Goal: Information Seeking & Learning: Find contact information

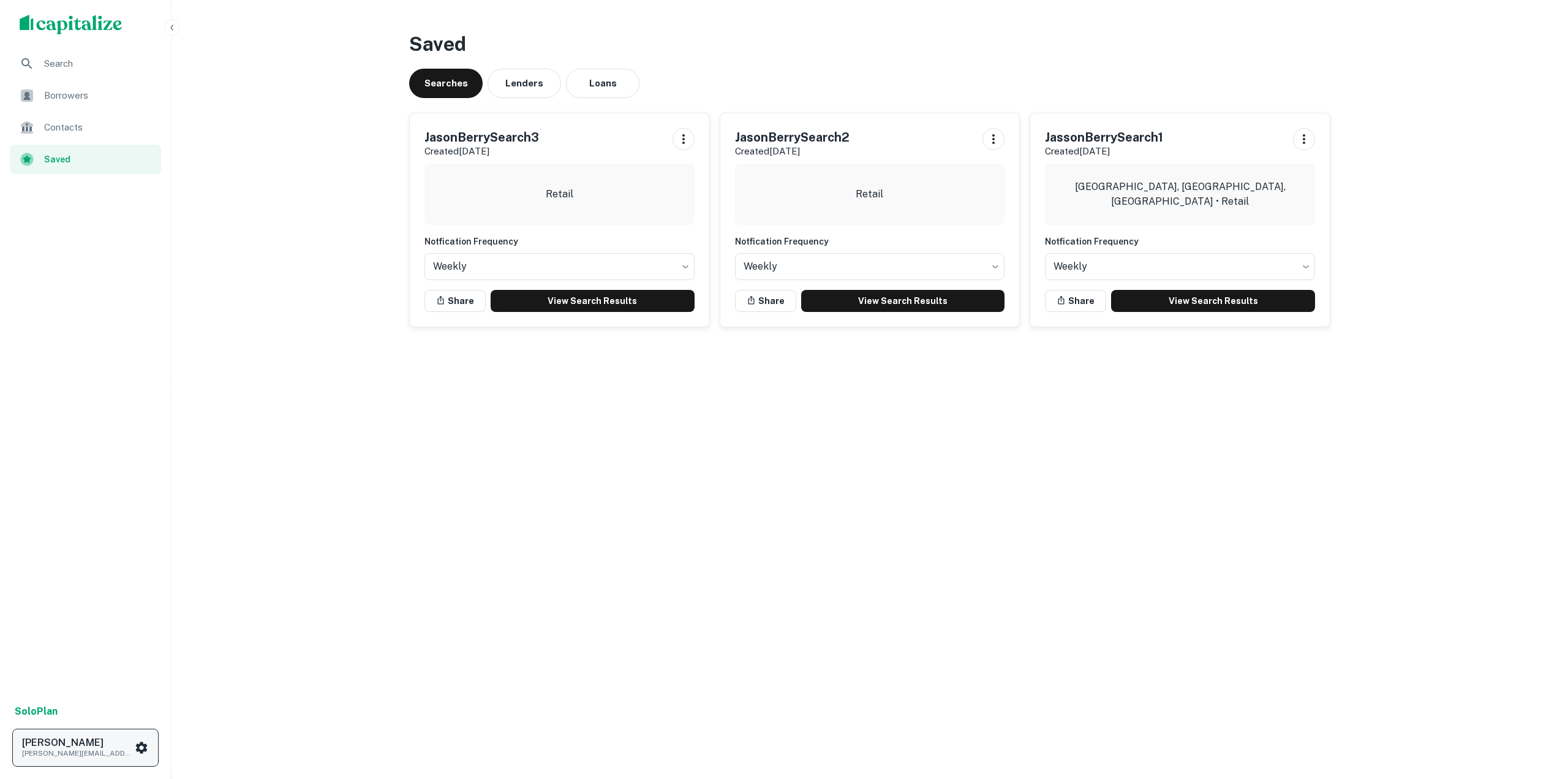
click at [69, 747] on h6 "[PERSON_NAME]" at bounding box center [76, 743] width 110 height 10
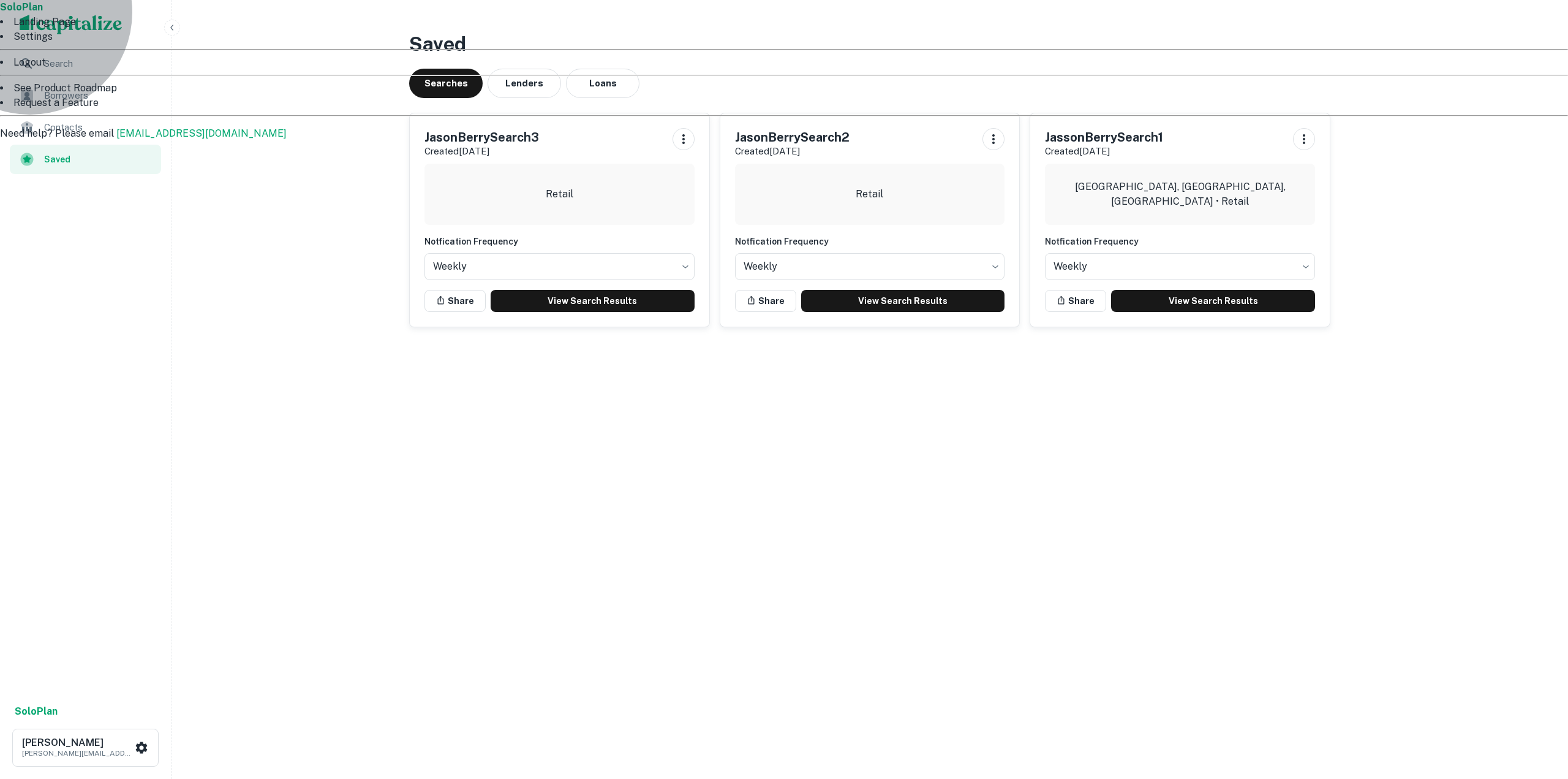
click at [54, 70] on li "Logout" at bounding box center [784, 63] width 1568 height 14
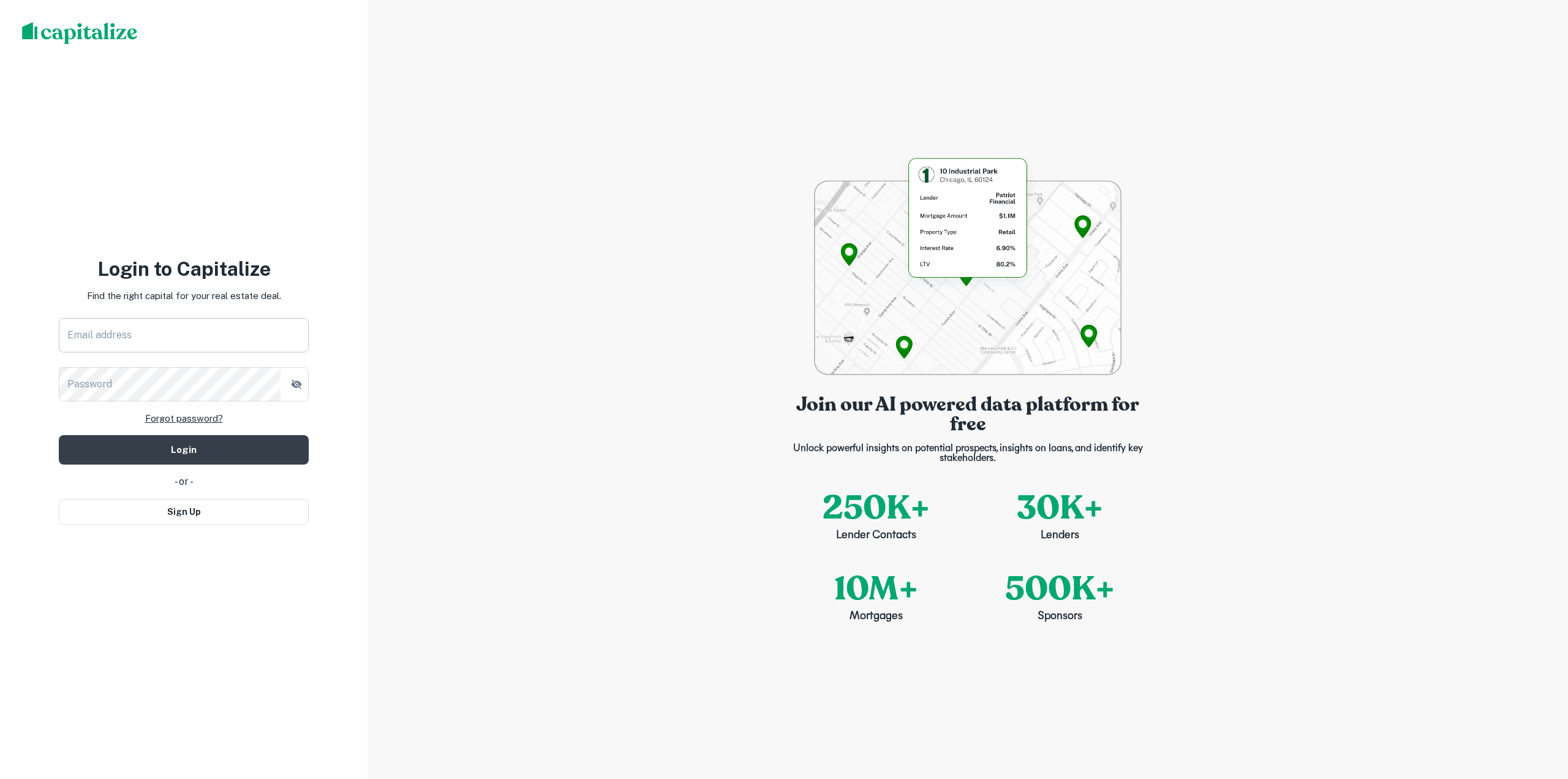
click at [86, 345] on input "Email address" at bounding box center [184, 335] width 250 height 34
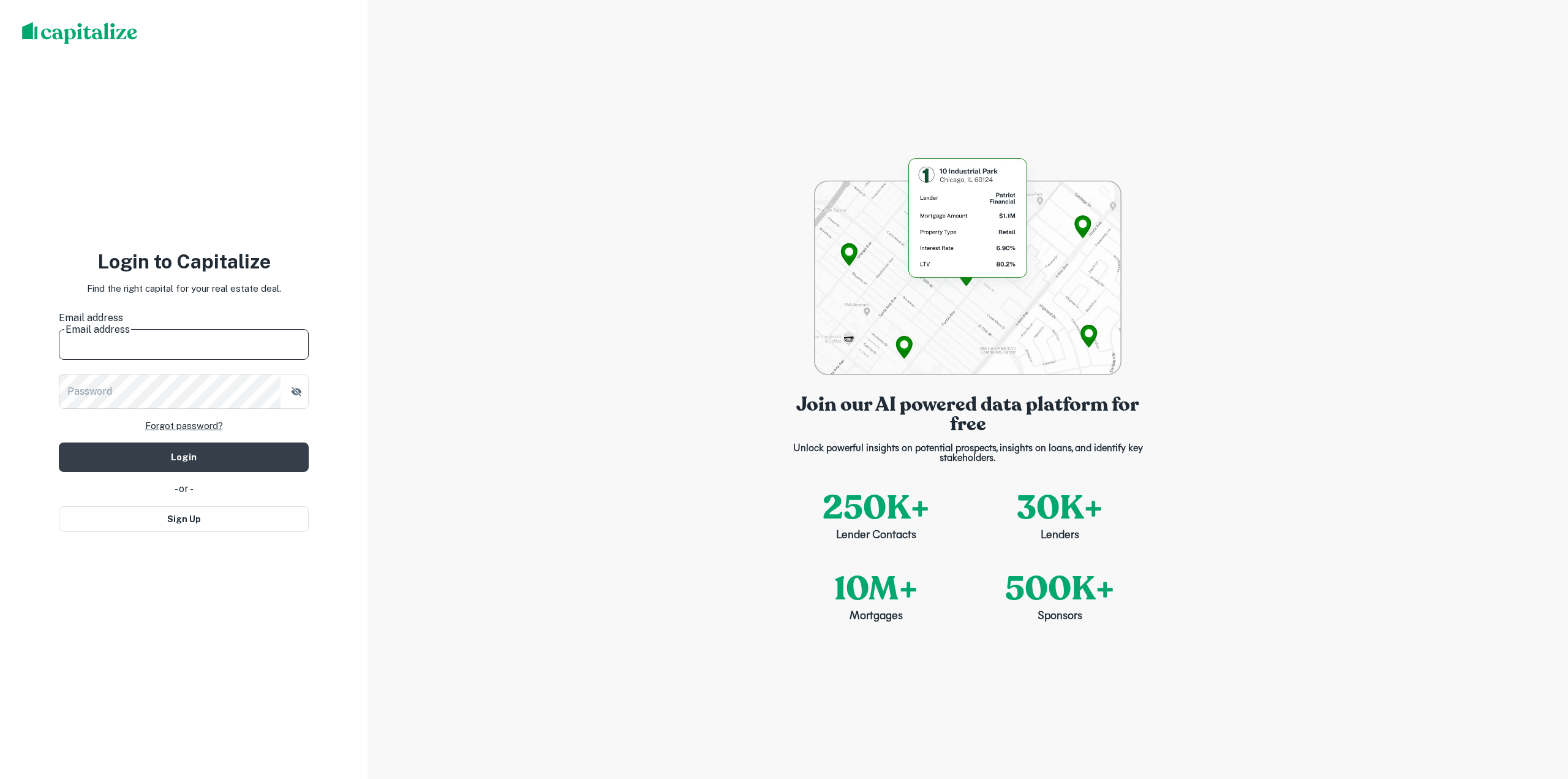
type input "**********"
drag, startPoint x: 206, startPoint y: 341, endPoint x: -61, endPoint y: 342, distance: 267.0
click at [0, 342] on html "**********" at bounding box center [784, 389] width 1568 height 779
type input "**********"
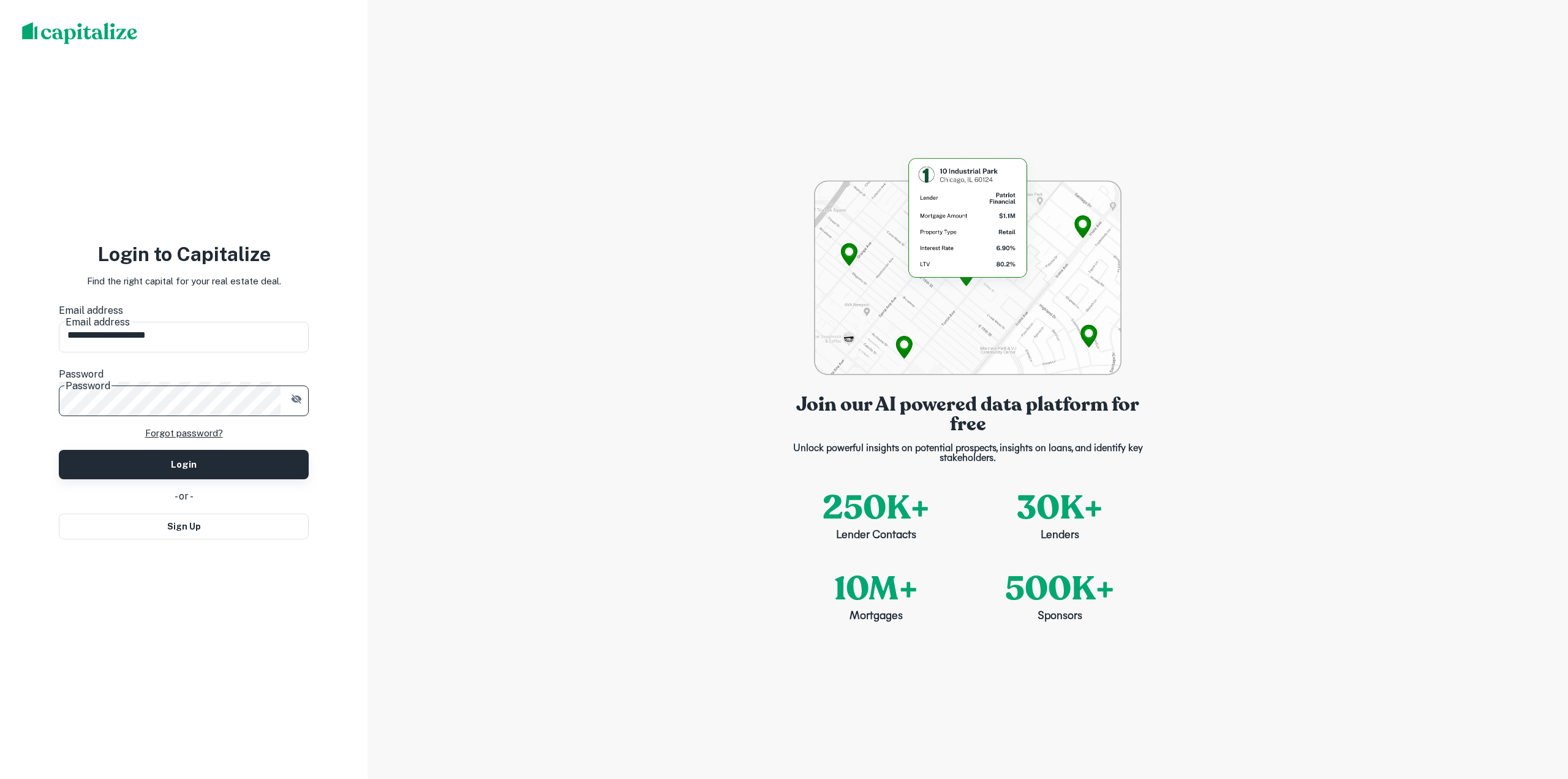
click at [174, 455] on button "Login" at bounding box center [184, 465] width 250 height 30
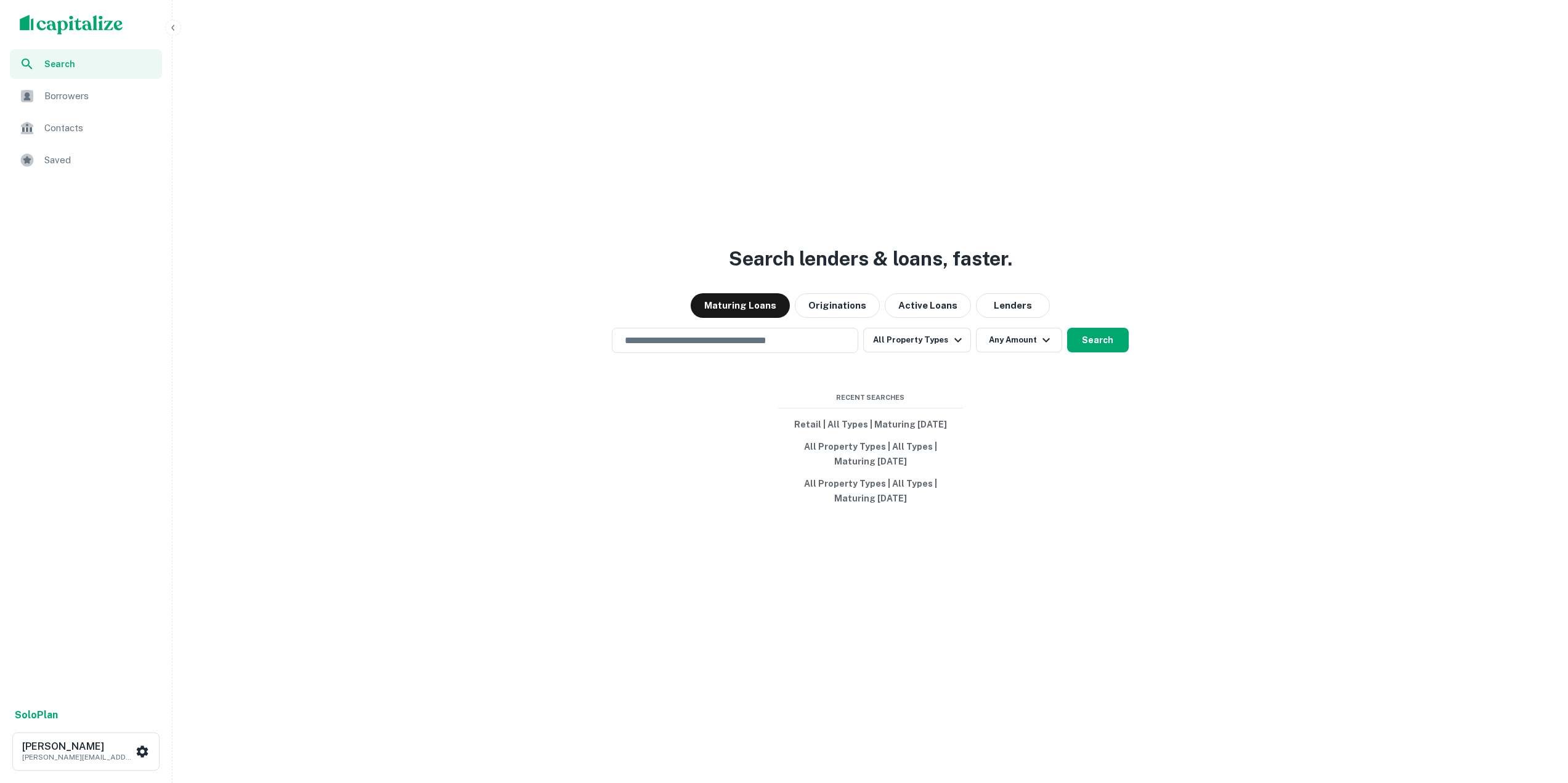
click at [81, 161] on span "Saved" at bounding box center [99, 160] width 111 height 15
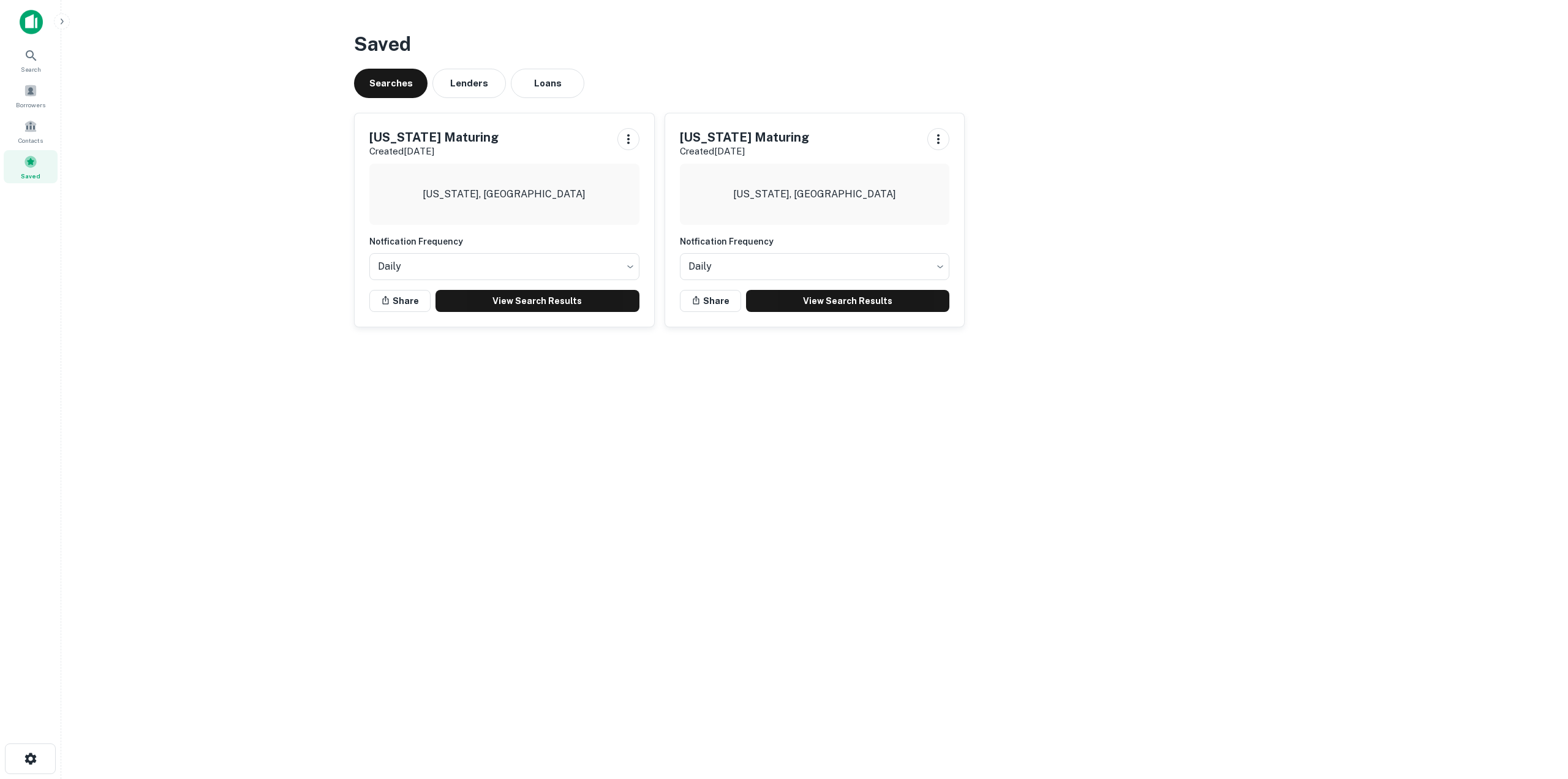
click at [405, 197] on div "Colorado, USA" at bounding box center [504, 194] width 270 height 61
click at [415, 140] on h5 "Colorado Maturing" at bounding box center [434, 137] width 129 height 18
click at [538, 305] on link "View Search Results" at bounding box center [537, 300] width 204 height 22
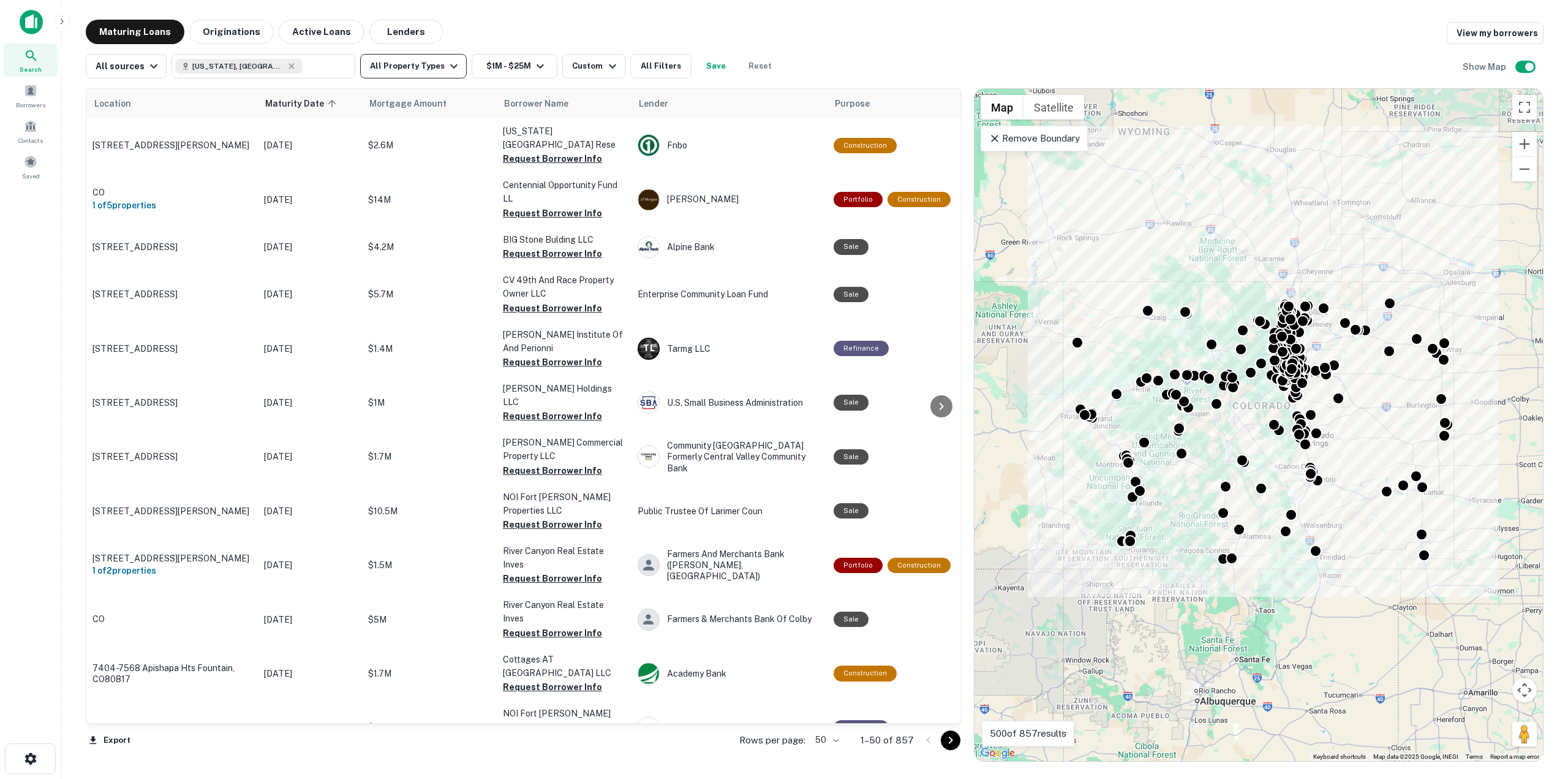
click at [433, 67] on button "All Property Types" at bounding box center [413, 66] width 107 height 25
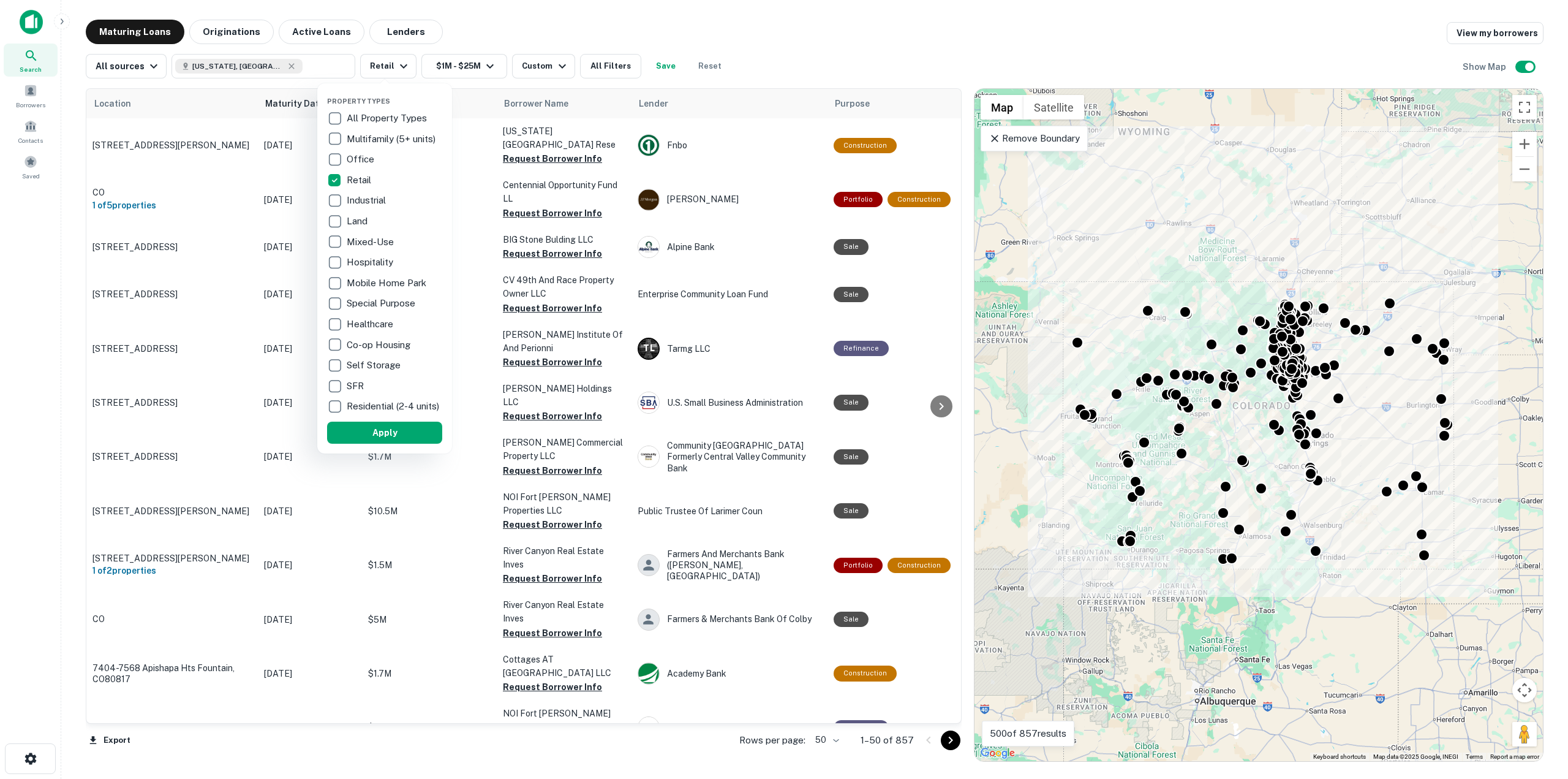
click at [418, 444] on button "Apply" at bounding box center [385, 432] width 115 height 22
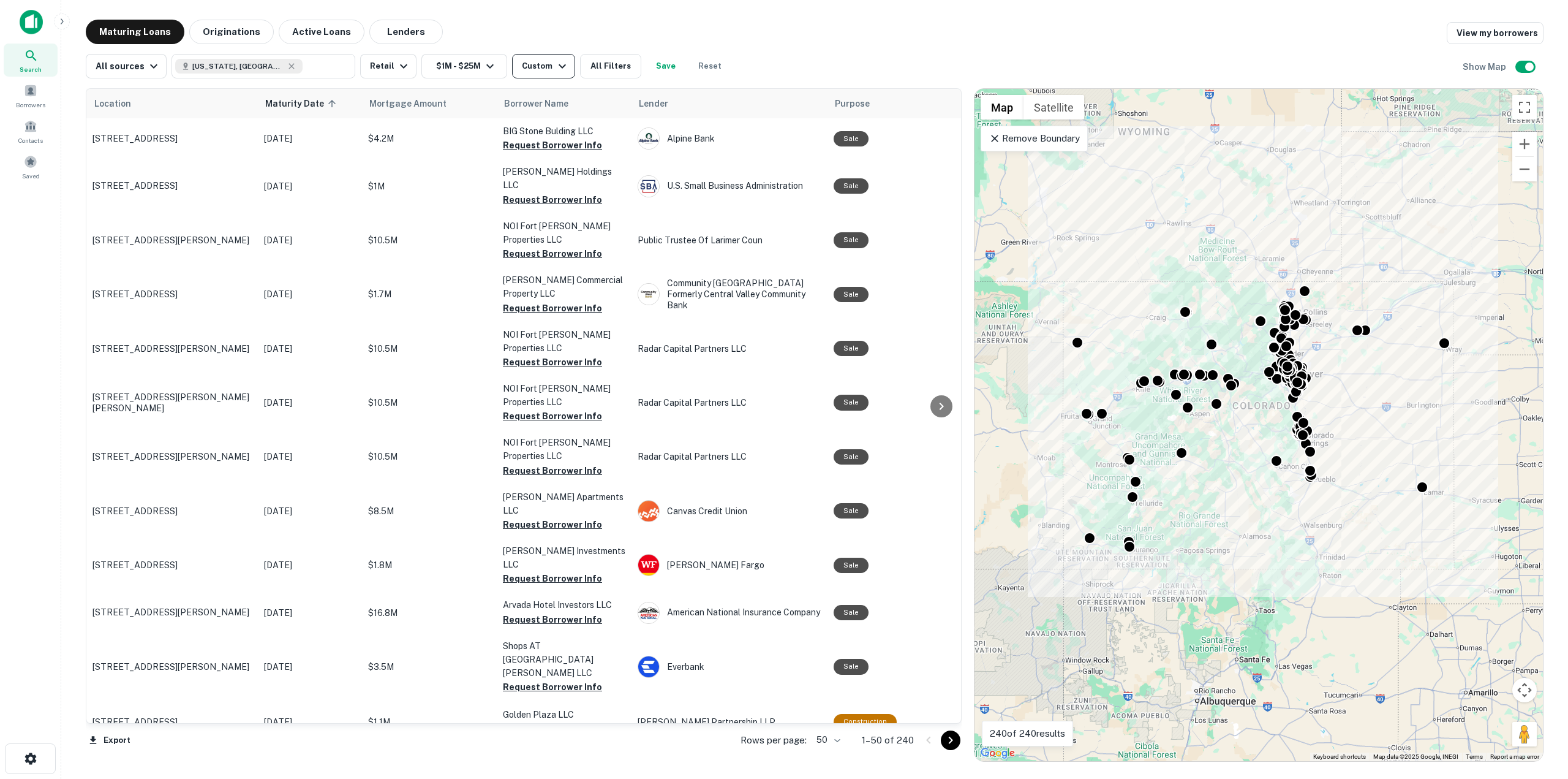
click at [551, 74] on button "Custom" at bounding box center [544, 66] width 63 height 25
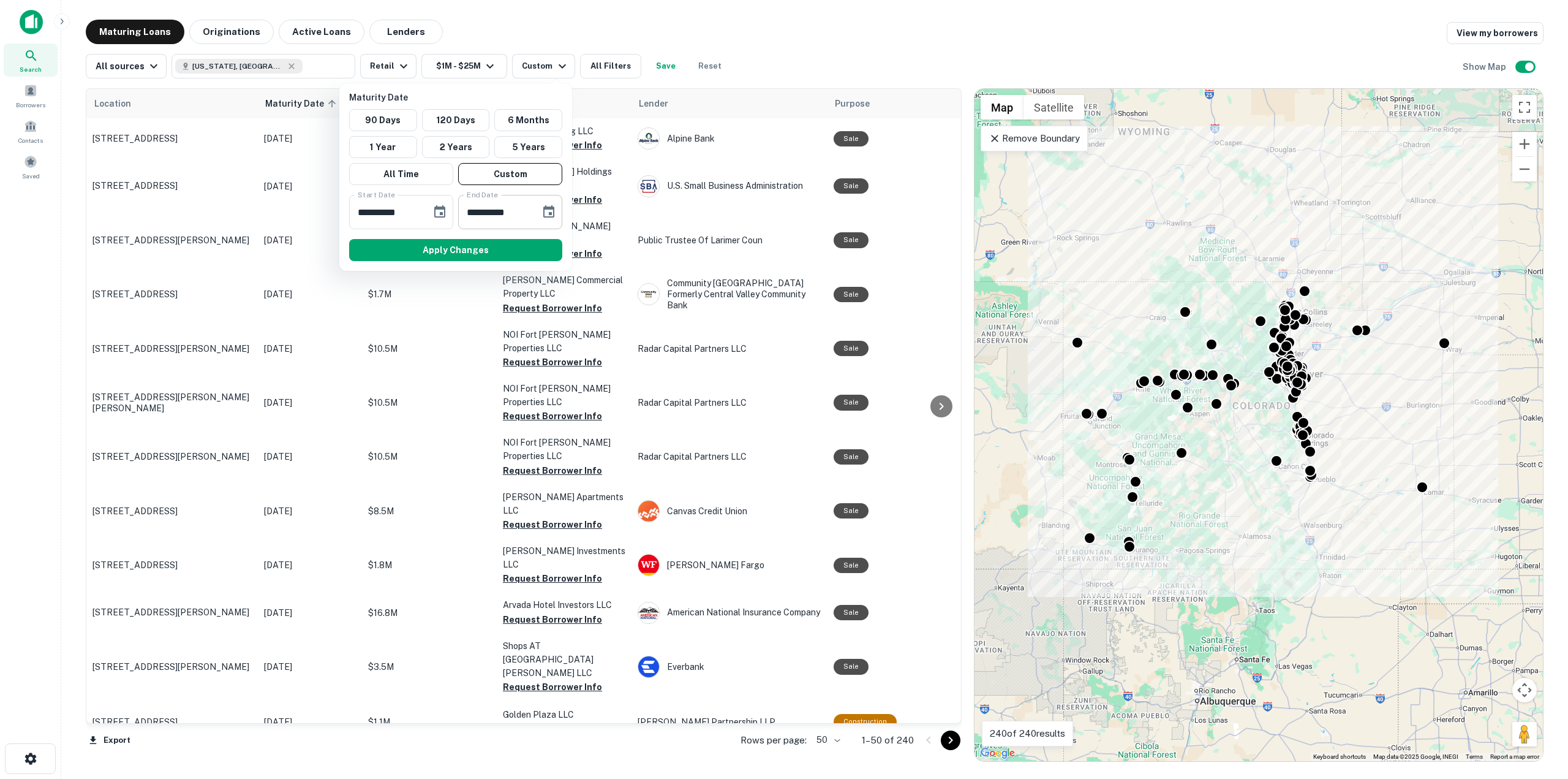
click at [508, 211] on input "**********" at bounding box center [495, 212] width 74 height 34
click at [526, 216] on input "**********" at bounding box center [495, 212] width 74 height 34
type input "**********"
click at [408, 222] on input "**********" at bounding box center [386, 212] width 74 height 34
click at [413, 219] on input "**********" at bounding box center [386, 212] width 74 height 34
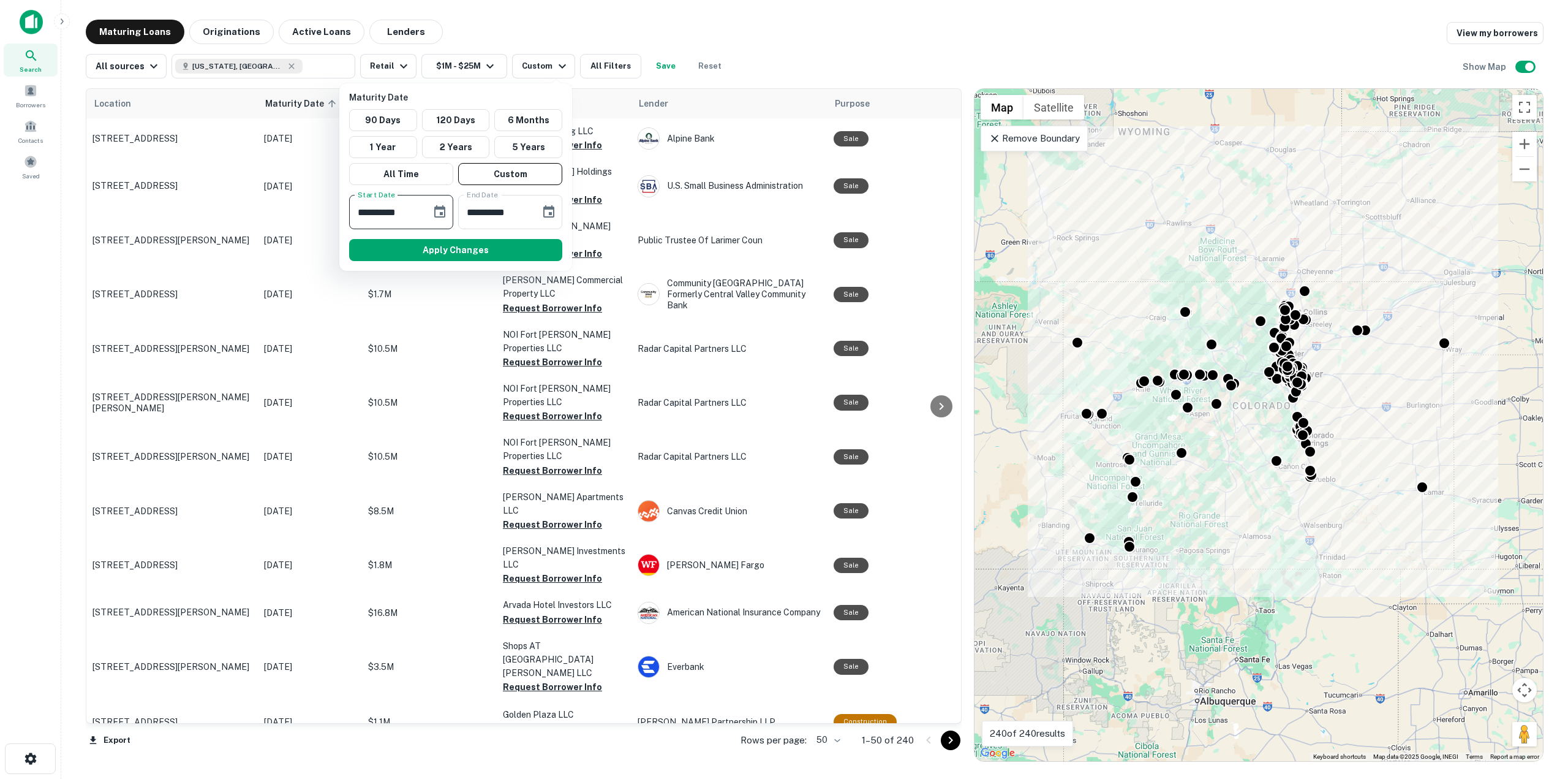
click at [379, 211] on input "**********" at bounding box center [386, 212] width 74 height 34
type input "**********"
click at [496, 245] on button "Apply Changes" at bounding box center [456, 250] width 213 height 22
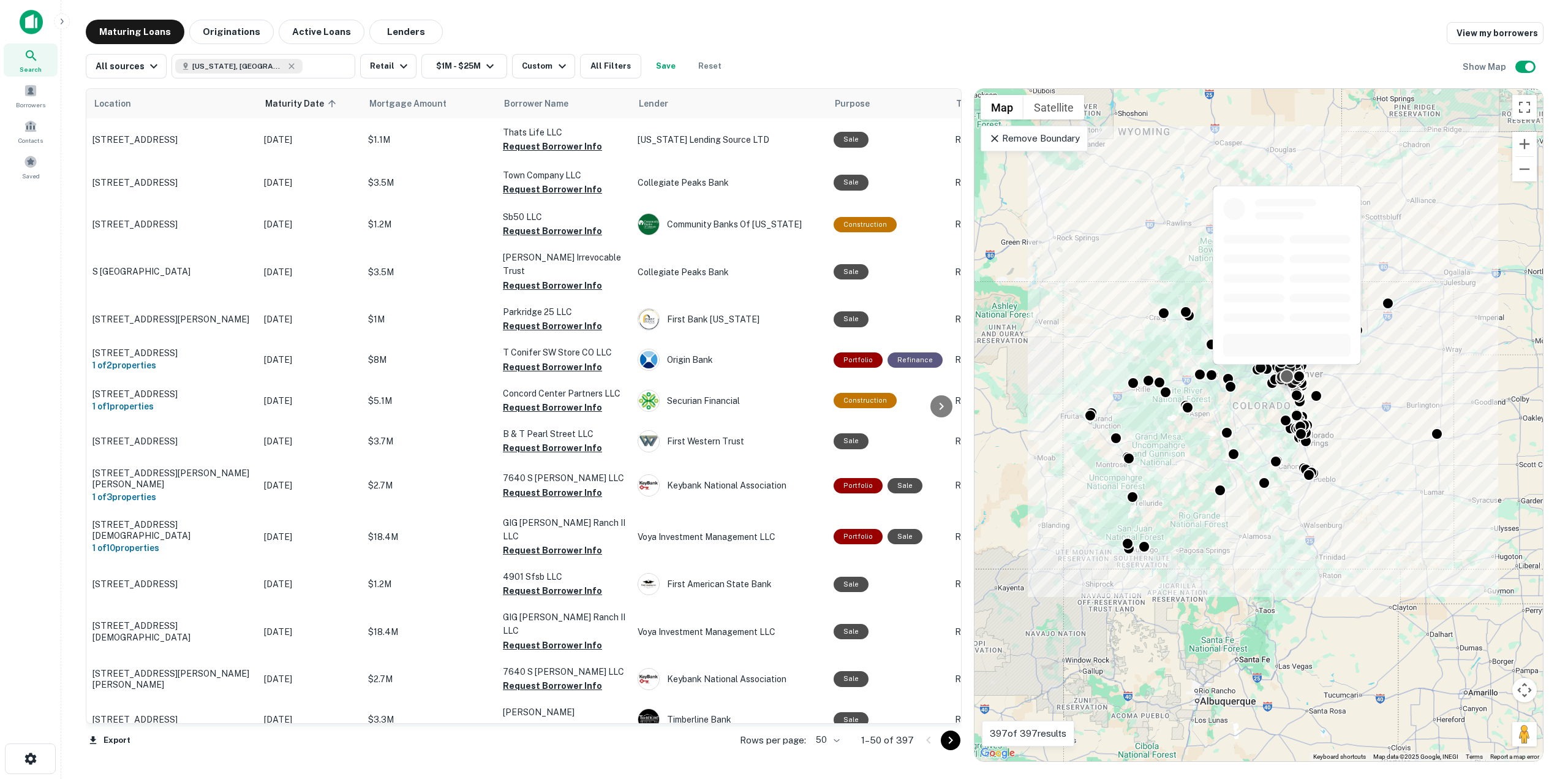
scroll to position [1590, 0]
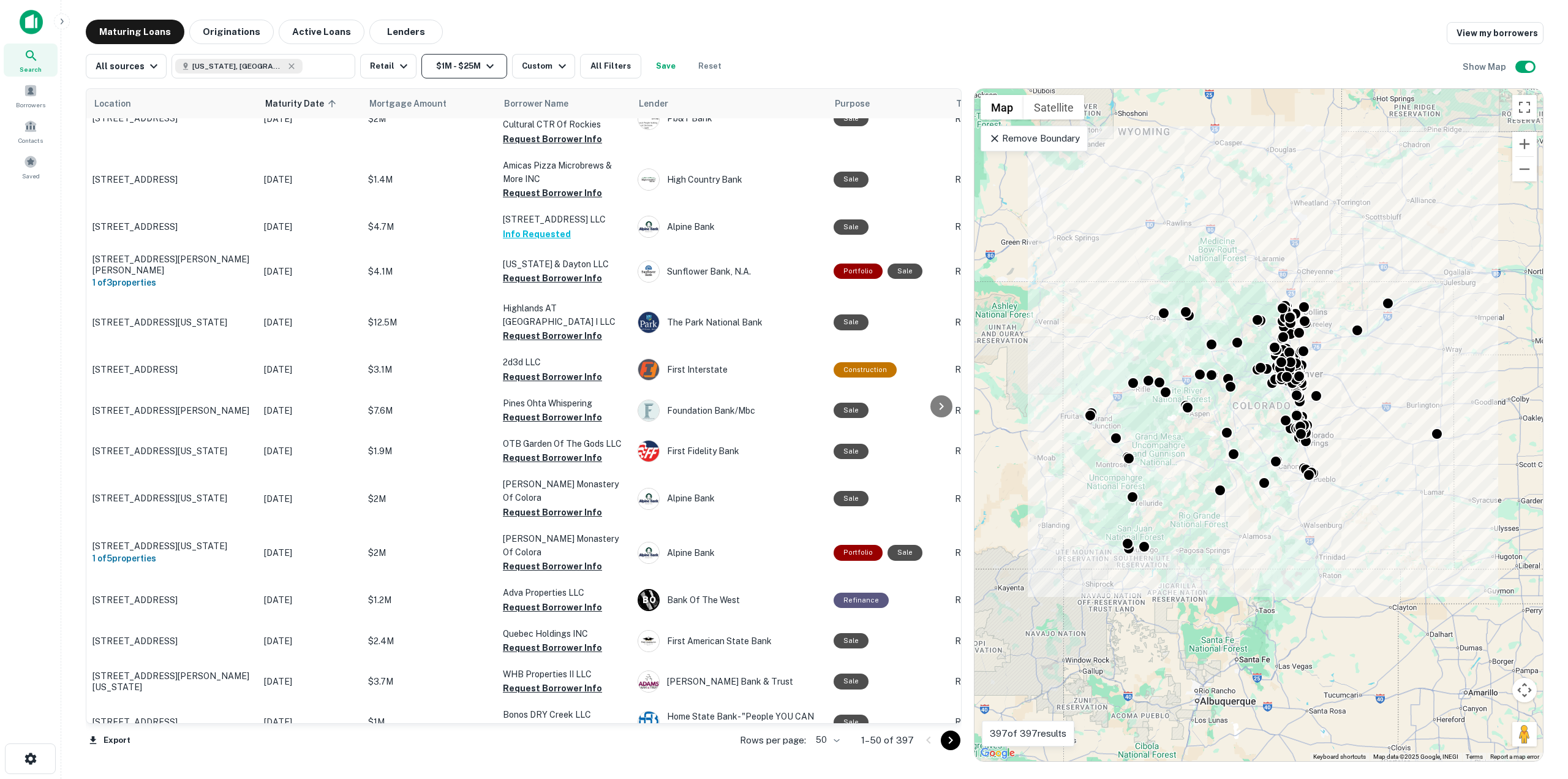
click at [442, 66] on button "$1M - $25M" at bounding box center [464, 66] width 86 height 25
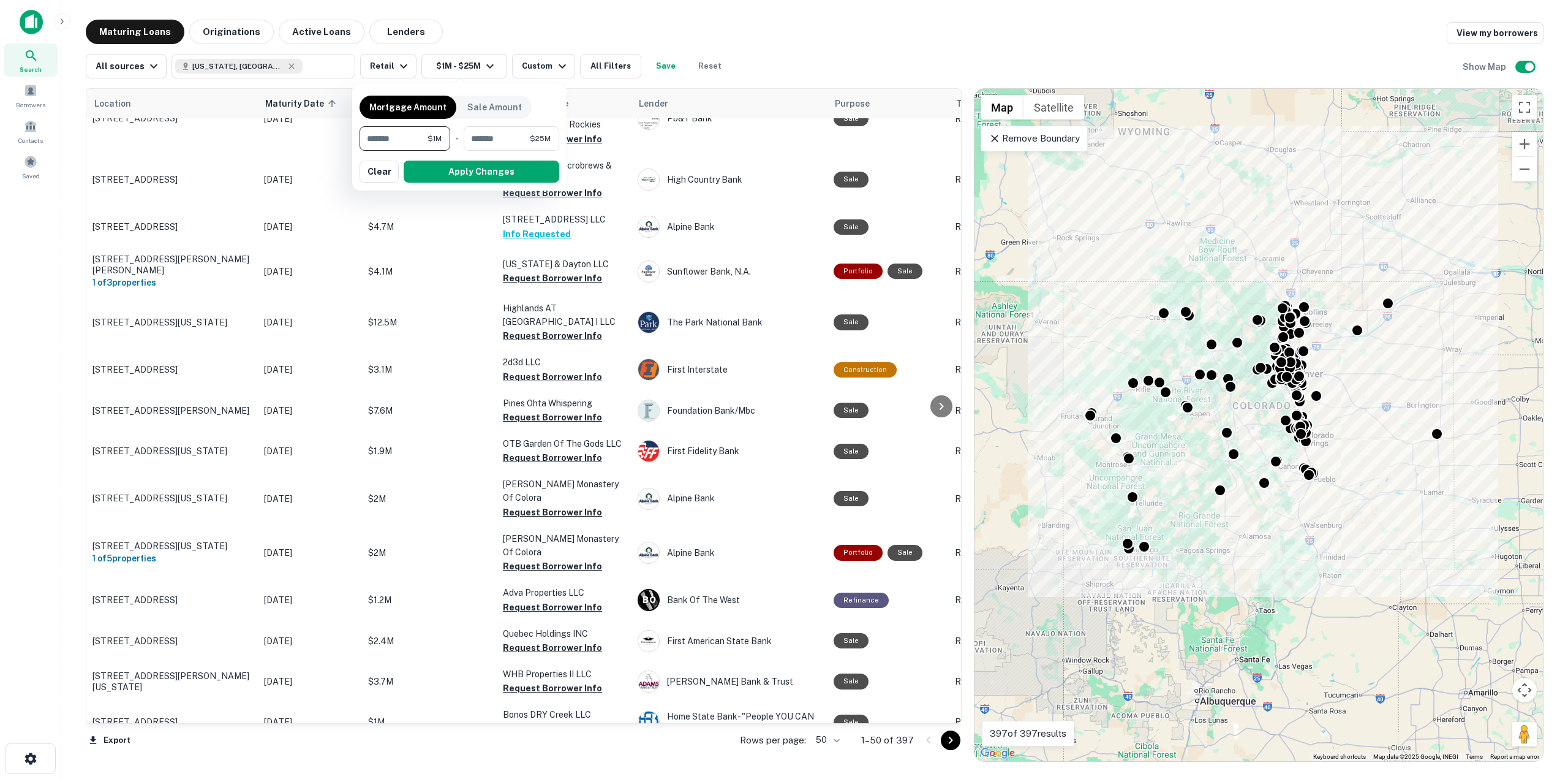
click at [371, 144] on input "*******" at bounding box center [393, 138] width 68 height 25
type input "*"
click at [474, 172] on button "Apply Changes" at bounding box center [481, 171] width 156 height 22
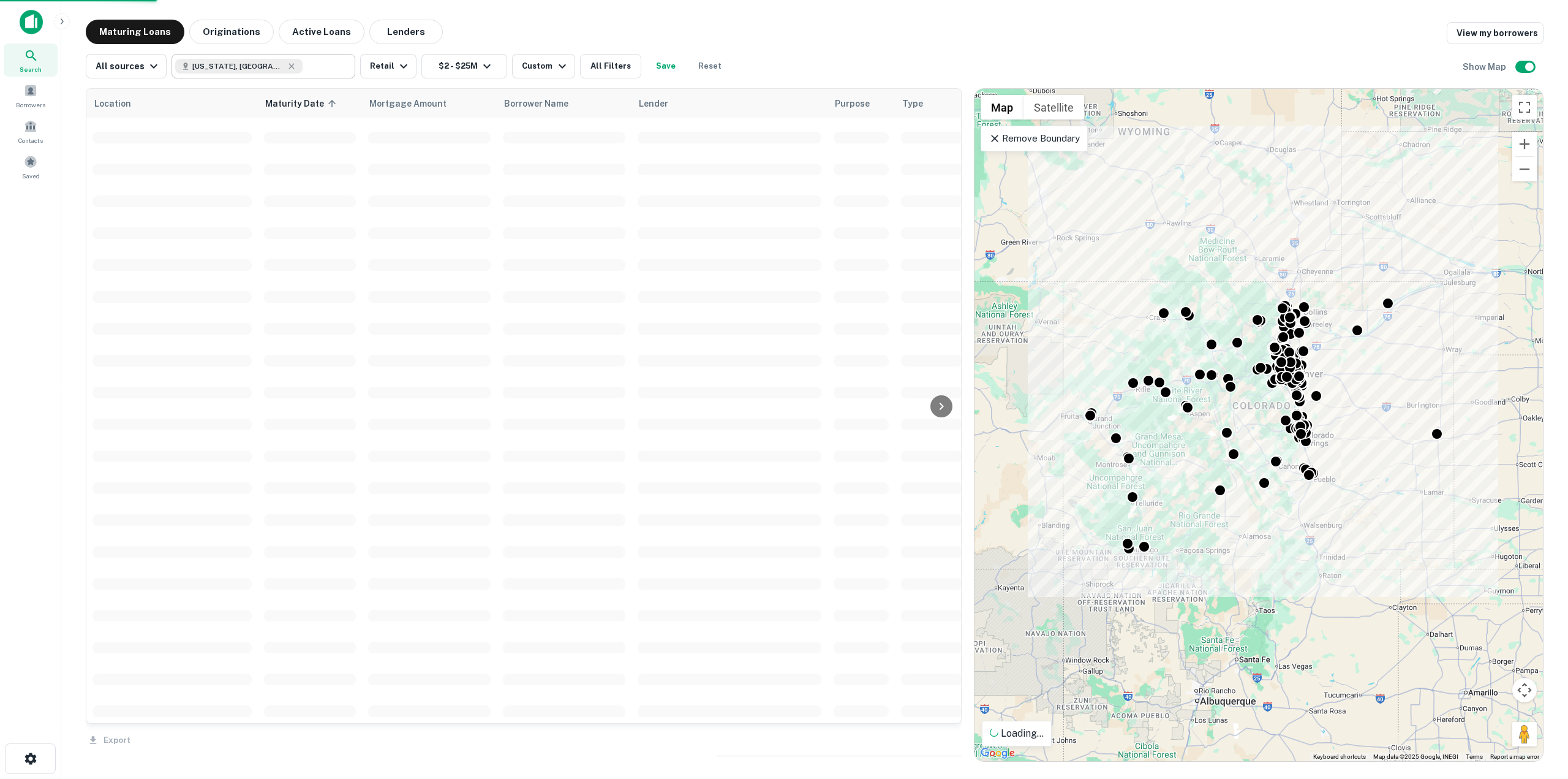
click at [245, 64] on div "[US_STATE], [GEOGRAPHIC_DATA]" at bounding box center [238, 66] width 128 height 14
click at [302, 64] on input "text" at bounding box center [326, 66] width 47 height 17
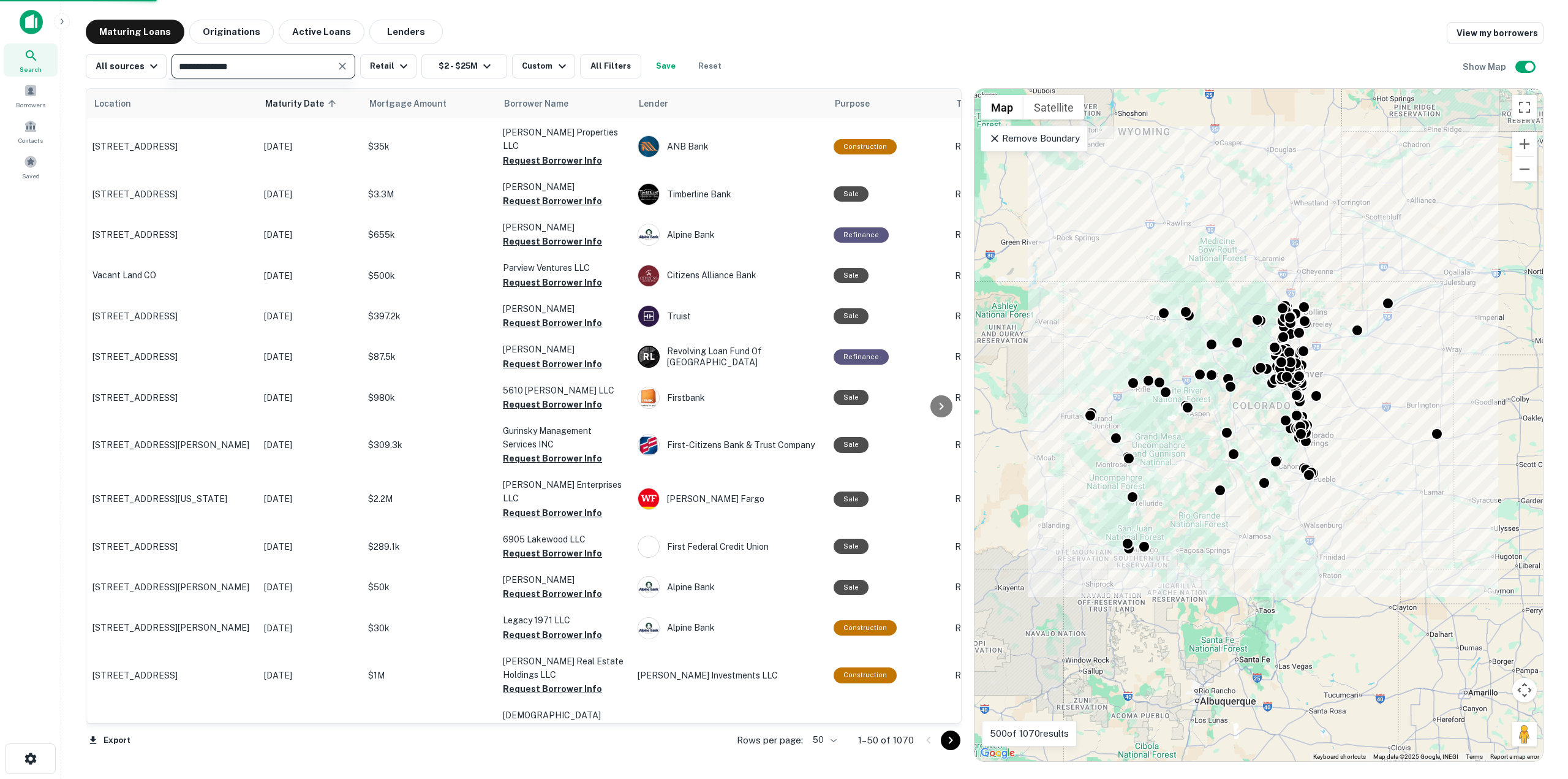
type input "**********"
click at [252, 69] on input "**********" at bounding box center [253, 66] width 156 height 17
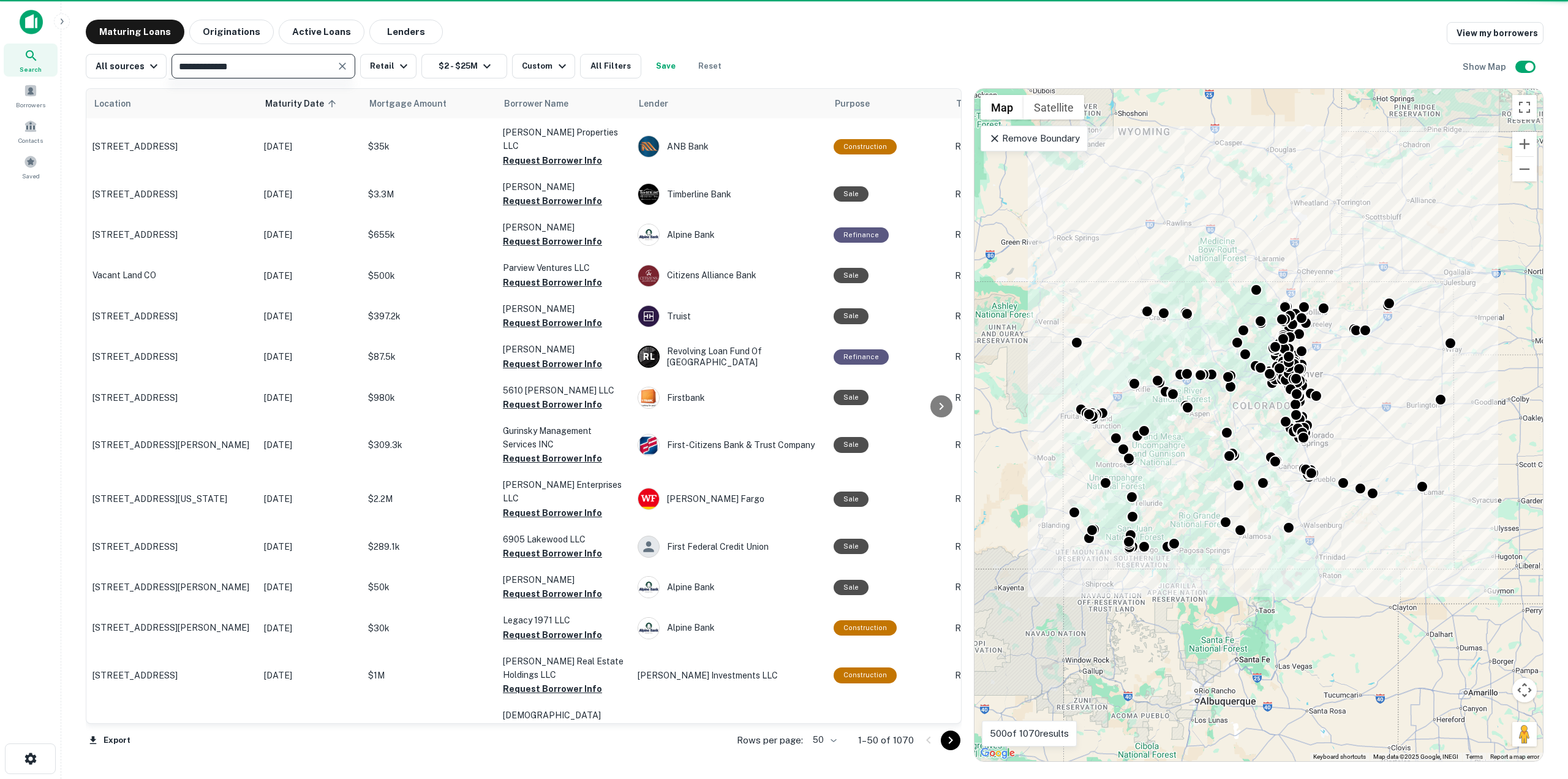
click at [252, 69] on input "**********" at bounding box center [253, 66] width 156 height 17
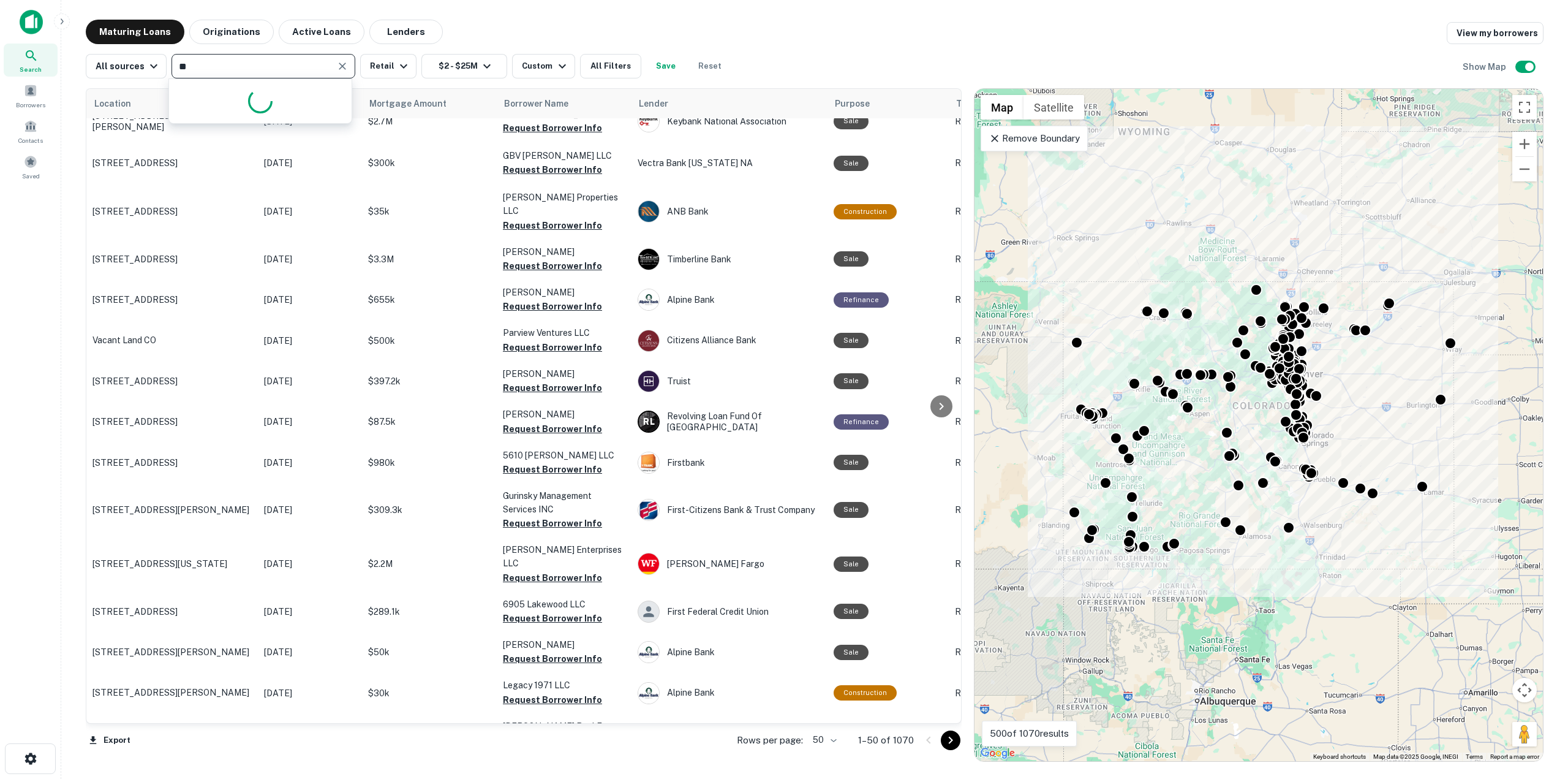
type input "***"
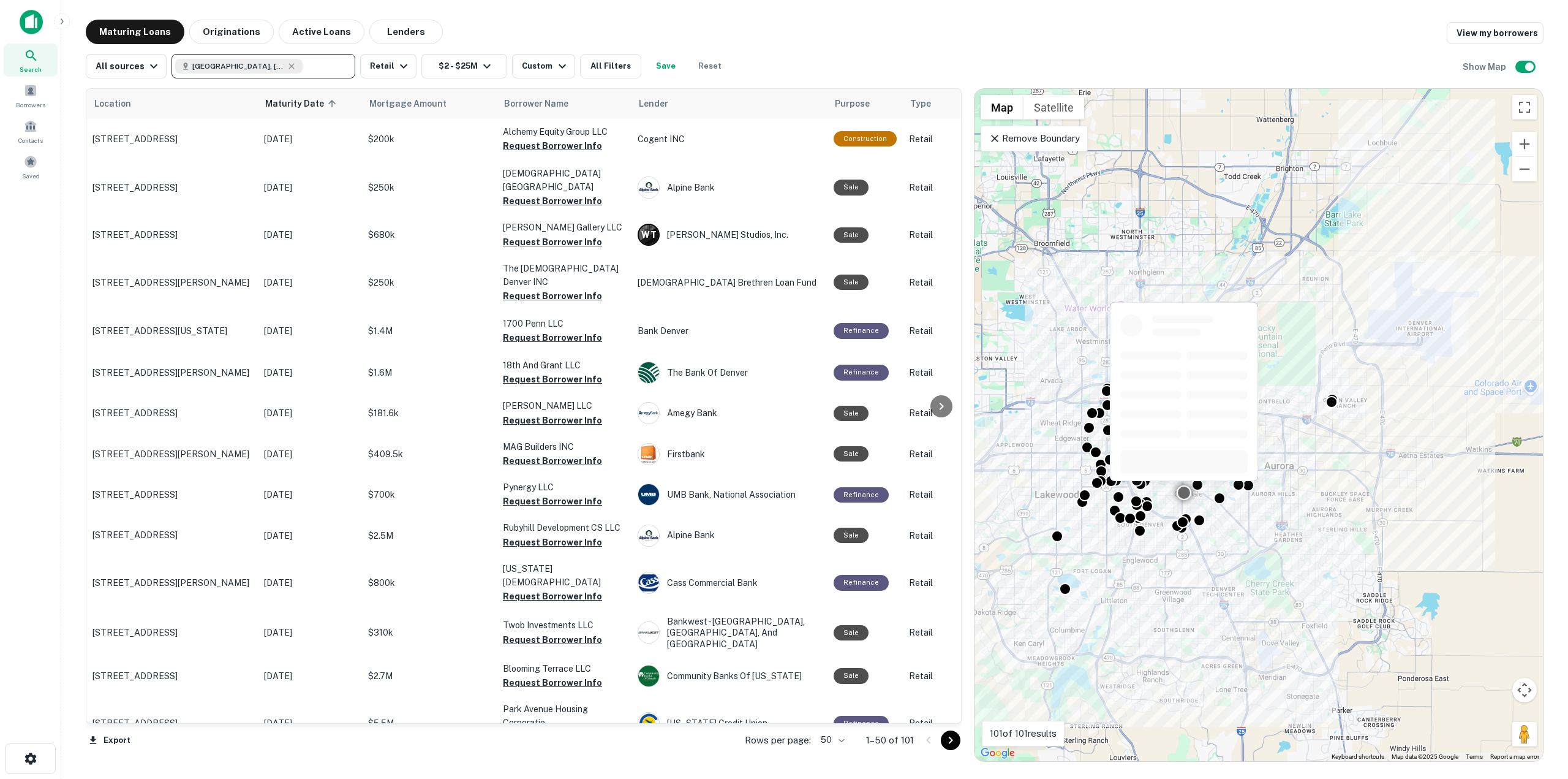
scroll to position [1514, 0]
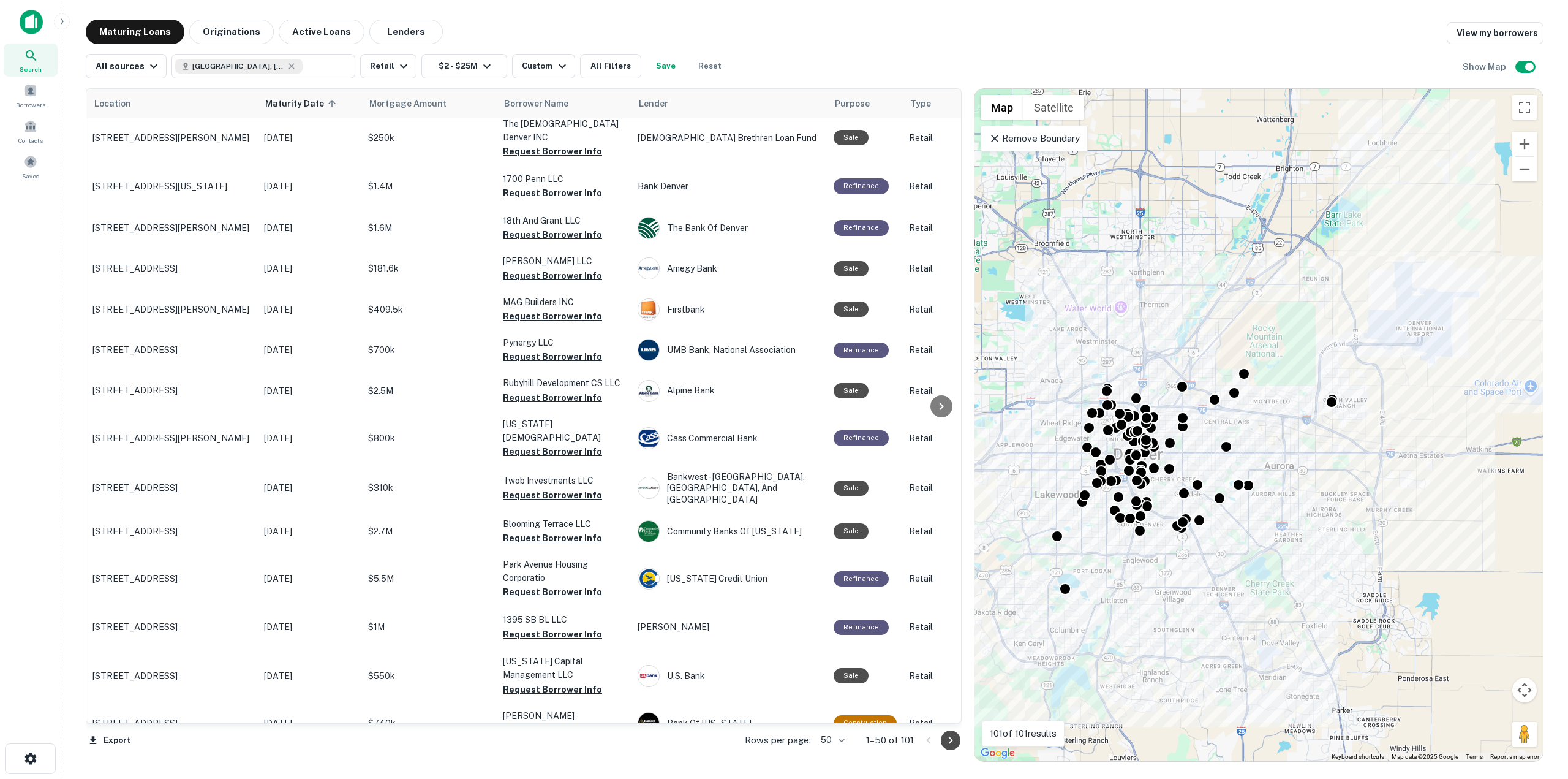
click at [950, 742] on icon "Go to next page" at bounding box center [950, 740] width 4 height 7
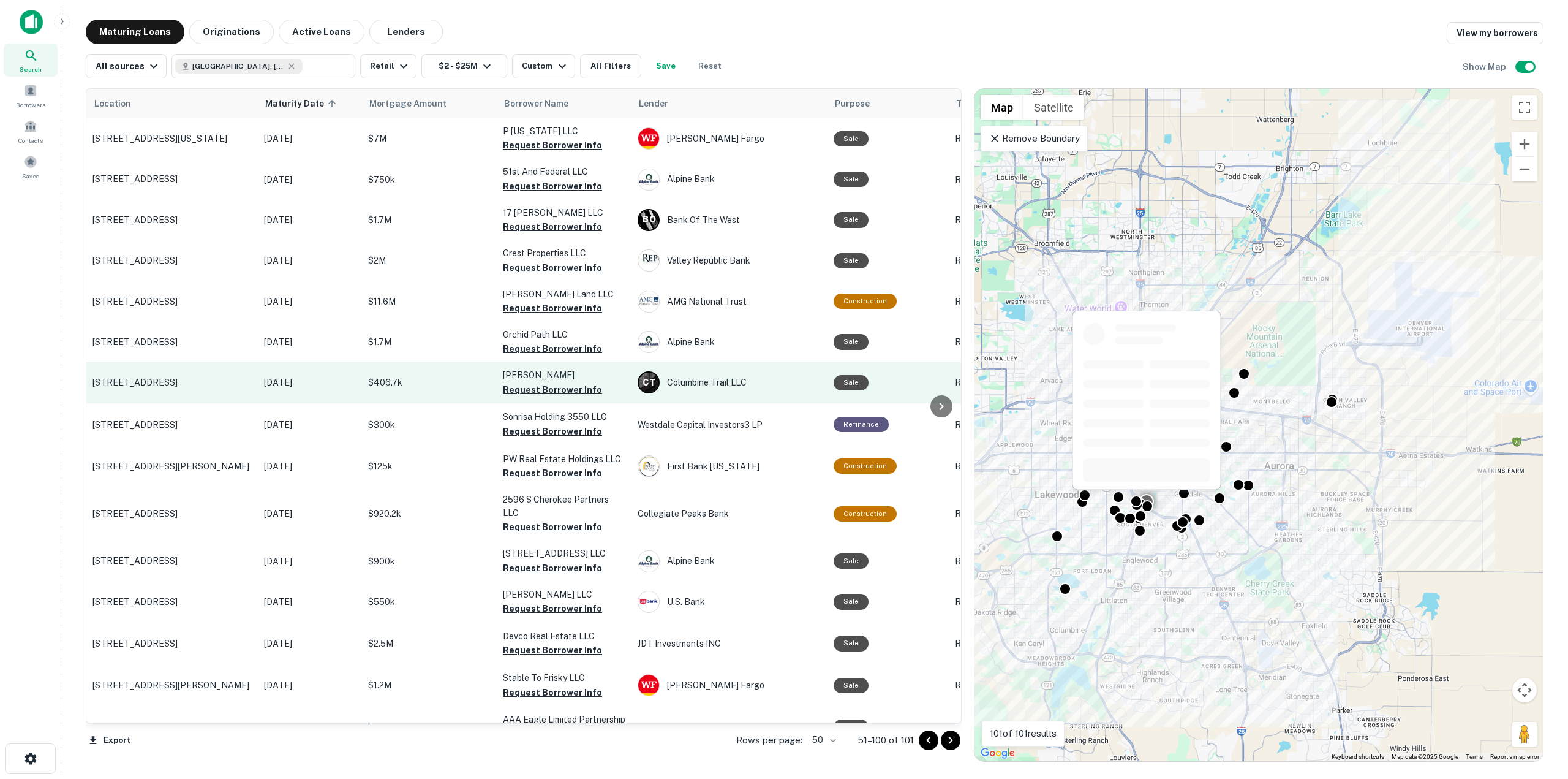
scroll to position [1503, 0]
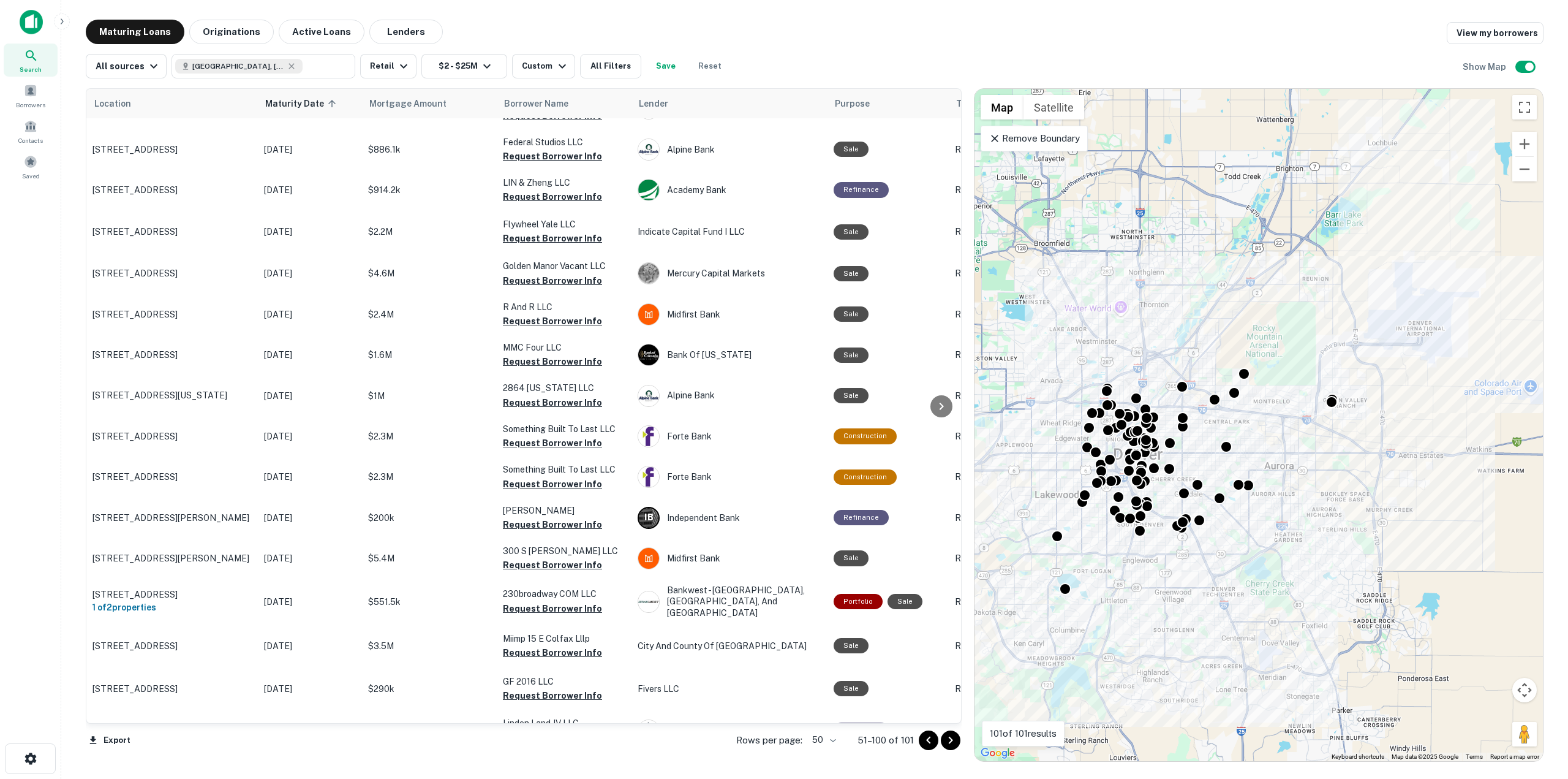
click at [950, 745] on icon "Go to next page" at bounding box center [950, 740] width 14 height 14
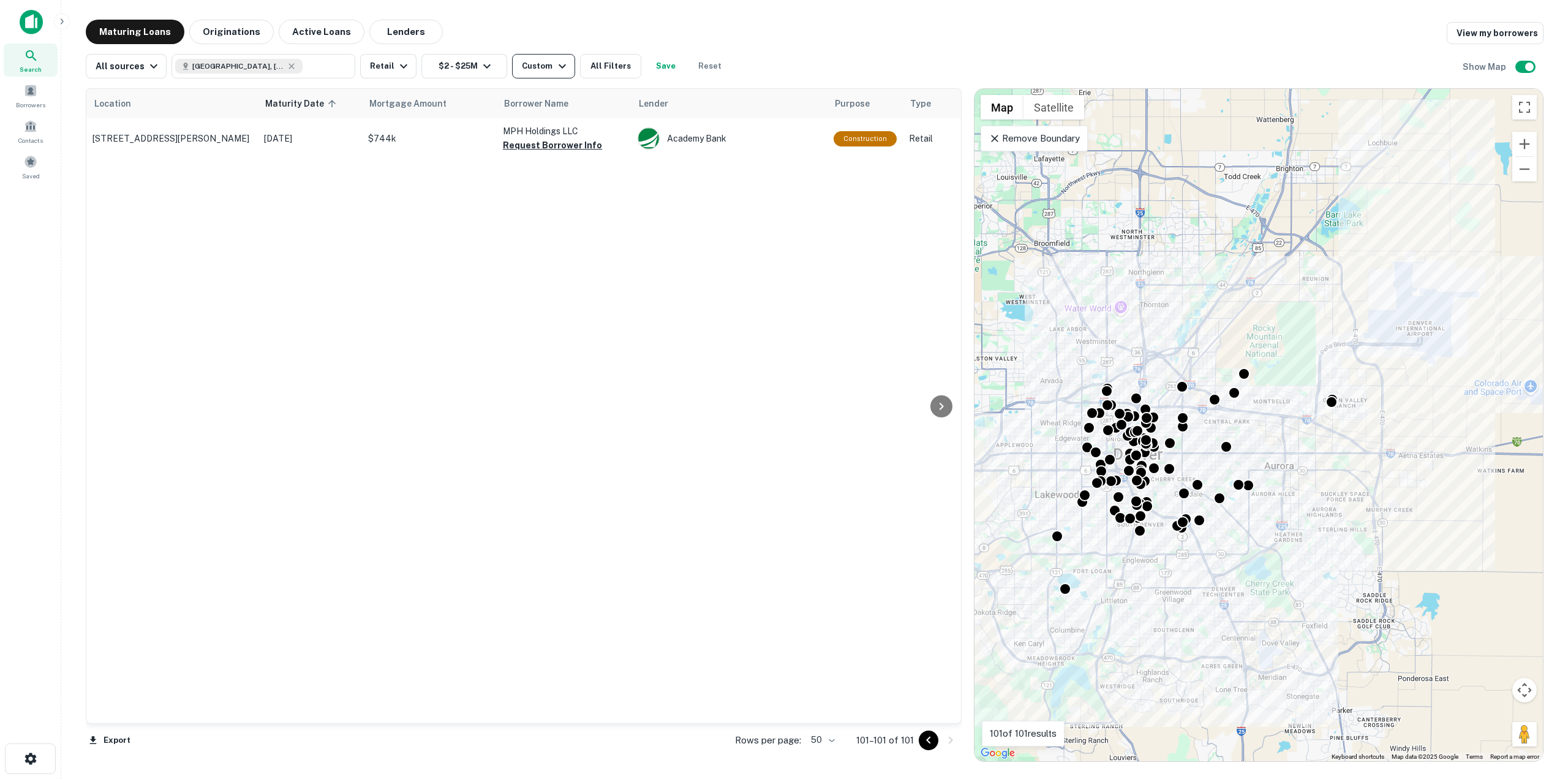
click at [546, 68] on div "Custom" at bounding box center [545, 66] width 47 height 14
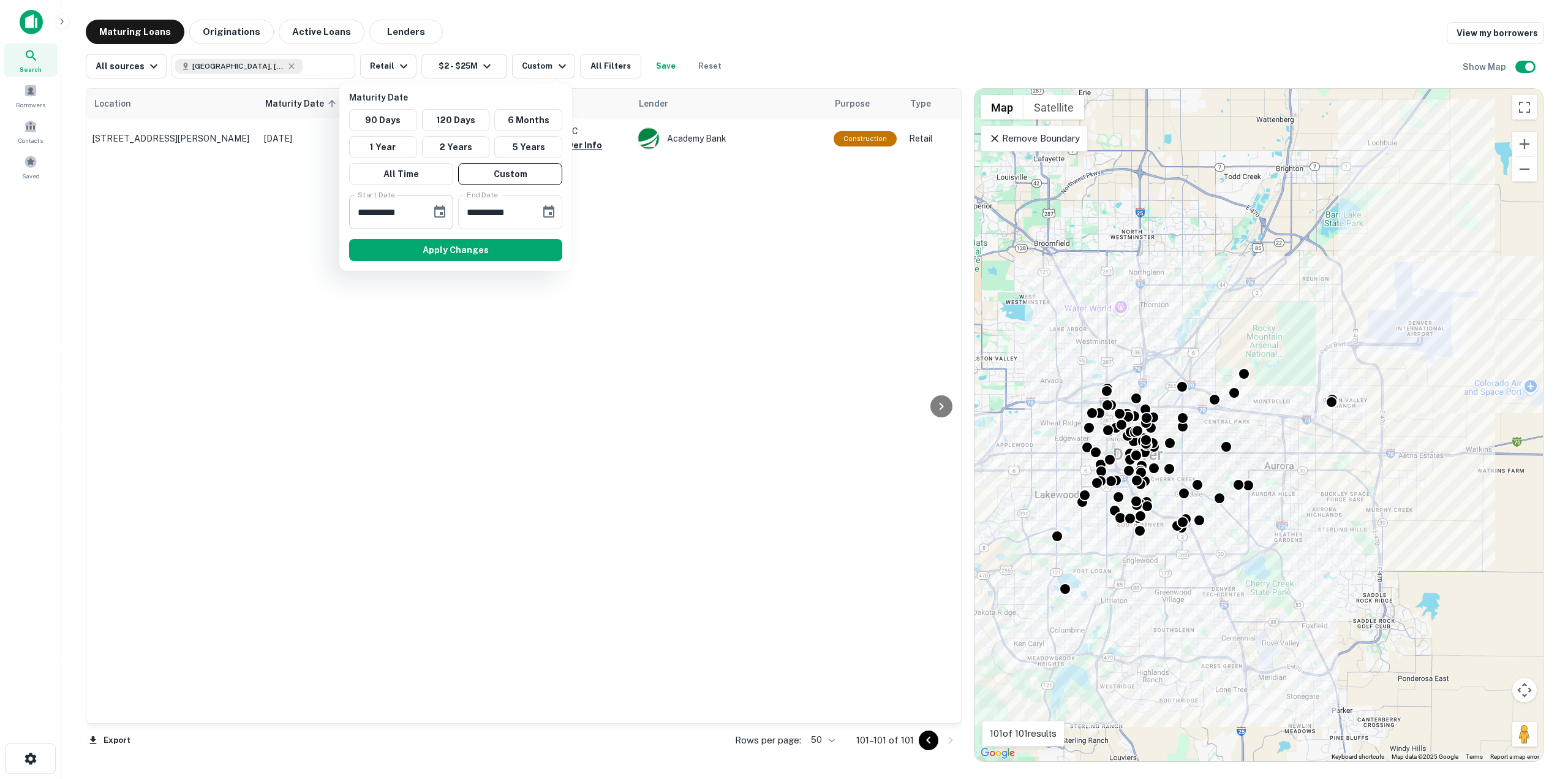
click at [440, 218] on icon "Choose date, selected date is Jun 1, 2026" at bounding box center [440, 212] width 14 height 14
click at [414, 248] on icon "calendar view is open, switch to year view" at bounding box center [411, 250] width 6 height 3
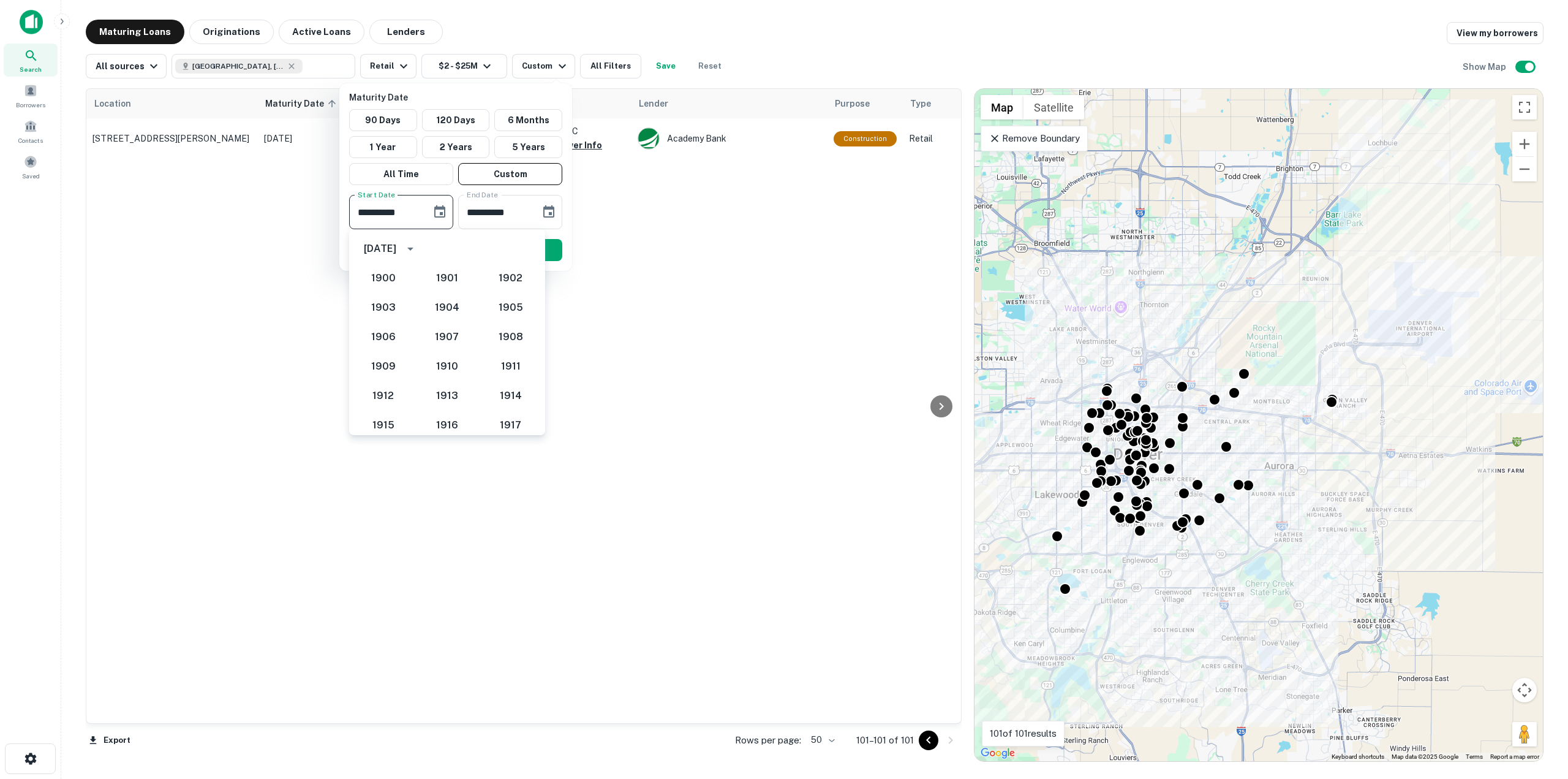
scroll to position [1164, 0]
click at [367, 217] on input "**********" at bounding box center [386, 212] width 74 height 34
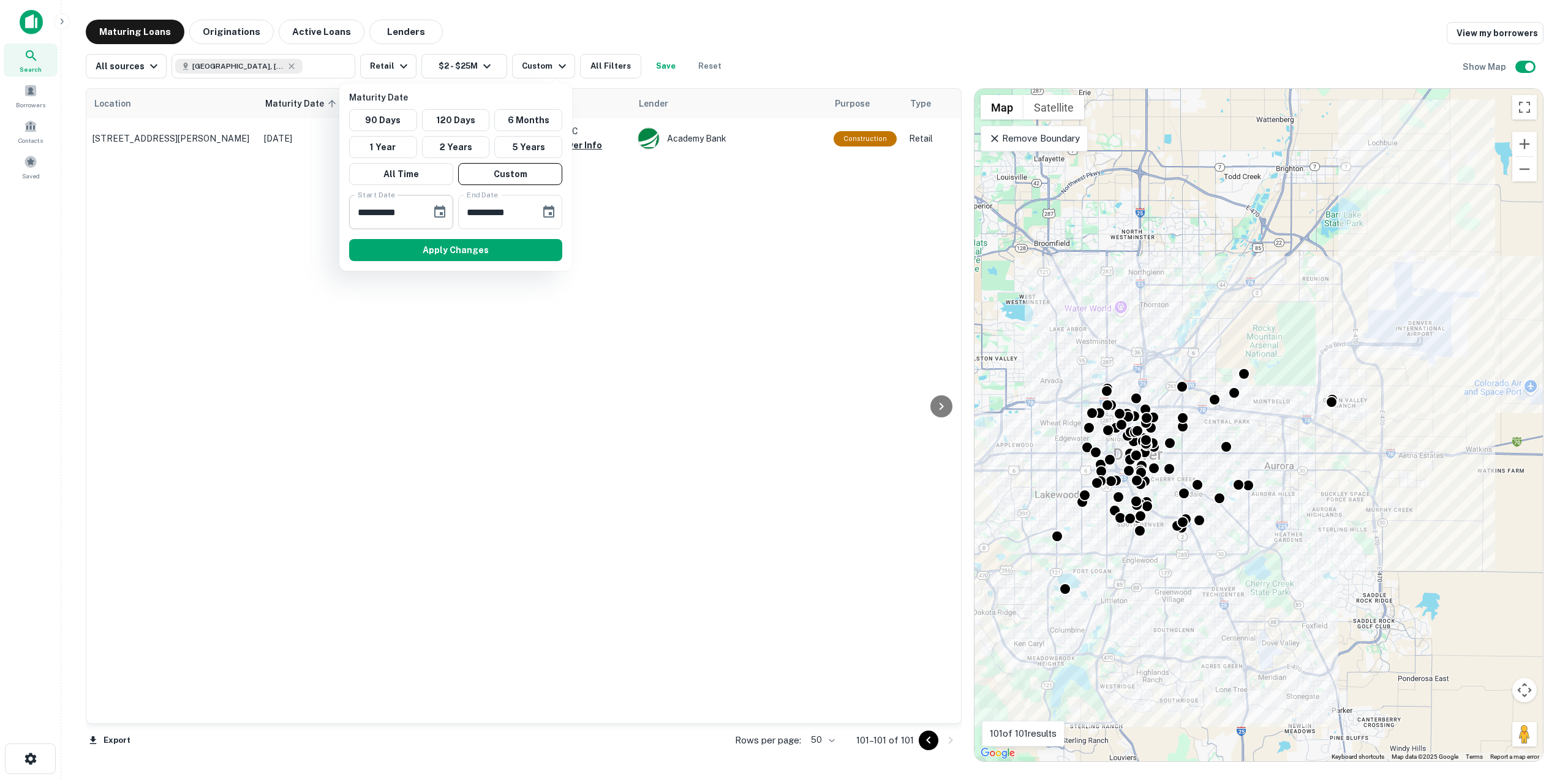
click at [369, 215] on input "**********" at bounding box center [386, 212] width 74 height 34
type input "**********"
click at [475, 212] on input "**********" at bounding box center [495, 212] width 74 height 34
type input "**********"
click at [516, 249] on button "Apply Changes" at bounding box center [456, 250] width 213 height 22
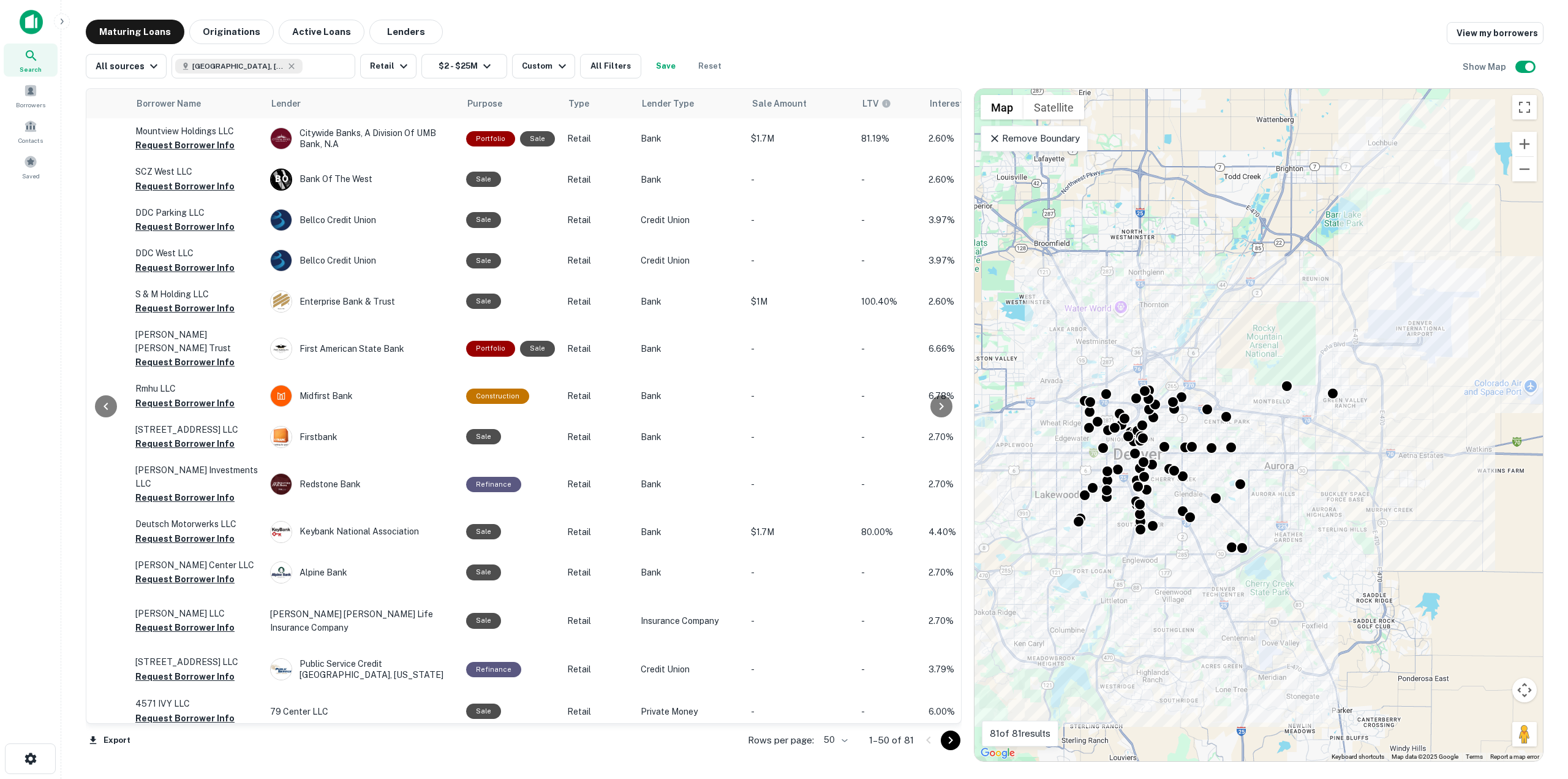
scroll to position [429, 367]
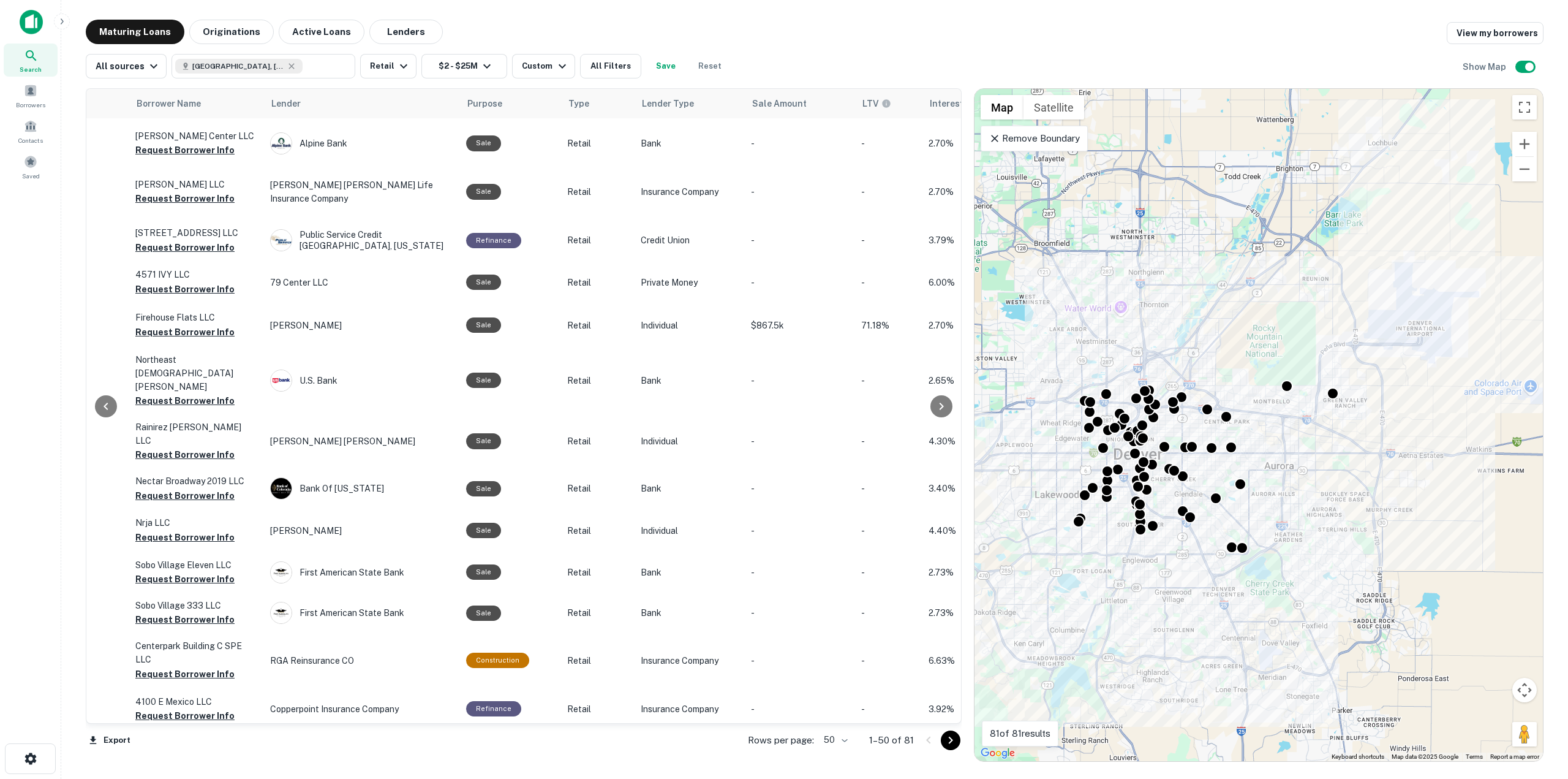
click at [950, 738] on icon "Go to next page" at bounding box center [950, 740] width 4 height 7
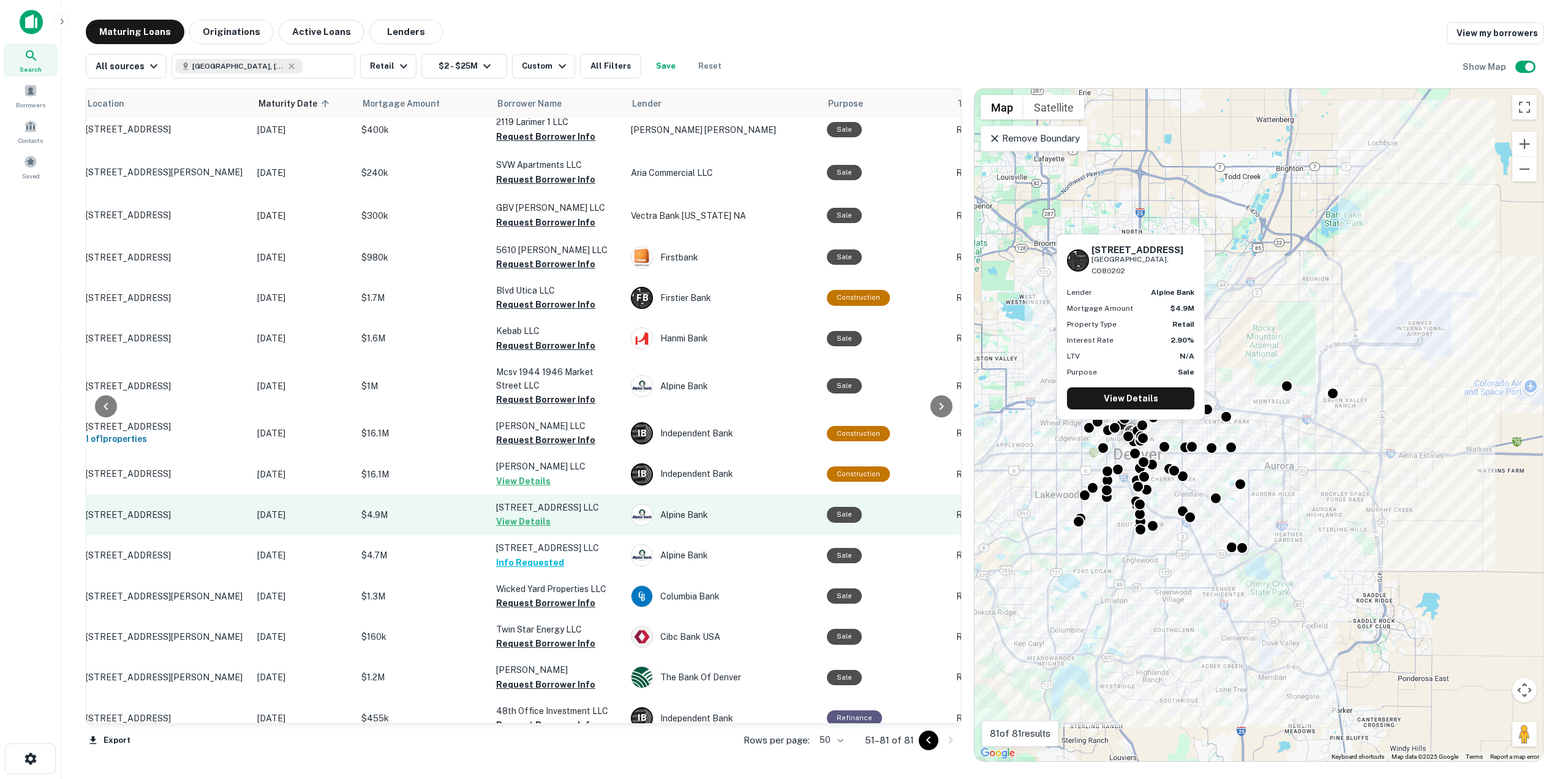
scroll to position [696, 0]
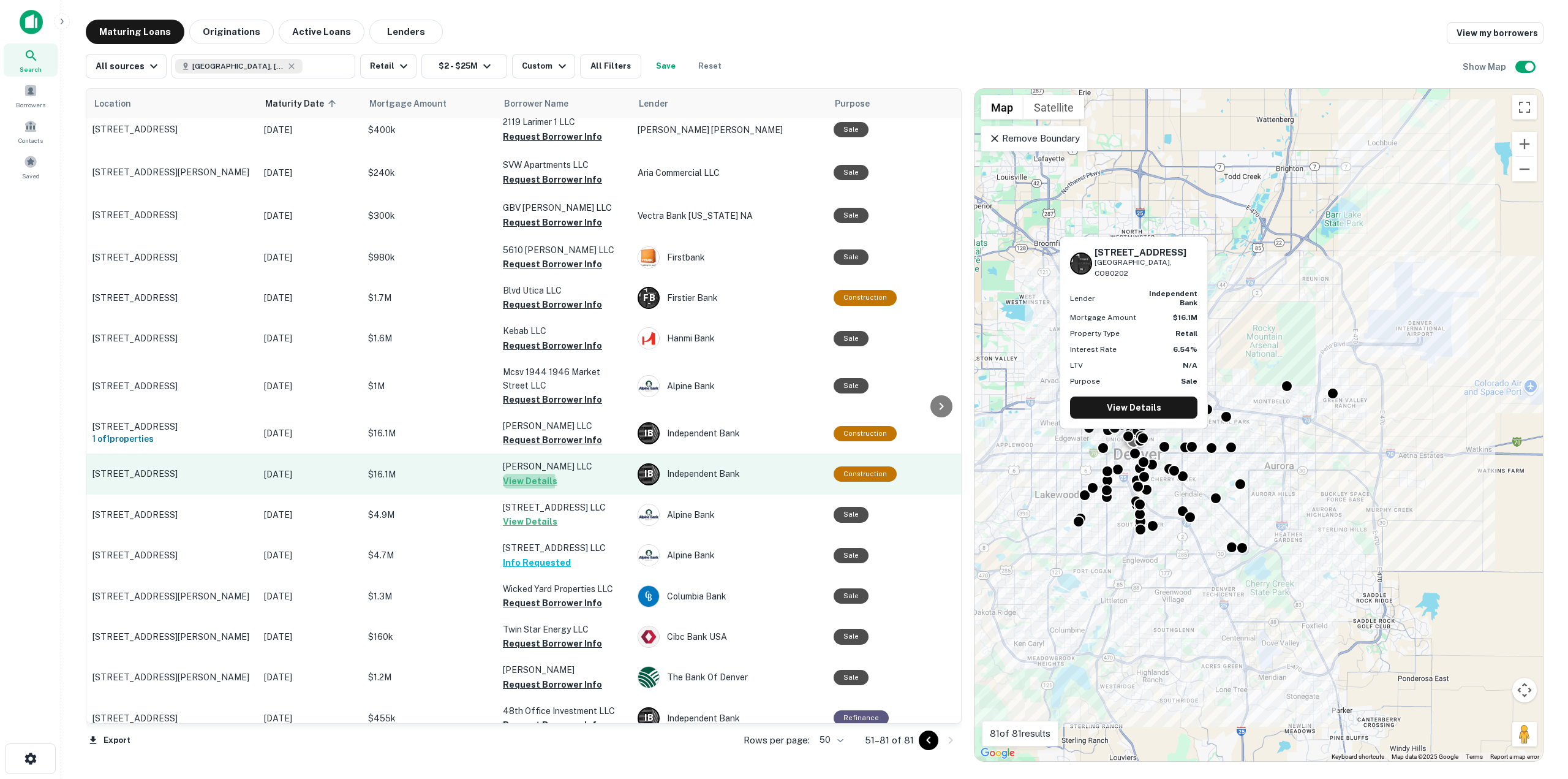
click at [517, 473] on button "View Details" at bounding box center [530, 481] width 55 height 14
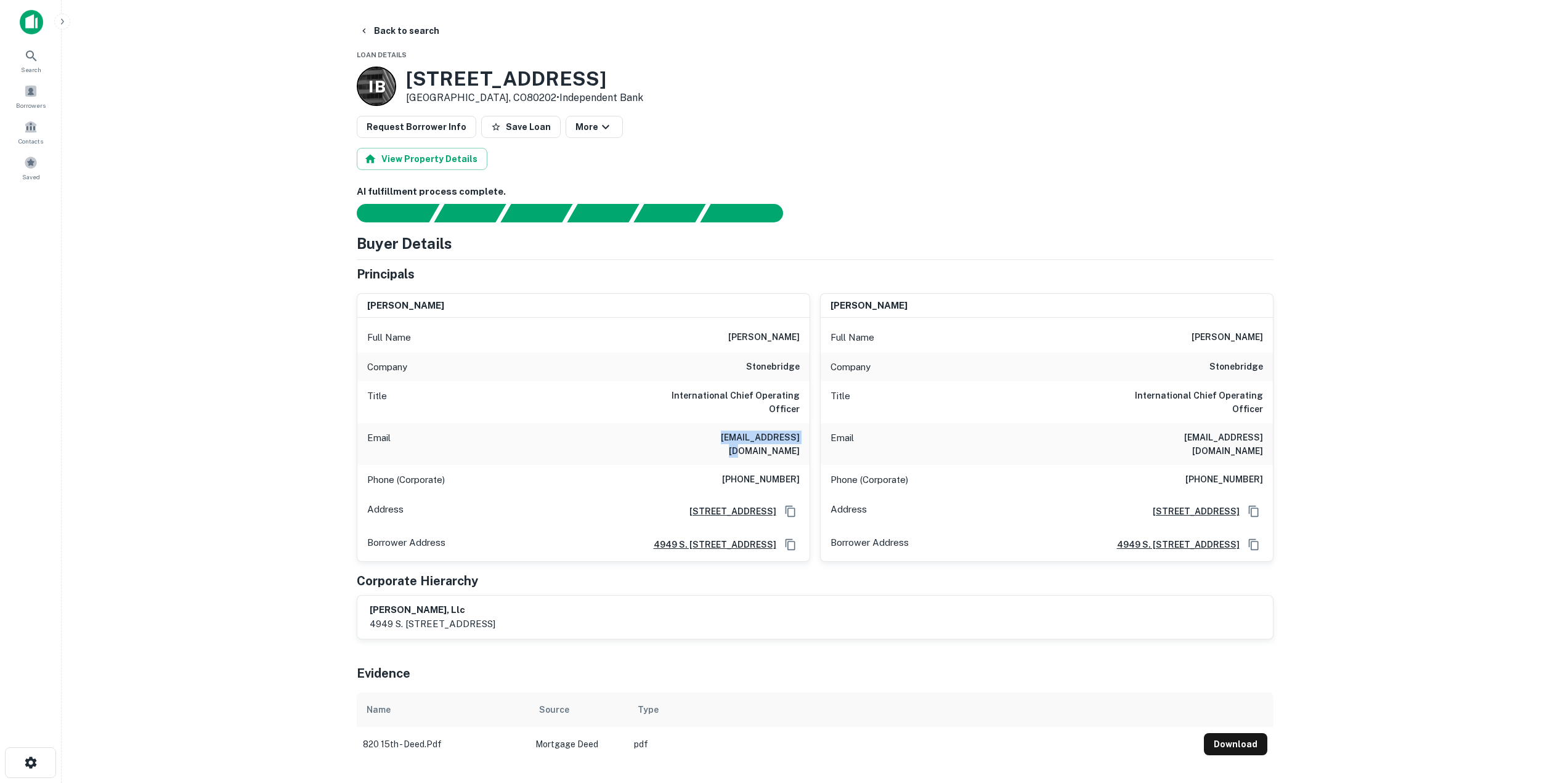
drag, startPoint x: 690, startPoint y: 435, endPoint x: 801, endPoint y: 444, distance: 111.4
click at [801, 444] on div "Email ndimond@sbcos.com" at bounding box center [583, 444] width 452 height 42
copy h6 "ndimond@sbcos.com"
drag, startPoint x: 728, startPoint y: 465, endPoint x: 800, endPoint y: 478, distance: 73.2
click at [800, 478] on div "Phone (Corporate) (303) 785-3100" at bounding box center [583, 480] width 452 height 30
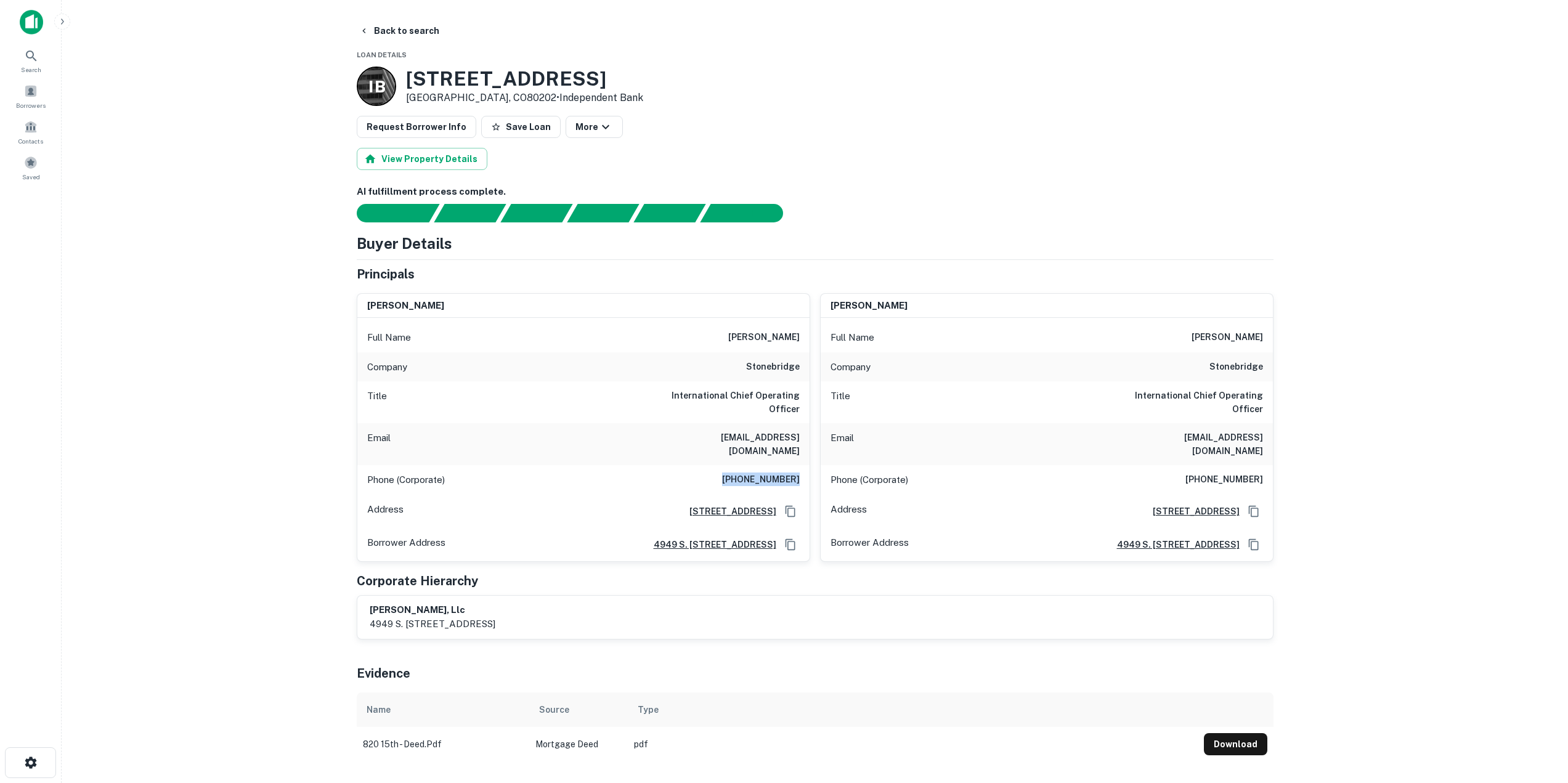
copy h6 "(303) 785-3100"
click at [410, 23] on button "Back to search" at bounding box center [399, 30] width 90 height 22
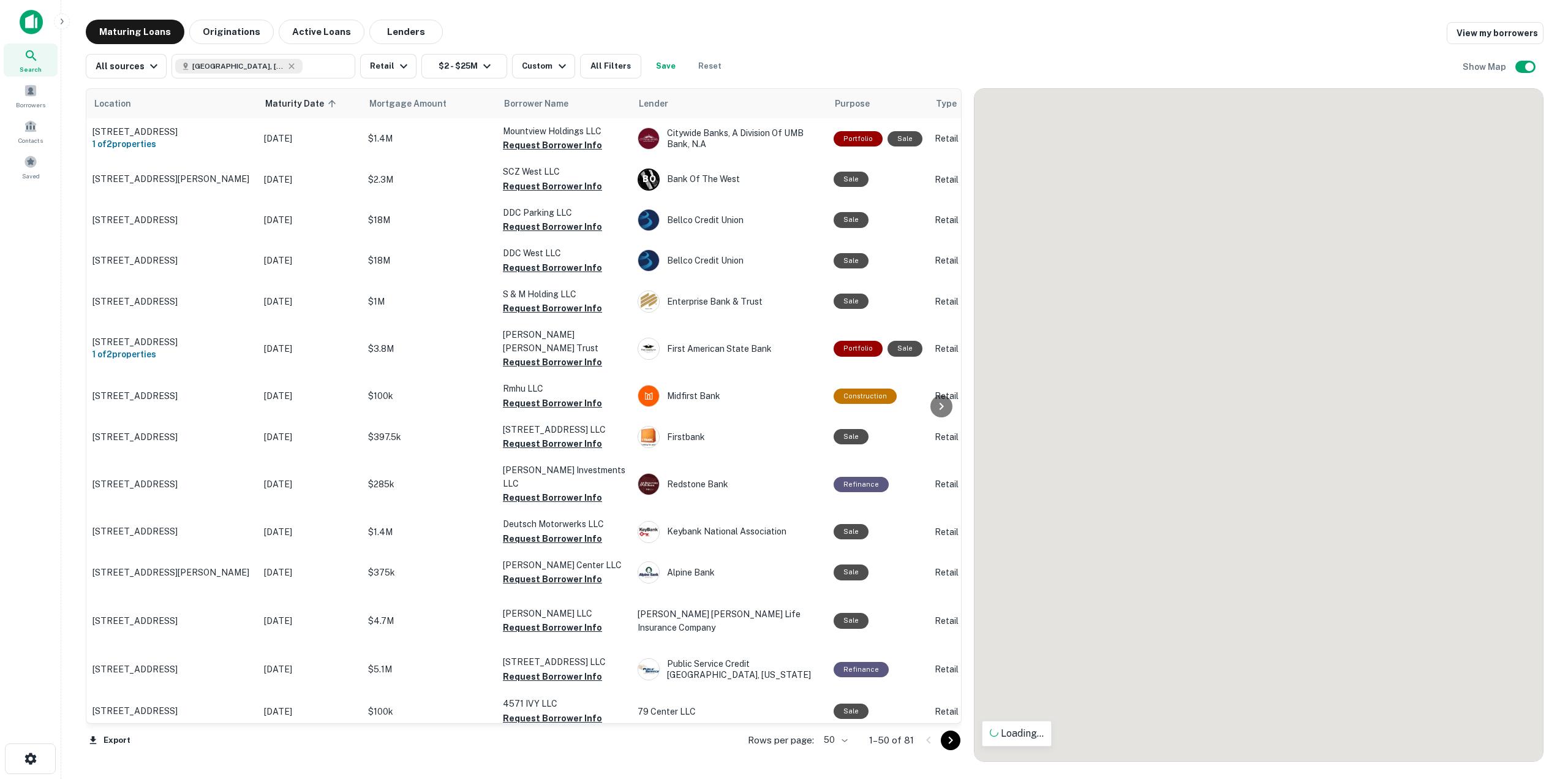
scroll to position [696, 0]
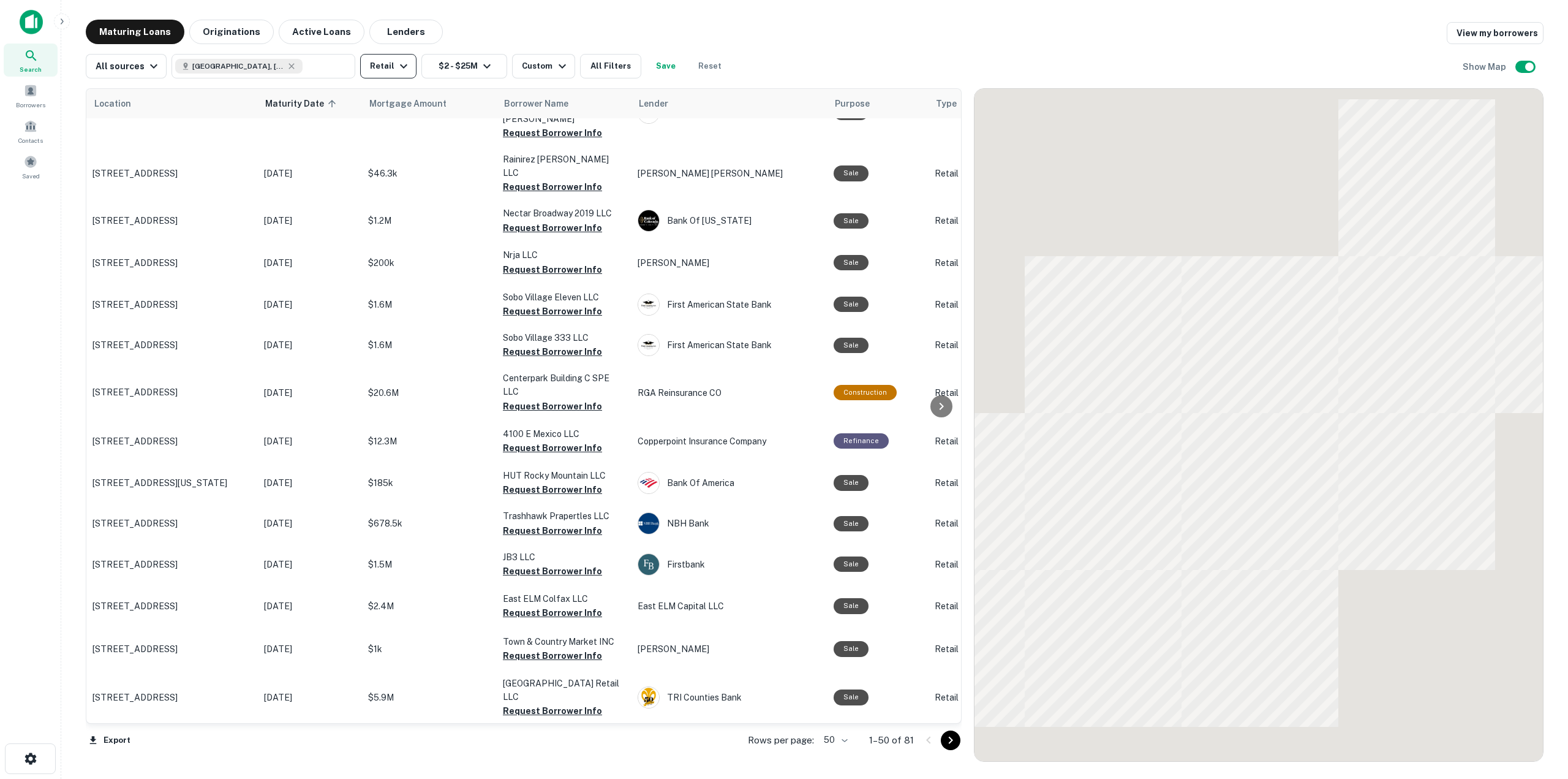
click at [403, 68] on icon "button" at bounding box center [403, 66] width 14 height 14
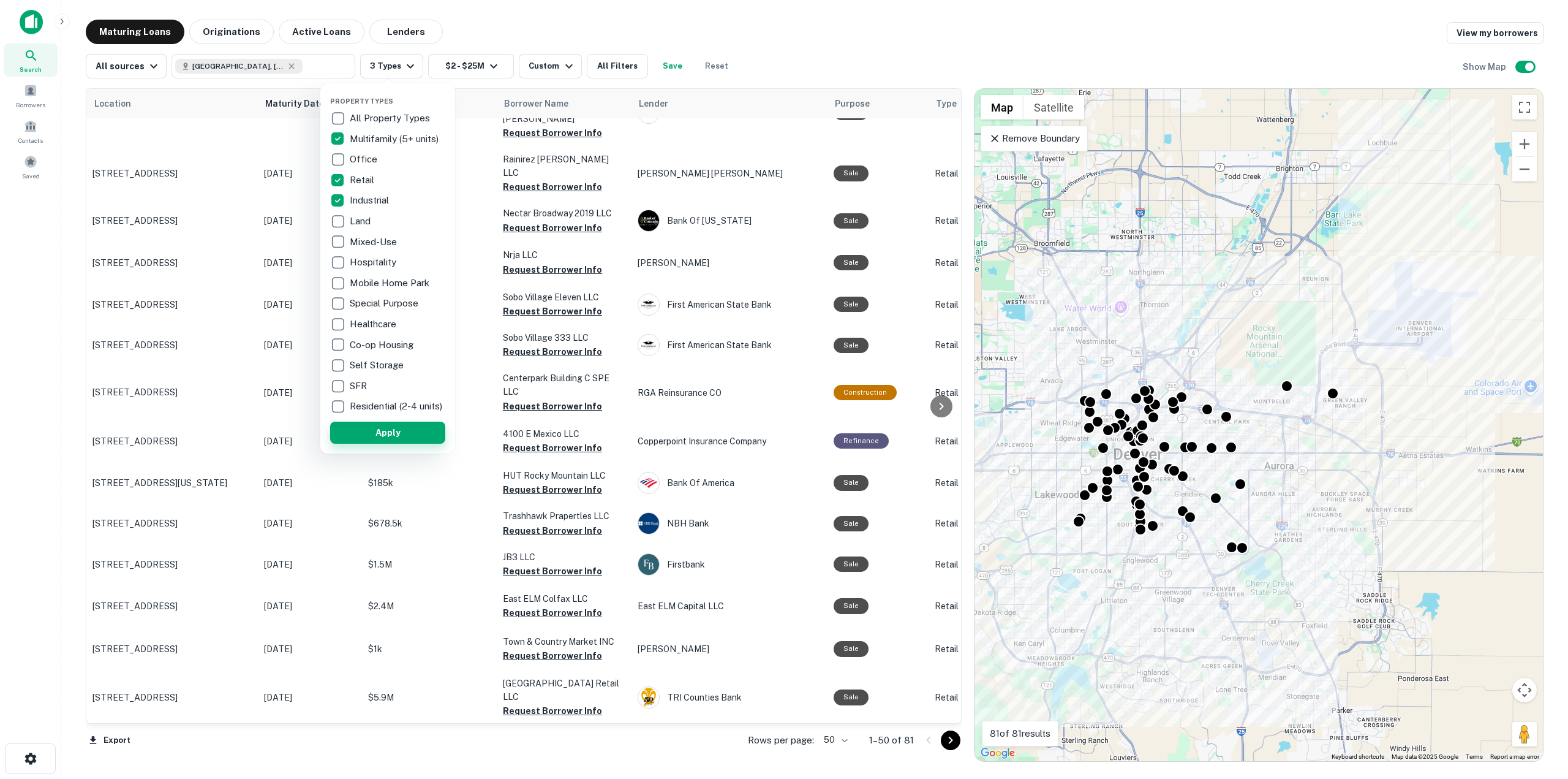
click at [386, 437] on button "Apply" at bounding box center [388, 432] width 115 height 22
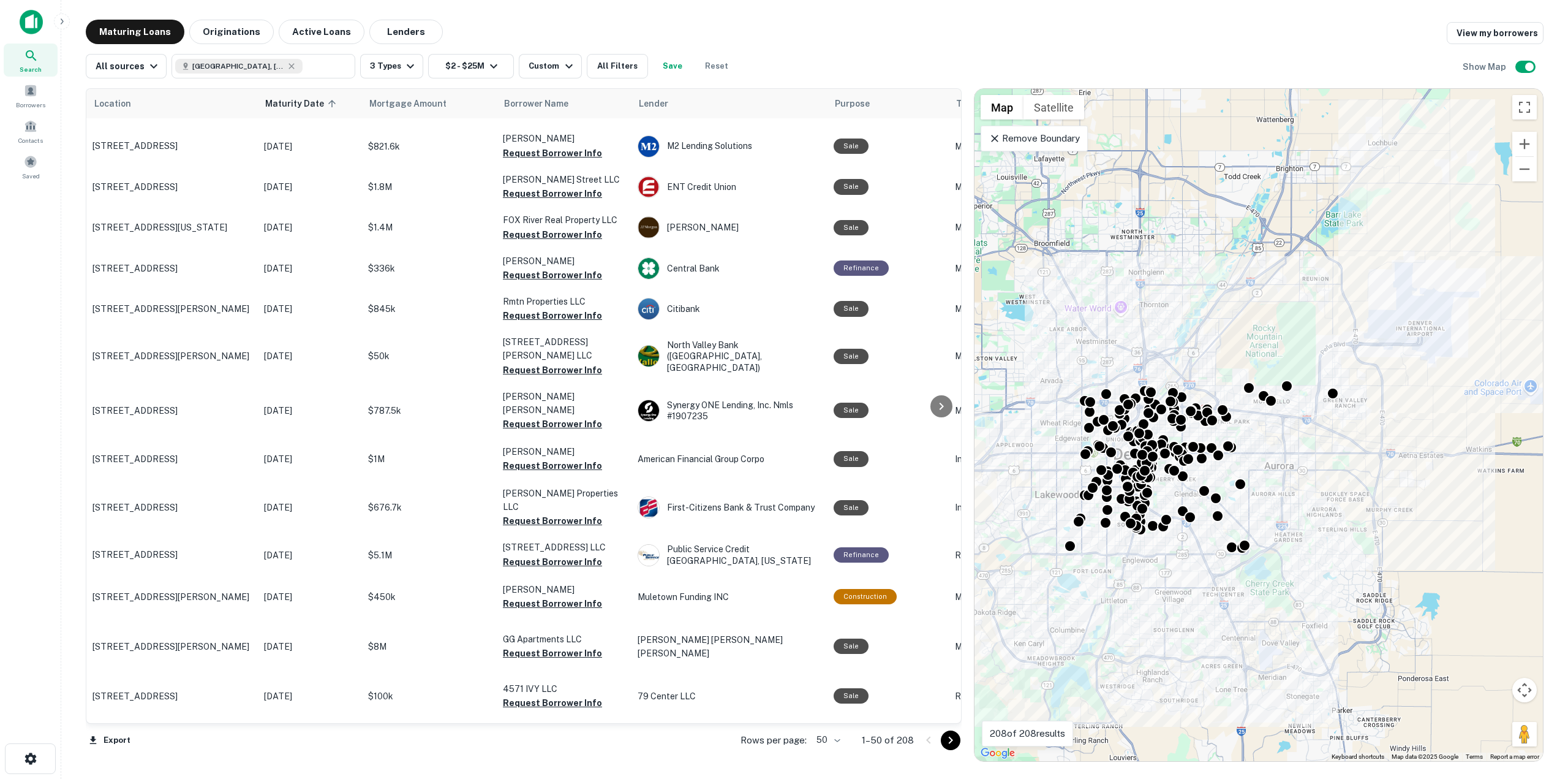
scroll to position [1476, 0]
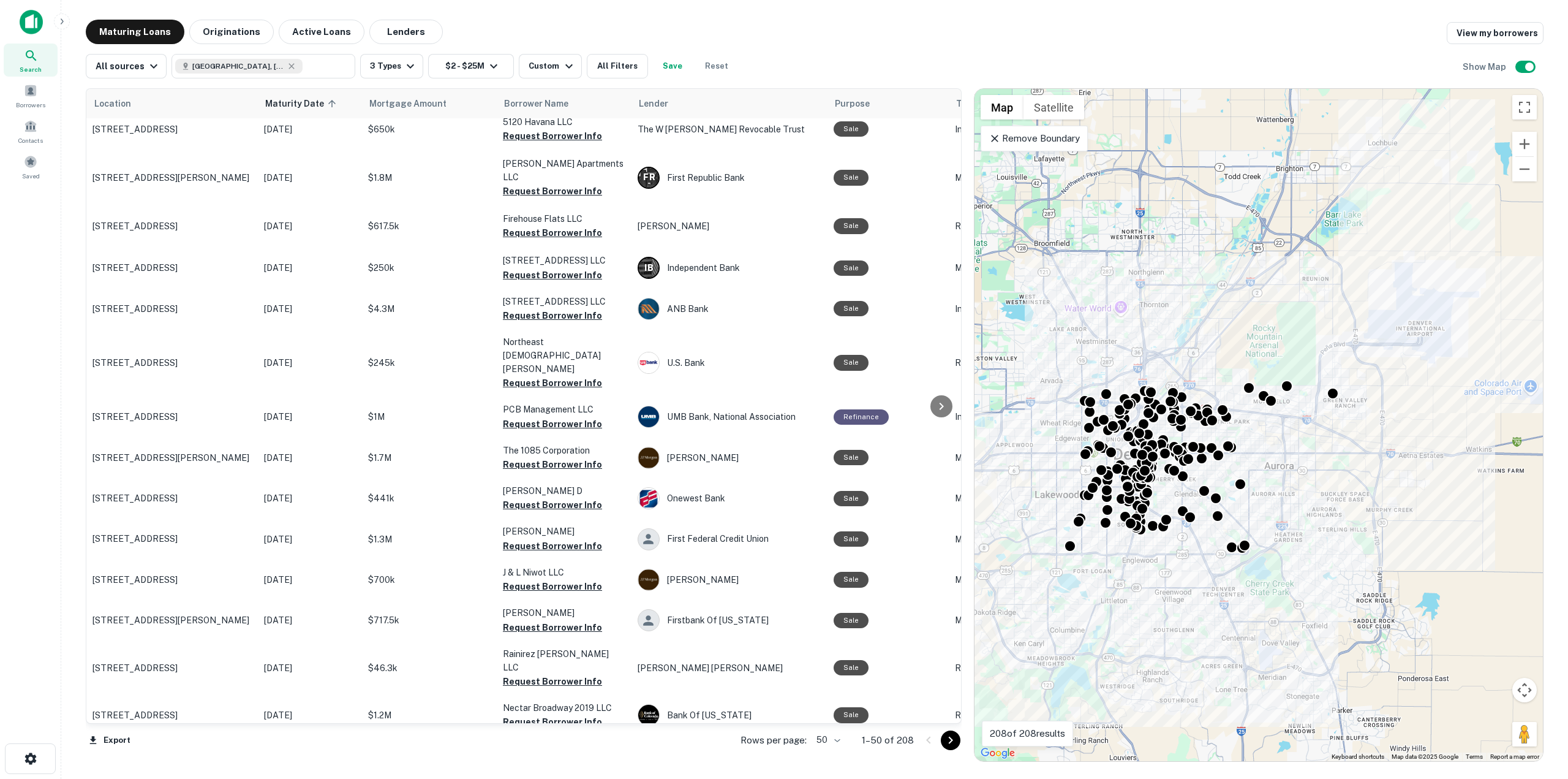
click at [948, 739] on icon "Go to next page" at bounding box center [950, 740] width 14 height 14
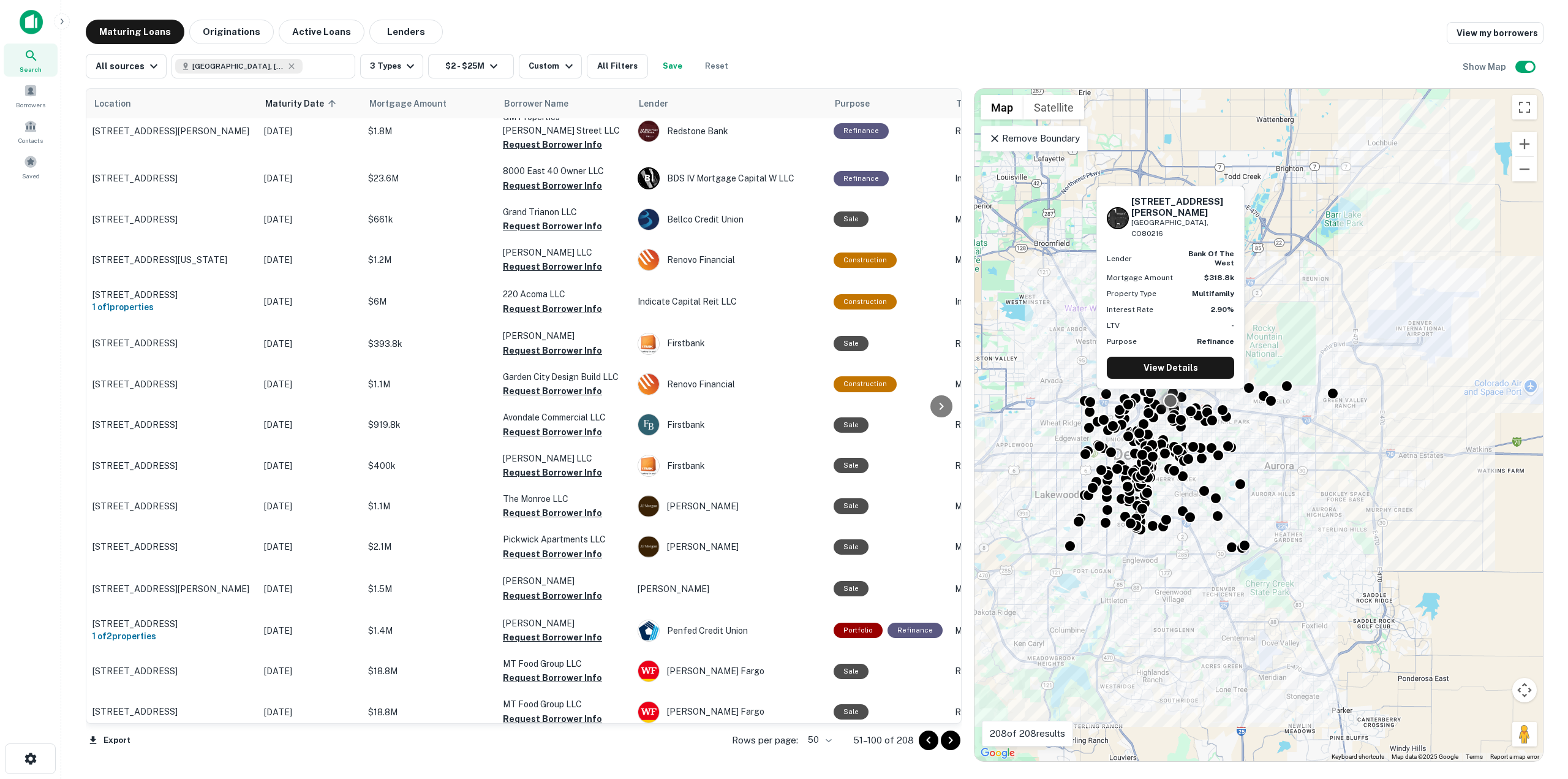
scroll to position [1539, 0]
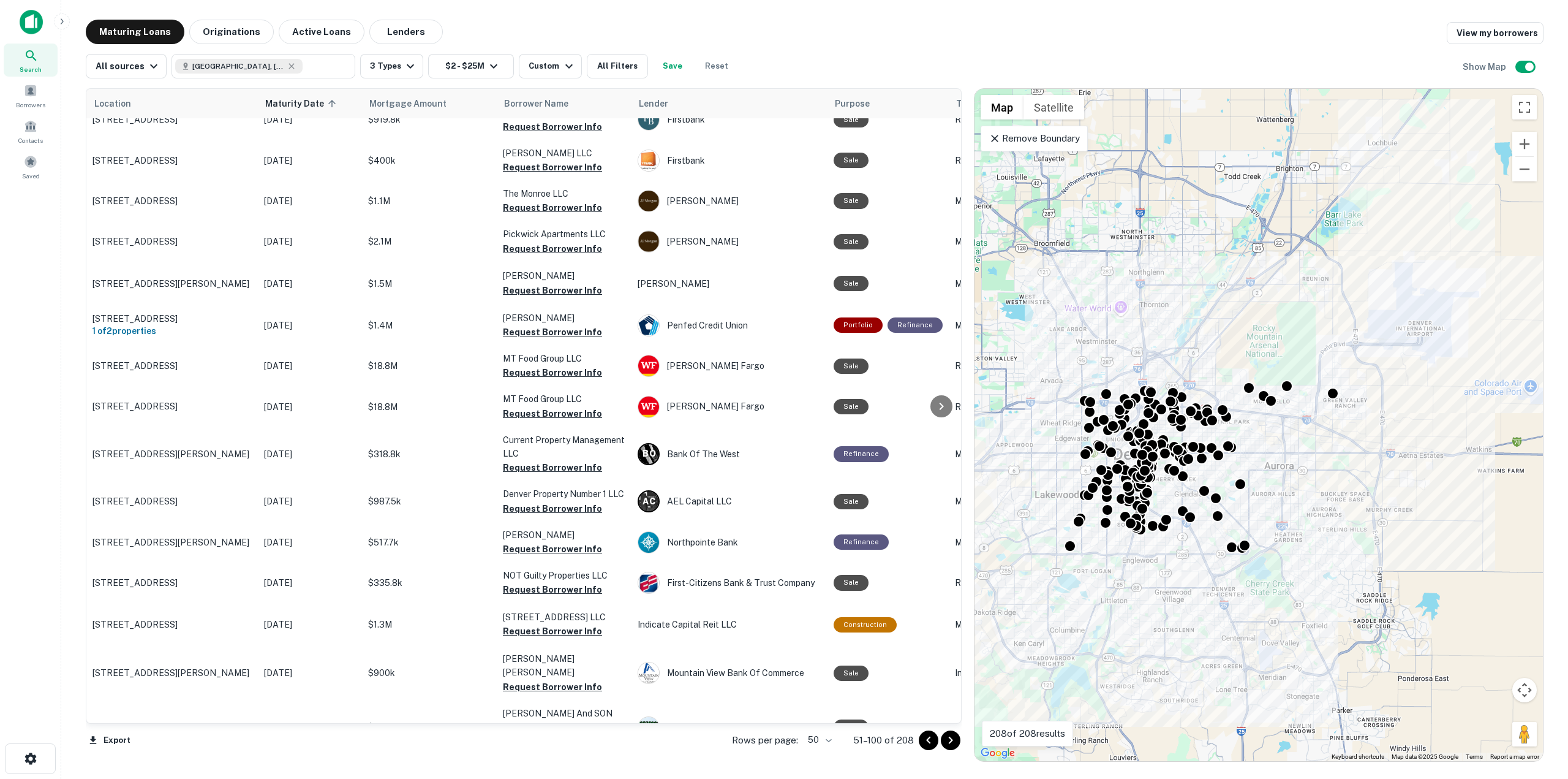
click at [954, 740] on icon "Go to next page" at bounding box center [950, 740] width 14 height 14
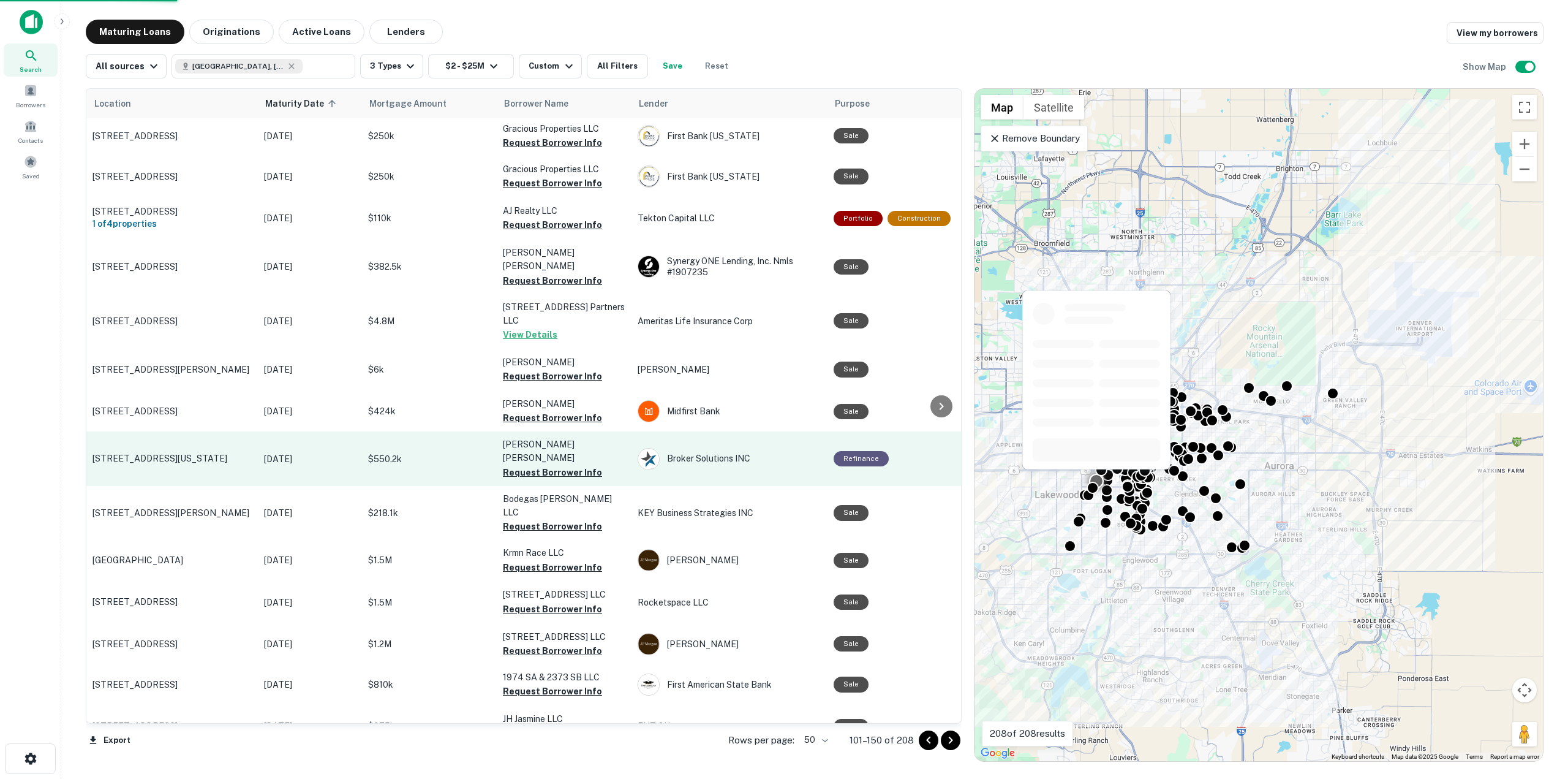
scroll to position [1528, 0]
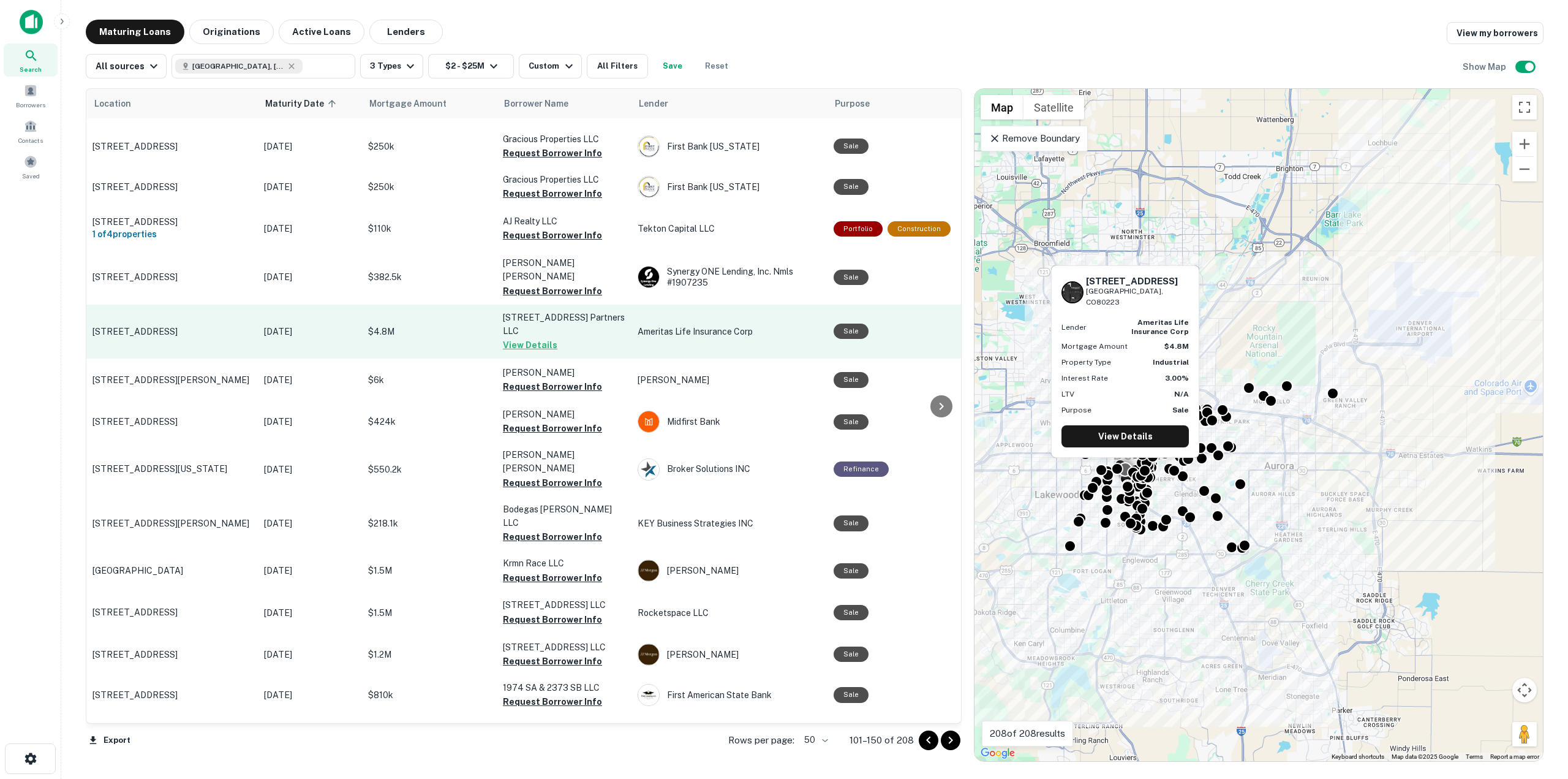
click at [526, 338] on button "View Details" at bounding box center [530, 345] width 55 height 14
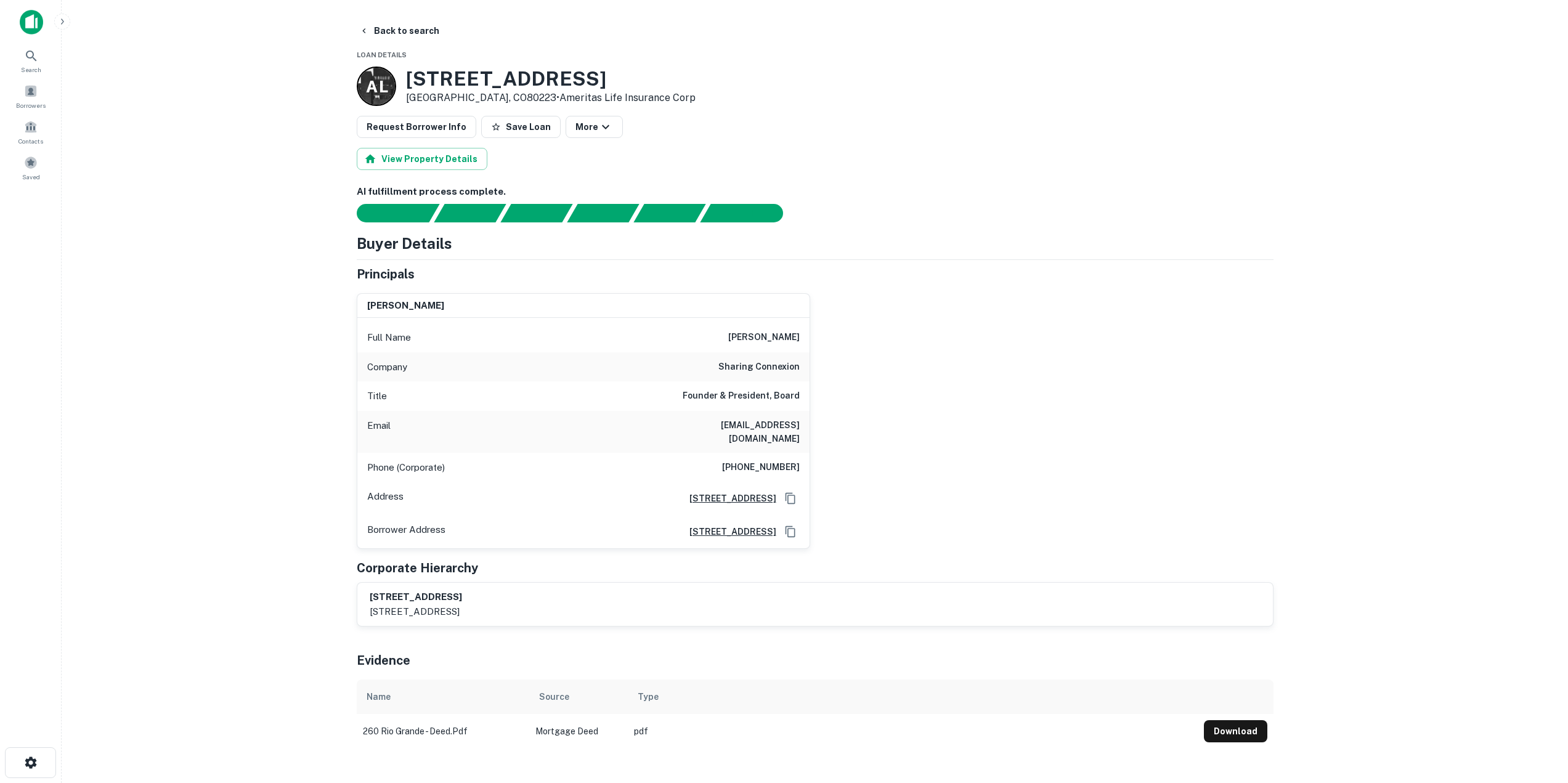
drag, startPoint x: 722, startPoint y: 335, endPoint x: 830, endPoint y: 343, distance: 108.3
click at [830, 343] on div "edwin g. anderson Full Name edwin g. anderson Company sharing connexion Title F…" at bounding box center [810, 416] width 927 height 266
copy h6 "edwin g. anderson"
drag, startPoint x: 661, startPoint y: 427, endPoint x: 824, endPoint y: 427, distance: 163.0
click at [824, 427] on div "edwin g. anderson Full Name edwin g. anderson Company sharing connexion Title F…" at bounding box center [810, 416] width 927 height 266
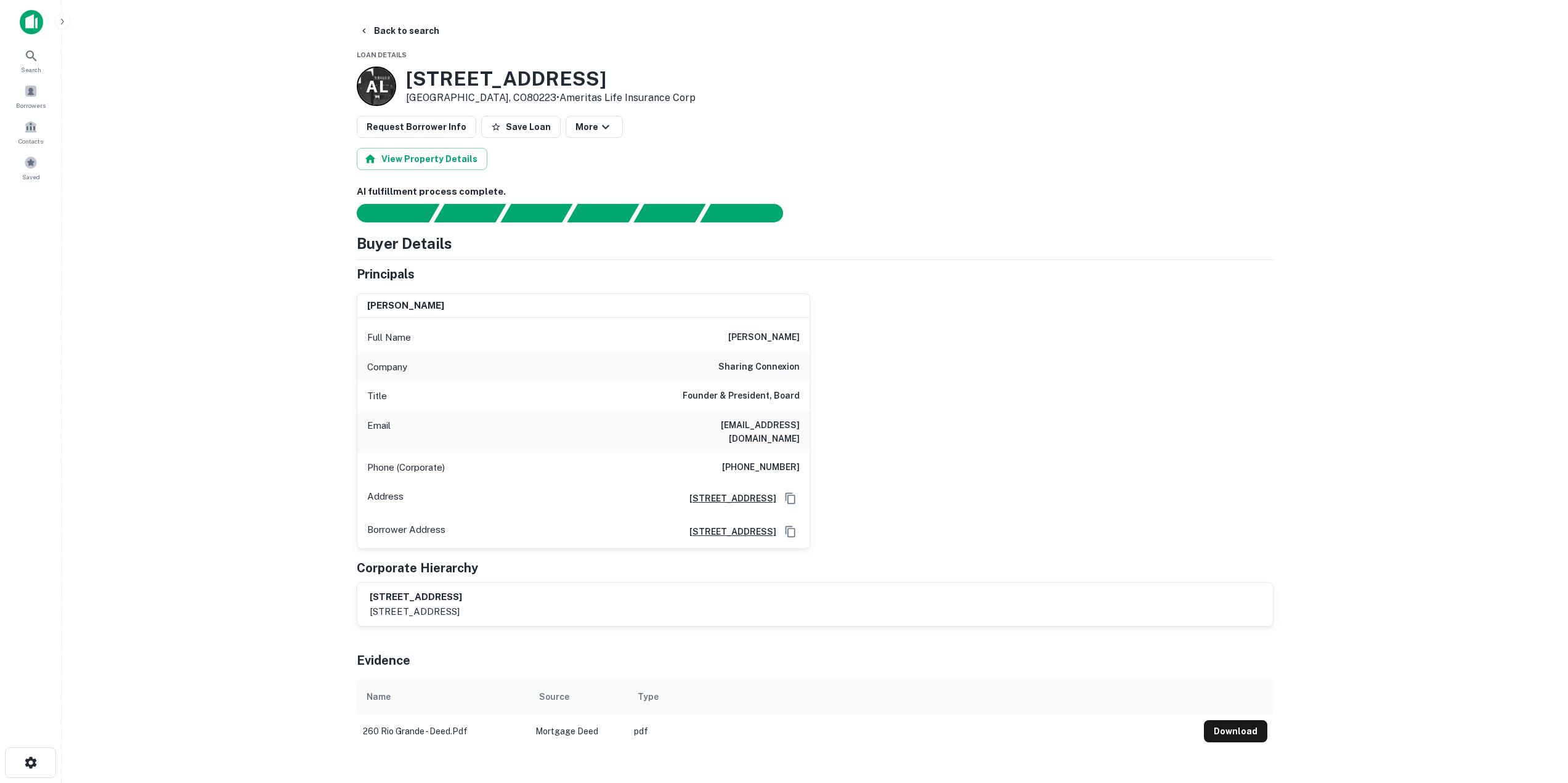
copy h6 "eanderson@sharingconnexion.org"
drag, startPoint x: 725, startPoint y: 456, endPoint x: 801, endPoint y: 455, distance: 76.0
click at [801, 455] on div "Phone (Corporate) (303) 205-6770" at bounding box center [583, 467] width 452 height 30
copy h6 "(303) 205-6770"
drag, startPoint x: 235, startPoint y: 494, endPoint x: 186, endPoint y: 506, distance: 50.4
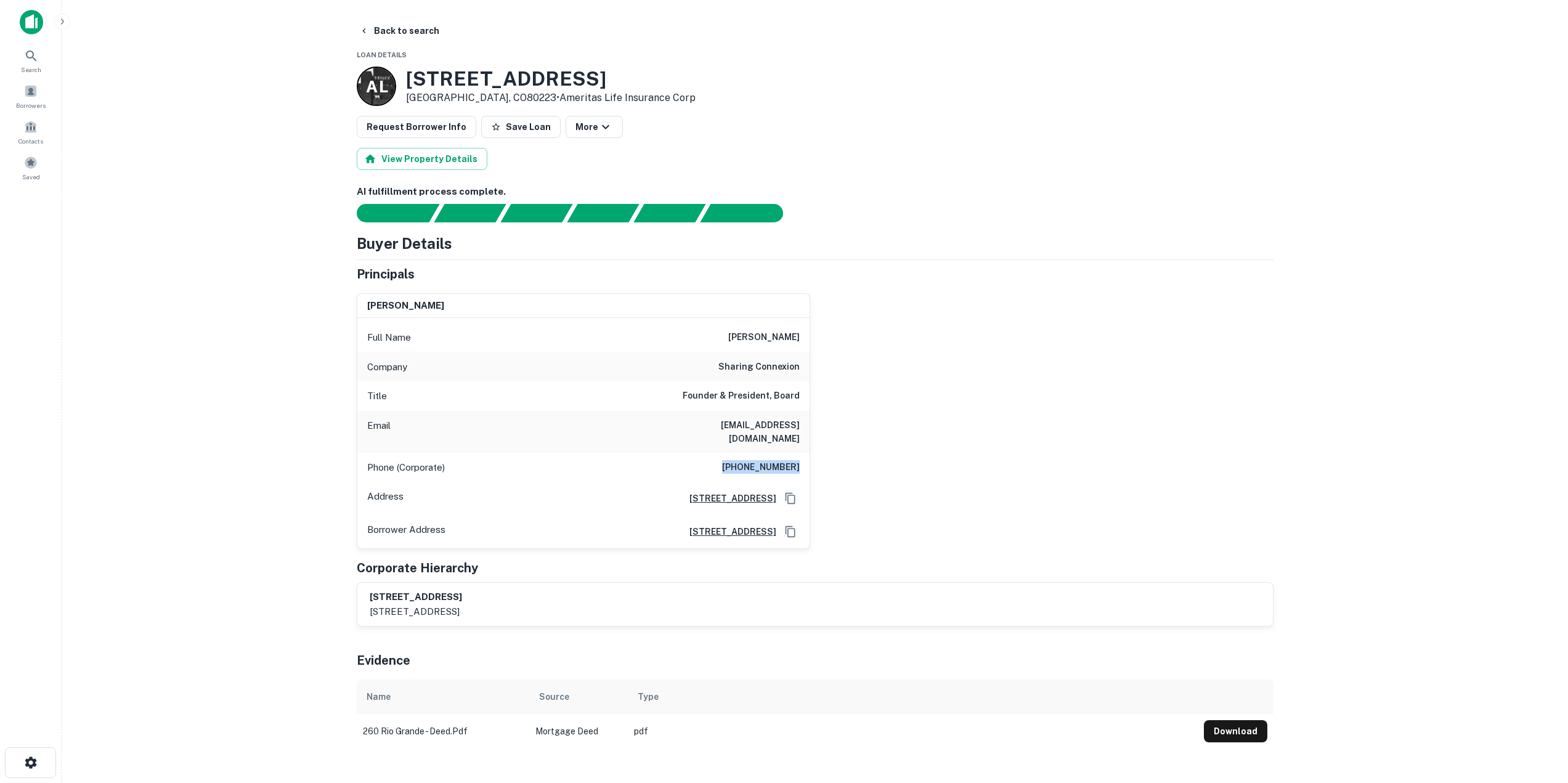
click at [228, 494] on main "Back to search Loan Details A L 260 Rio Grande Blvd Denver, CO80223 • Ameritas …" at bounding box center [815, 391] width 1507 height 783
click at [396, 29] on button "Back to search" at bounding box center [399, 30] width 90 height 22
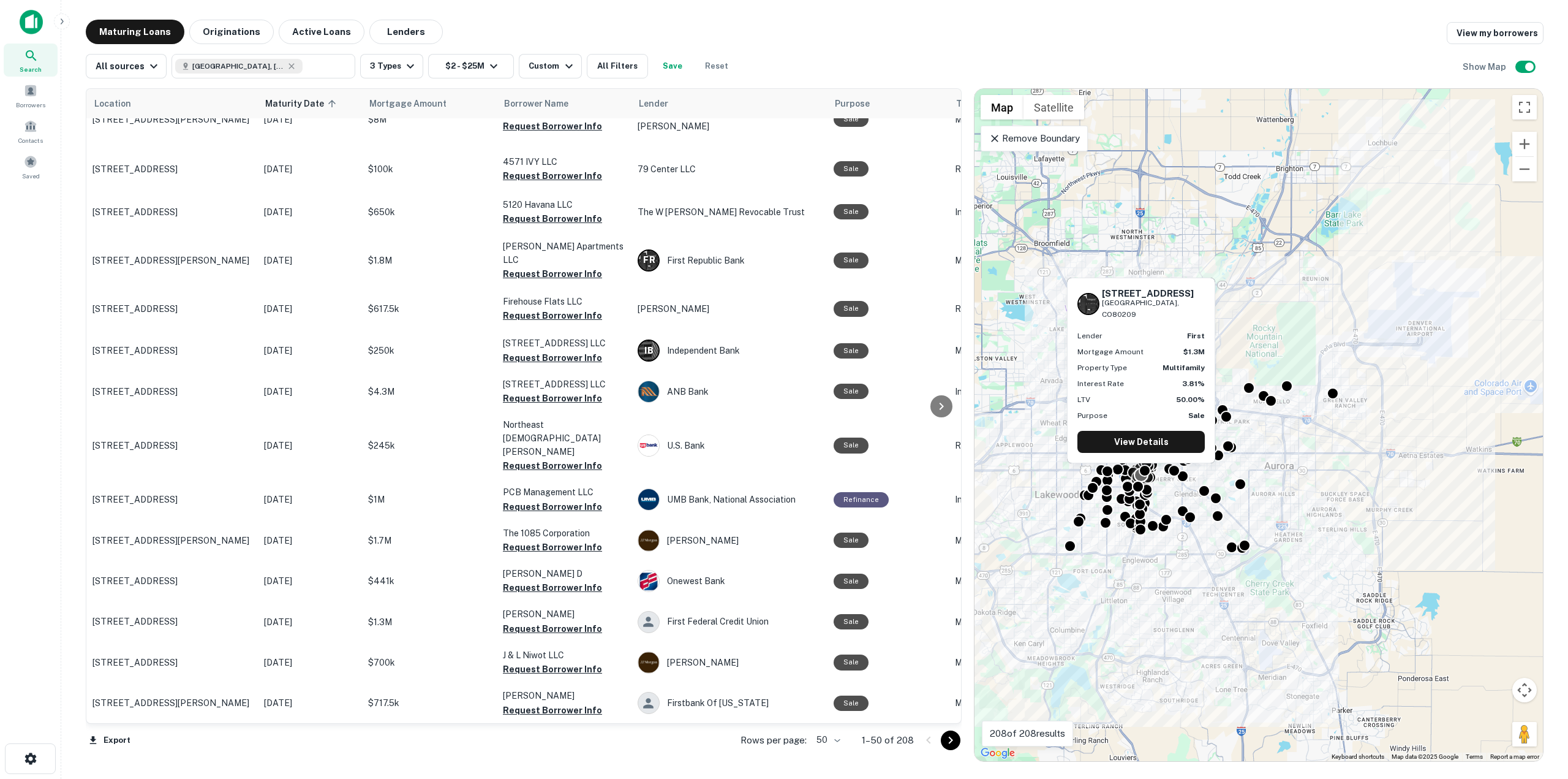
scroll to position [1476, 0]
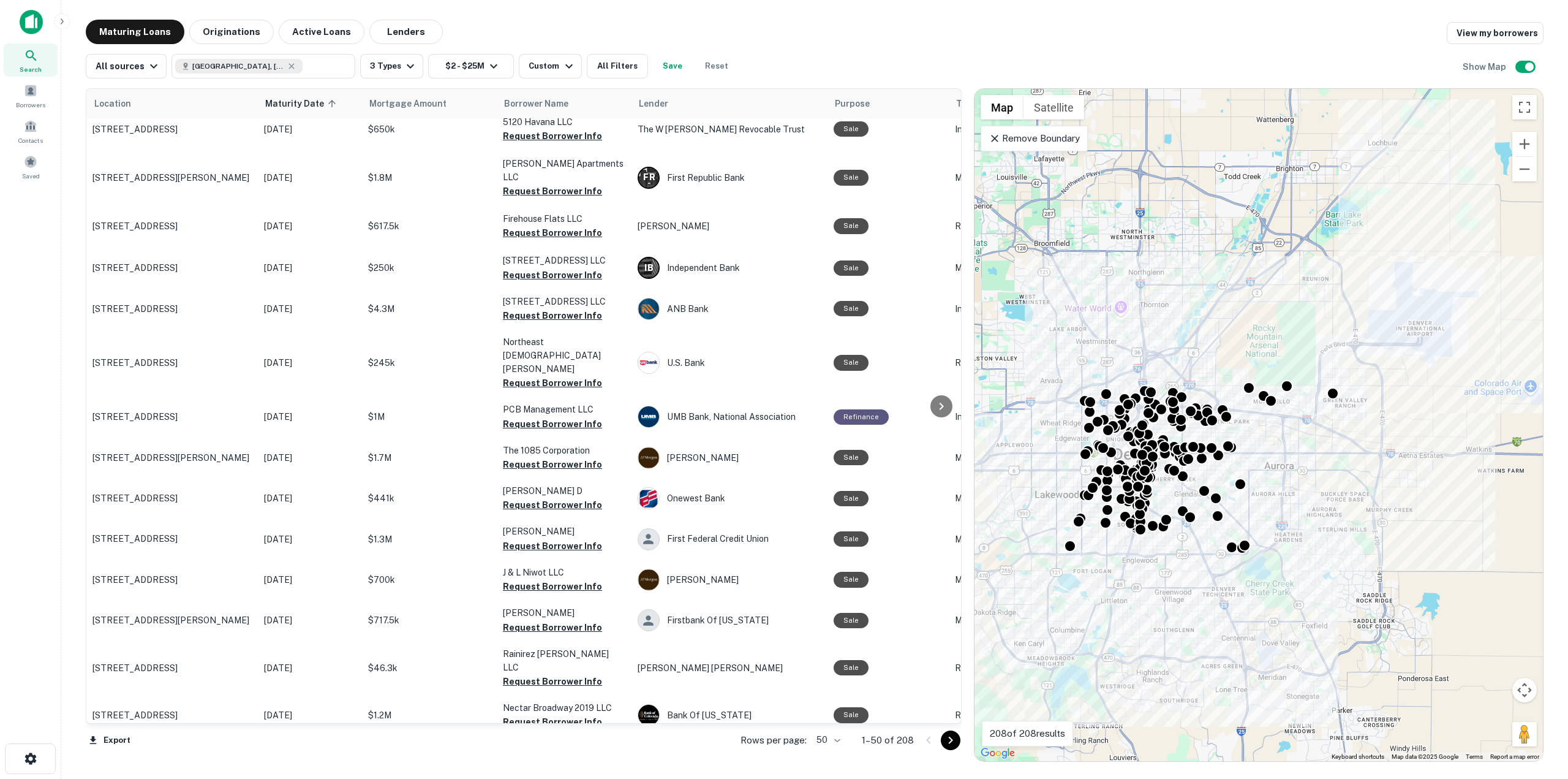
click at [950, 736] on icon "Go to next page" at bounding box center [950, 740] width 14 height 14
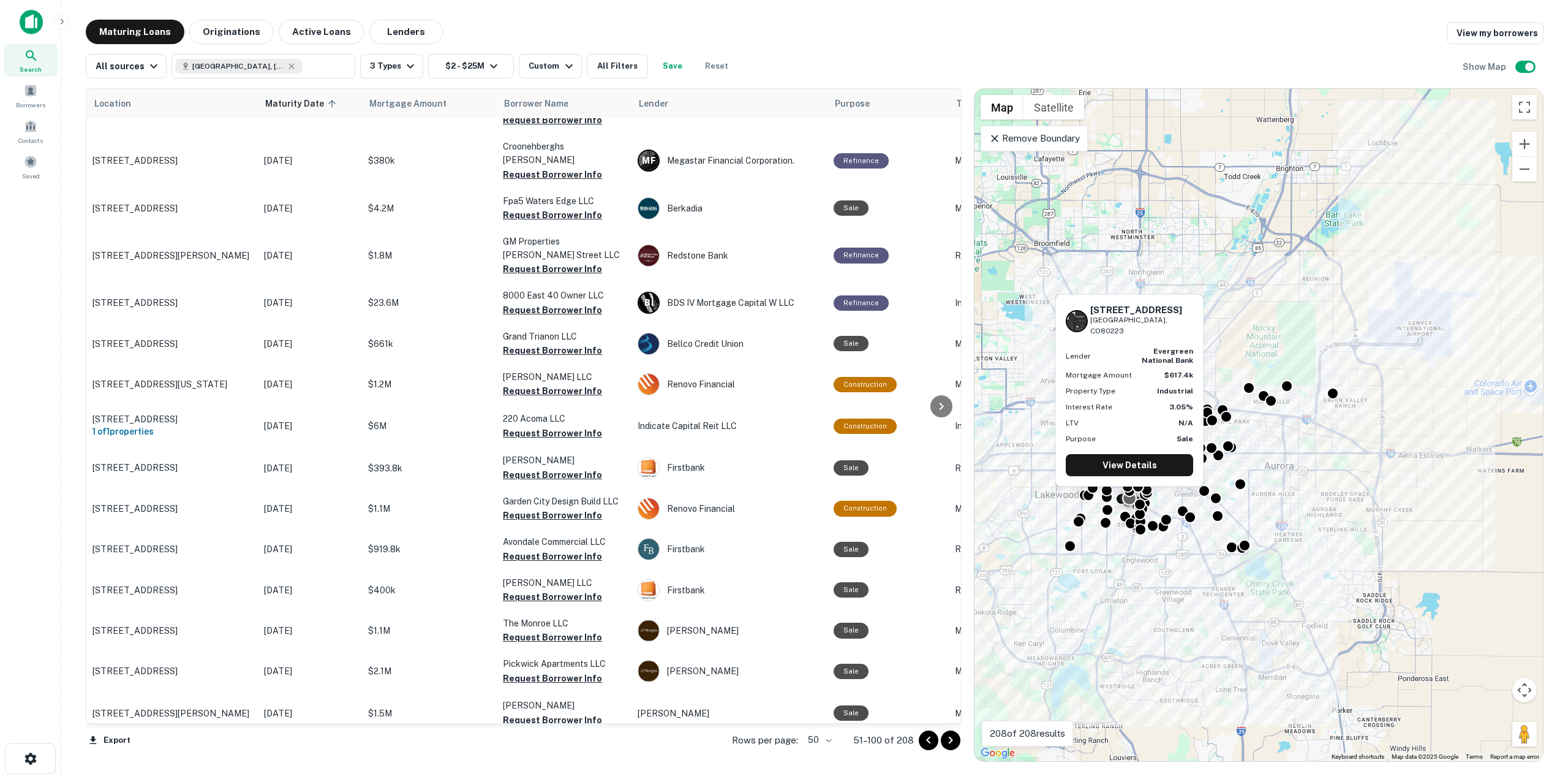
scroll to position [1539, 0]
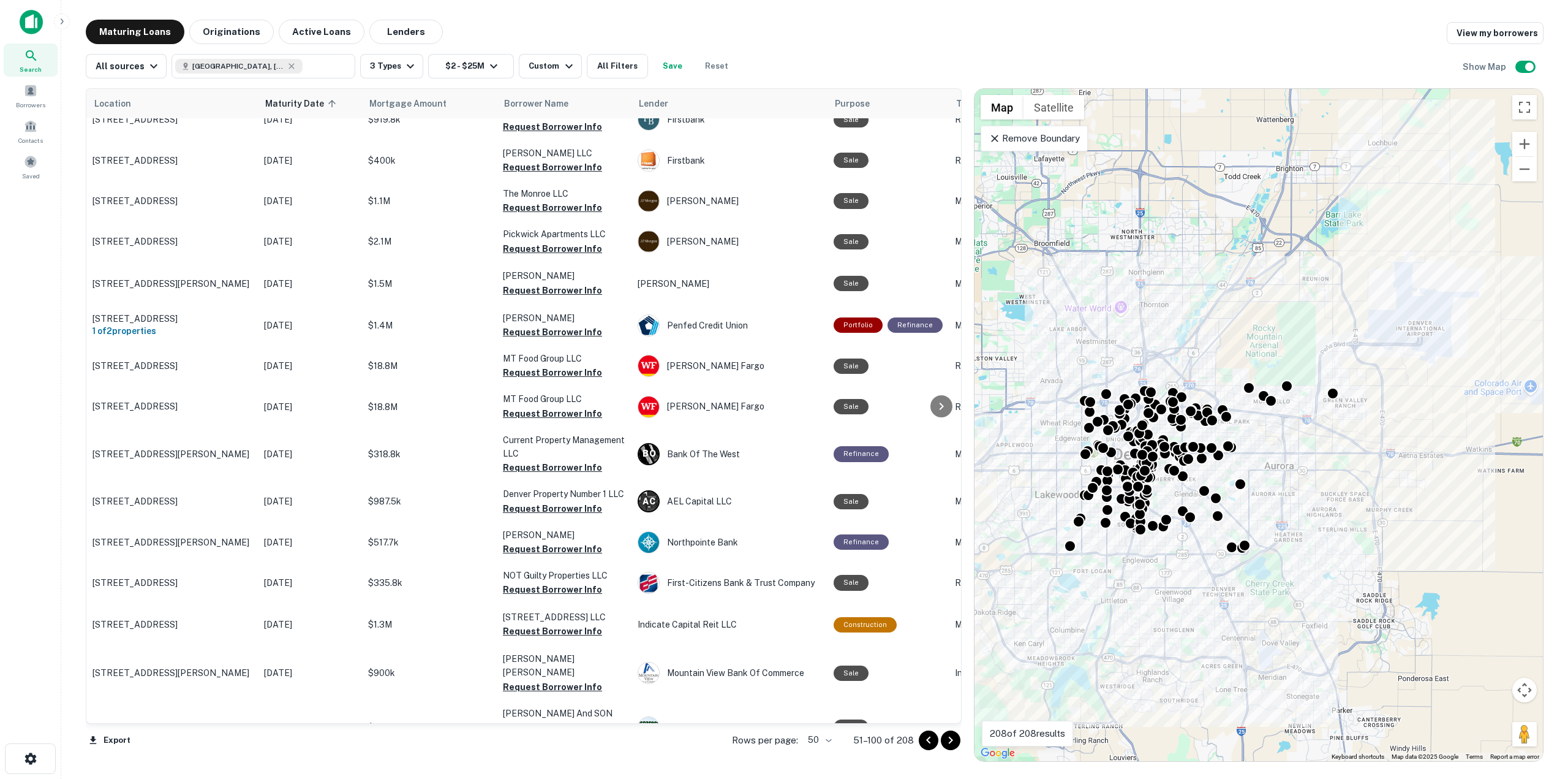
click at [952, 741] on icon "Go to next page" at bounding box center [950, 740] width 14 height 14
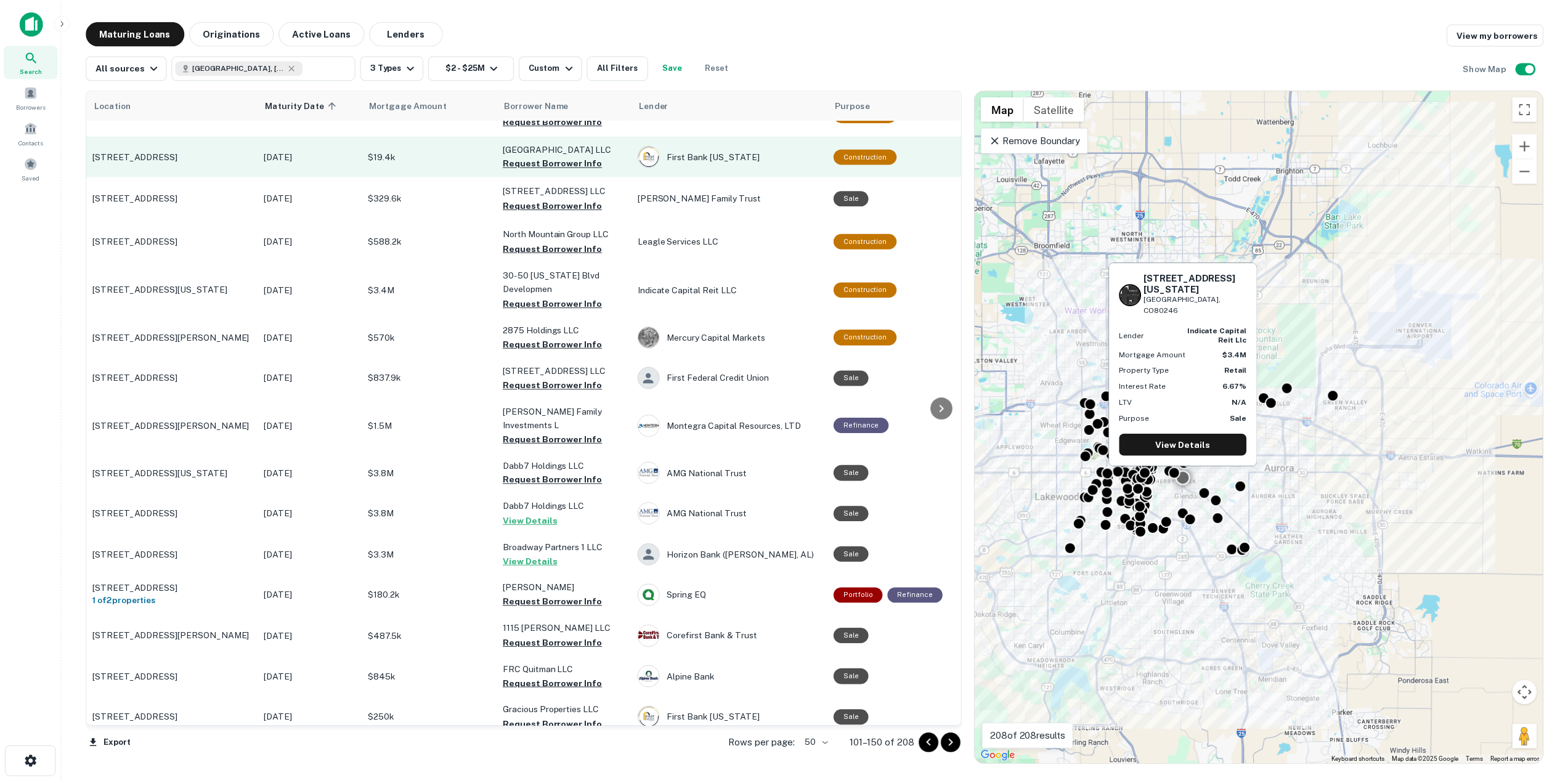
scroll to position [985, 0]
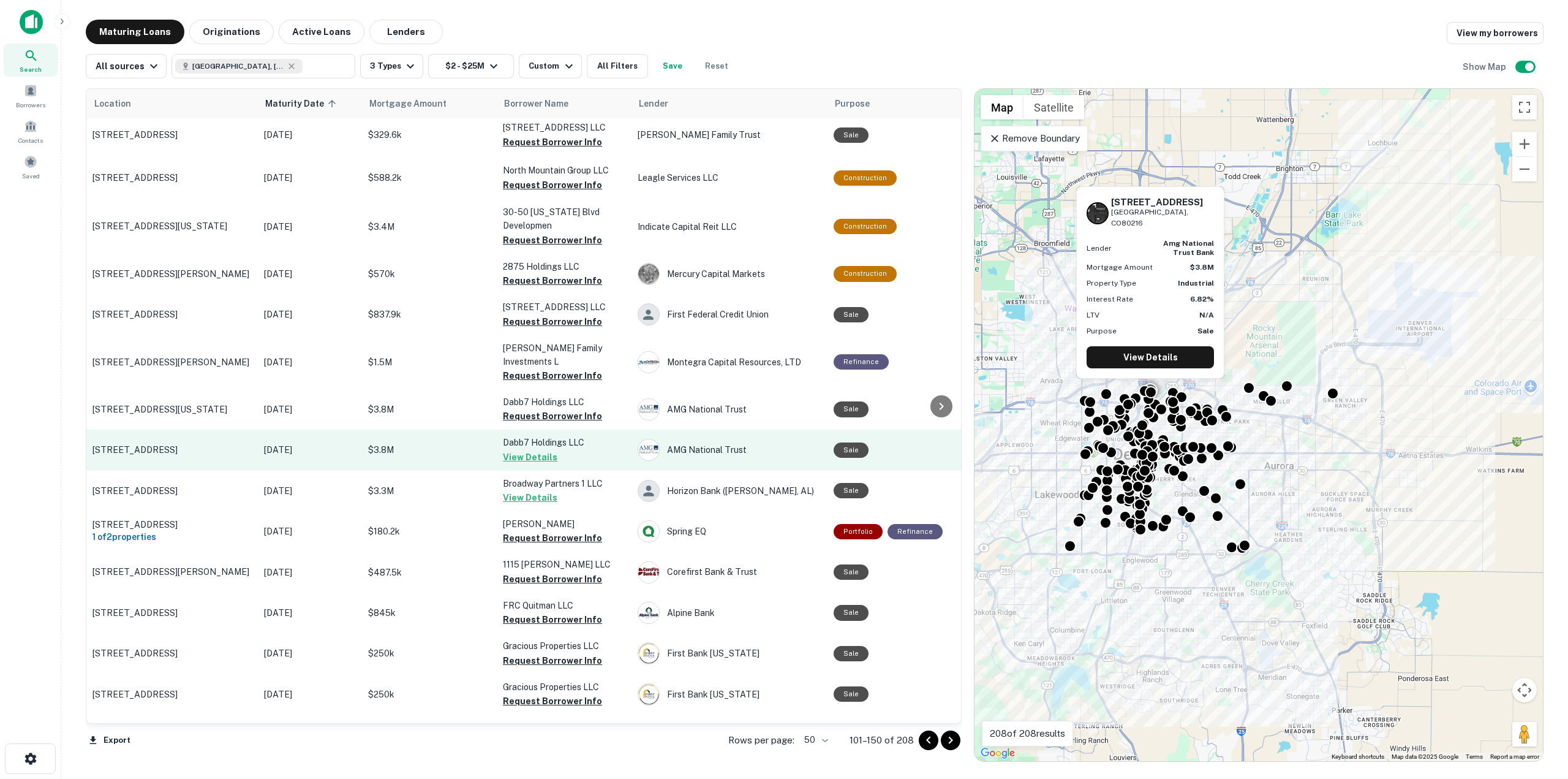
click at [544, 450] on button "View Details" at bounding box center [530, 457] width 55 height 14
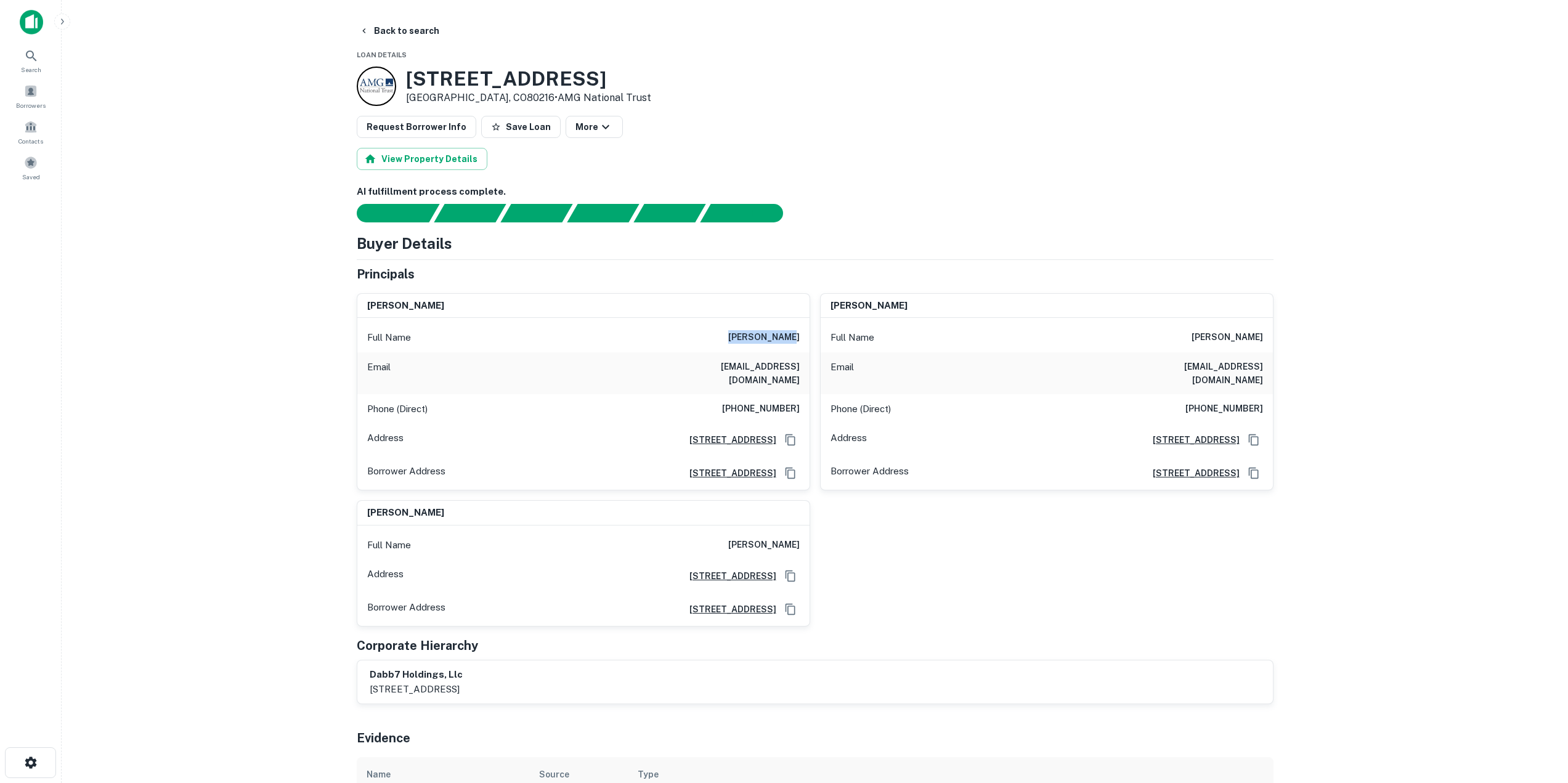
drag, startPoint x: 749, startPoint y: 337, endPoint x: 802, endPoint y: 345, distance: 53.6
click at [802, 345] on div "Full Name drew bisping" at bounding box center [583, 337] width 452 height 30
copy h6 "drew bisping"
drag, startPoint x: 708, startPoint y: 369, endPoint x: 797, endPoint y: 377, distance: 89.4
click at [797, 377] on div "Email bispingd@hotmail.com" at bounding box center [583, 373] width 452 height 42
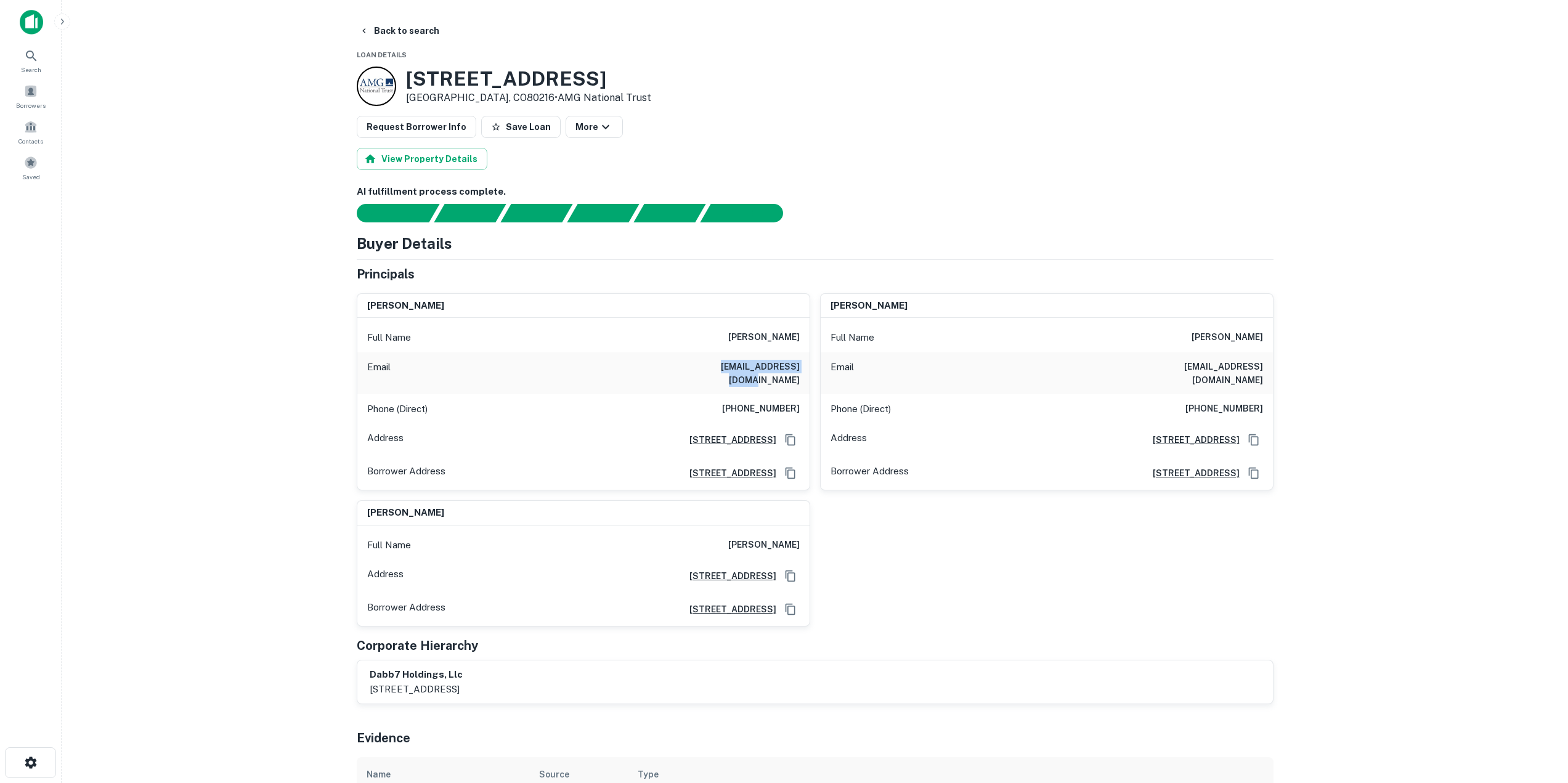
copy h6 "bispingd@hotmail.com"
drag, startPoint x: 730, startPoint y: 398, endPoint x: 799, endPoint y: 402, distance: 69.1
click at [799, 402] on h6 "(303) 803-4359" at bounding box center [761, 409] width 77 height 15
copy h6 "(303) 803-4359"
click at [399, 32] on button "Back to search" at bounding box center [399, 30] width 90 height 22
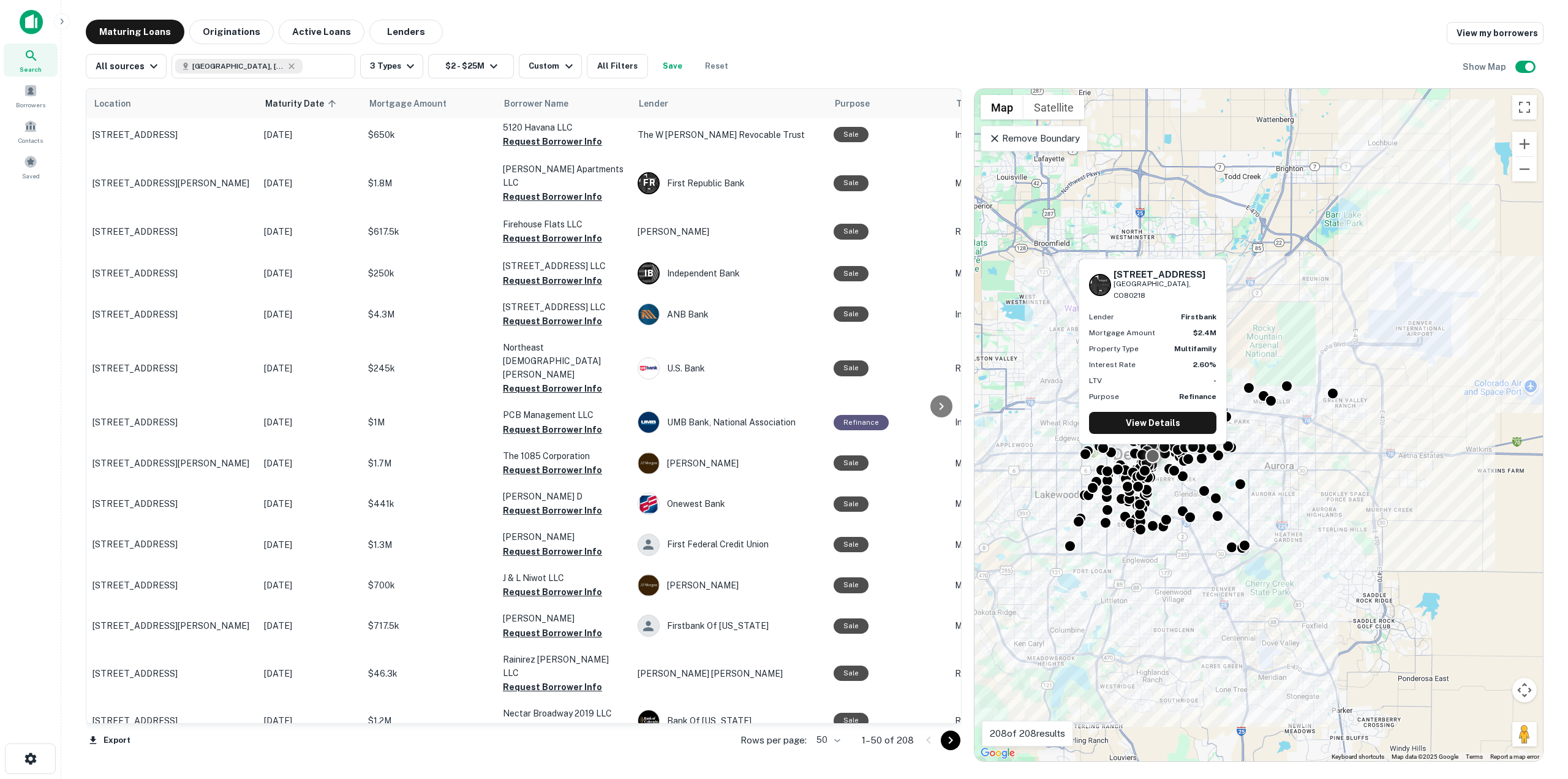
scroll to position [1476, 0]
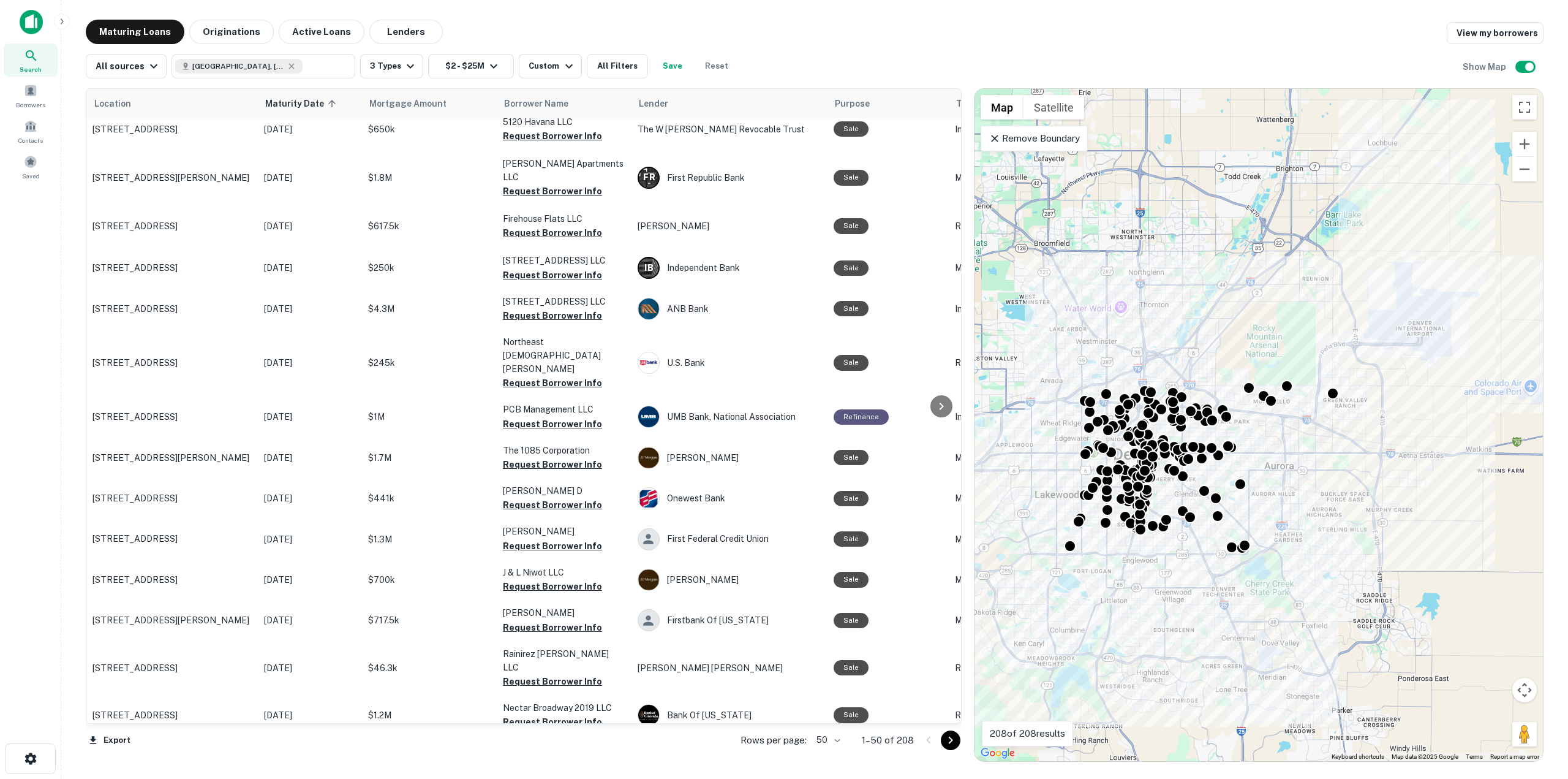
click at [947, 740] on icon "Go to next page" at bounding box center [950, 740] width 14 height 14
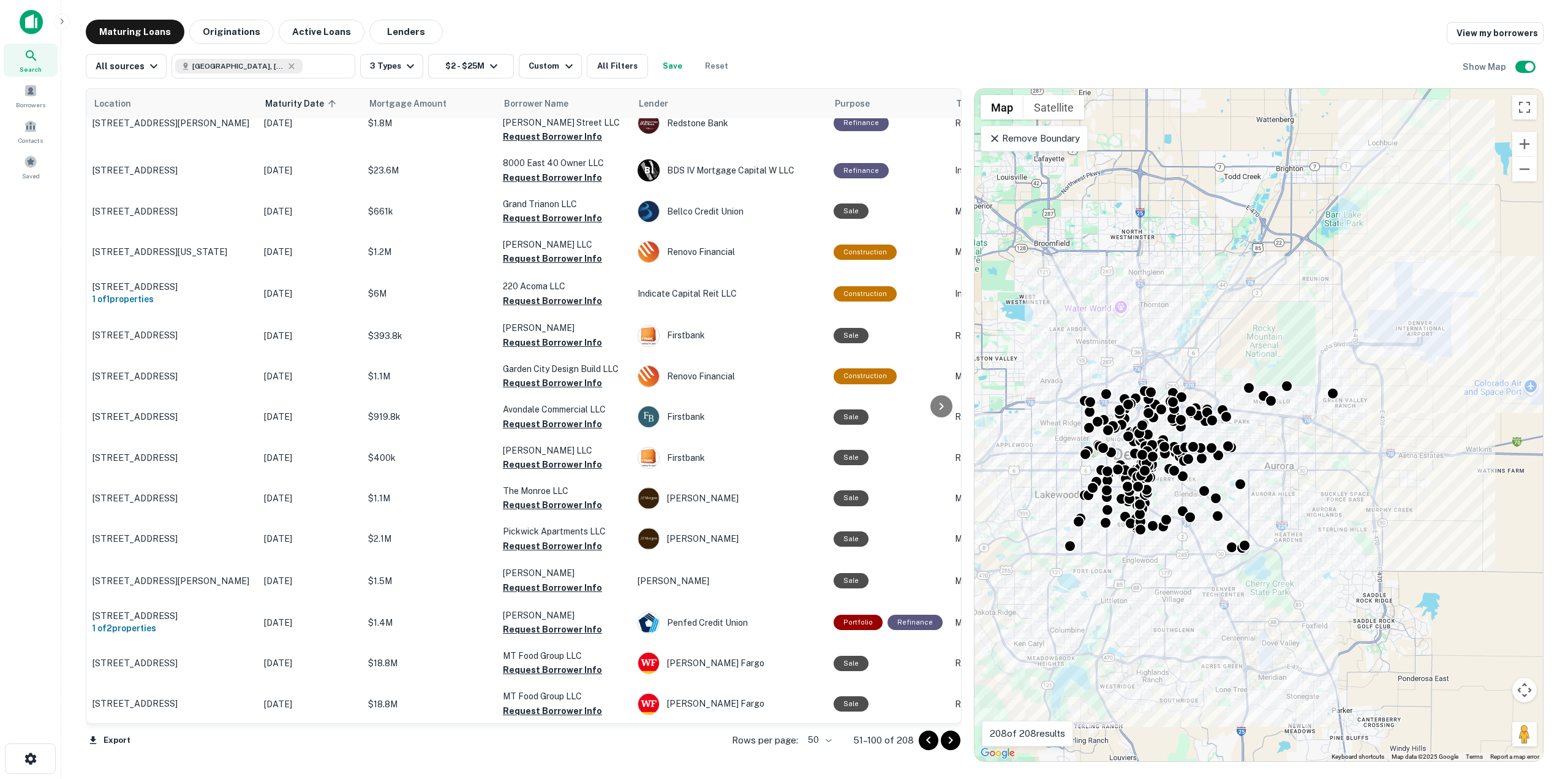
scroll to position [1539, 0]
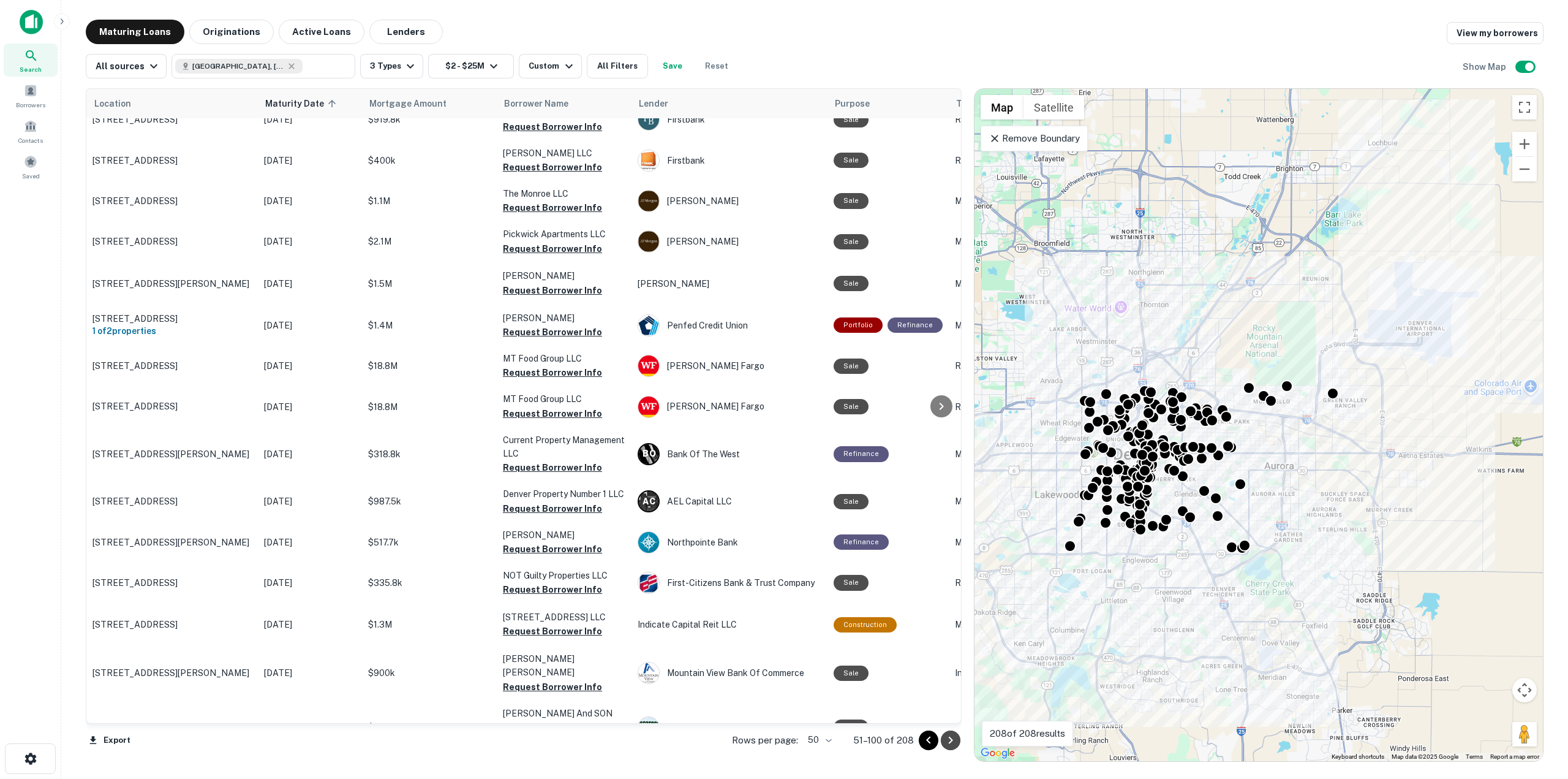
click at [948, 747] on icon "Go to next page" at bounding box center [950, 740] width 14 height 14
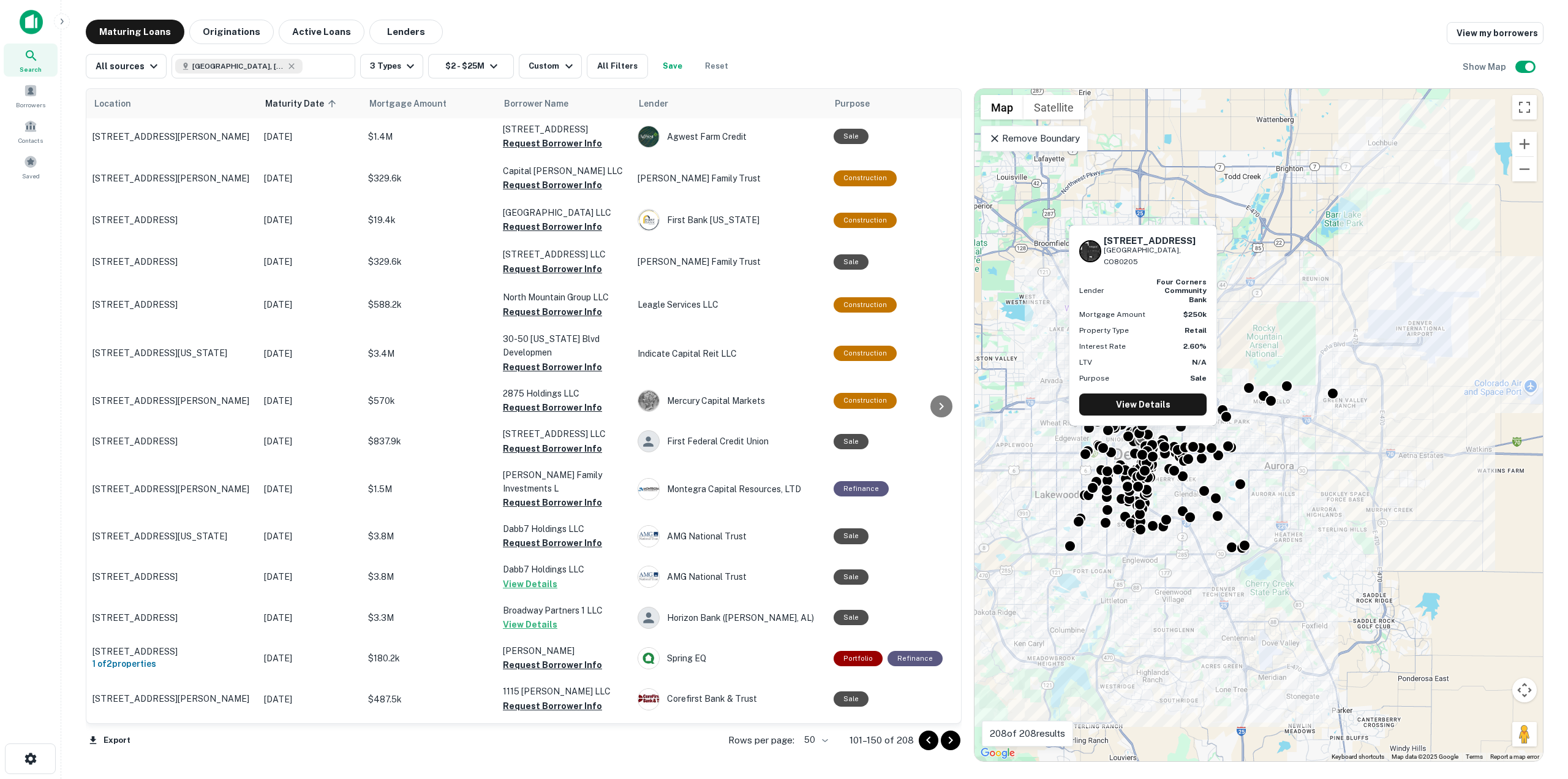
scroll to position [854, 0]
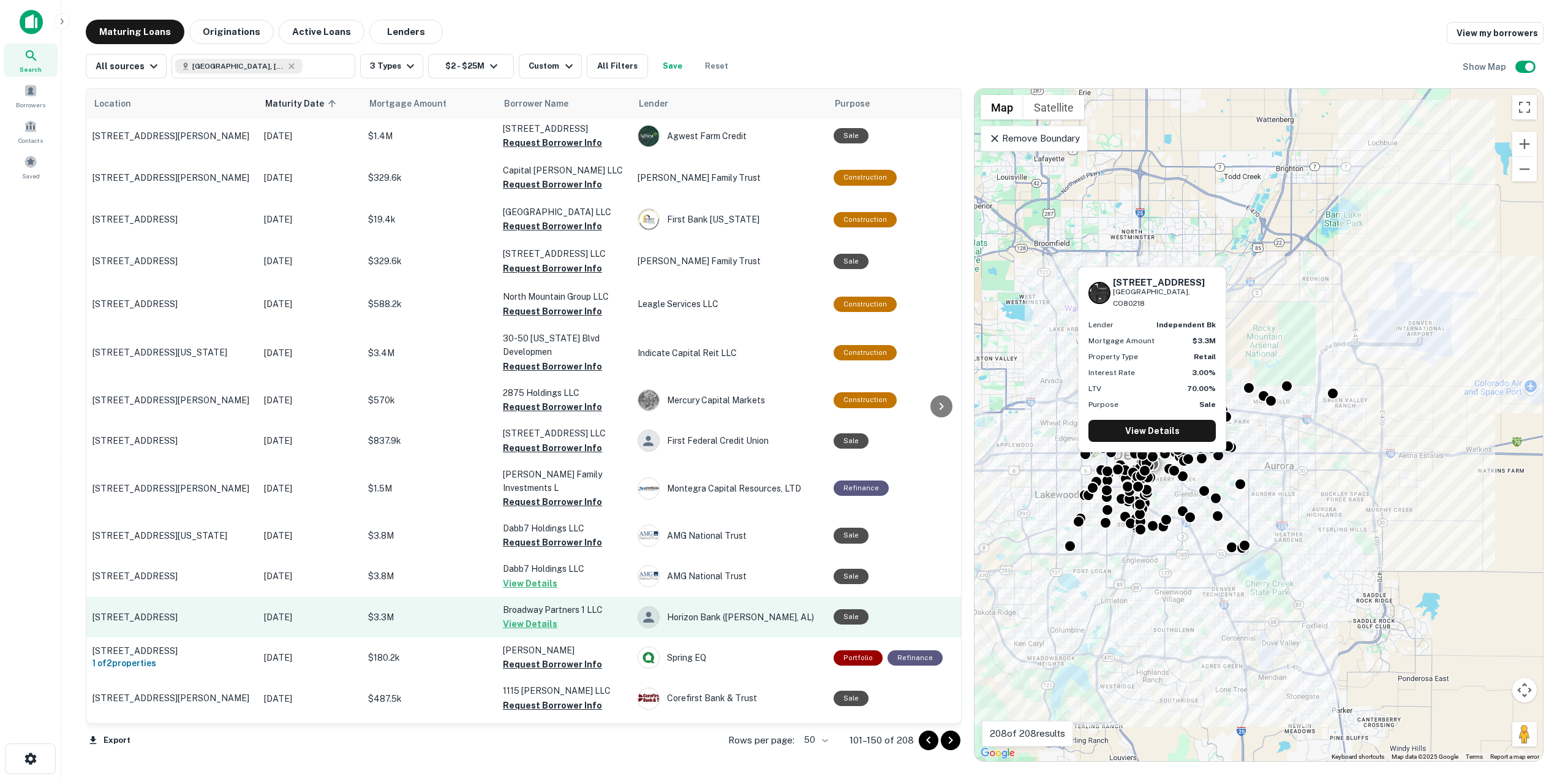
click at [520, 616] on button "View Details" at bounding box center [530, 623] width 55 height 14
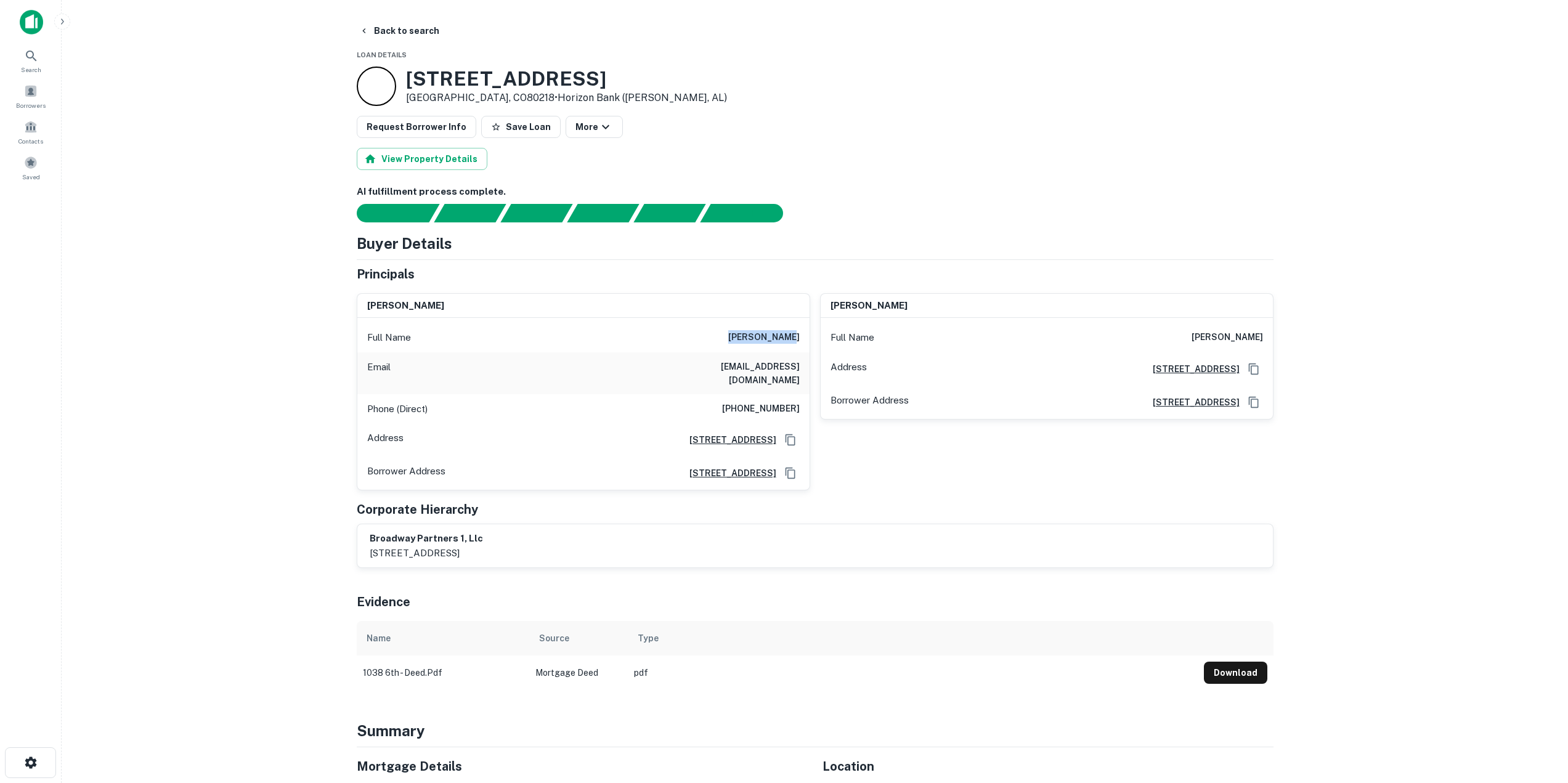
drag, startPoint x: 745, startPoint y: 338, endPoint x: 806, endPoint y: 345, distance: 61.4
click at [806, 345] on div "Full Name samuel leger" at bounding box center [583, 337] width 452 height 30
copy h6 "samuel leger"
drag, startPoint x: 697, startPoint y: 364, endPoint x: 800, endPoint y: 372, distance: 103.3
click at [800, 372] on div "Email leger@blackplanet.com" at bounding box center [583, 373] width 452 height 42
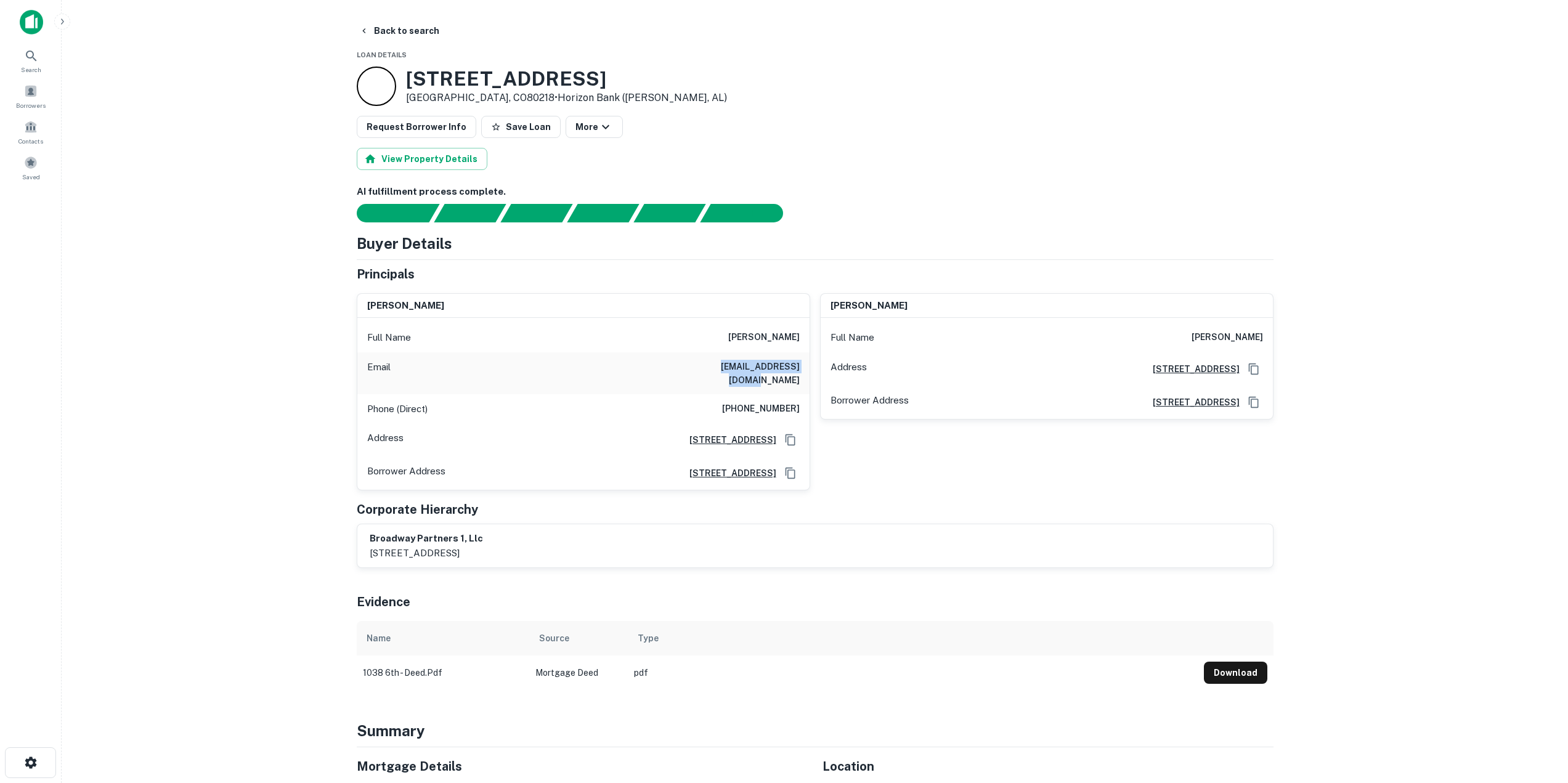
copy h6 "leger@blackplanet.com"
drag, startPoint x: 757, startPoint y: 400, endPoint x: 807, endPoint y: 398, distance: 50.0
click at [807, 398] on div "Phone (Direct) (303) 941-8112" at bounding box center [583, 409] width 452 height 30
click at [823, 444] on div "timothy m. finholm Full Name timothy m. finholm Address 400 South Broadway, Den…" at bounding box center [1041, 386] width 463 height 207
click at [382, 36] on button "Back to search" at bounding box center [399, 30] width 90 height 22
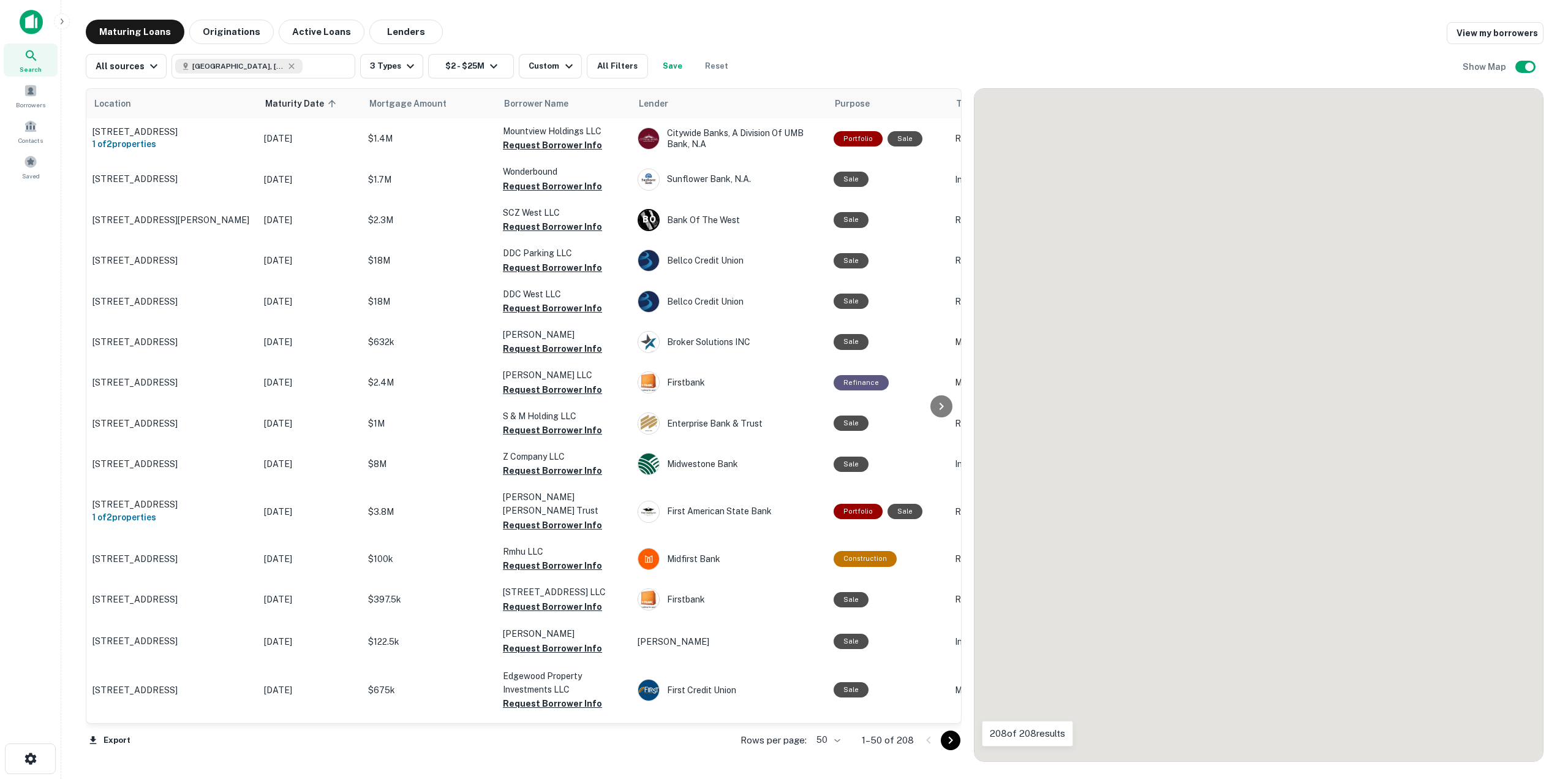
scroll to position [1396, 0]
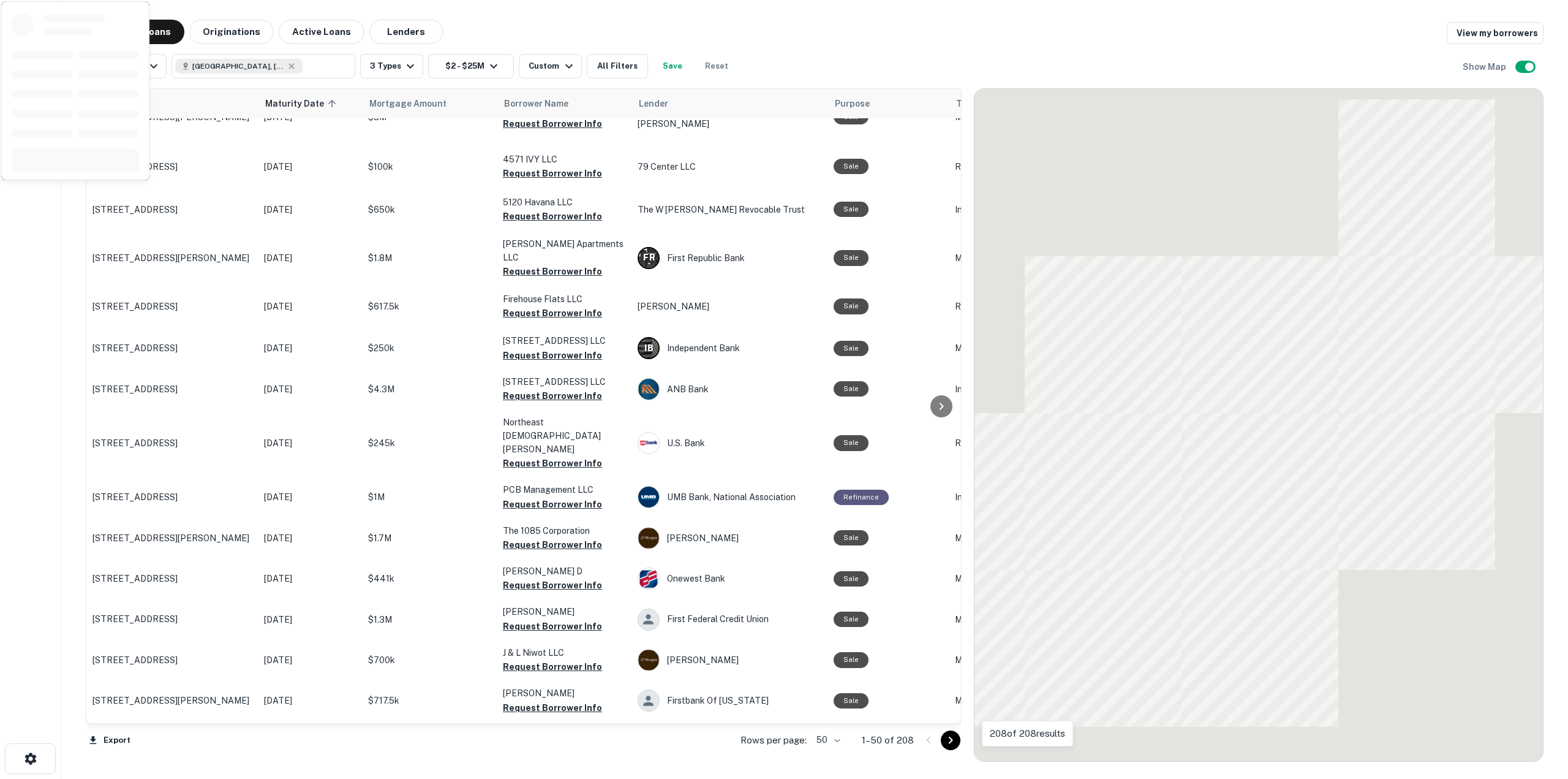
click at [946, 746] on icon "Go to next page" at bounding box center [950, 740] width 14 height 14
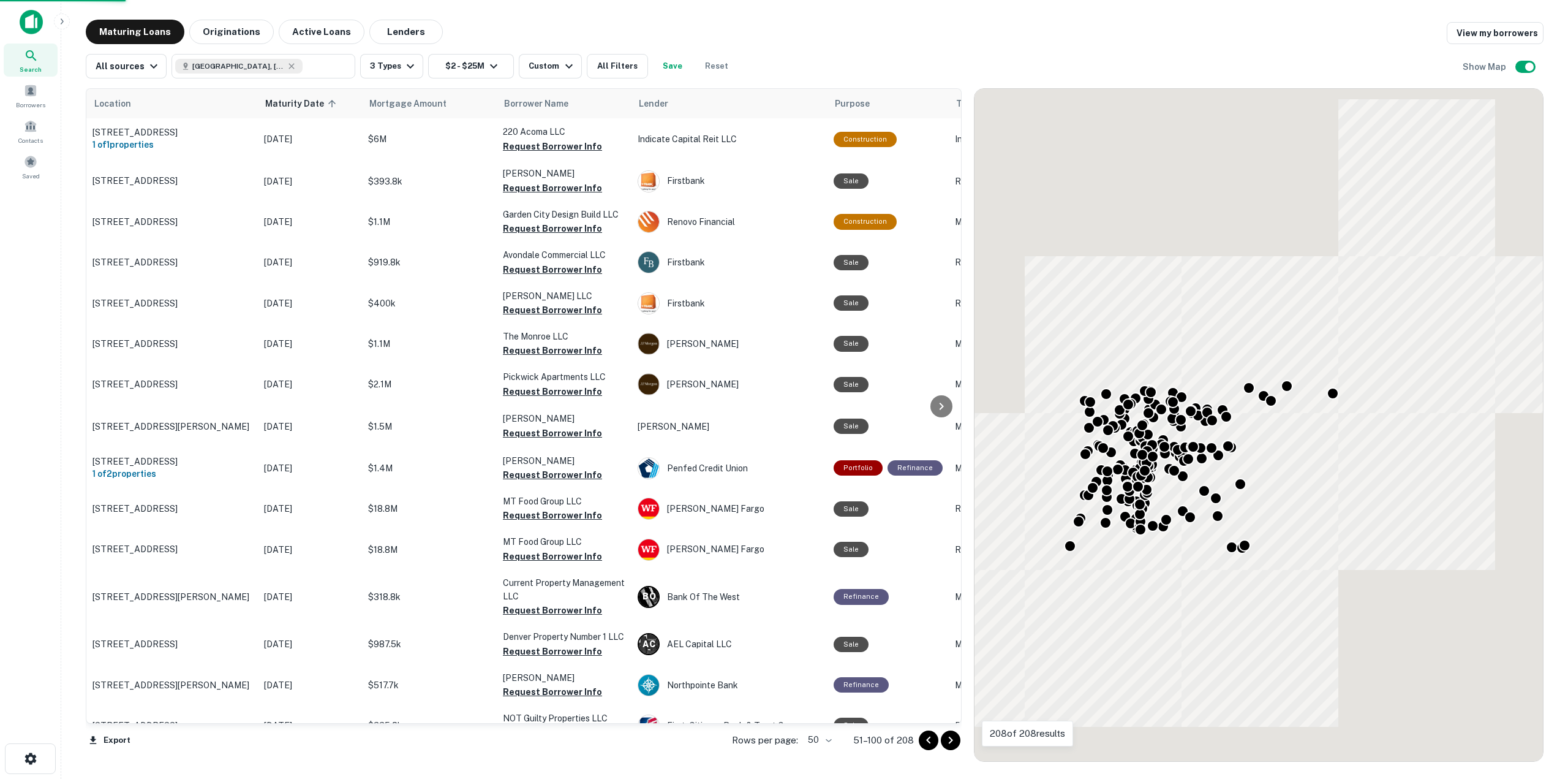
scroll to position [1476, 0]
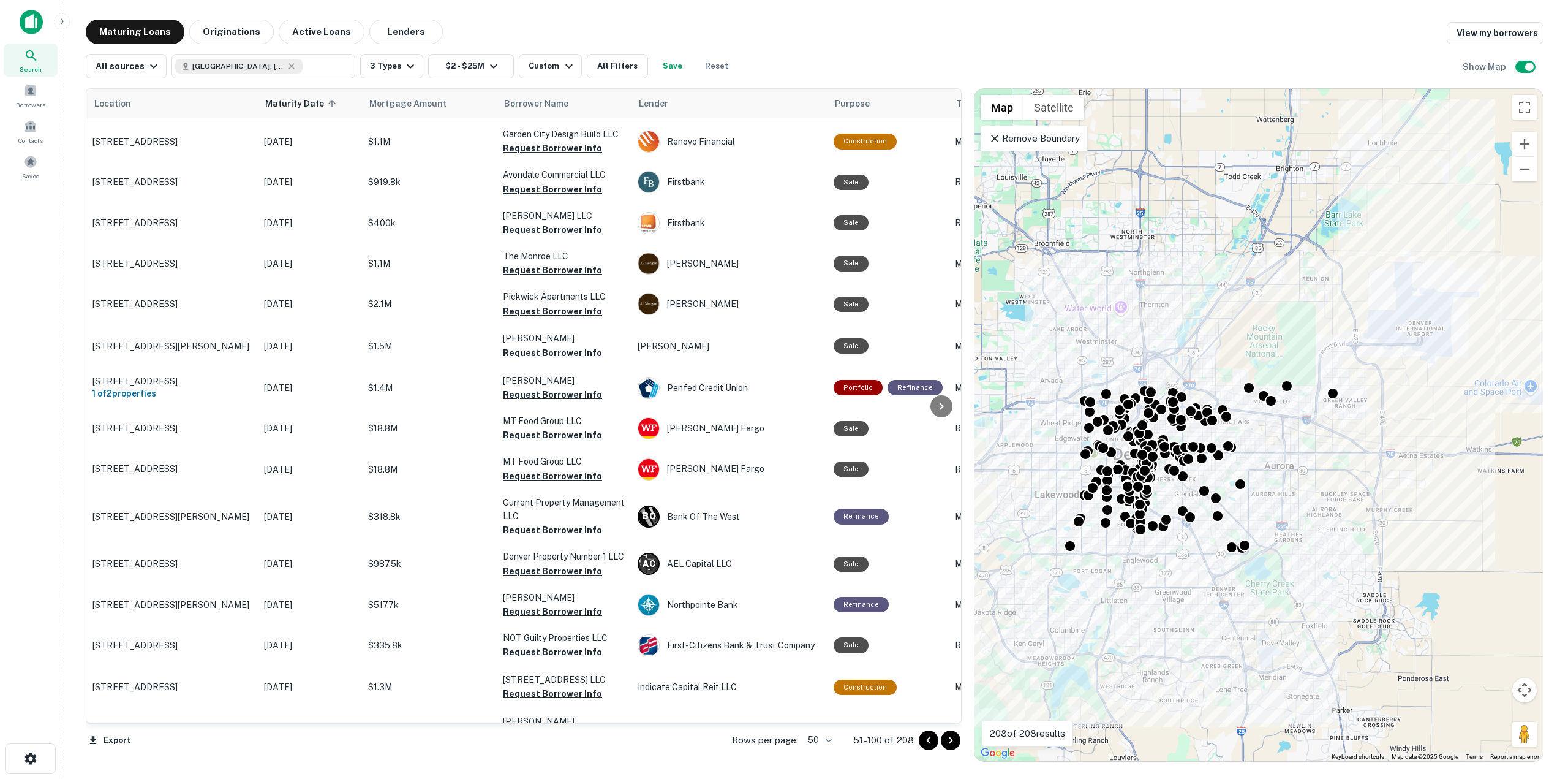
click at [953, 738] on icon "Go to next page" at bounding box center [950, 740] width 14 height 14
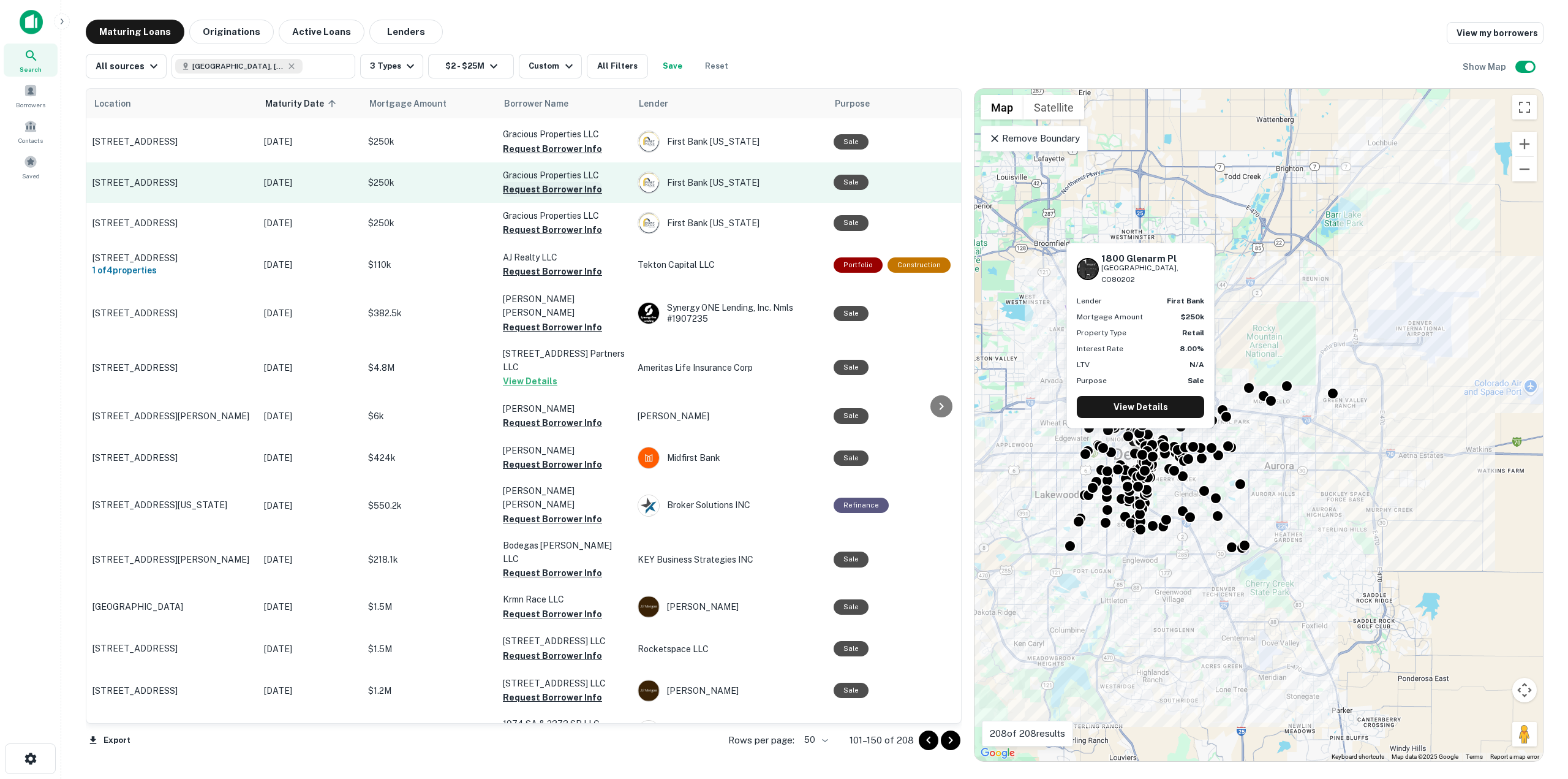
scroll to position [1528, 0]
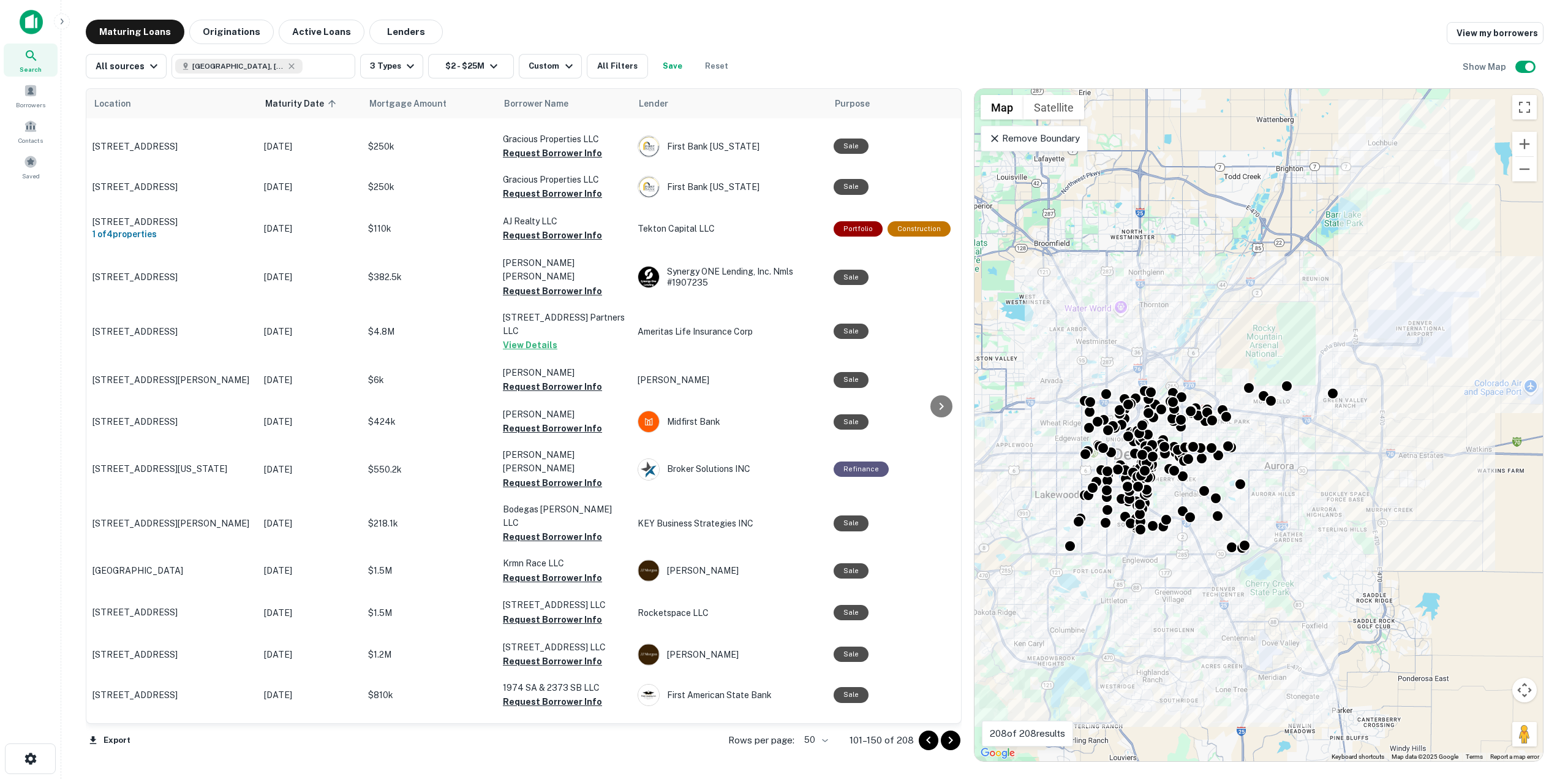
click at [947, 738] on icon "Go to next page" at bounding box center [950, 740] width 14 height 14
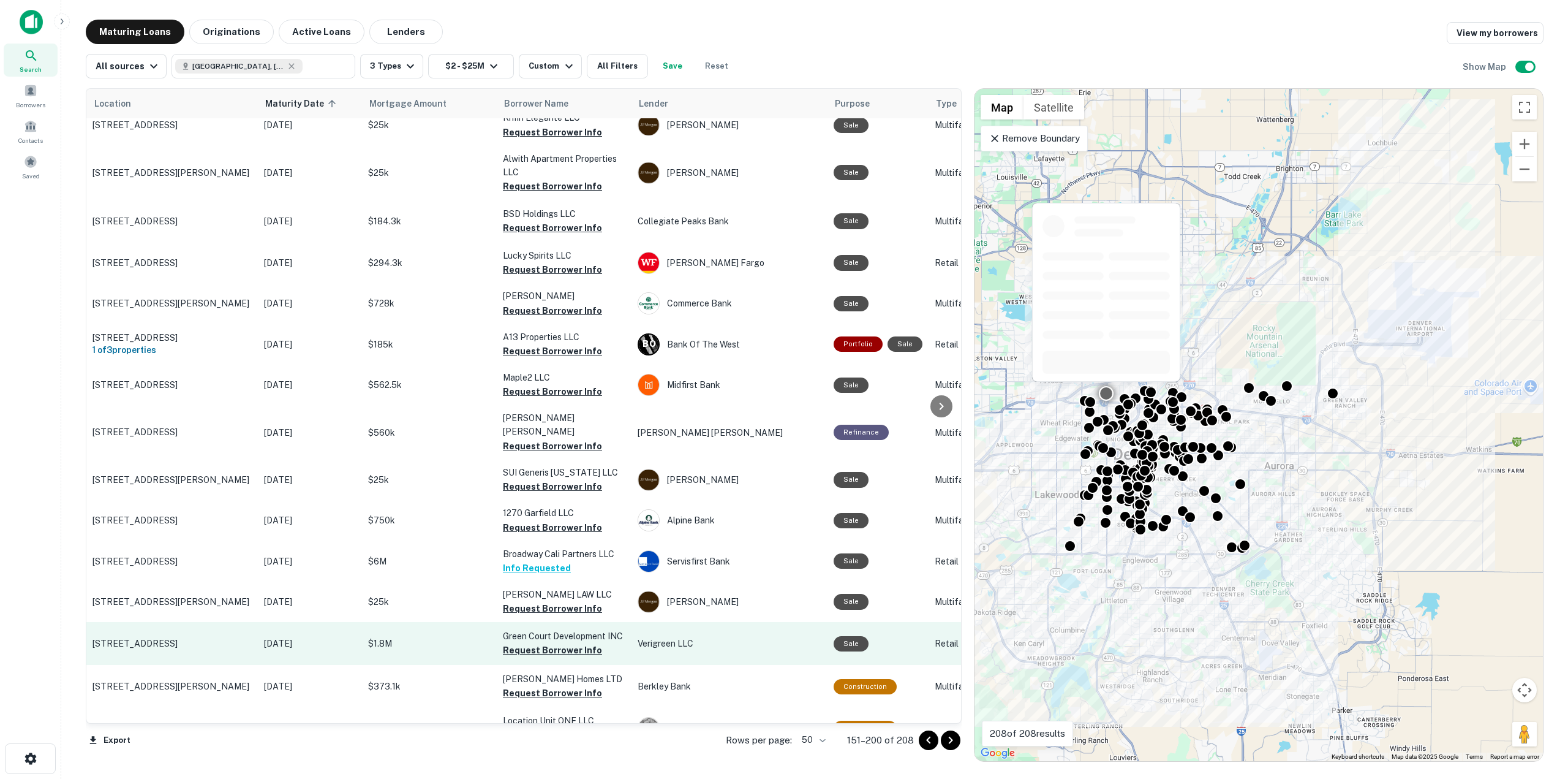
scroll to position [367, 0]
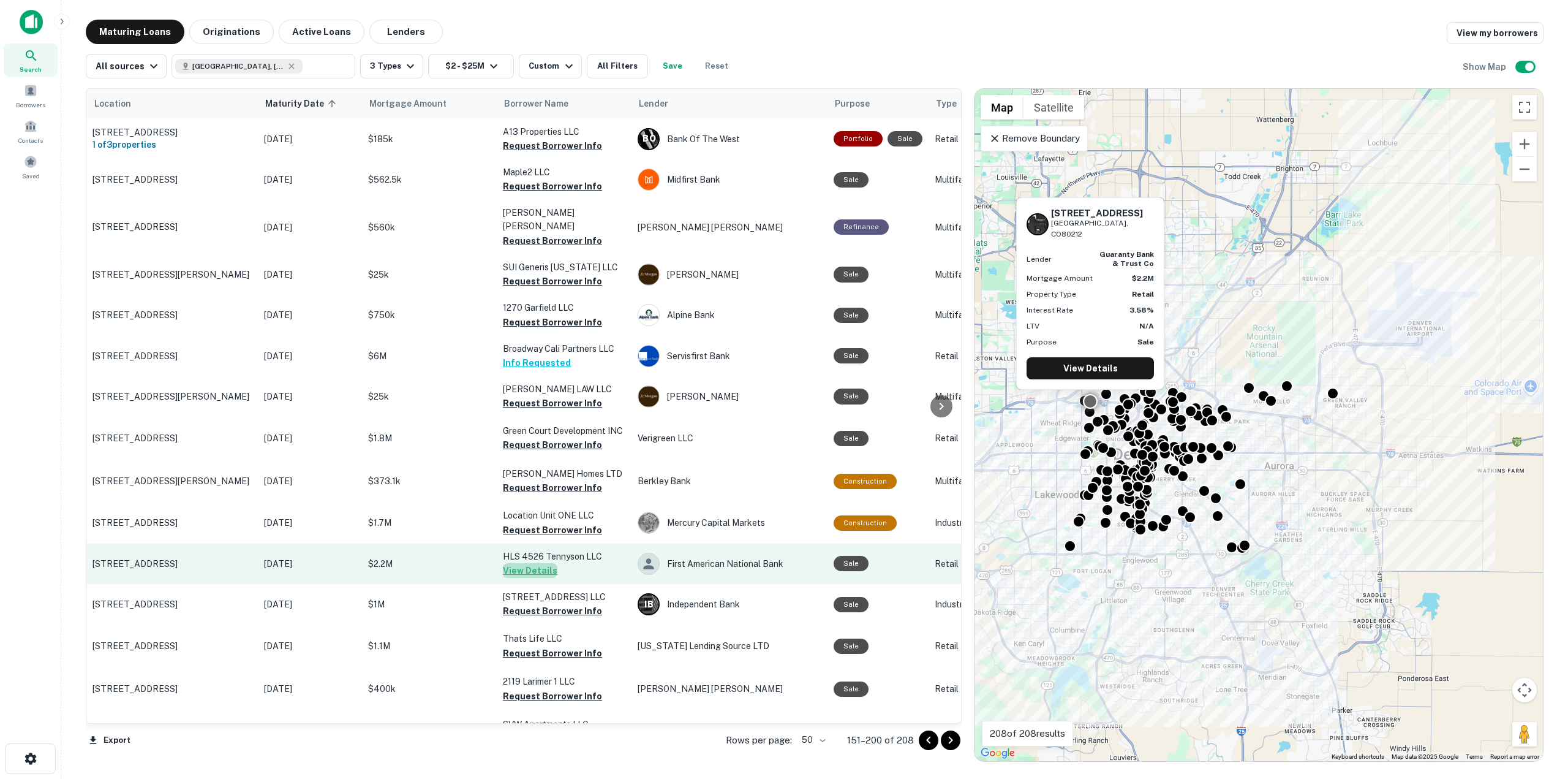
click at [537, 563] on button "View Details" at bounding box center [530, 570] width 55 height 14
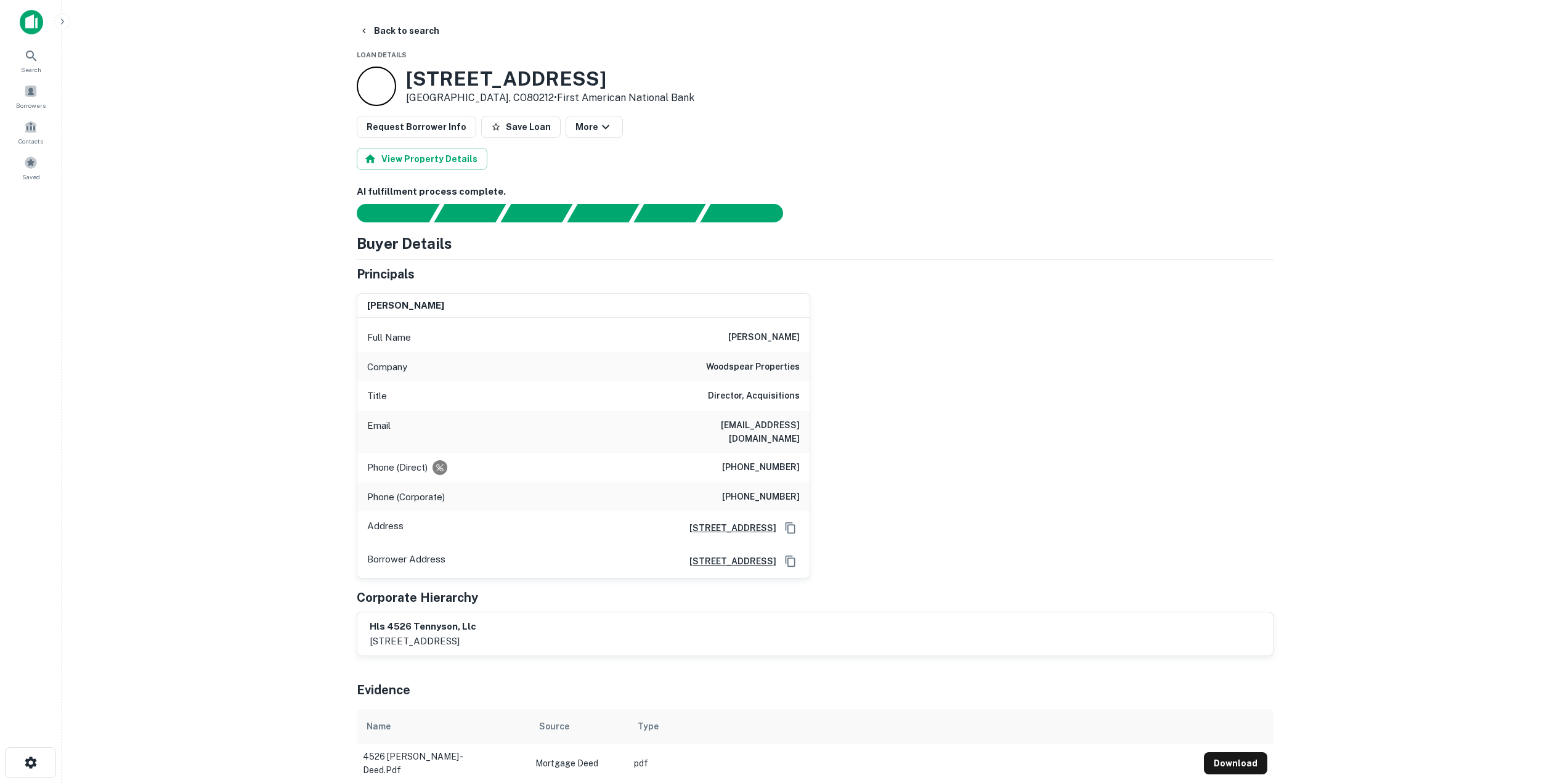
drag, startPoint x: 726, startPoint y: 337, endPoint x: 800, endPoint y: 338, distance: 74.0
click at [800, 338] on div "Full Name craig m. lessard" at bounding box center [583, 337] width 452 height 30
drag, startPoint x: 636, startPoint y: 427, endPoint x: 801, endPoint y: 431, distance: 165.0
click at [801, 431] on div "Email clessard@woodspearproperties.com" at bounding box center [583, 431] width 452 height 42
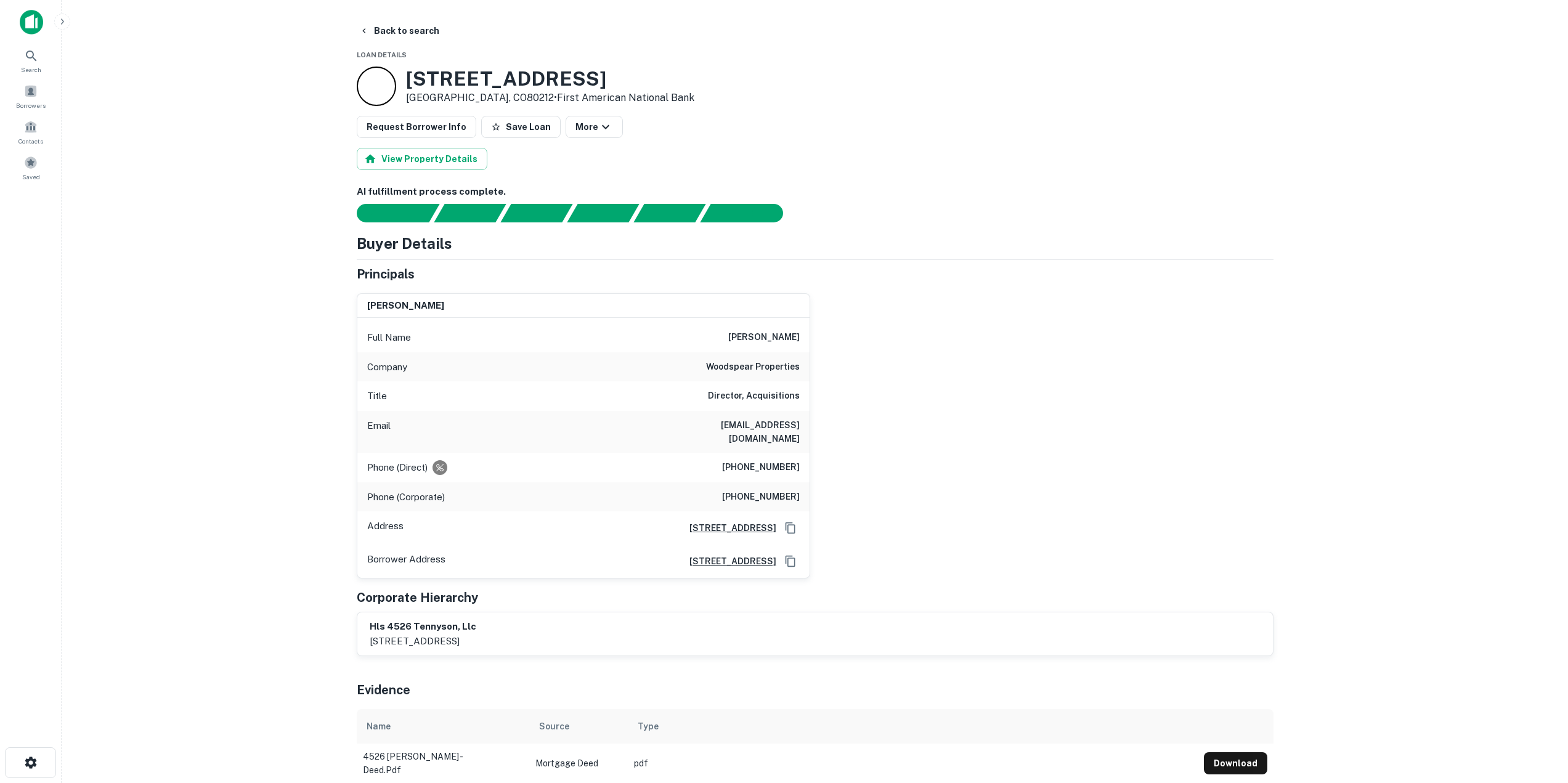
drag, startPoint x: 643, startPoint y: 427, endPoint x: 831, endPoint y: 436, distance: 188.2
click at [831, 436] on div "craig m. lessard Full Name craig m. lessard Company woodspear properties Title …" at bounding box center [810, 431] width 927 height 296
drag, startPoint x: 733, startPoint y: 462, endPoint x: 800, endPoint y: 462, distance: 67.0
click at [800, 462] on div "Phone (Direct) (303) 999-3427" at bounding box center [583, 467] width 452 height 30
drag, startPoint x: 721, startPoint y: 484, endPoint x: 807, endPoint y: 489, distance: 86.1
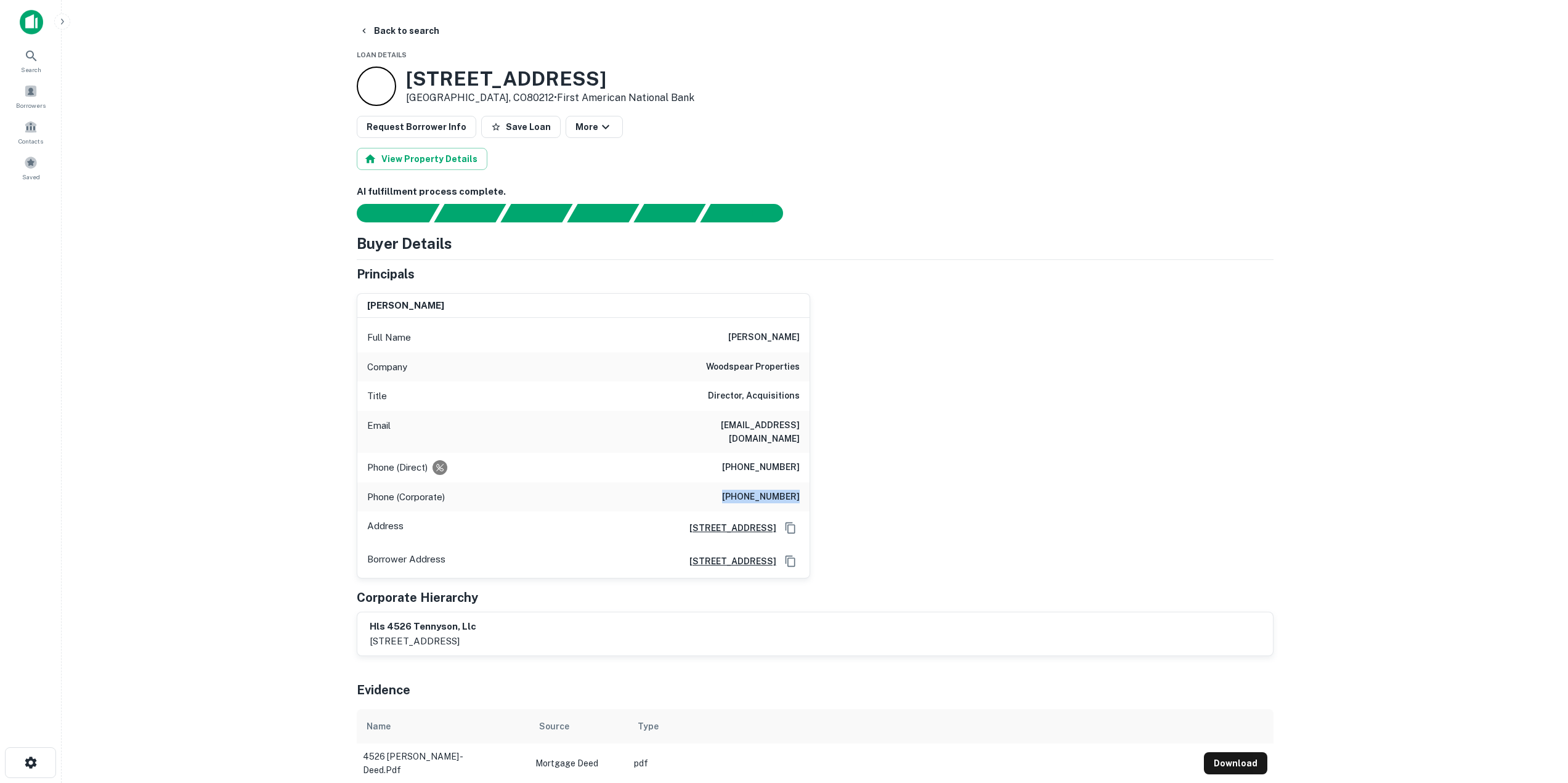
click at [807, 489] on div "Phone (Corporate) (303) 792-3456" at bounding box center [583, 497] width 452 height 30
drag, startPoint x: 215, startPoint y: 526, endPoint x: 215, endPoint y: 519, distance: 7.0
click at [215, 526] on main "Back to search Loan Details 4526 Tennyson St Denver, CO80212 • First American N…" at bounding box center [815, 391] width 1507 height 783
click at [372, 27] on button "Back to search" at bounding box center [399, 30] width 90 height 22
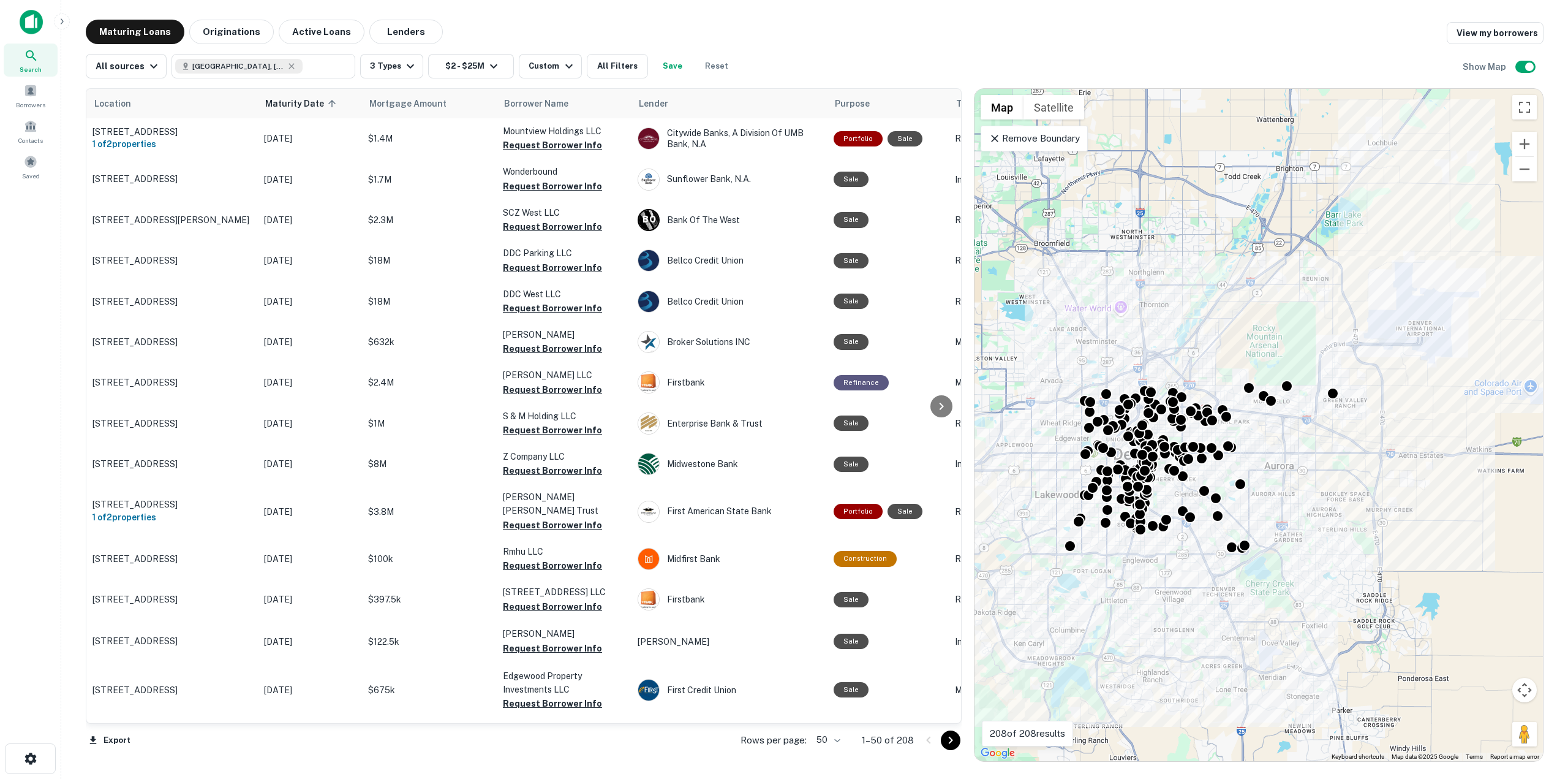
click at [956, 747] on icon "Go to next page" at bounding box center [950, 740] width 14 height 14
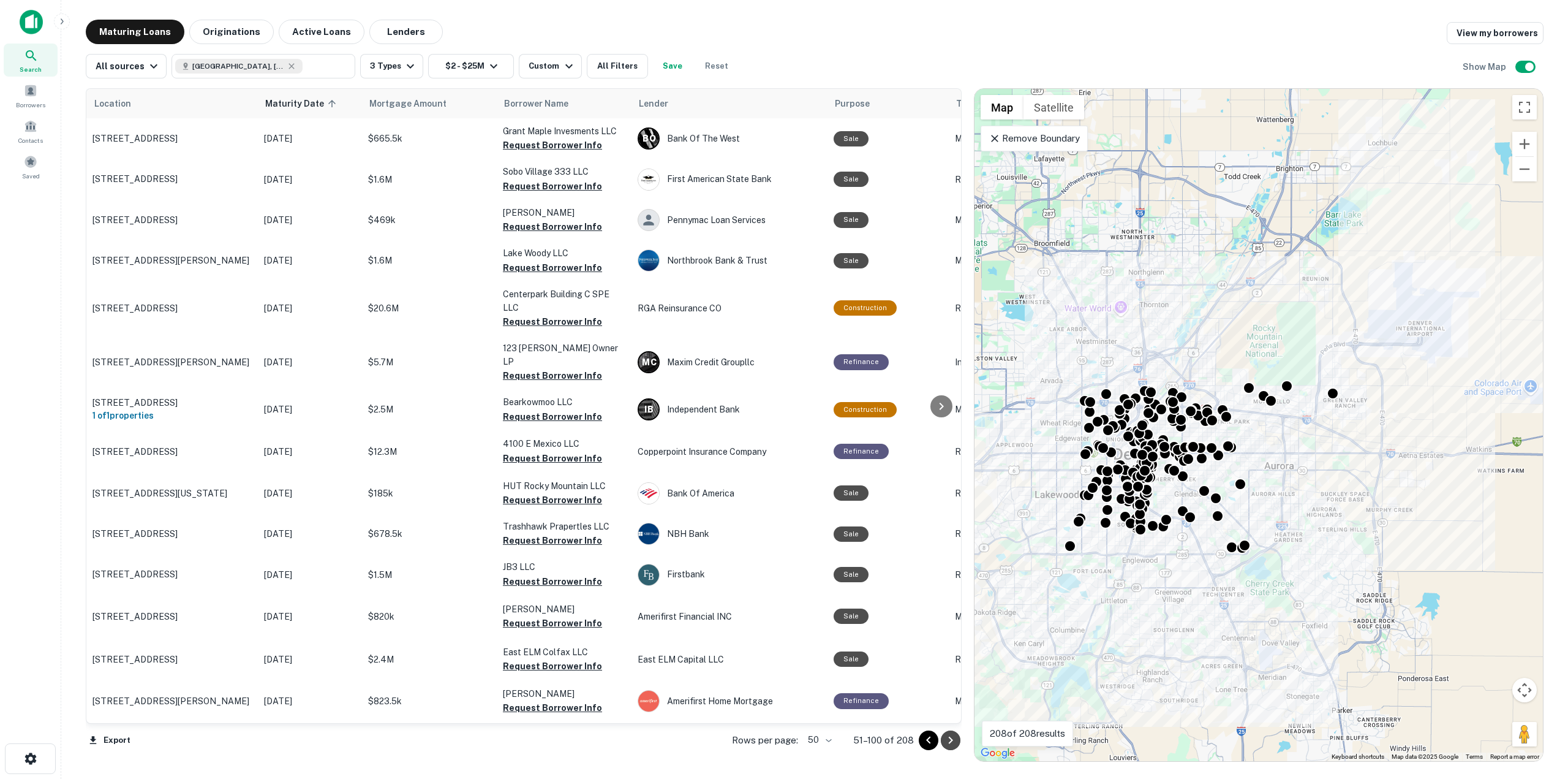
click at [947, 736] on icon "Go to next page" at bounding box center [950, 740] width 14 height 14
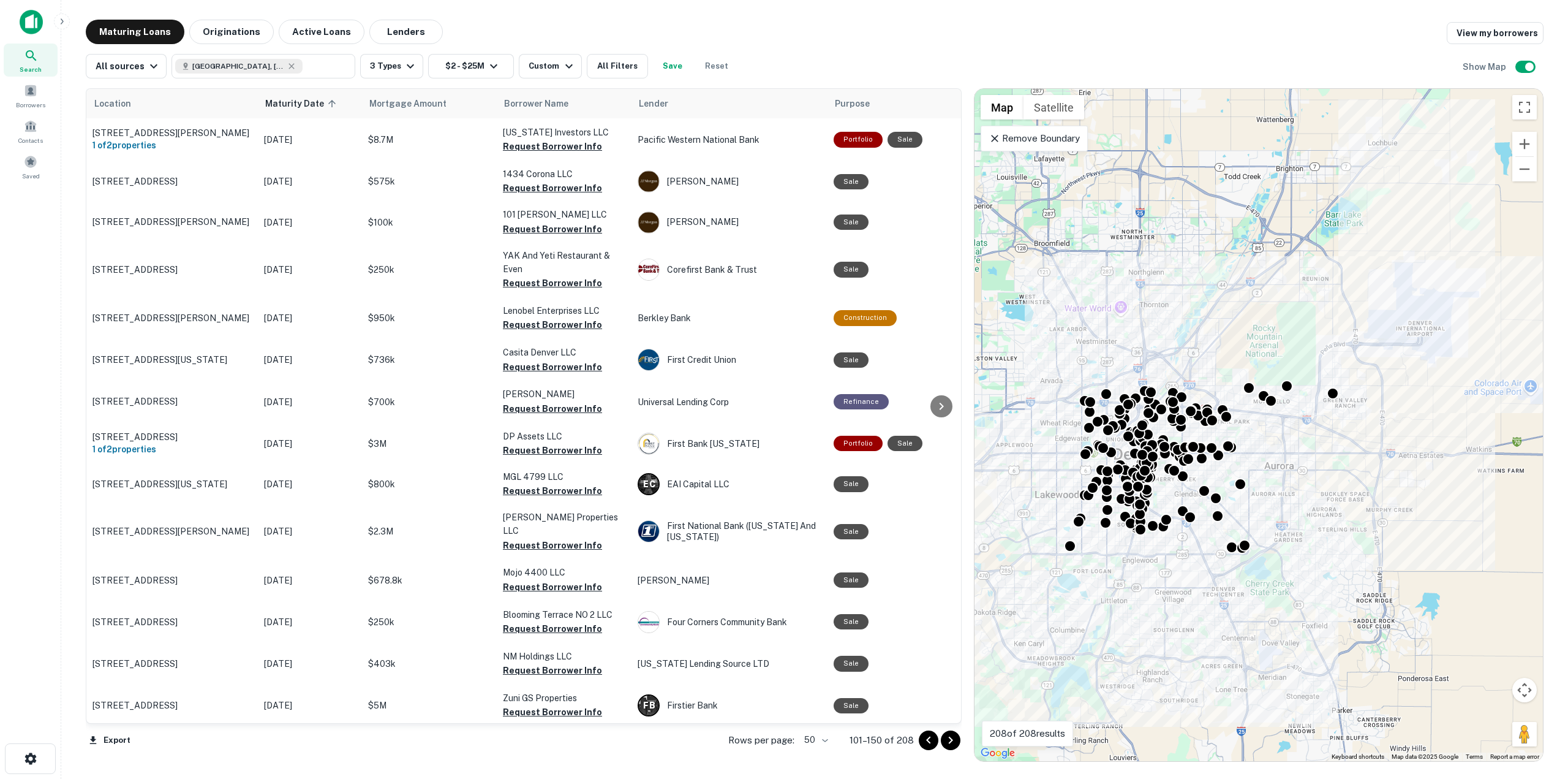
click at [947, 736] on icon "Go to next page" at bounding box center [950, 740] width 14 height 14
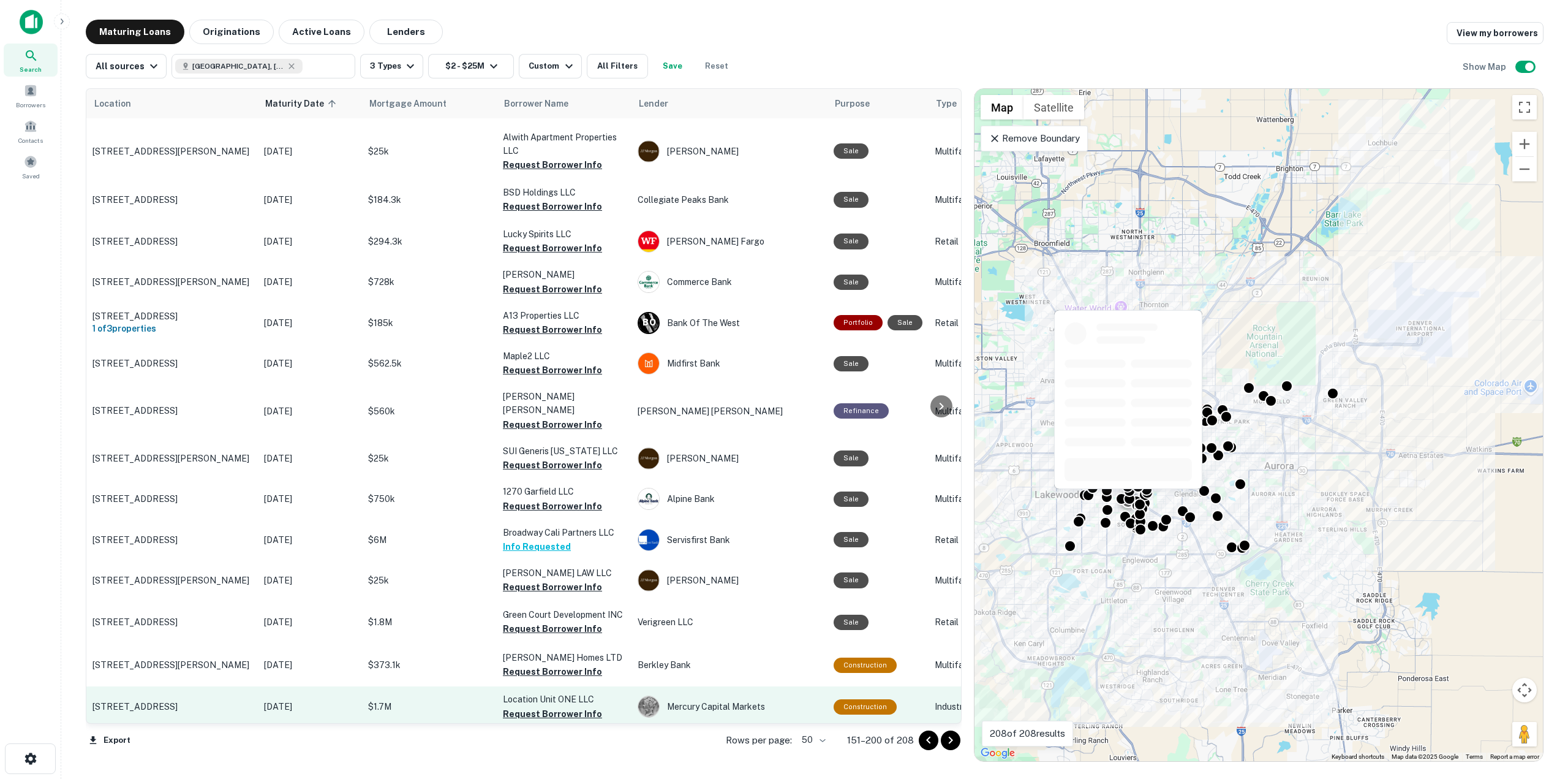
scroll to position [490, 0]
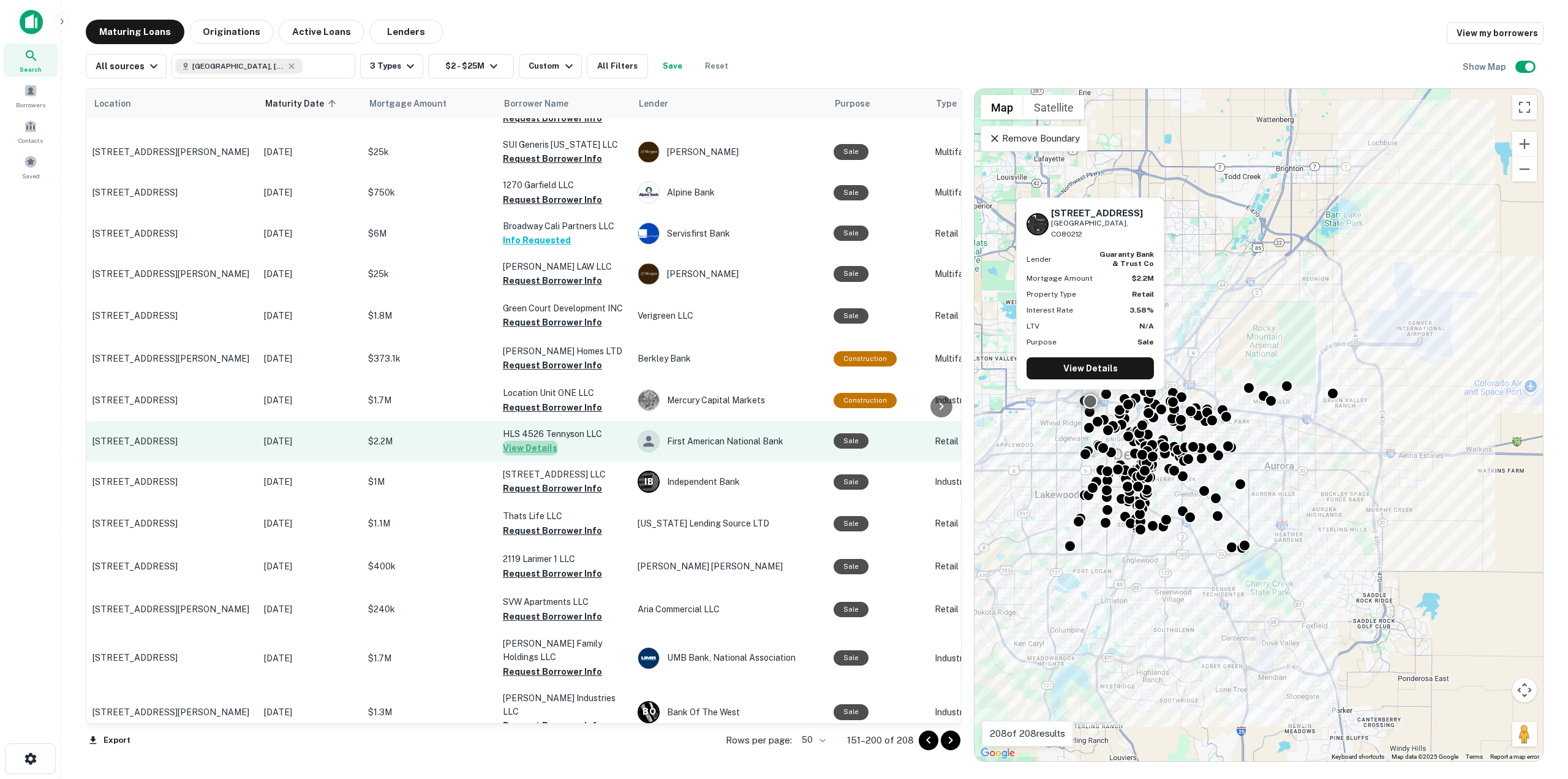
click at [539, 440] on button "View Details" at bounding box center [530, 448] width 55 height 14
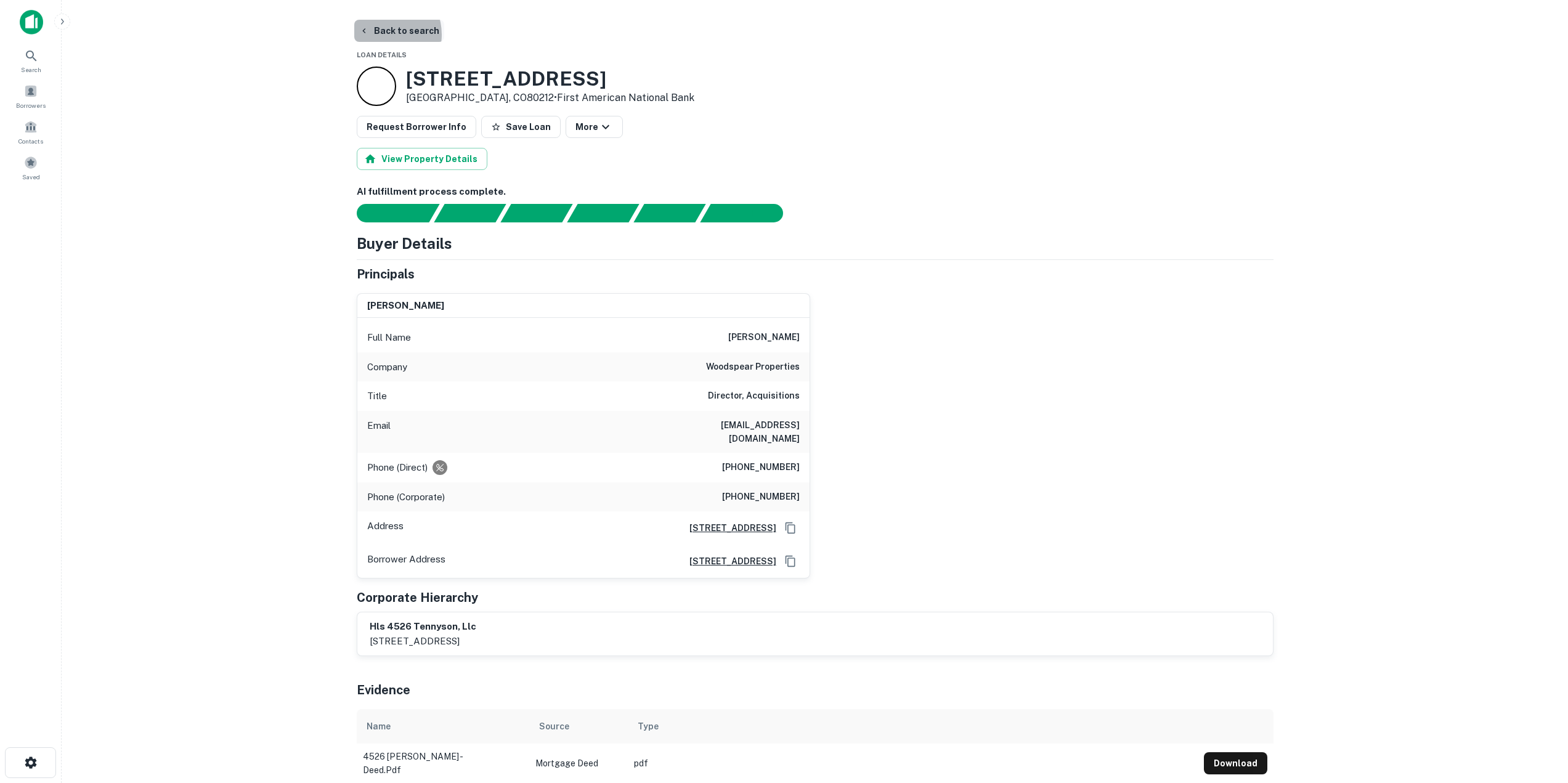
click at [382, 35] on button "Back to search" at bounding box center [399, 30] width 90 height 22
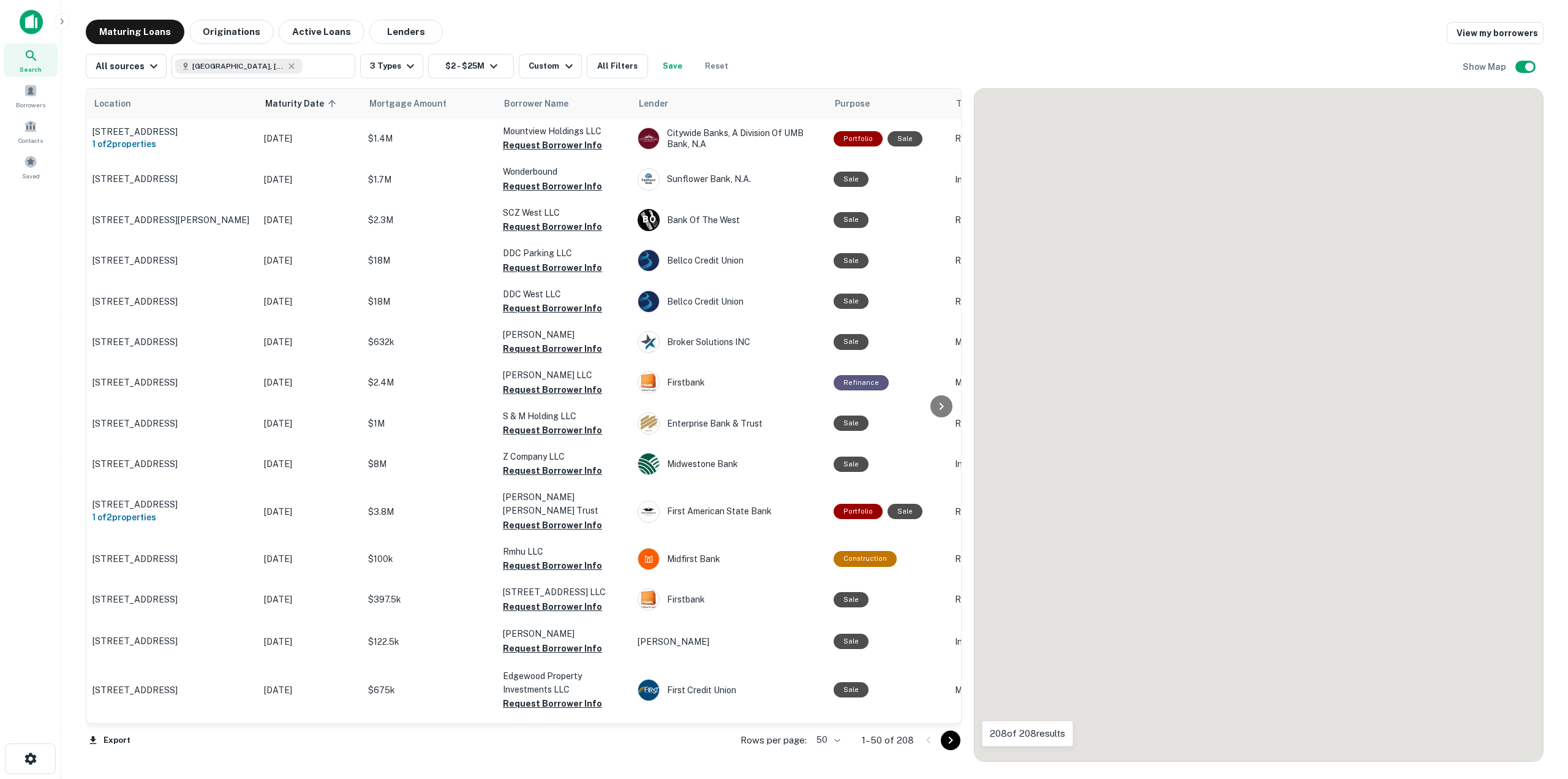
scroll to position [490, 0]
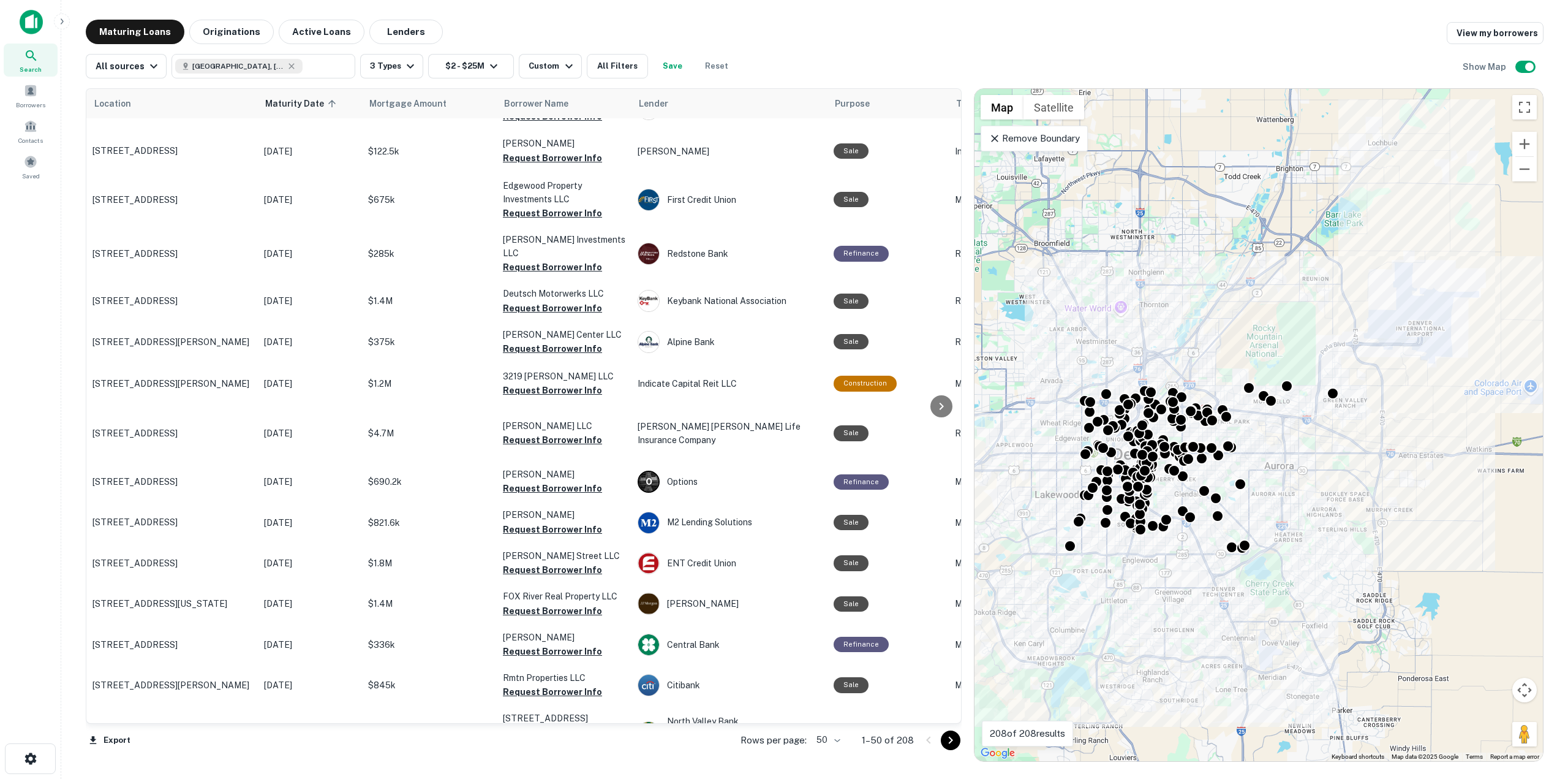
click at [950, 740] on icon "Go to next page" at bounding box center [950, 740] width 14 height 14
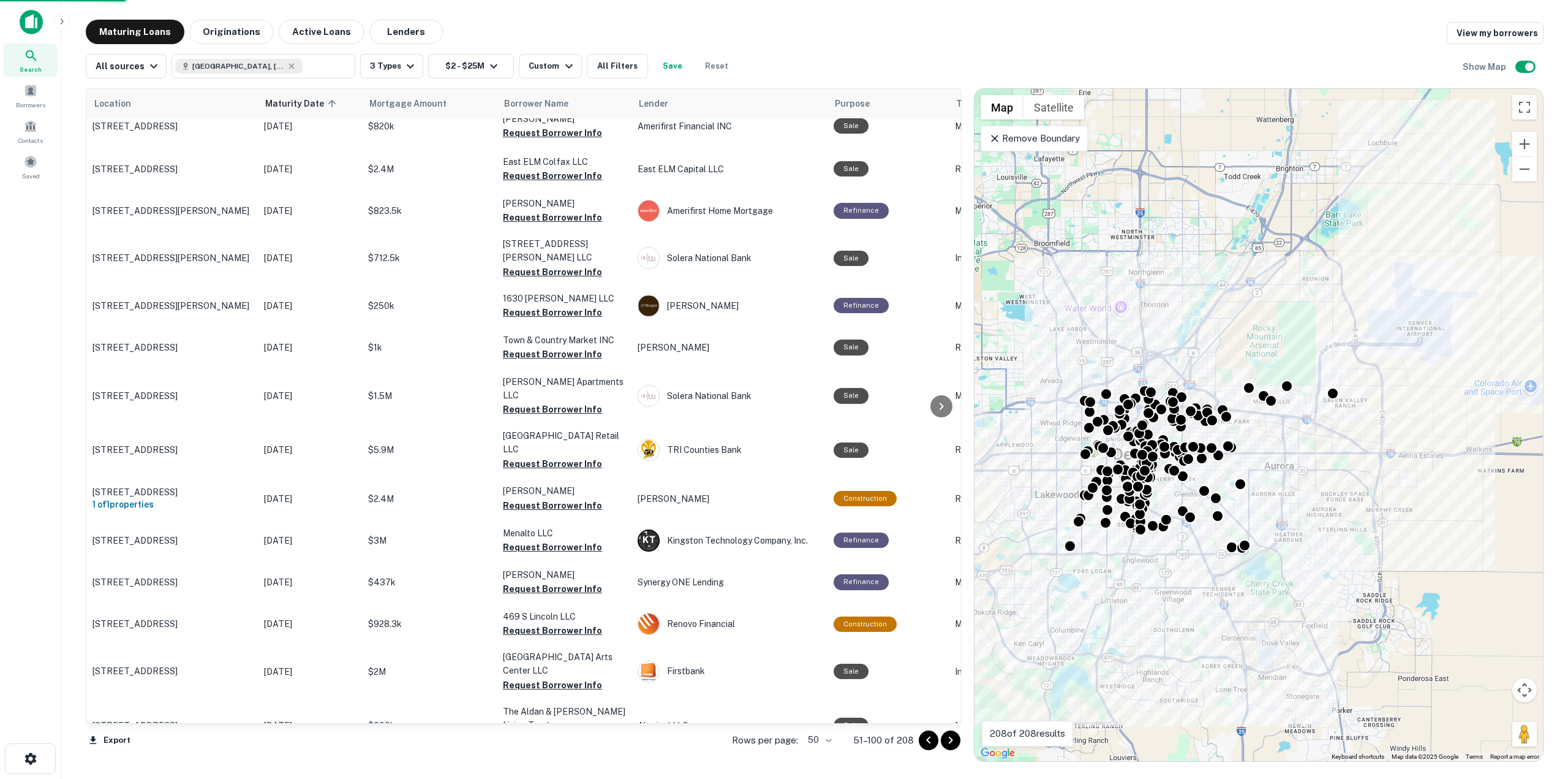
click at [950, 740] on icon "Go to next page" at bounding box center [950, 740] width 14 height 14
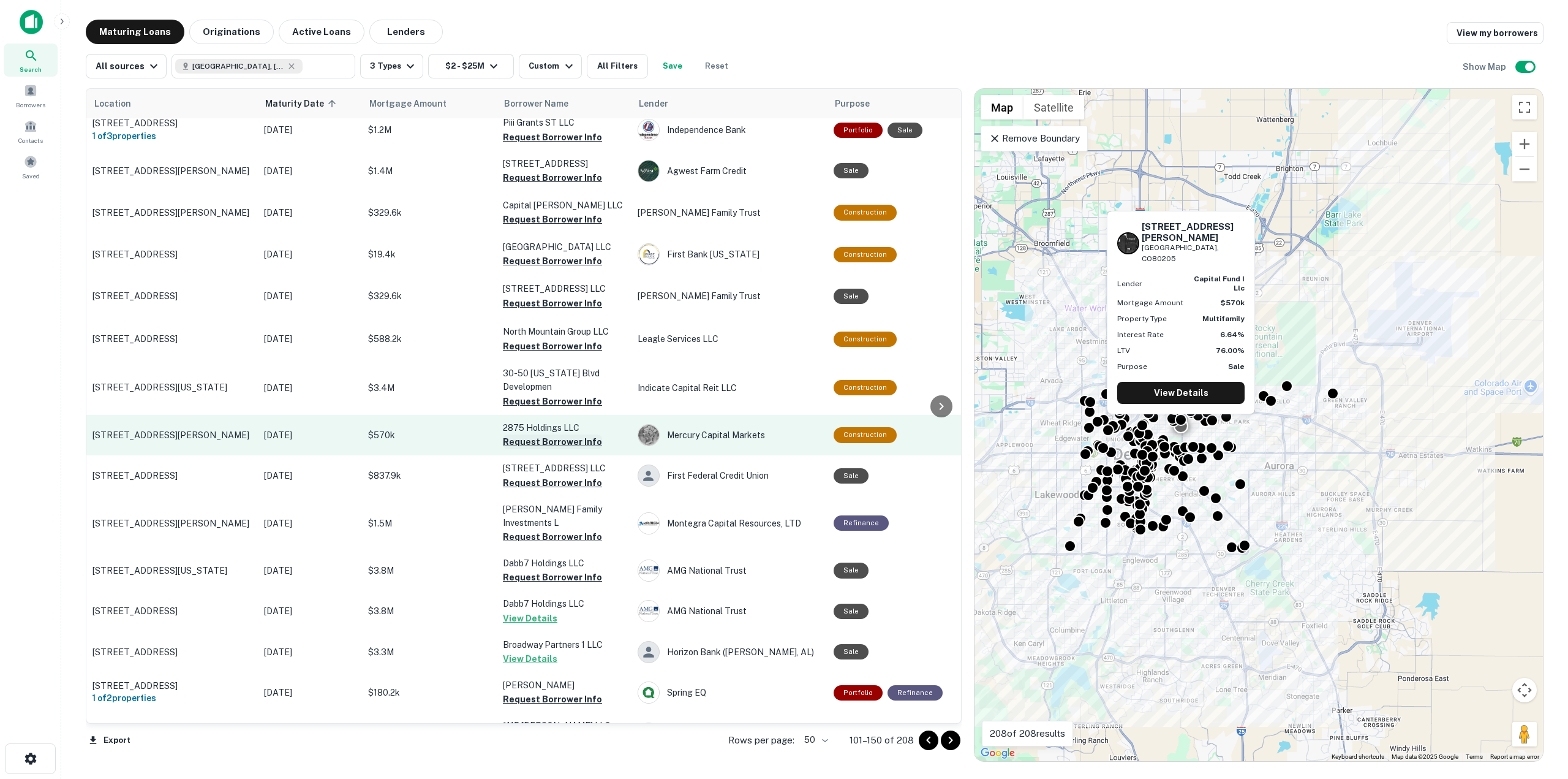
scroll to position [919, 0]
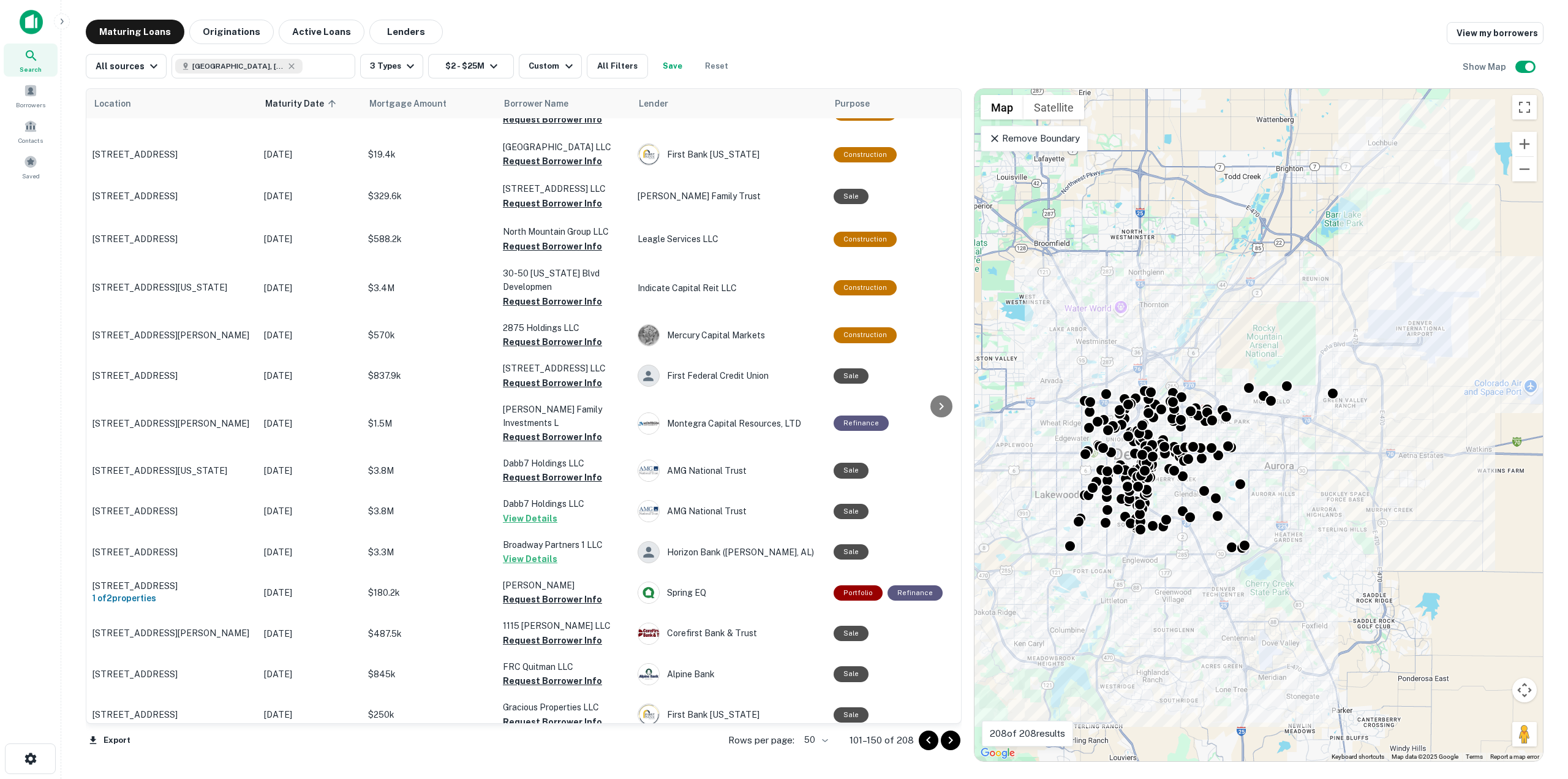
click at [952, 743] on icon "Go to next page" at bounding box center [950, 740] width 14 height 14
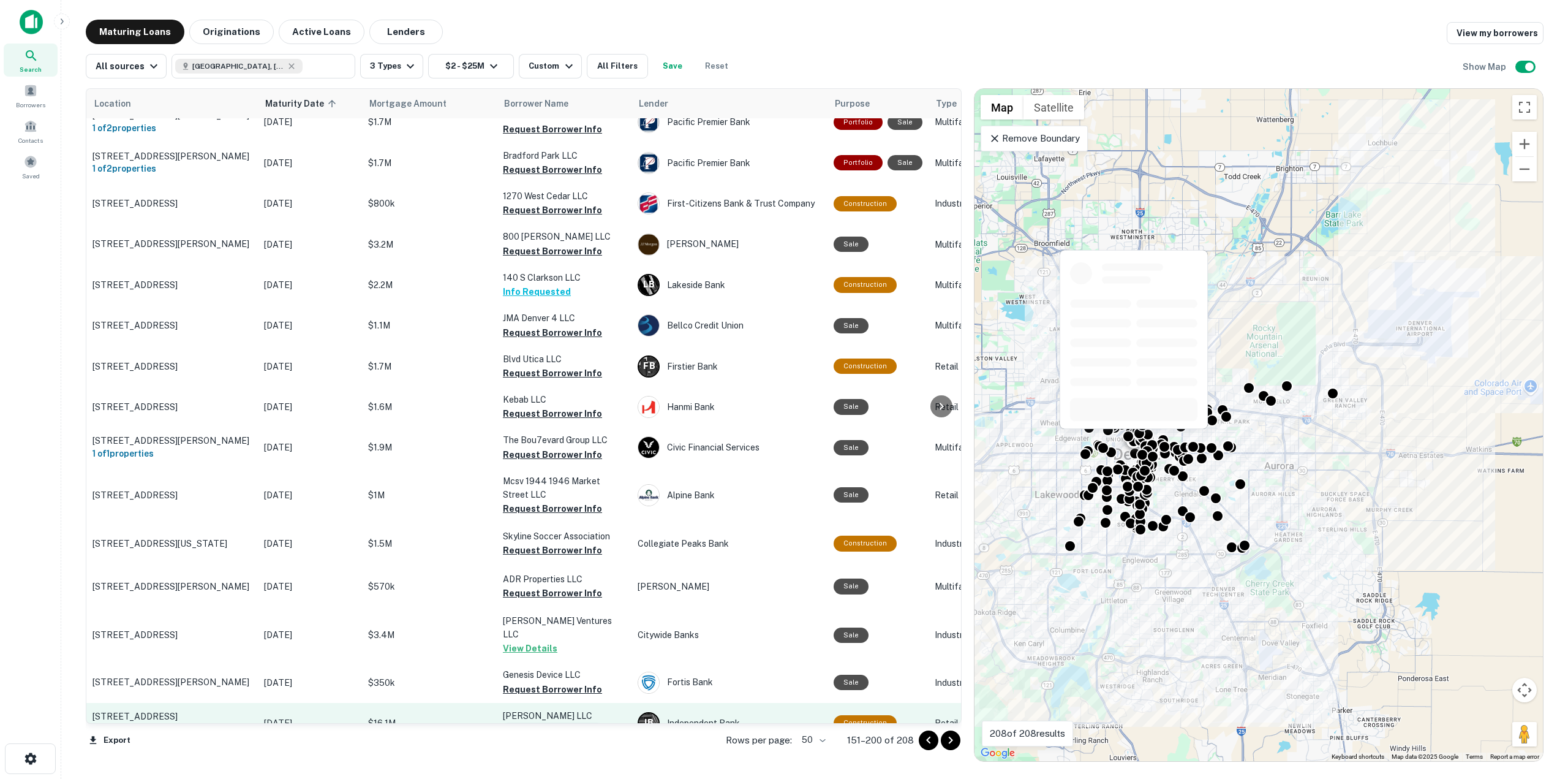
scroll to position [1490, 0]
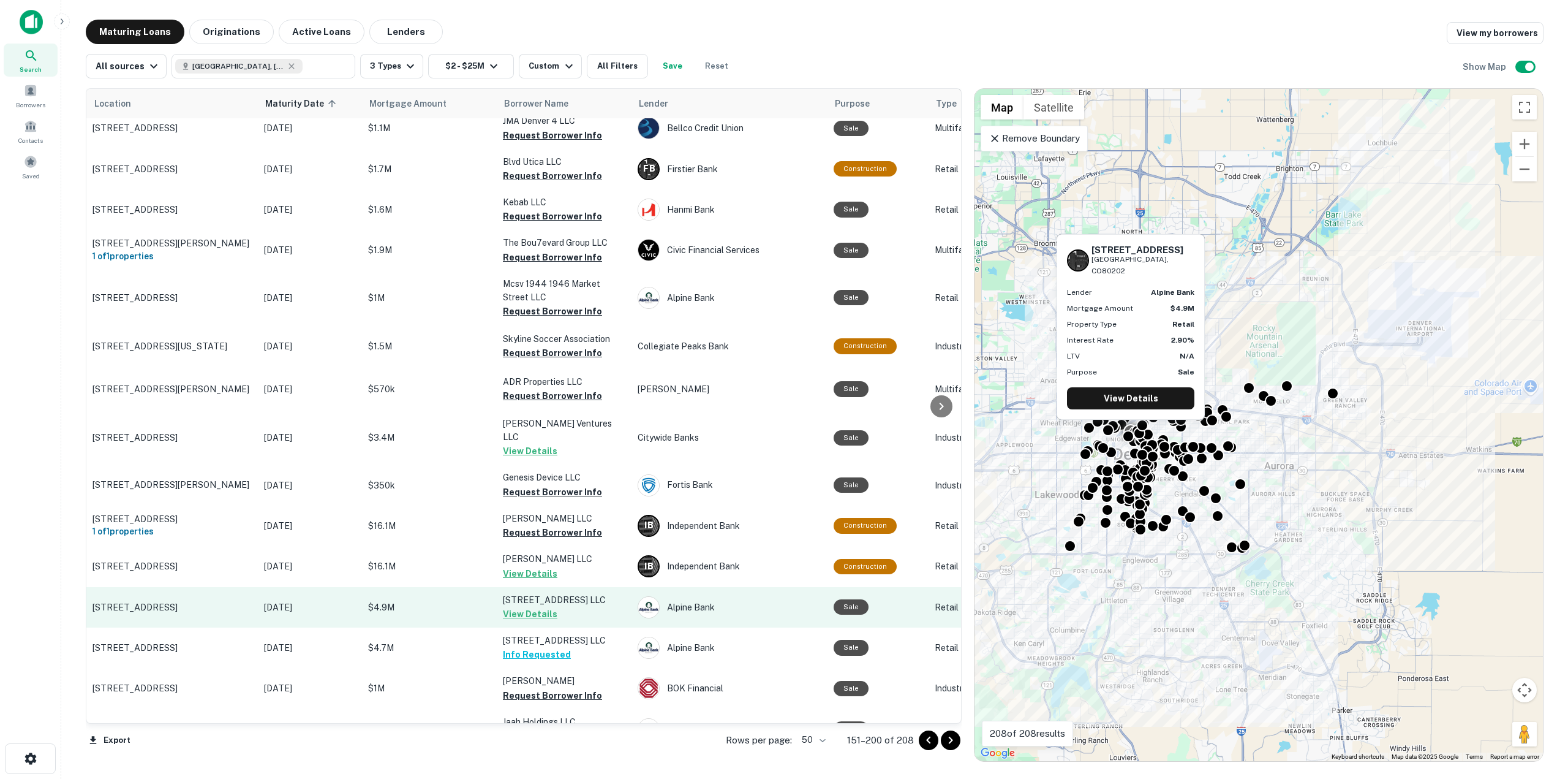
click at [533, 607] on button "View Details" at bounding box center [530, 614] width 55 height 14
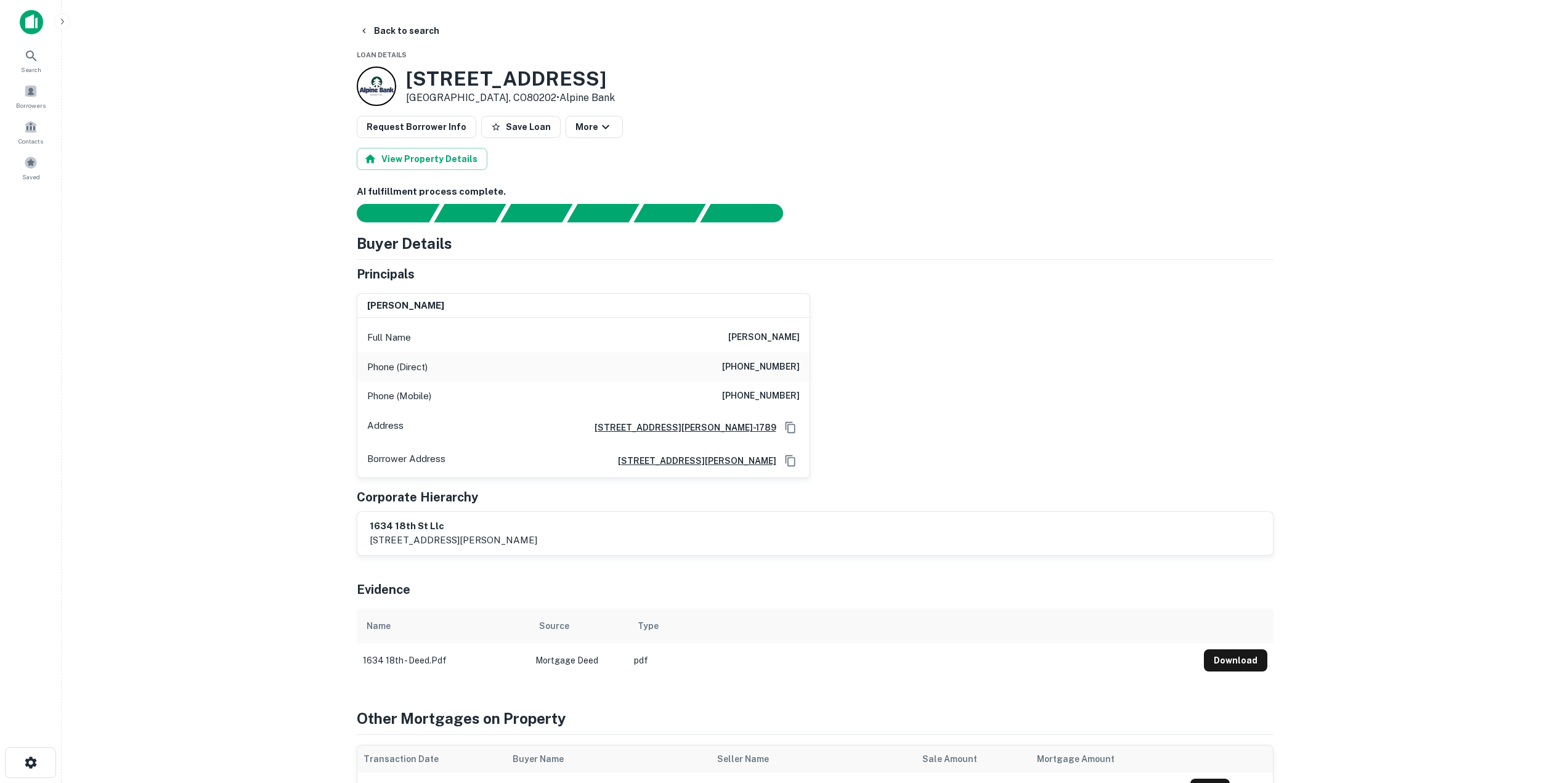
drag, startPoint x: 711, startPoint y: 336, endPoint x: 807, endPoint y: 332, distance: 96.1
click at [807, 332] on div "Full Name frederic k. conover" at bounding box center [583, 337] width 452 height 30
drag, startPoint x: 724, startPoint y: 367, endPoint x: 802, endPoint y: 369, distance: 78.0
click at [802, 369] on div "Phone (Direct) (303) 333-1724" at bounding box center [583, 367] width 452 height 30
drag, startPoint x: 732, startPoint y: 393, endPoint x: 802, endPoint y: 400, distance: 70.3
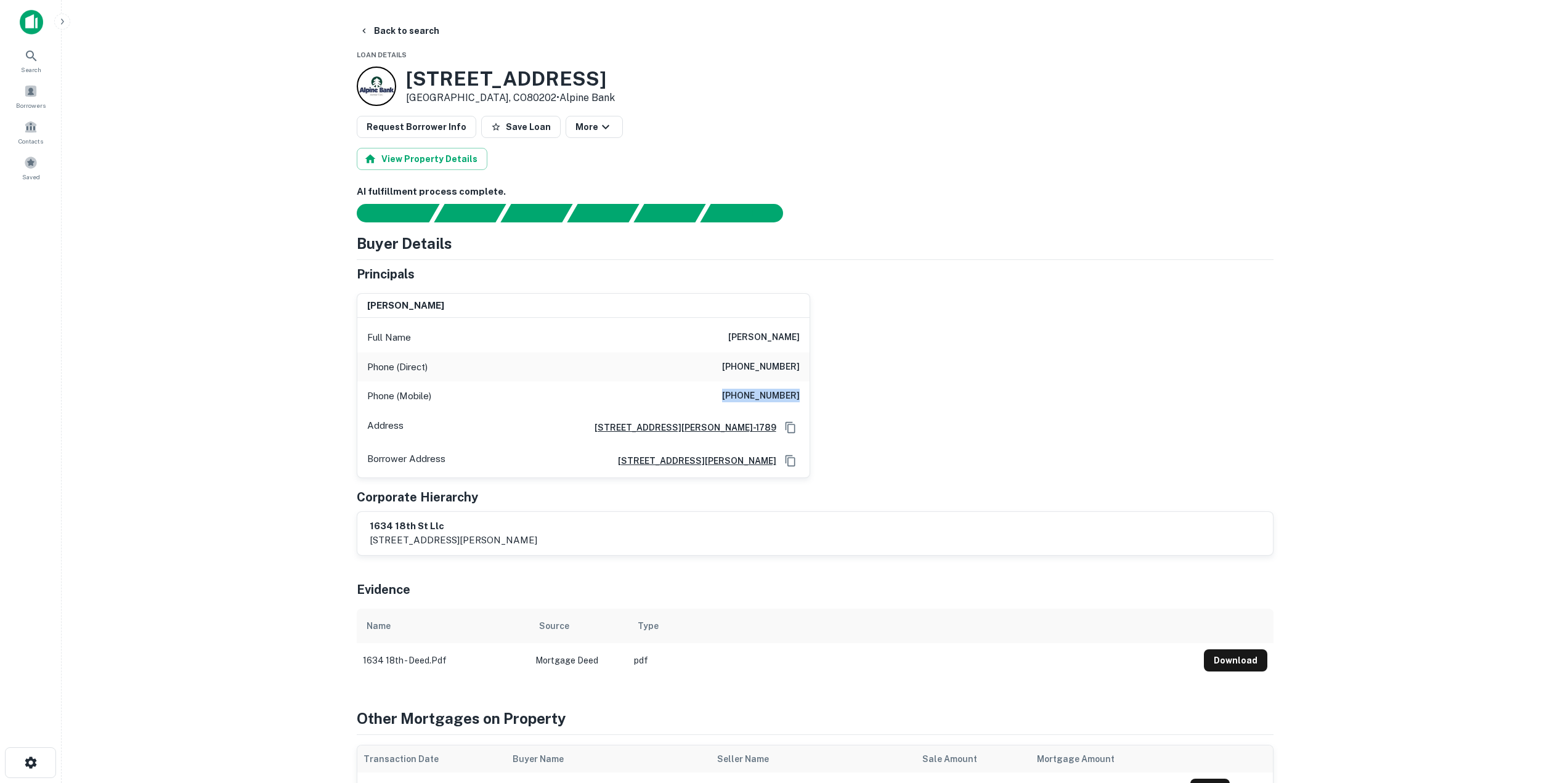
click at [802, 400] on div "Phone (Mobile) (720) 560-4370" at bounding box center [583, 396] width 452 height 30
click at [382, 30] on button "Back to search" at bounding box center [399, 30] width 90 height 22
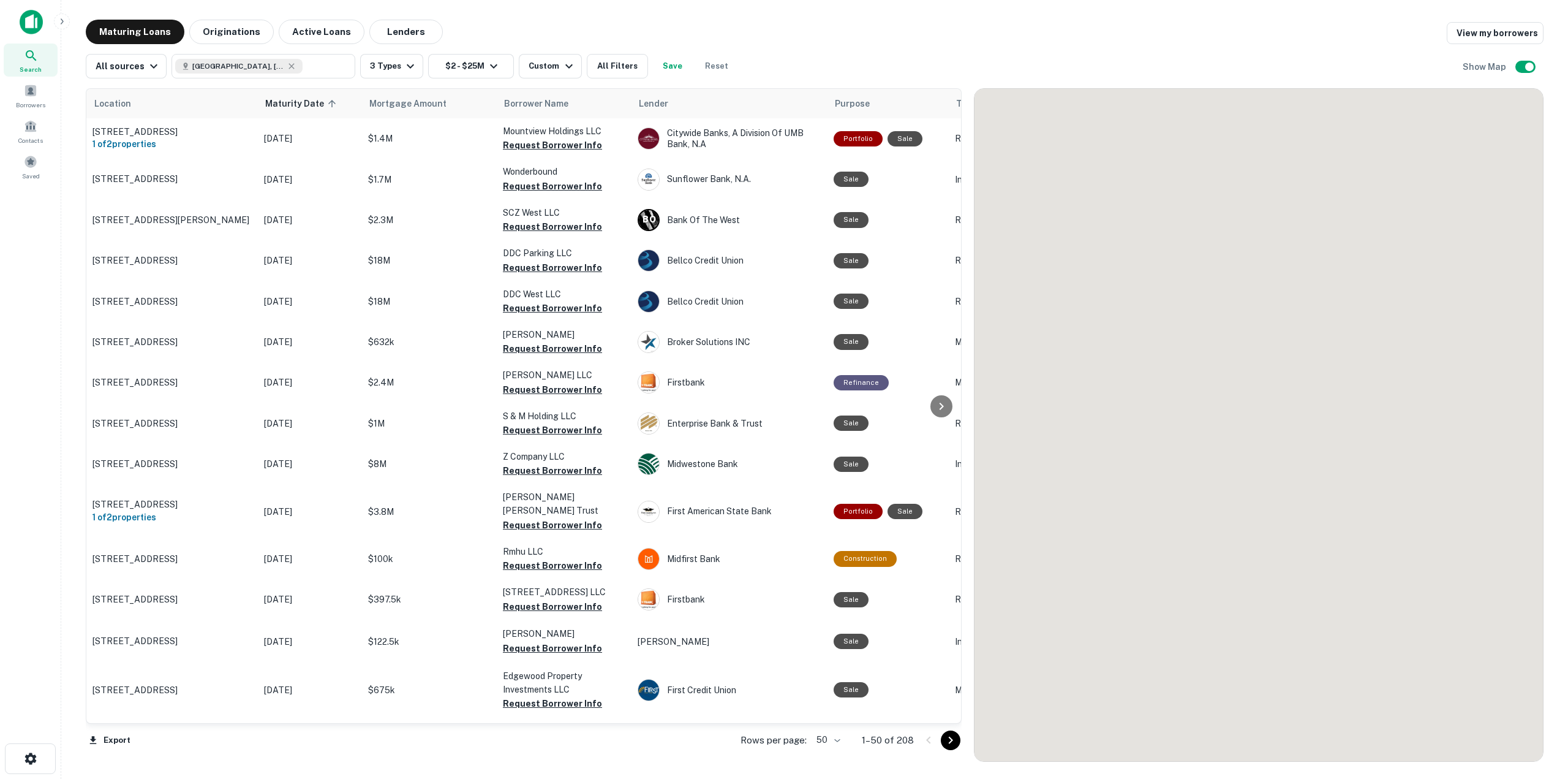
scroll to position [1476, 0]
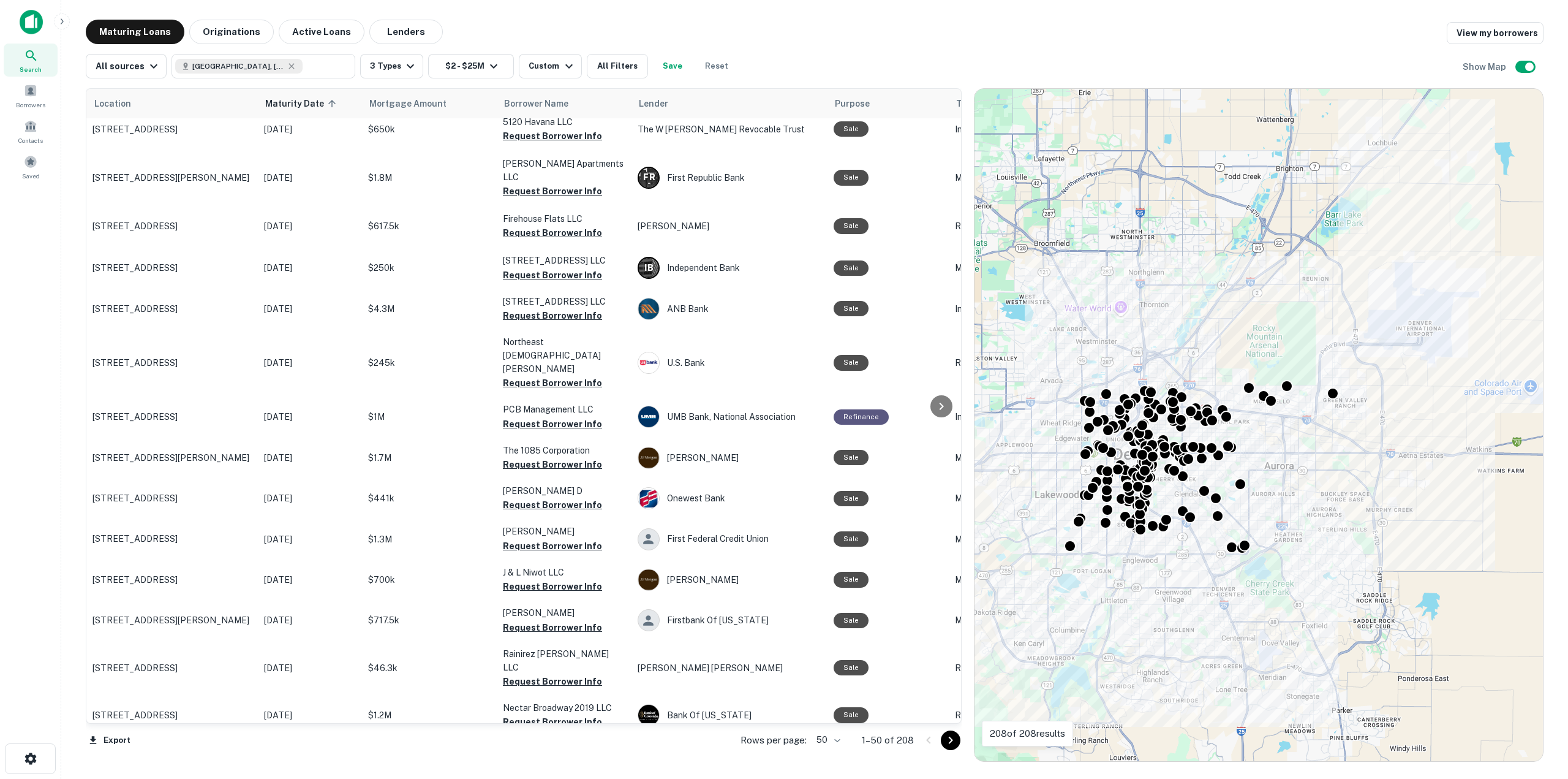
click at [952, 744] on icon "Go to next page" at bounding box center [950, 740] width 14 height 14
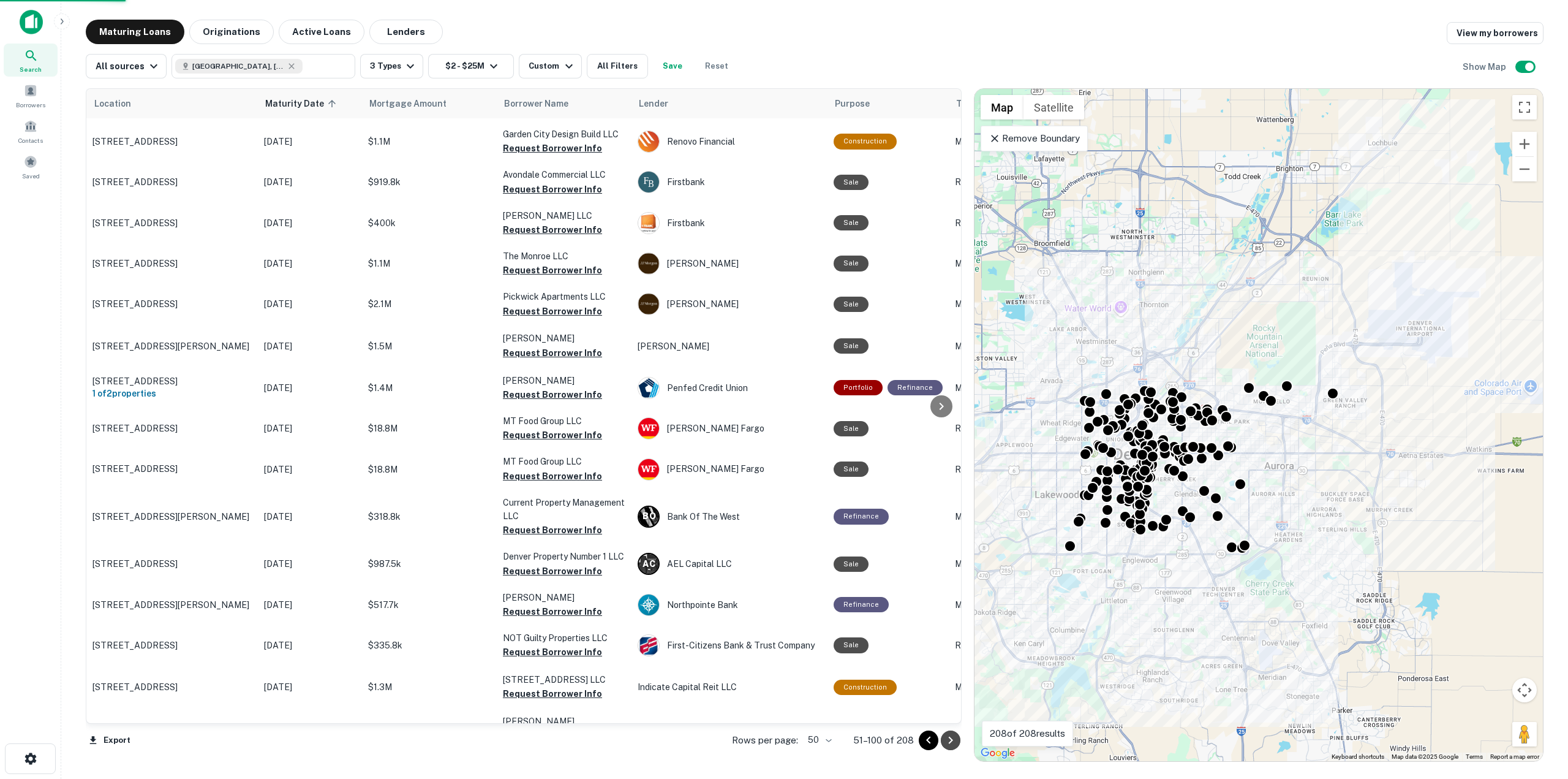
click at [952, 744] on icon "Go to next page" at bounding box center [950, 740] width 14 height 14
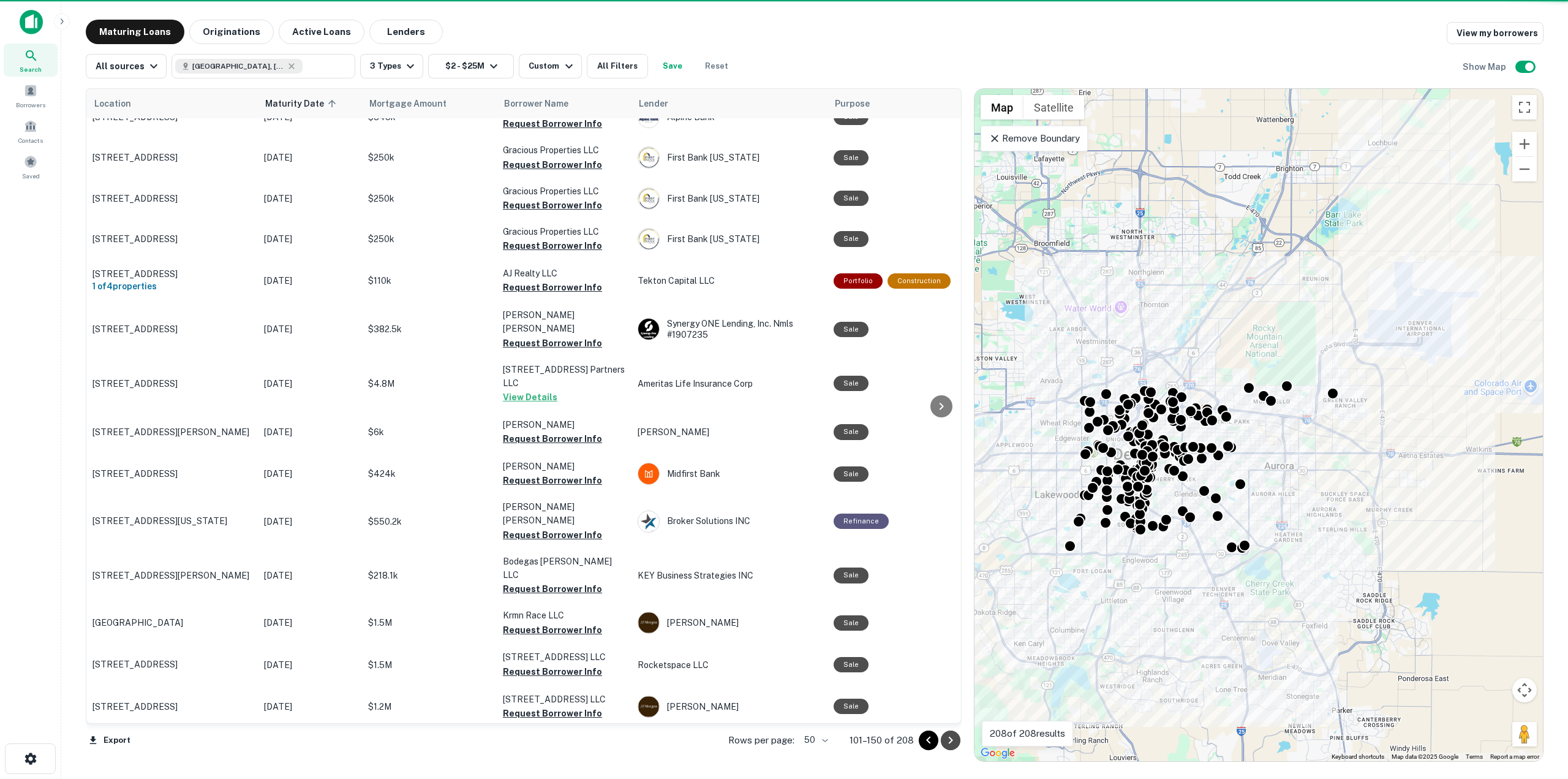
click at [952, 744] on icon "Go to next page" at bounding box center [950, 740] width 14 height 14
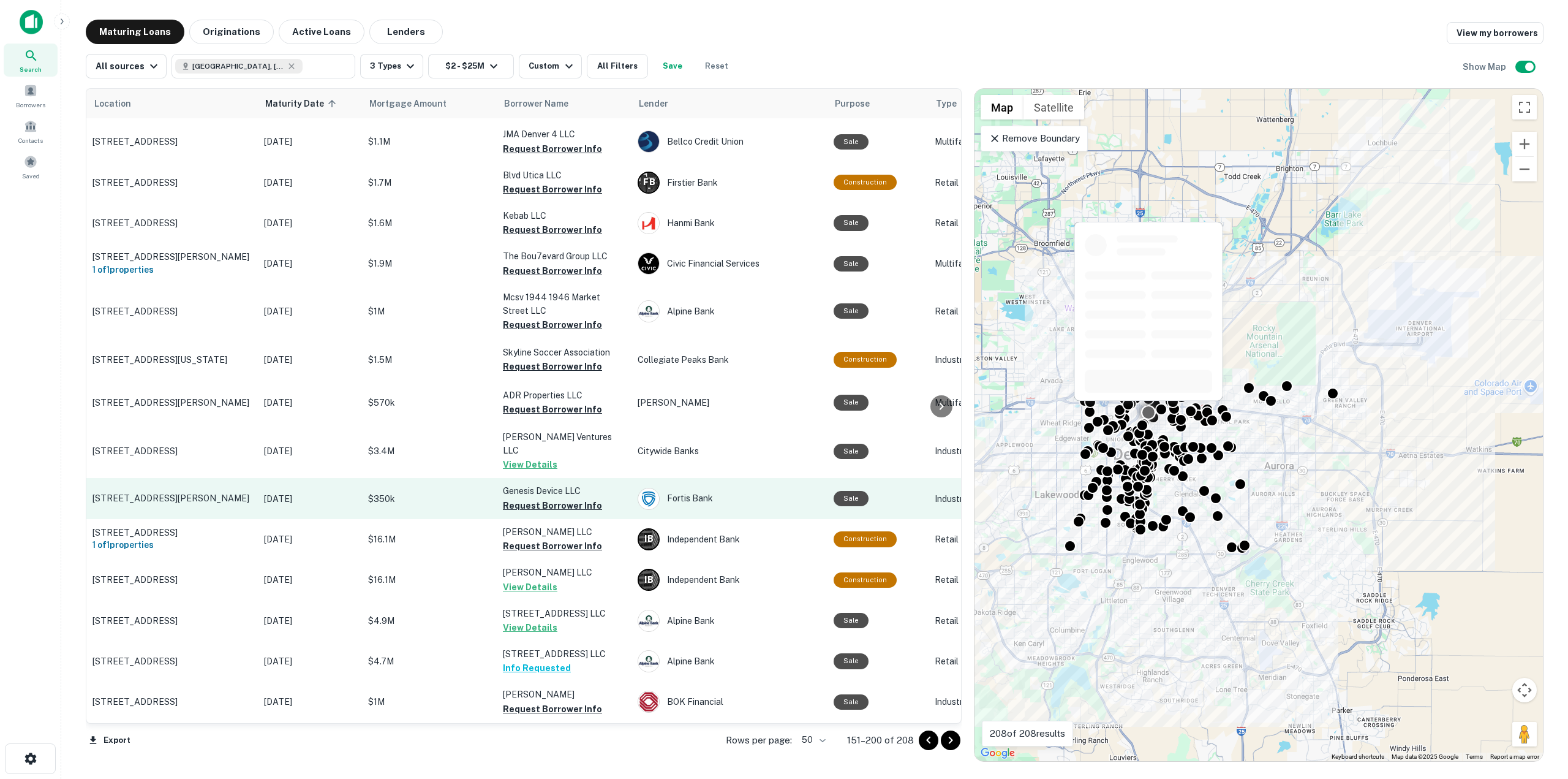
scroll to position [1490, 0]
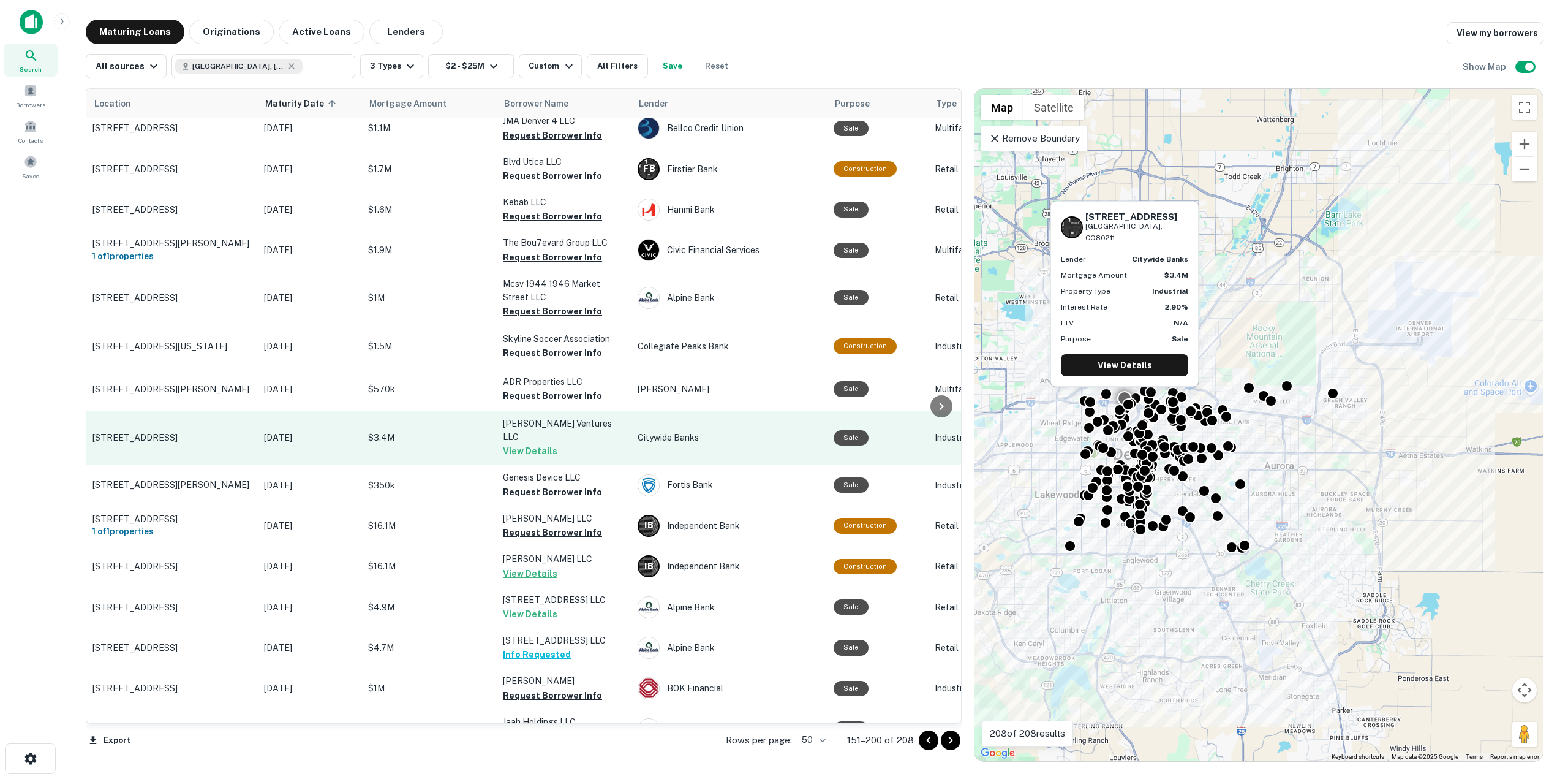
click at [529, 444] on button "View Details" at bounding box center [530, 451] width 55 height 14
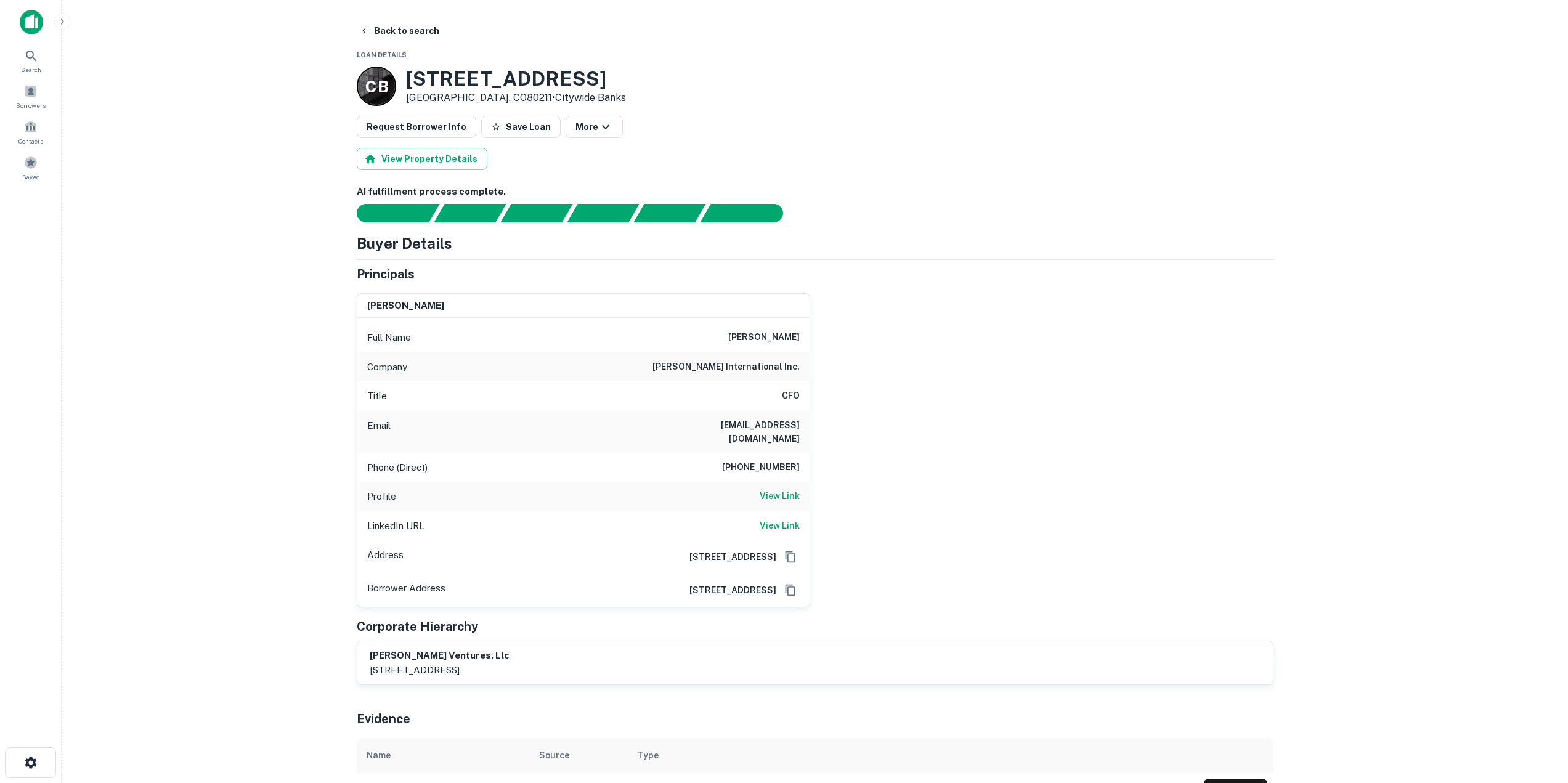
drag, startPoint x: 723, startPoint y: 337, endPoint x: 806, endPoint y: 338, distance: 83.0
click at [806, 338] on div "Full Name angela jackson" at bounding box center [583, 337] width 452 height 30
drag, startPoint x: 710, startPoint y: 424, endPoint x: 802, endPoint y: 430, distance: 92.2
click at [802, 430] on div "Email angiejackson@gmail.com" at bounding box center [583, 431] width 452 height 42
drag, startPoint x: 738, startPoint y: 452, endPoint x: 803, endPoint y: 457, distance: 65.2
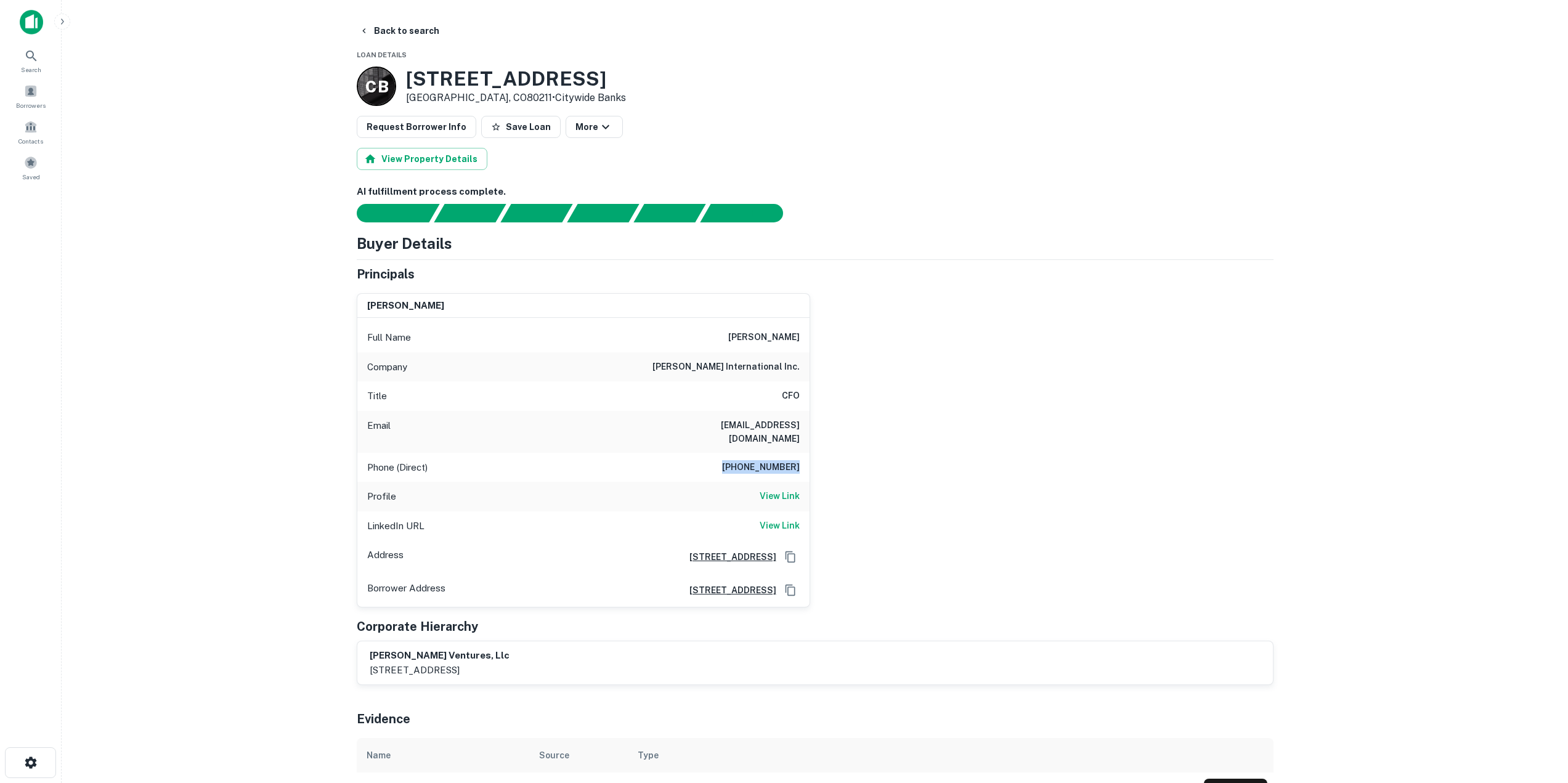
click at [803, 457] on div "Phone (Direct) (614) 215-8145" at bounding box center [583, 467] width 452 height 30
click at [382, 31] on button "Back to search" at bounding box center [399, 30] width 90 height 22
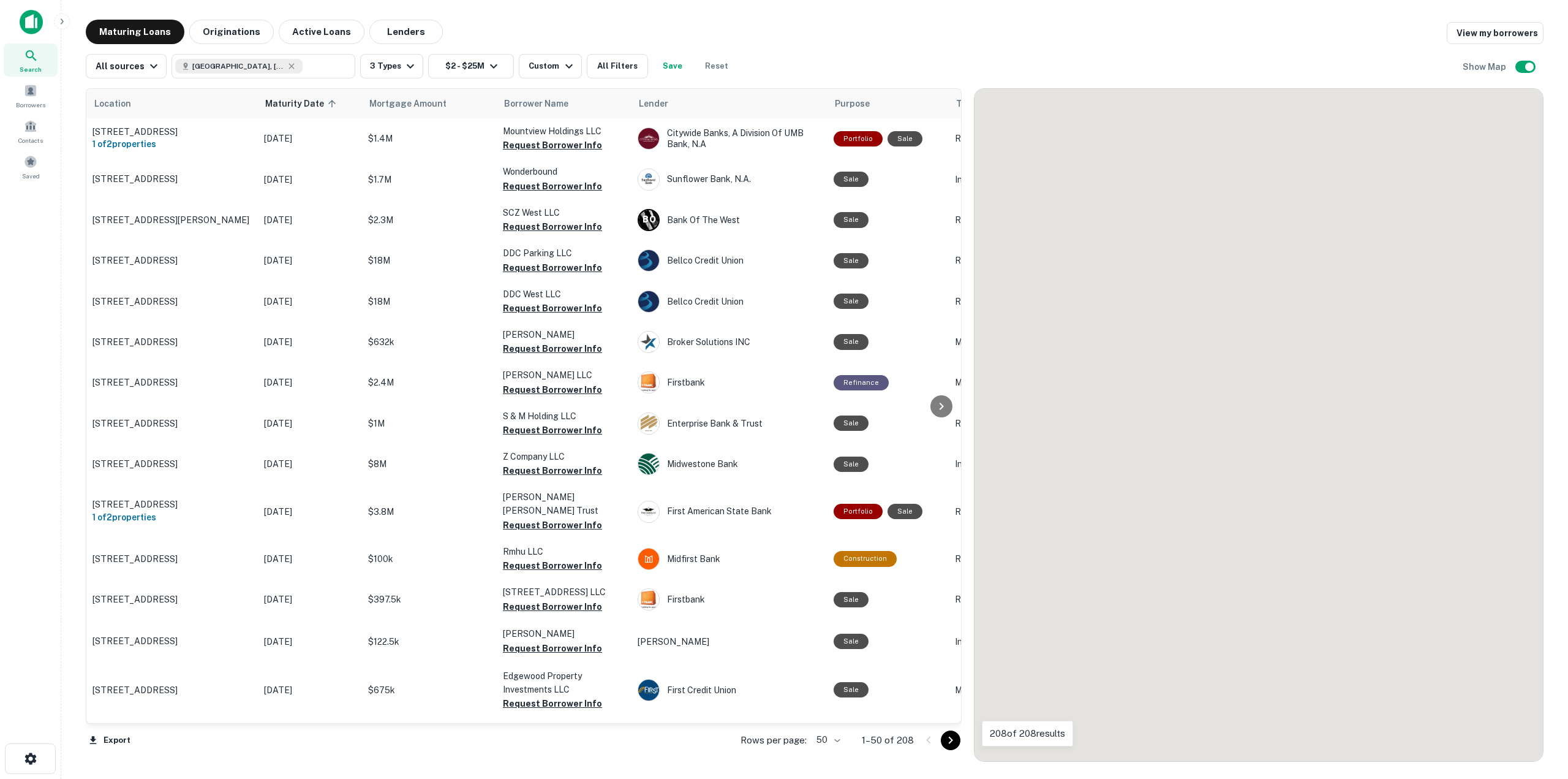
scroll to position [1476, 0]
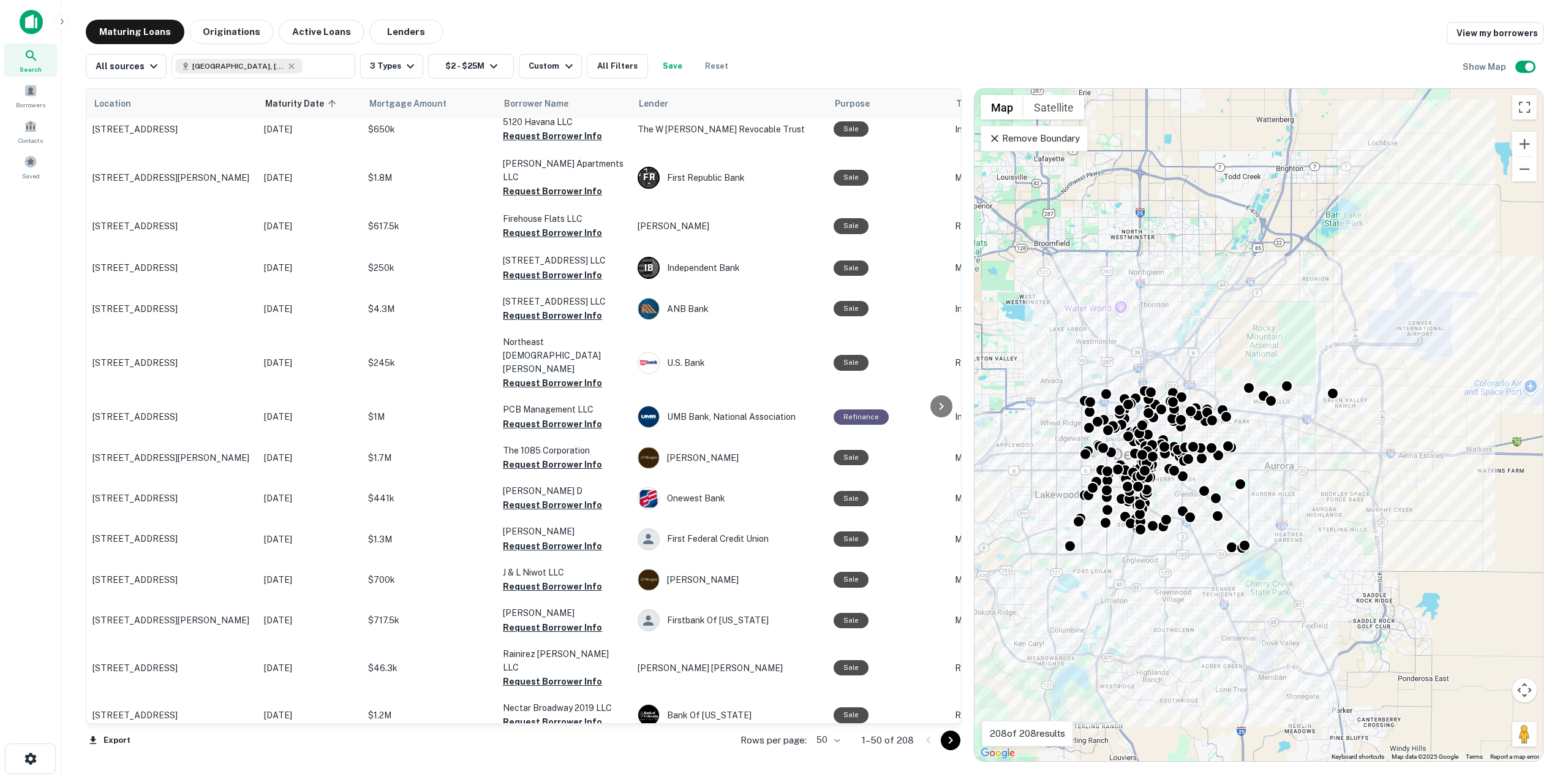
click at [956, 742] on icon "Go to next page" at bounding box center [950, 740] width 14 height 14
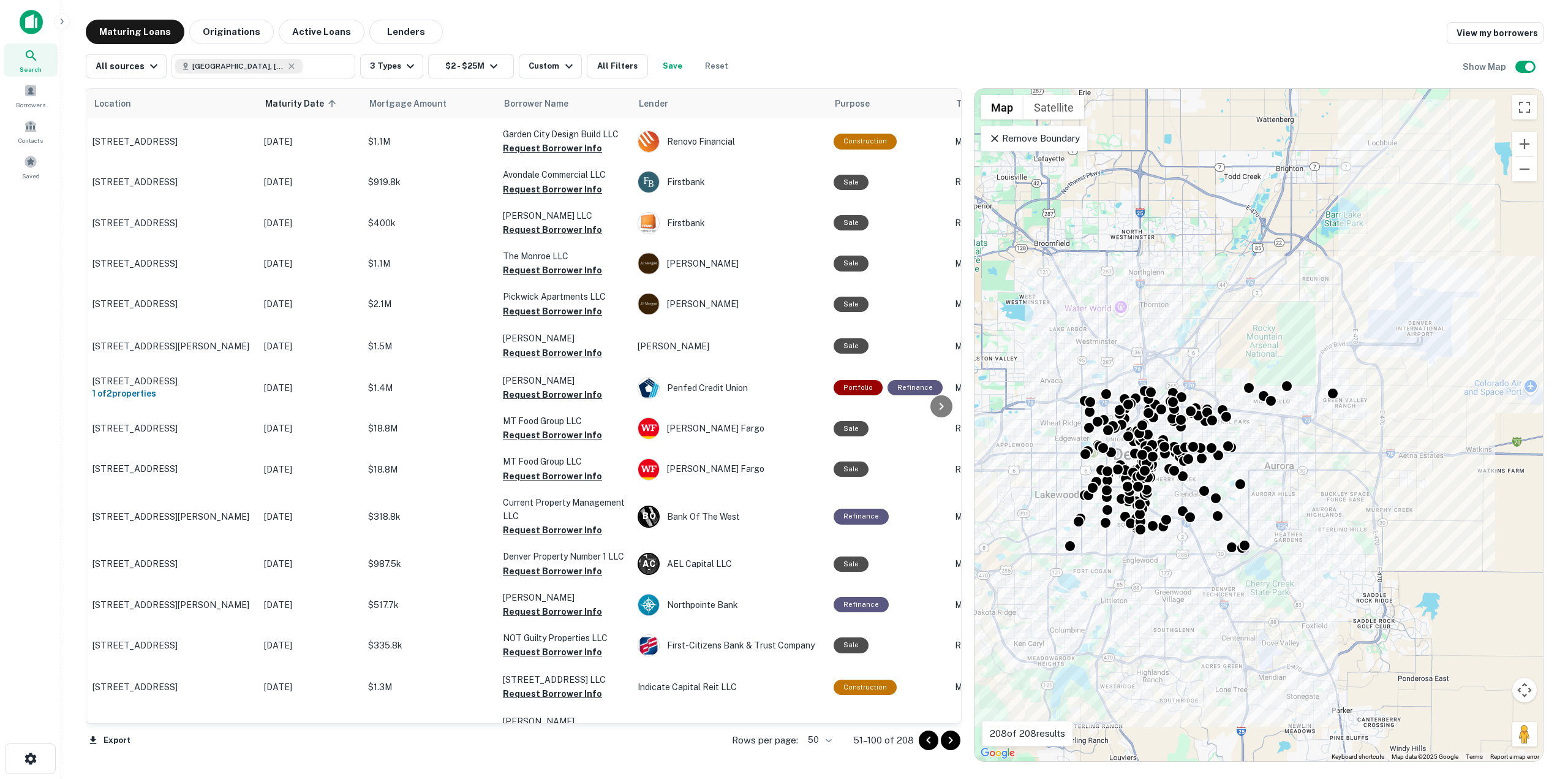
click at [954, 744] on icon "Go to next page" at bounding box center [950, 740] width 14 height 14
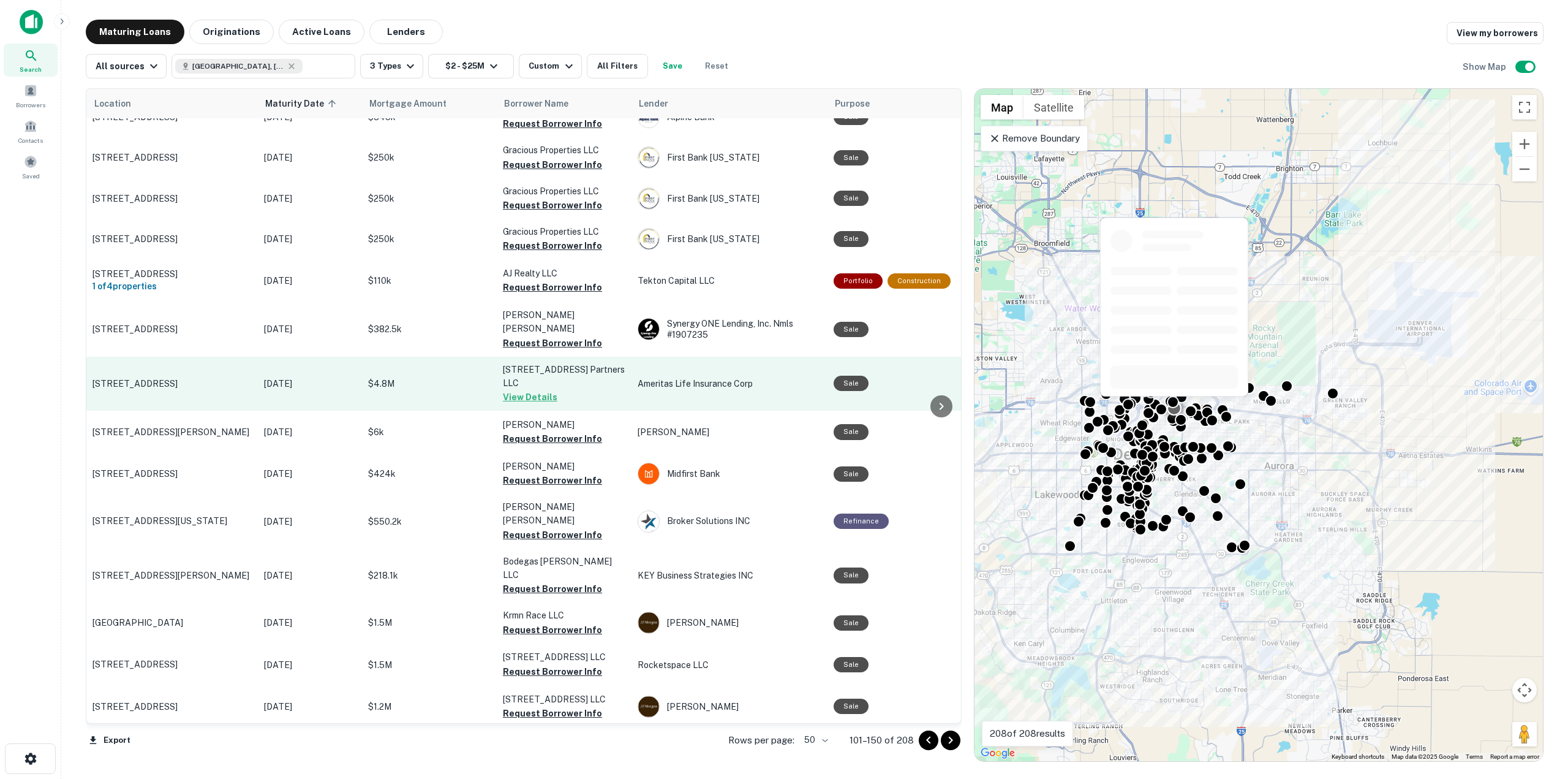
scroll to position [1528, 0]
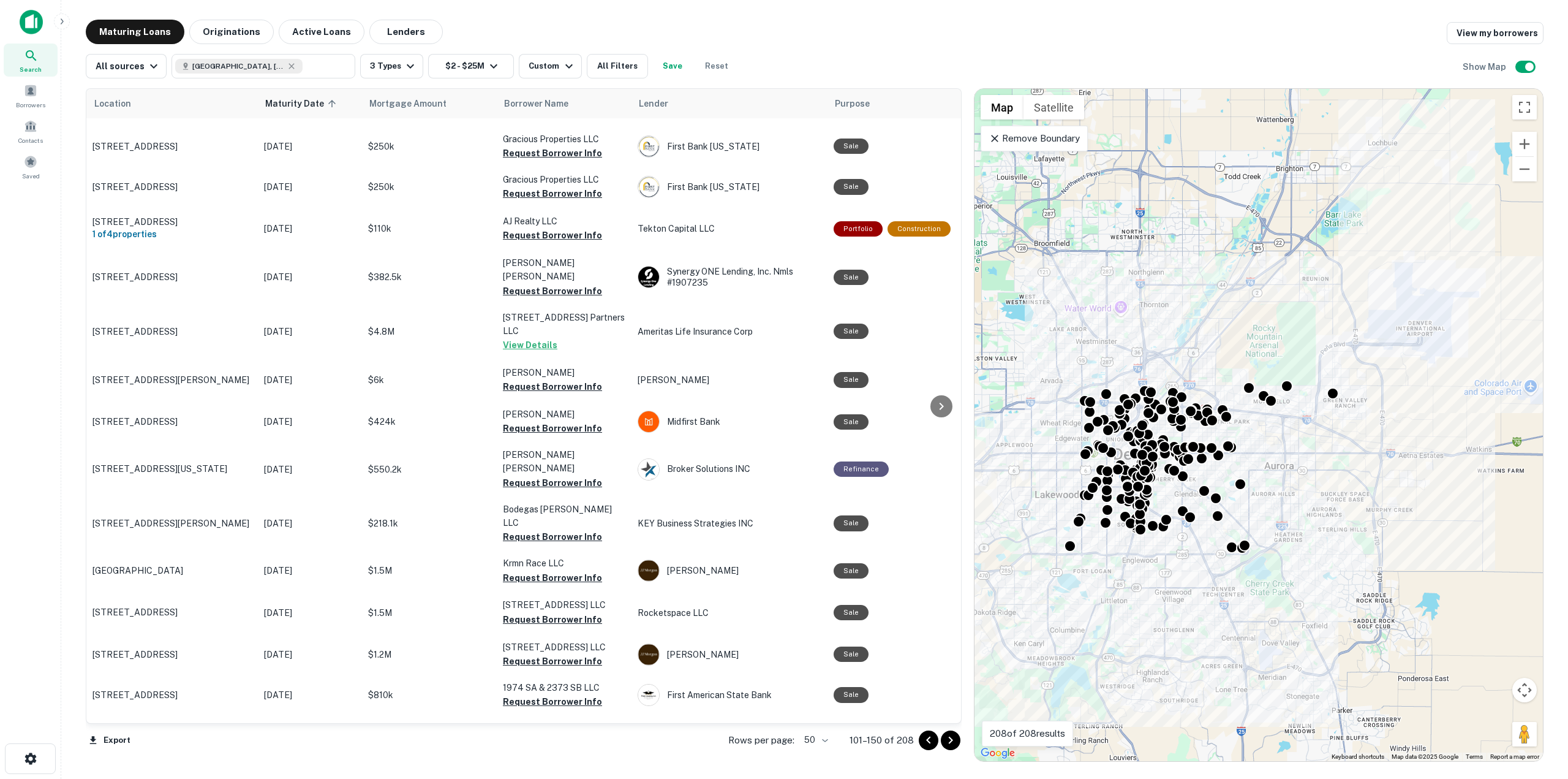
click at [948, 740] on icon "Go to next page" at bounding box center [950, 740] width 14 height 14
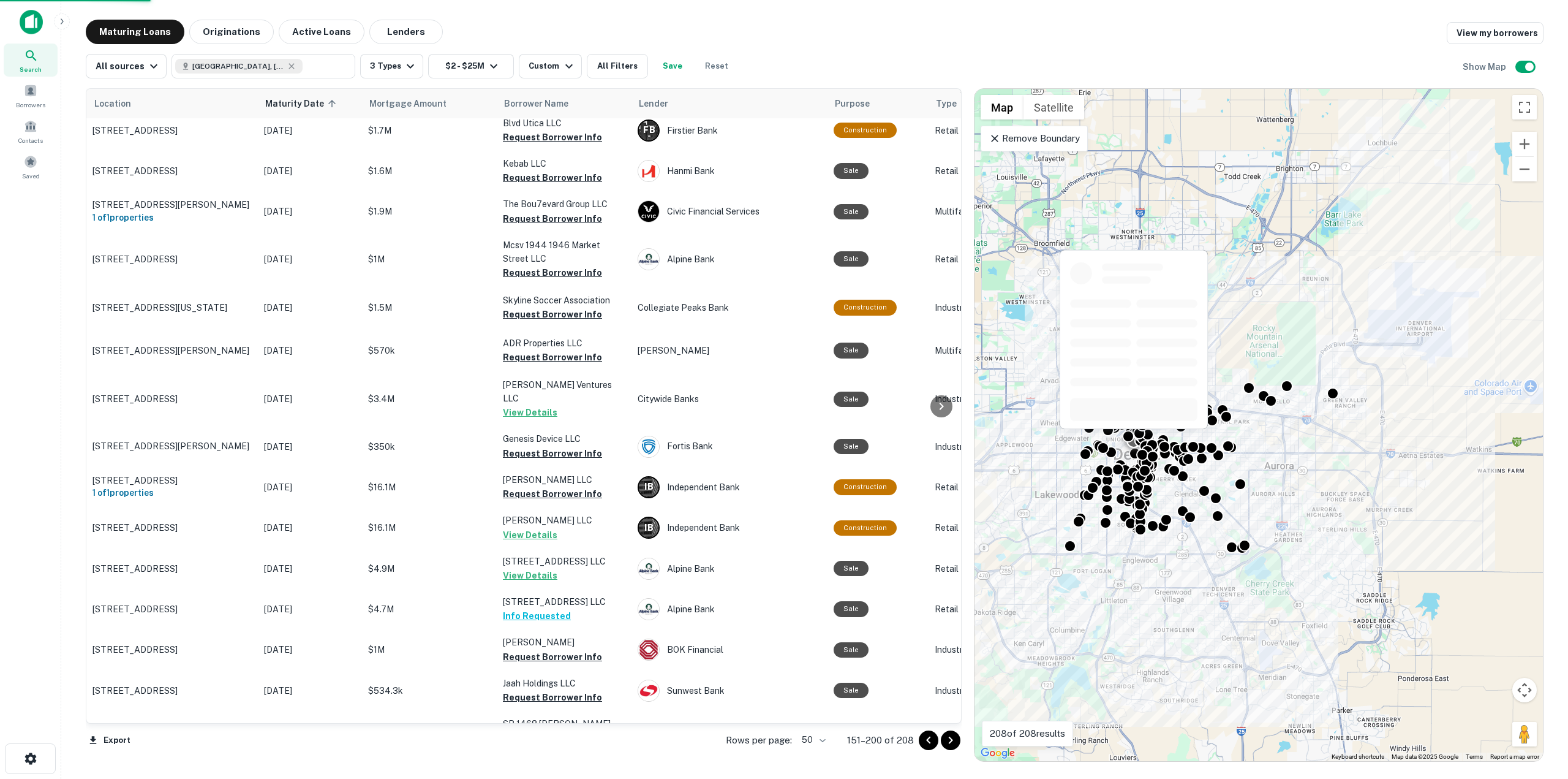
scroll to position [1490, 0]
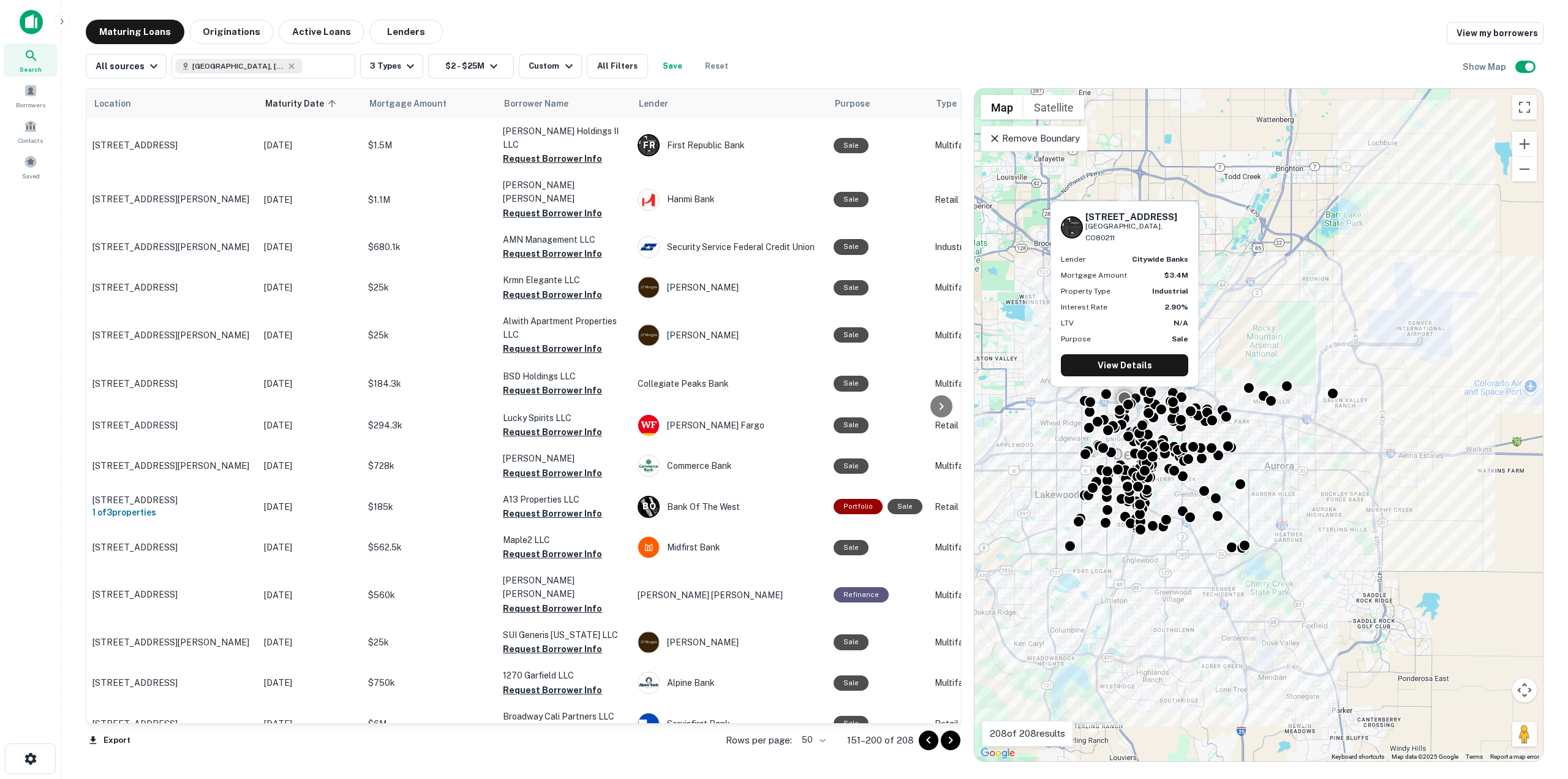
scroll to position [1490, 0]
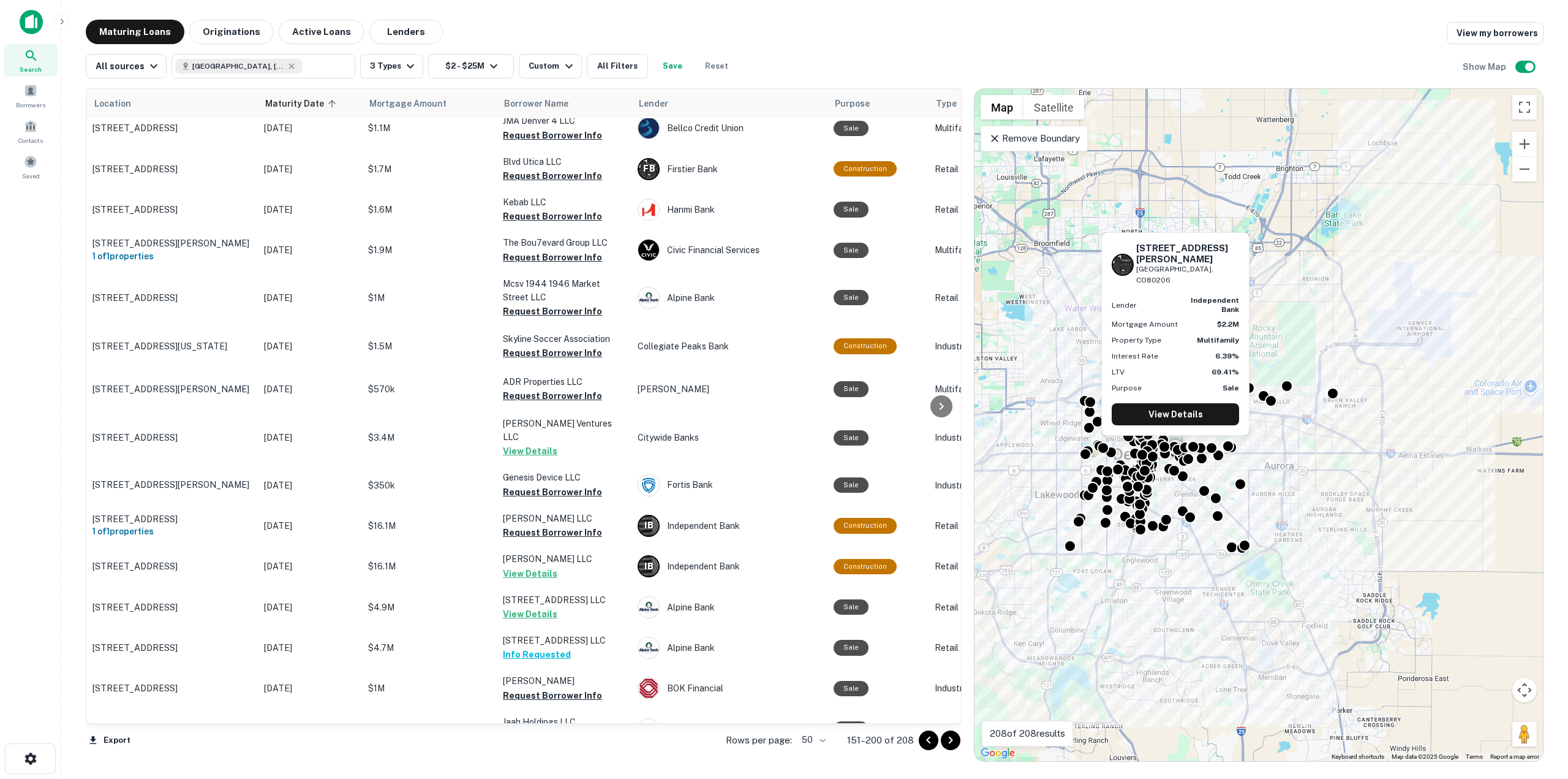
click at [524, 778] on button "View Details" at bounding box center [530, 789] width 55 height 14
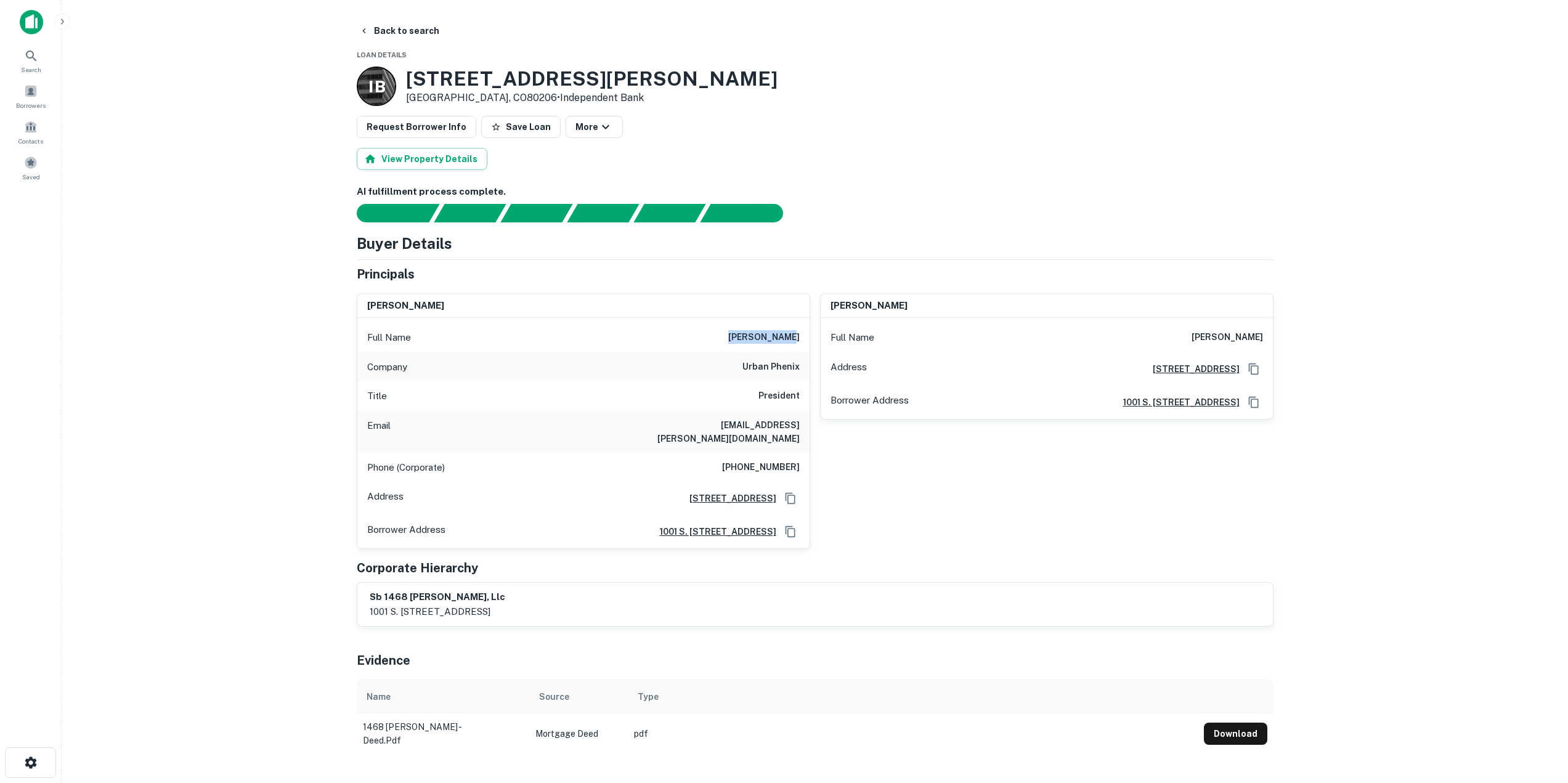
drag, startPoint x: 748, startPoint y: 336, endPoint x: 799, endPoint y: 335, distance: 51.0
click at [799, 335] on h6 "nick lazzara" at bounding box center [764, 337] width 72 height 15
copy h6 "nick lazzara"
drag, startPoint x: 669, startPoint y: 424, endPoint x: 797, endPoint y: 431, distance: 128.2
click at [797, 431] on div "Email nick.lazzara@urbanphenix.com" at bounding box center [583, 431] width 452 height 42
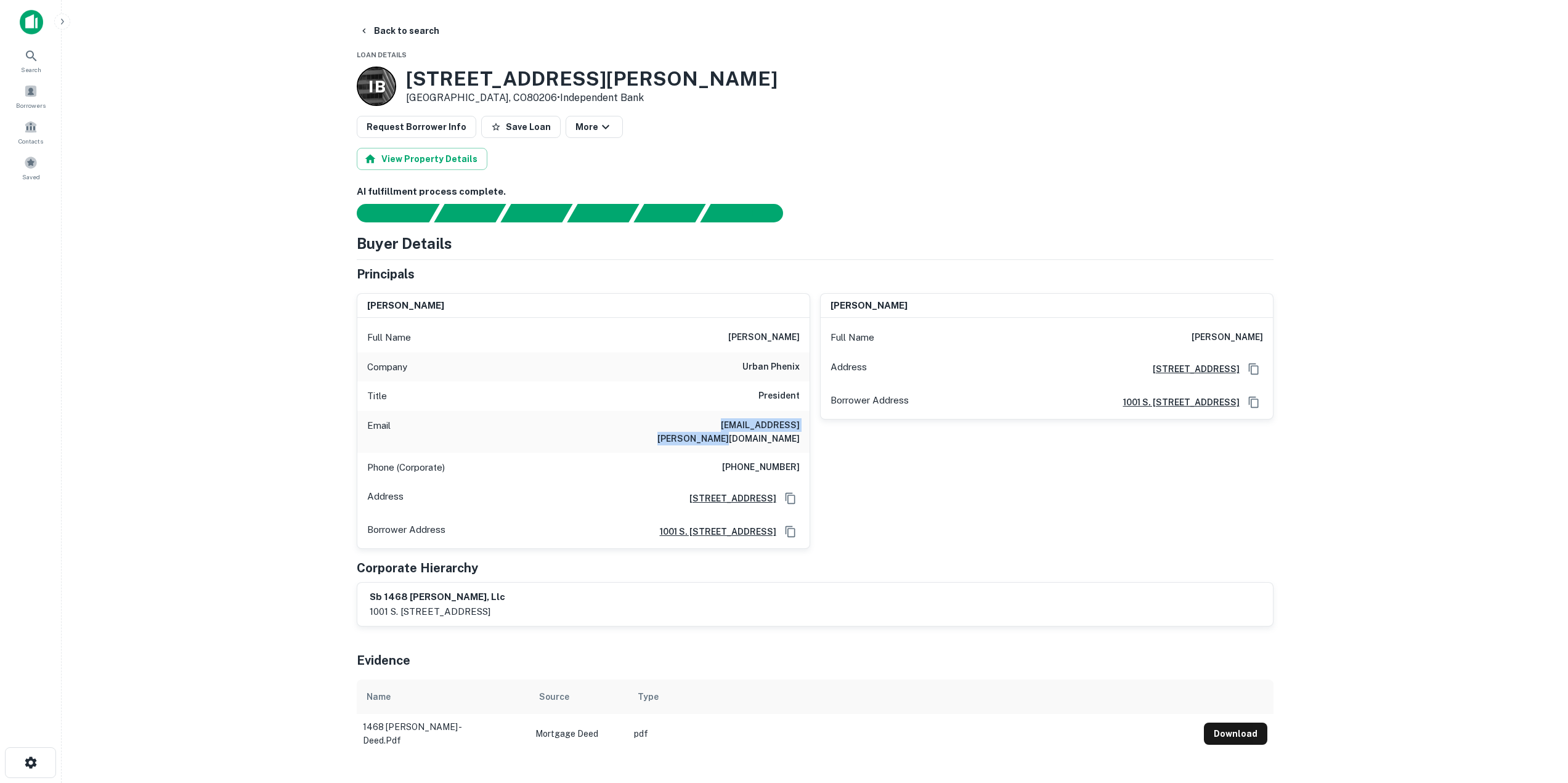
copy h6 "nick.lazzara@urbanphenix.com"
drag, startPoint x: 729, startPoint y: 452, endPoint x: 799, endPoint y: 460, distance: 70.5
click at [799, 460] on div "Phone (Corporate) (303) 328-0008" at bounding box center [583, 467] width 452 height 30
copy h6 "(303) 328-0008"
click at [1032, 519] on div "anthony loeffler Full Name anthony loeffler Address 1001 S. Dahlia St., Unit 10…" at bounding box center [1041, 416] width 463 height 266
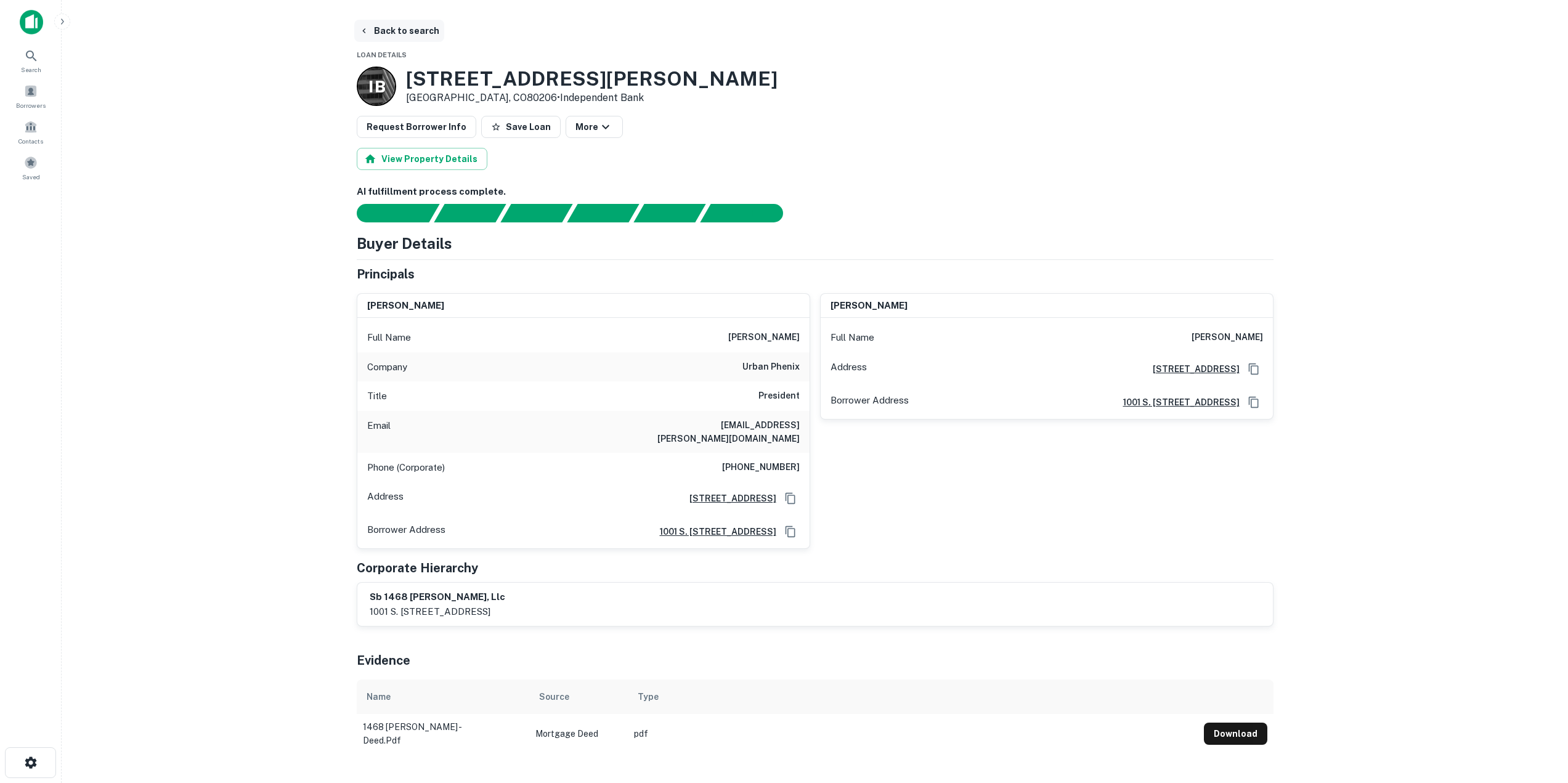
click at [403, 28] on button "Back to search" at bounding box center [399, 30] width 90 height 22
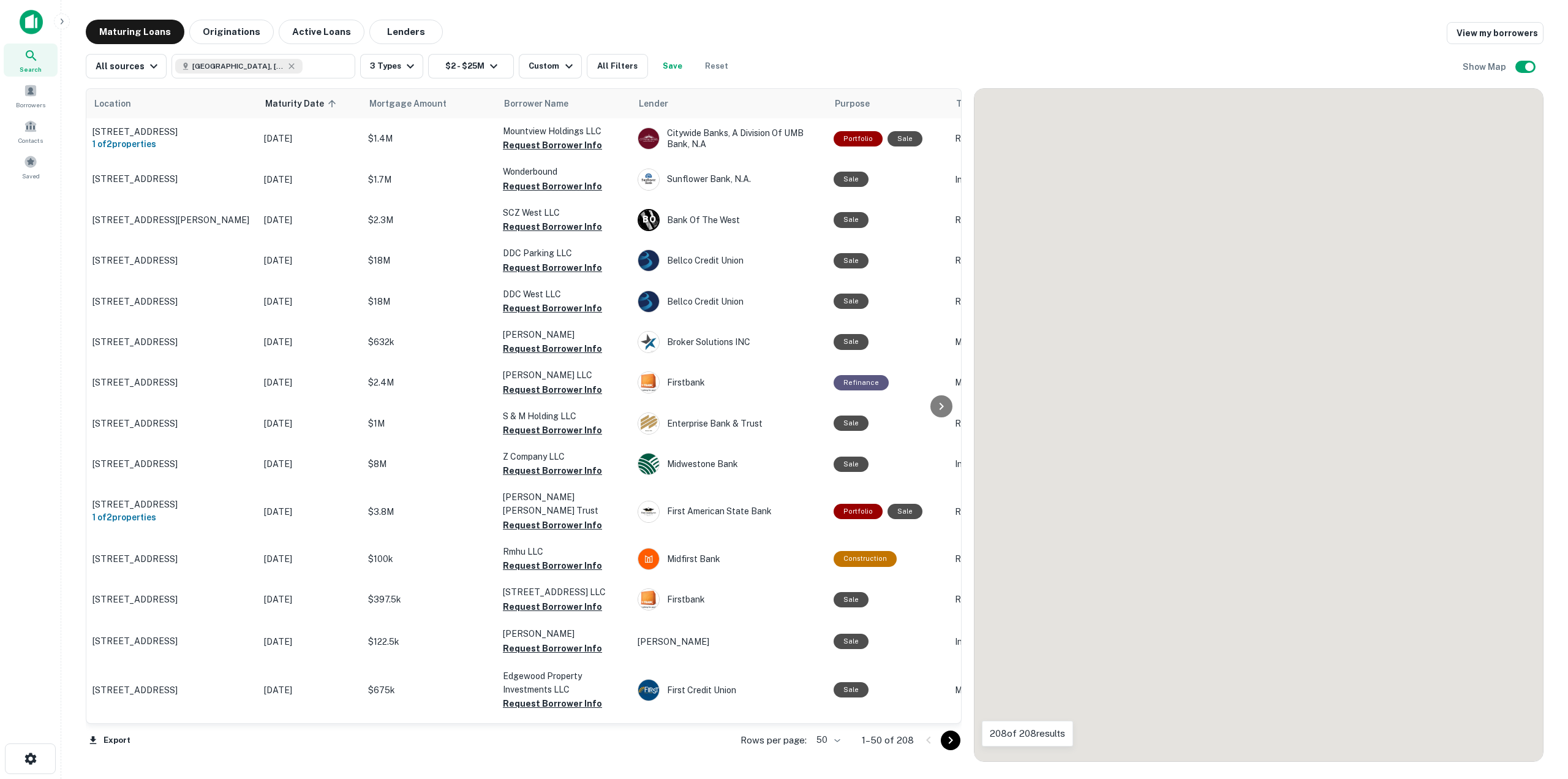
scroll to position [1476, 0]
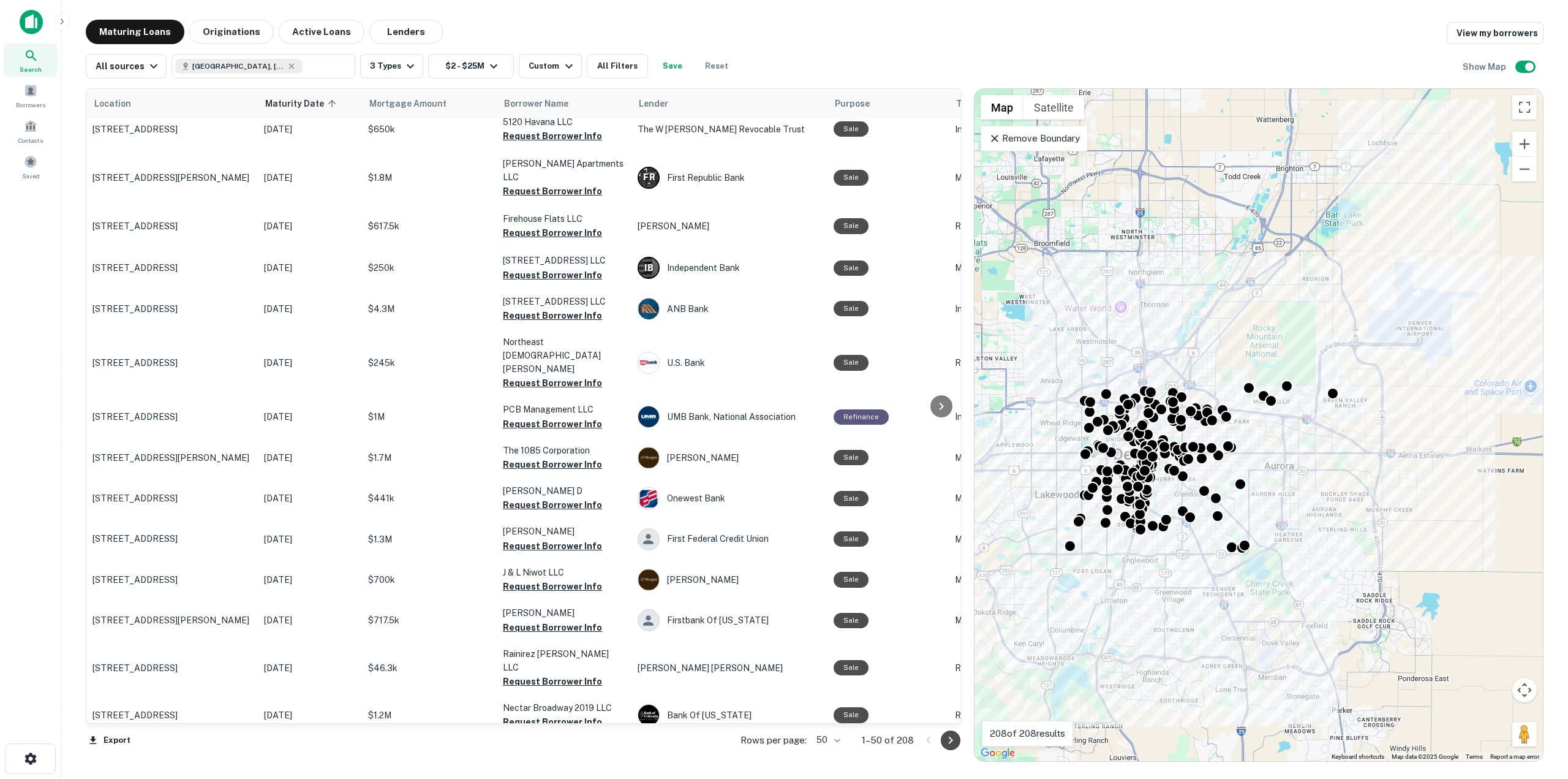
click at [951, 743] on icon "Go to next page" at bounding box center [950, 740] width 14 height 14
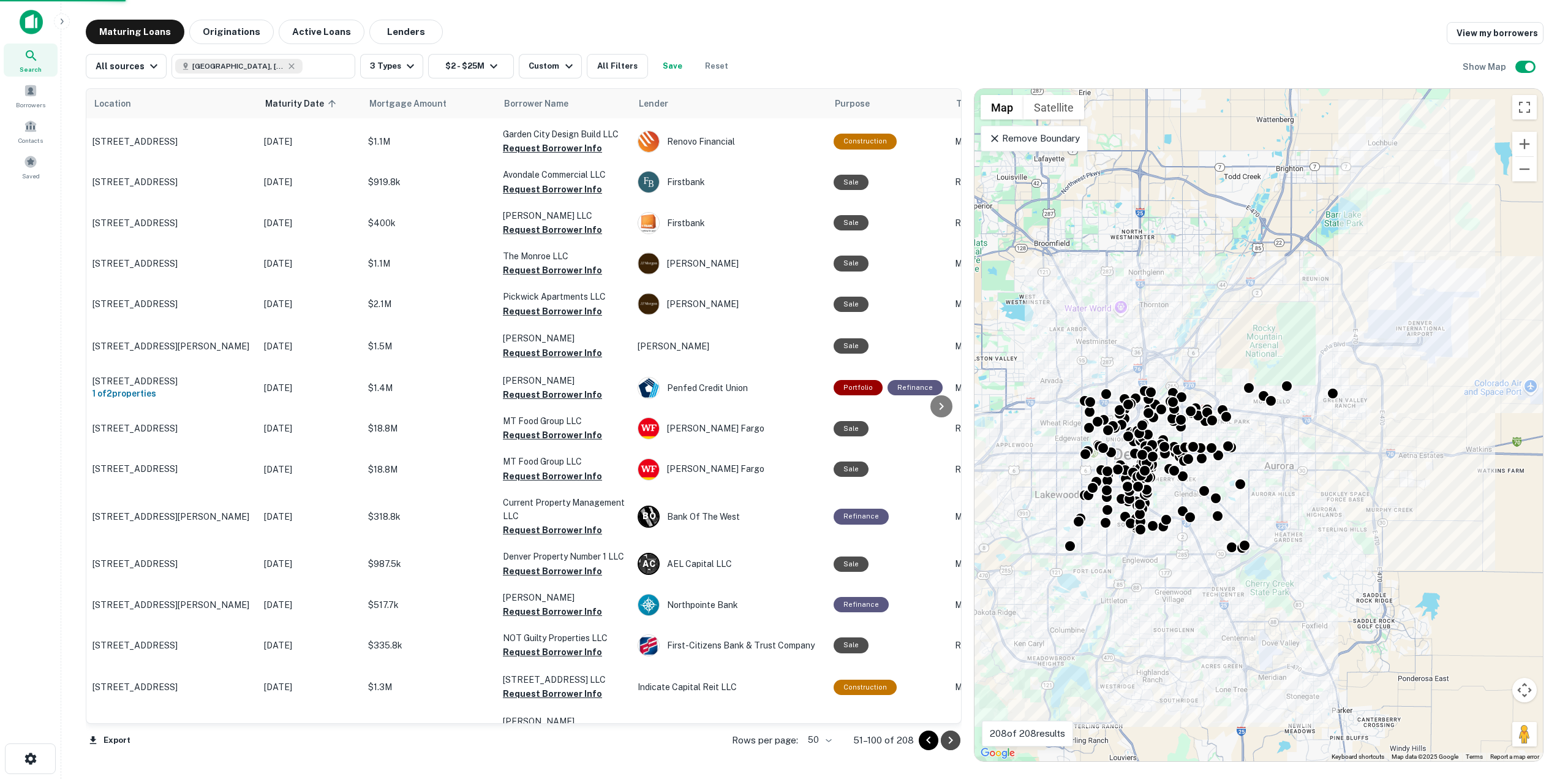
click at [951, 743] on icon "Go to next page" at bounding box center [950, 740] width 14 height 14
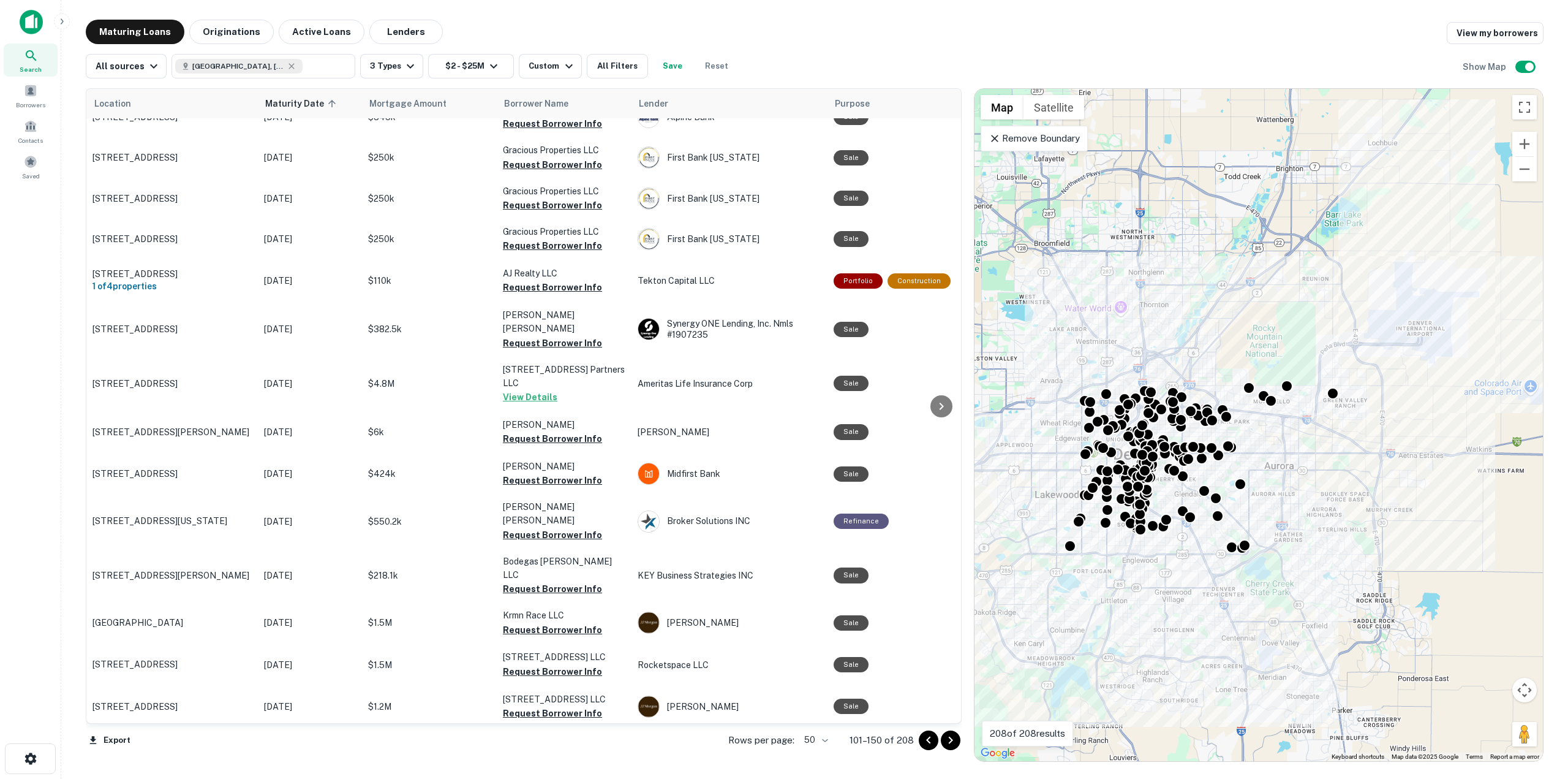
click at [952, 740] on icon "Go to next page" at bounding box center [950, 740] width 4 height 7
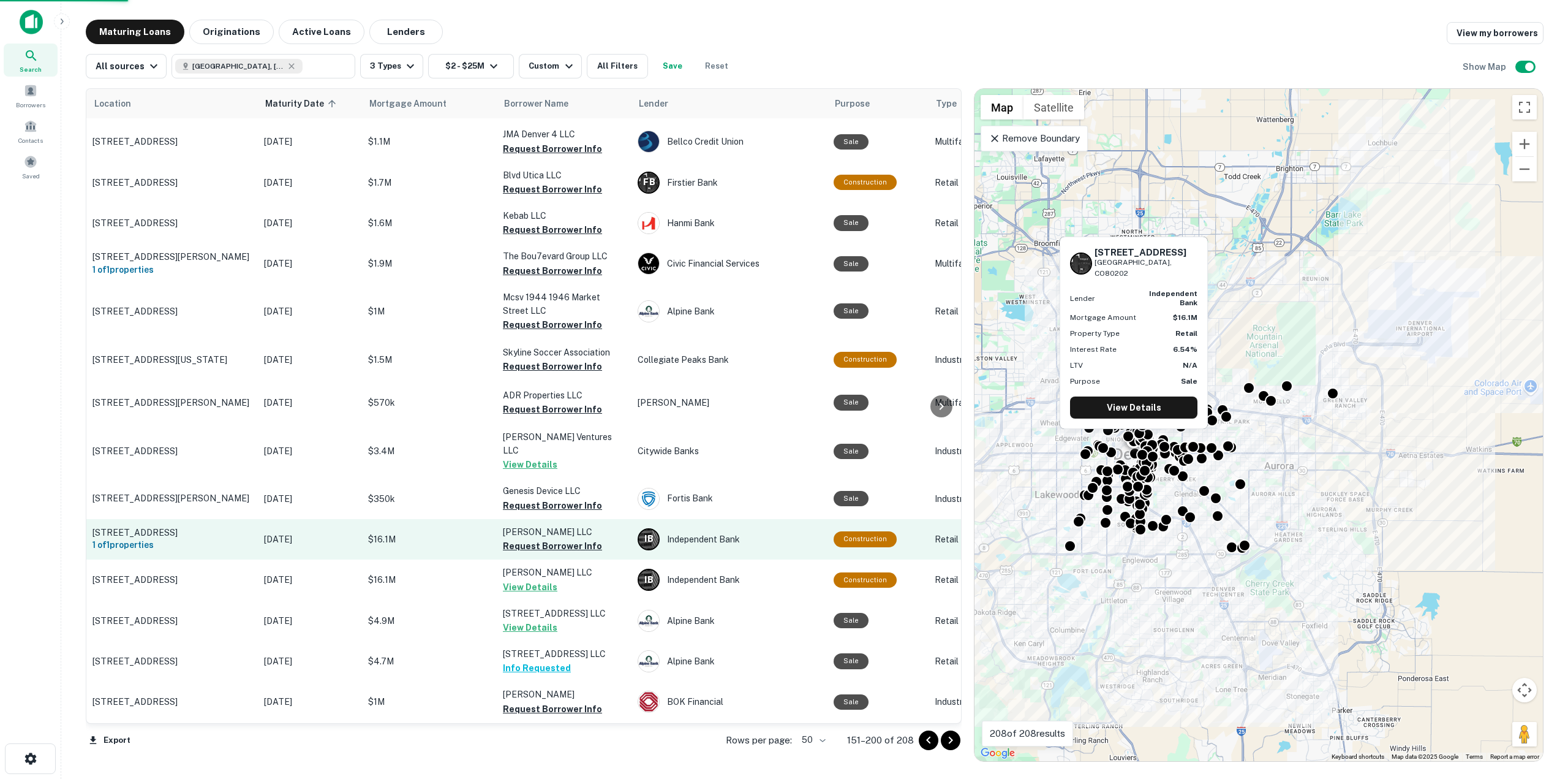
scroll to position [1490, 0]
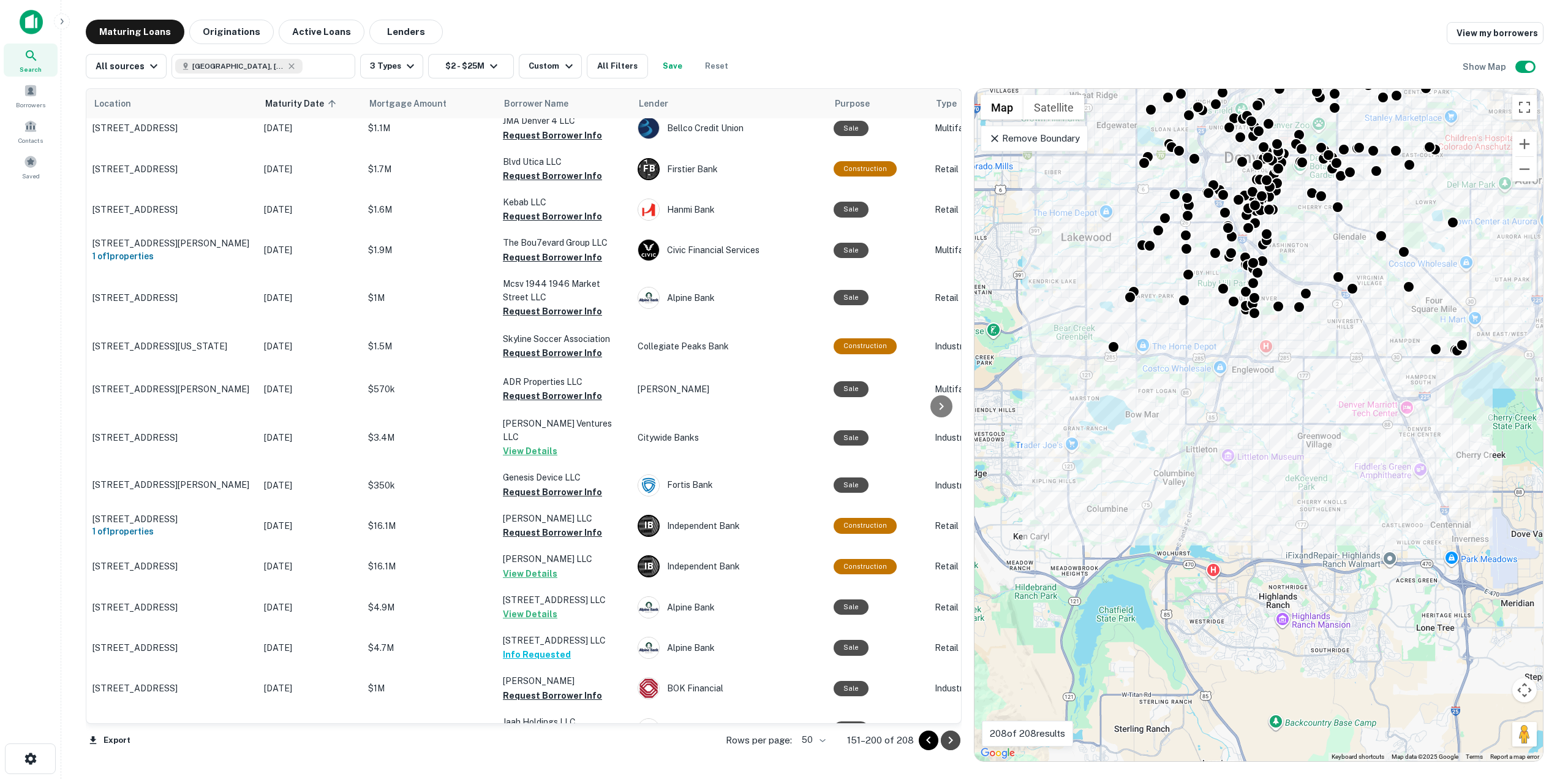
click at [949, 740] on icon "Go to next page" at bounding box center [950, 740] width 14 height 14
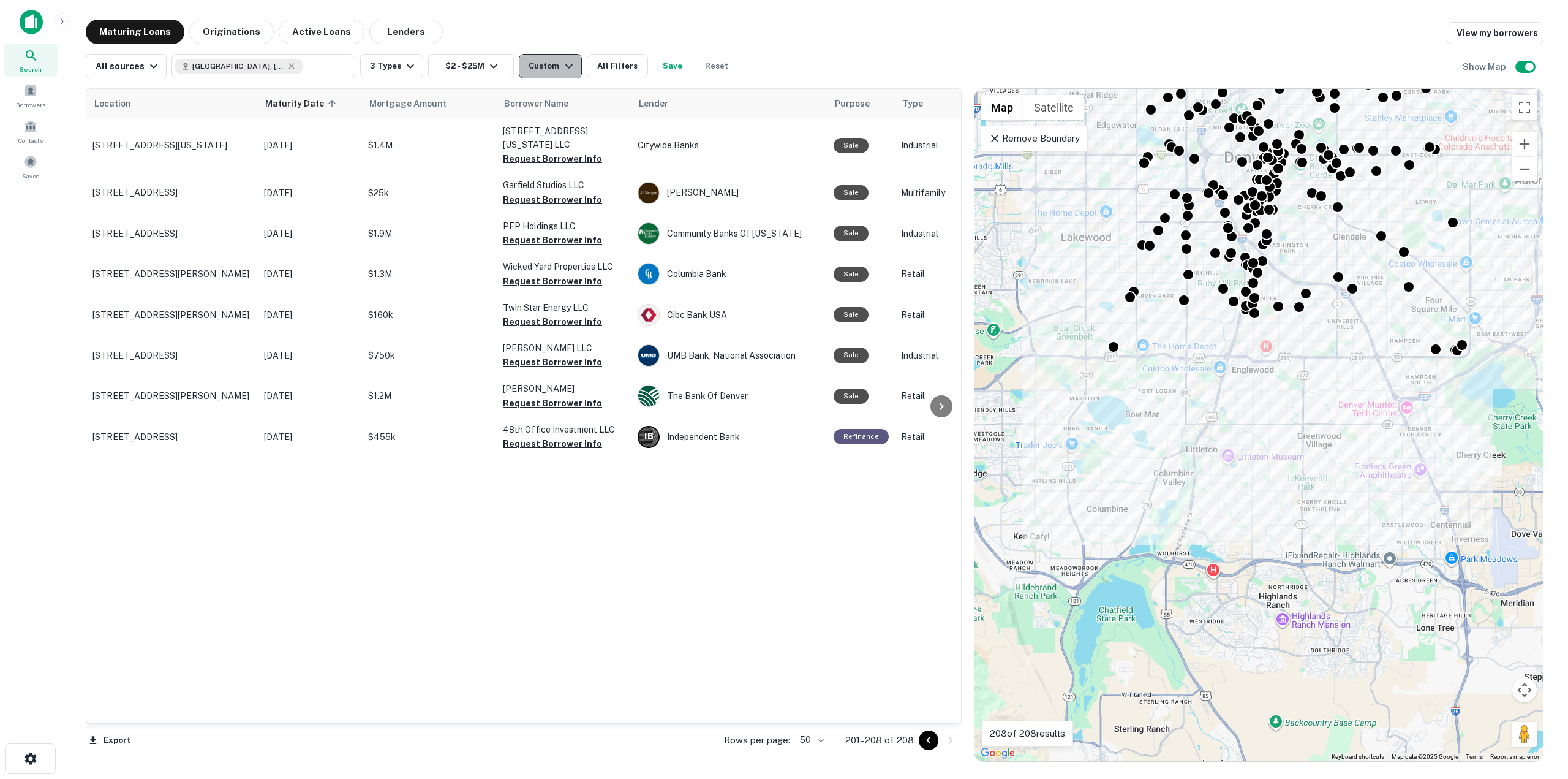
click at [548, 69] on div "Custom" at bounding box center [552, 66] width 47 height 14
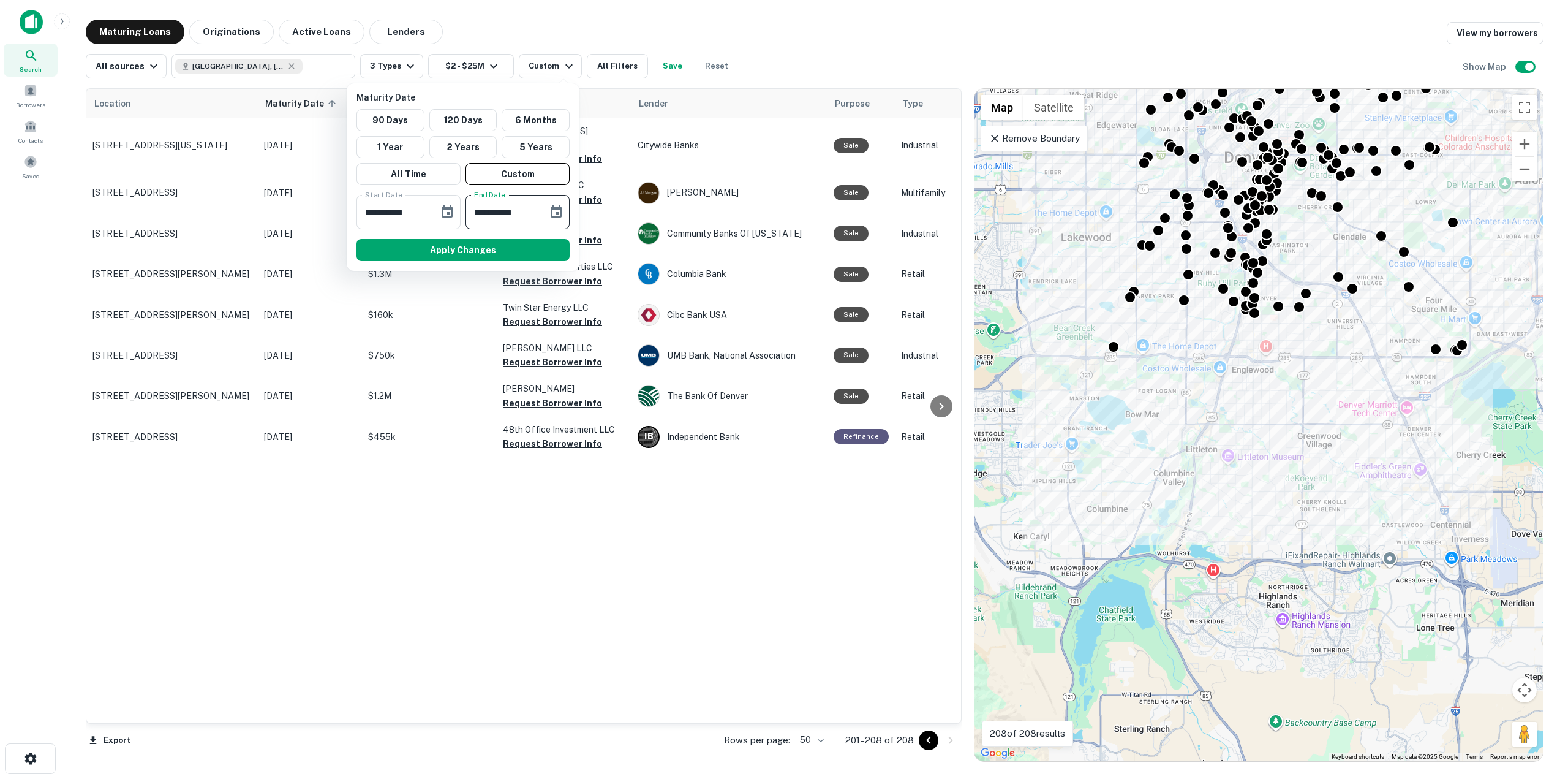
click at [483, 211] on input "**********" at bounding box center [502, 212] width 74 height 34
click at [485, 213] on input "**********" at bounding box center [502, 212] width 74 height 34
type input "**********"
click at [504, 256] on button "Apply Changes" at bounding box center [464, 250] width 213 height 22
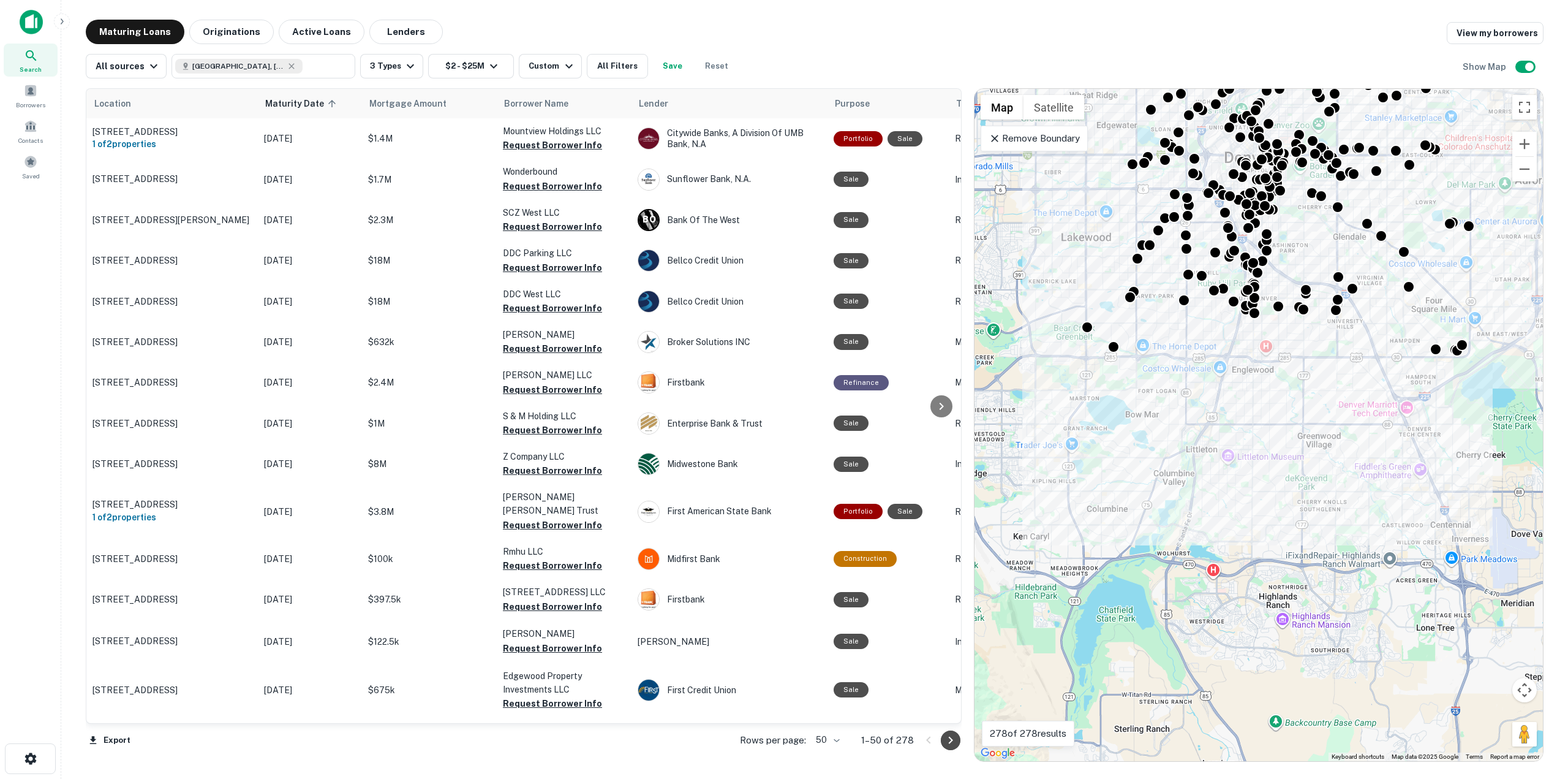
click at [949, 746] on icon "Go to next page" at bounding box center [950, 740] width 14 height 14
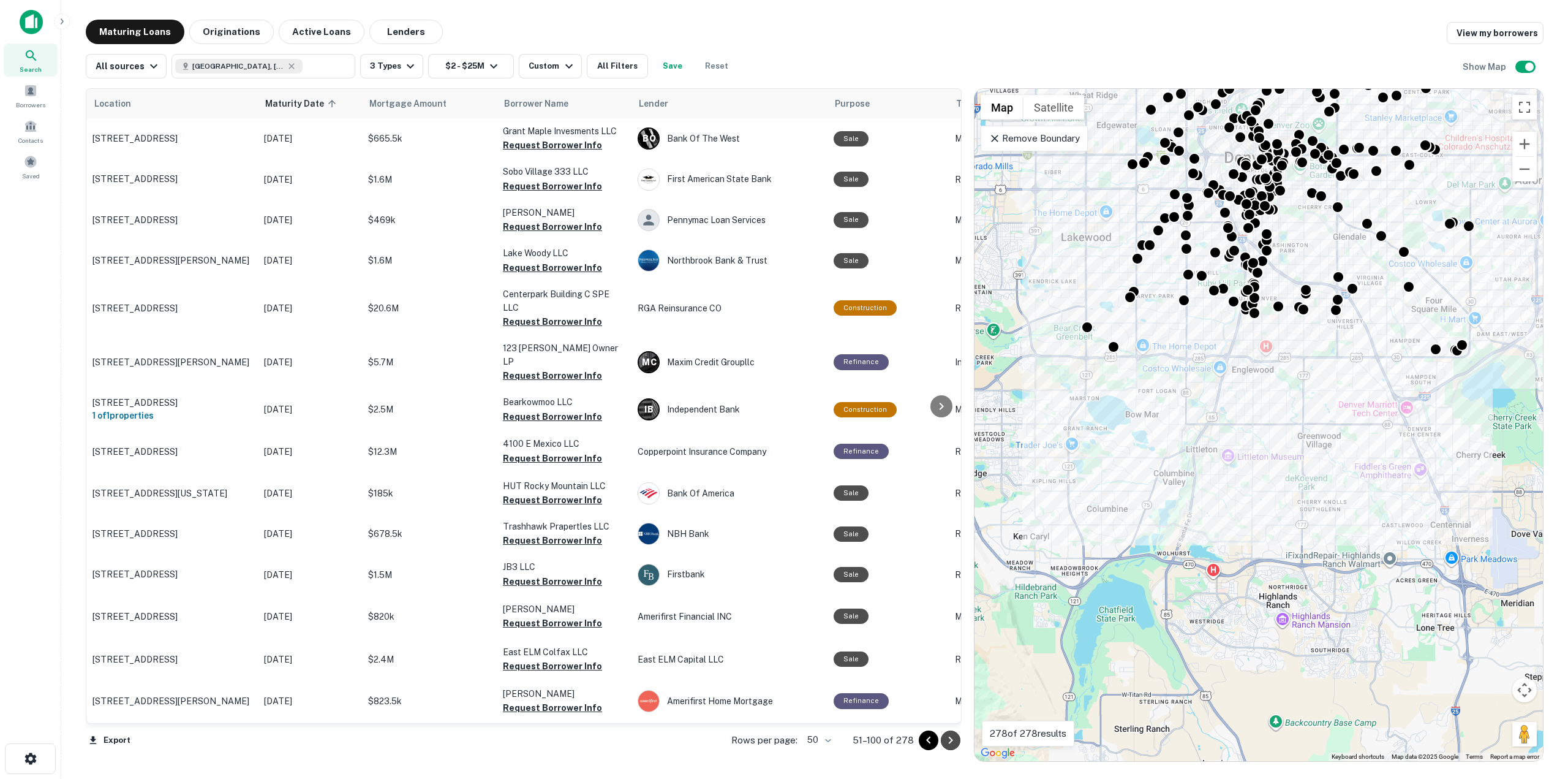
click at [949, 746] on icon "Go to next page" at bounding box center [950, 740] width 14 height 14
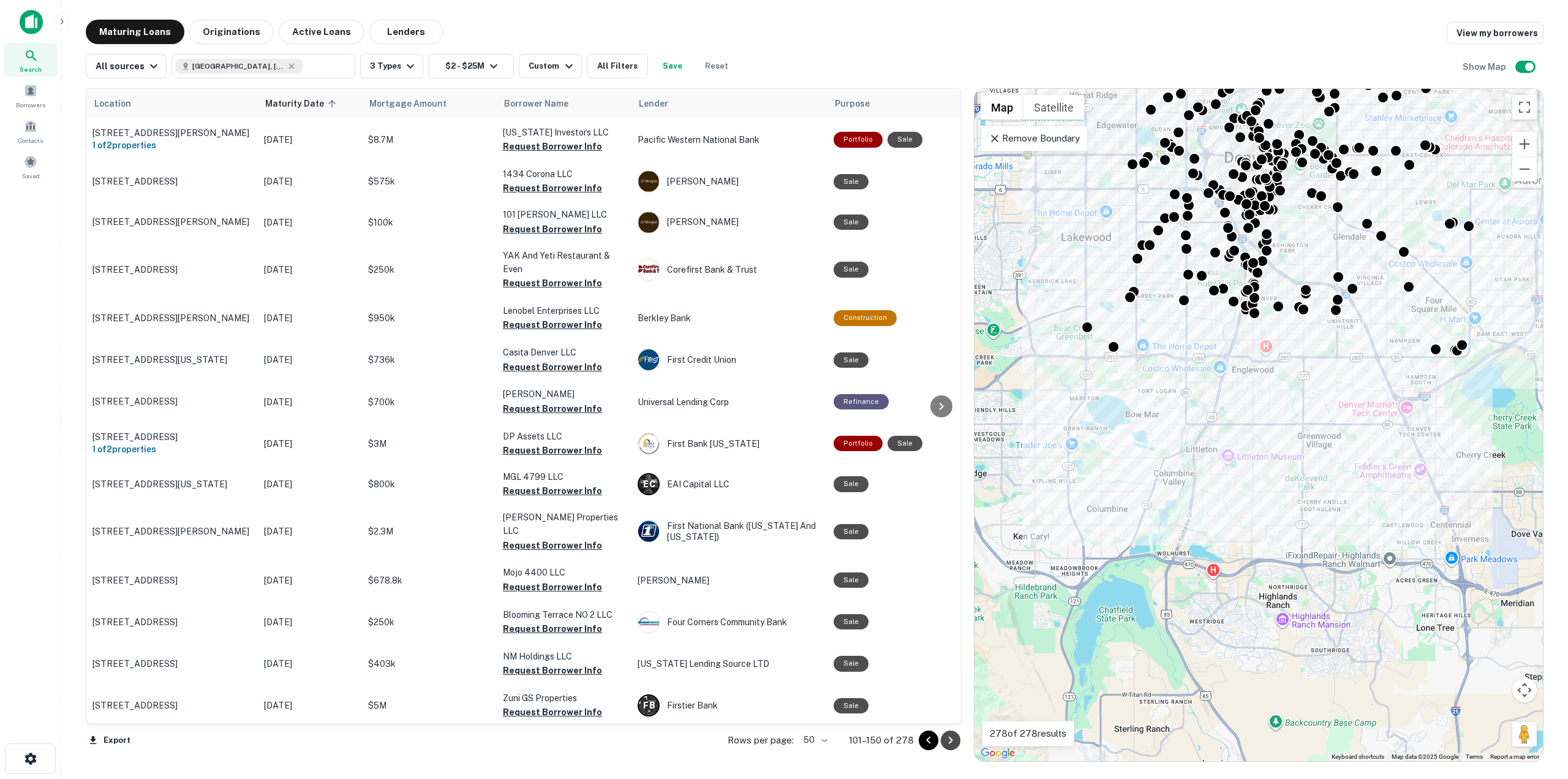
click at [949, 746] on icon "Go to next page" at bounding box center [950, 740] width 14 height 14
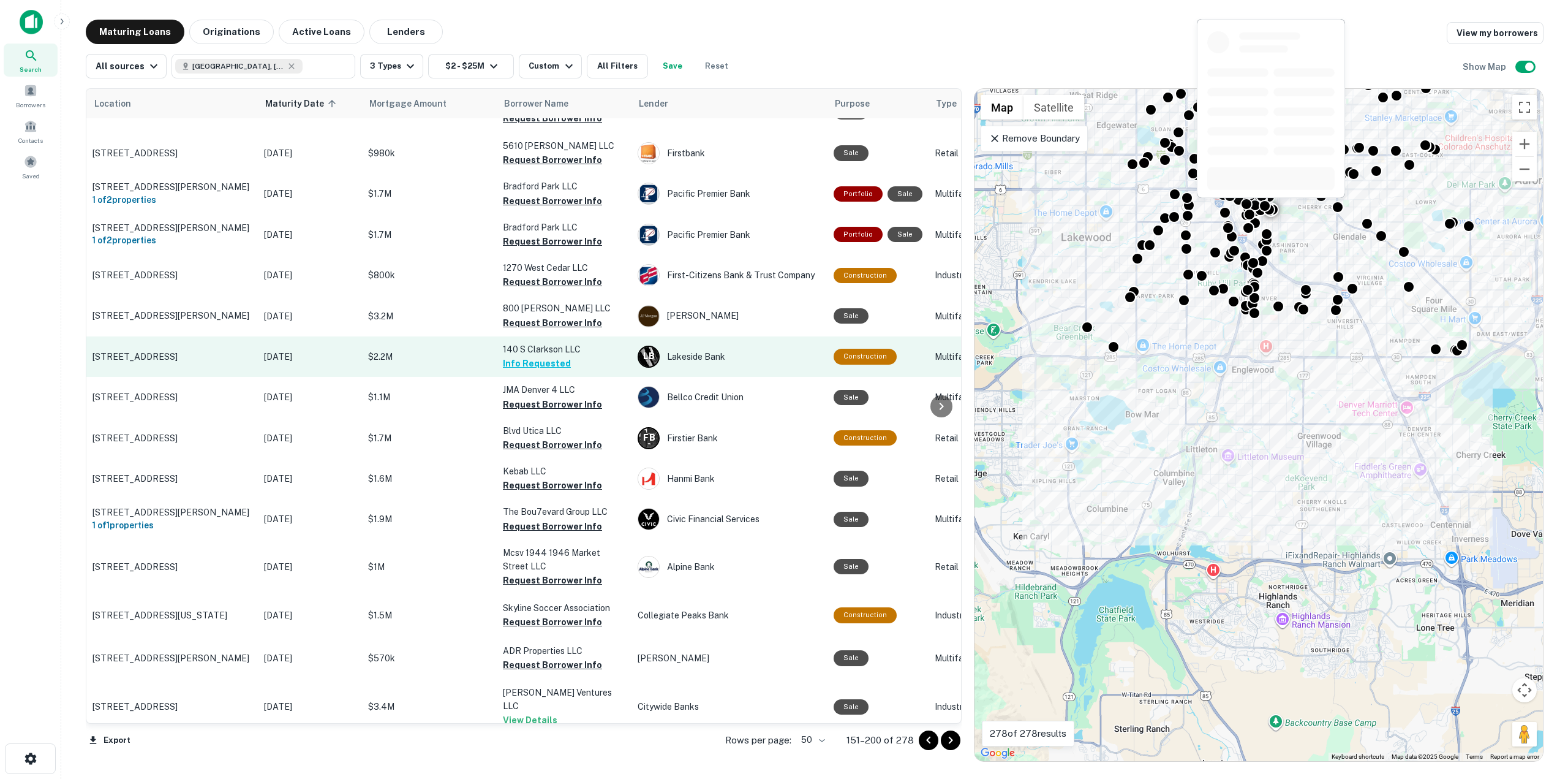
scroll to position [1490, 0]
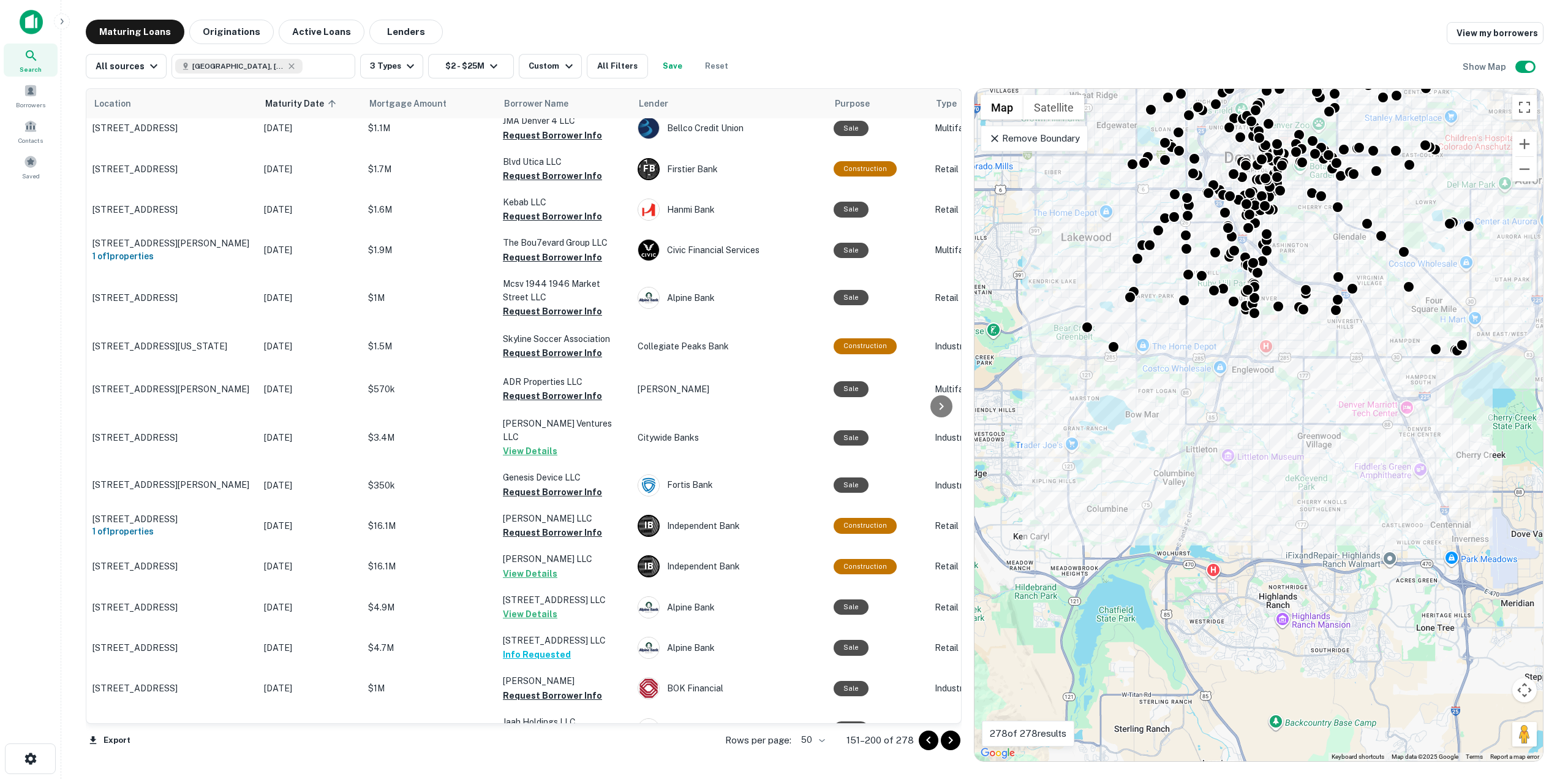
click at [957, 742] on icon "Go to next page" at bounding box center [950, 740] width 14 height 14
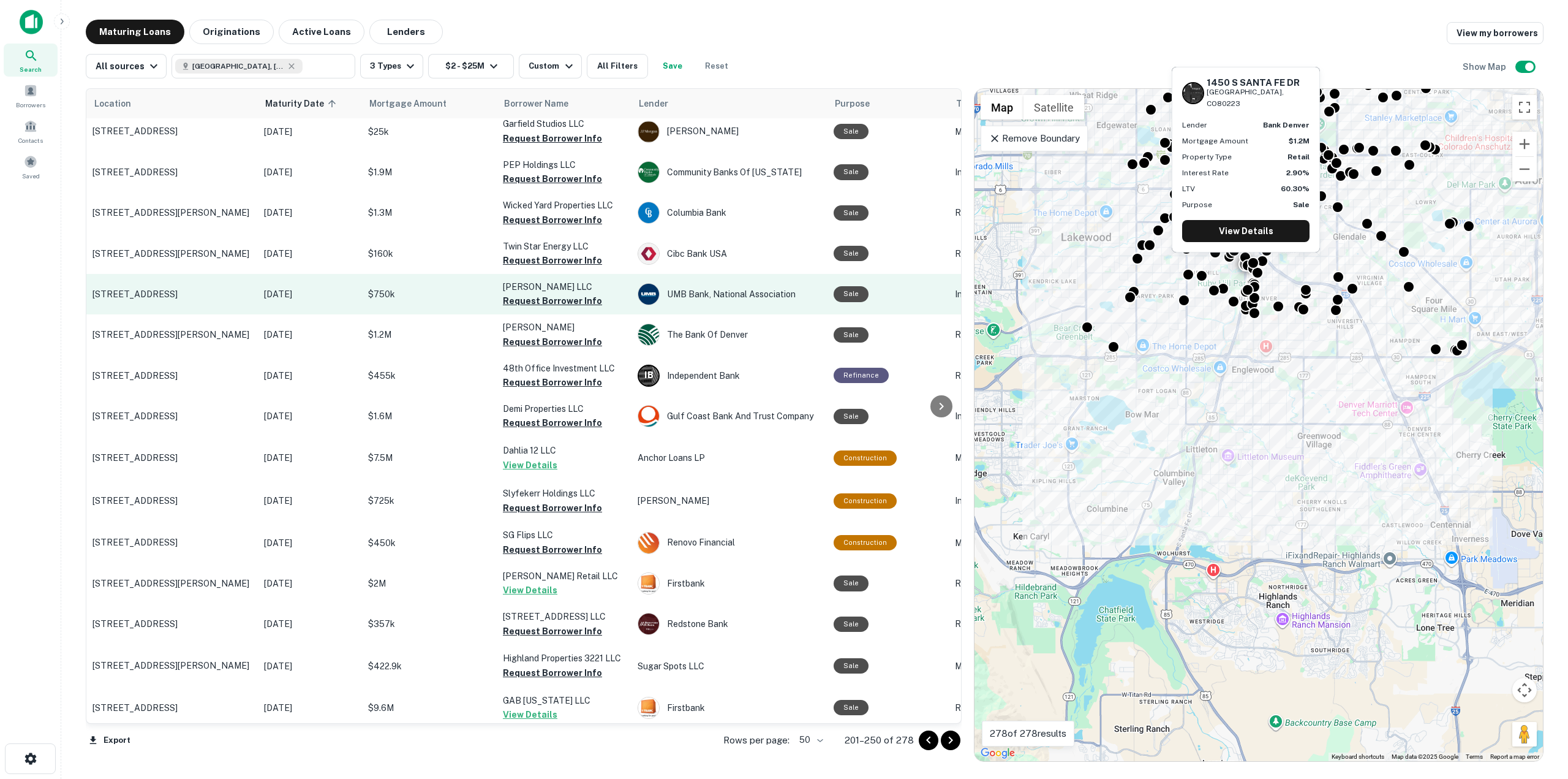
scroll to position [123, 0]
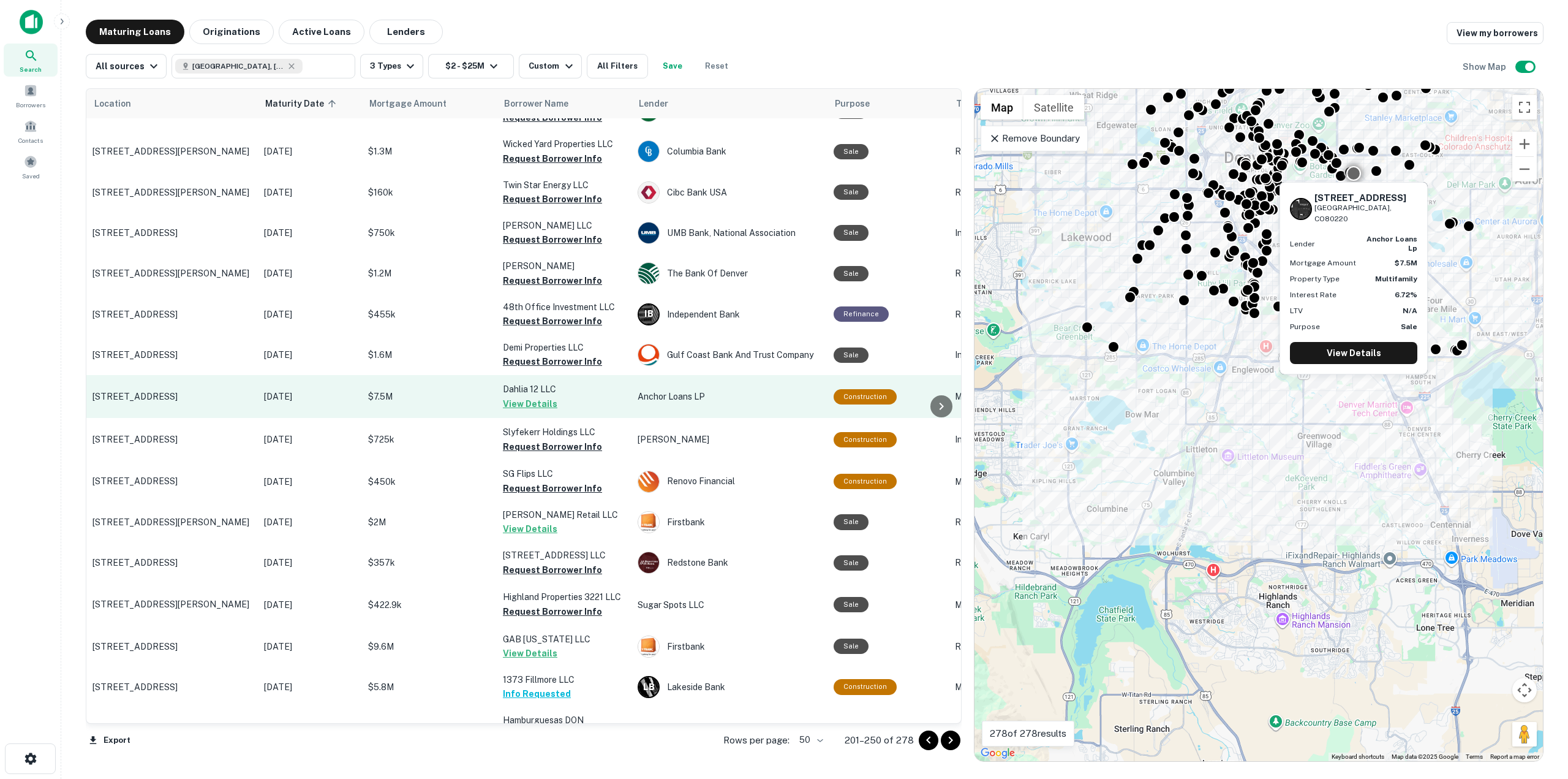
click at [530, 400] on button "View Details" at bounding box center [530, 404] width 55 height 14
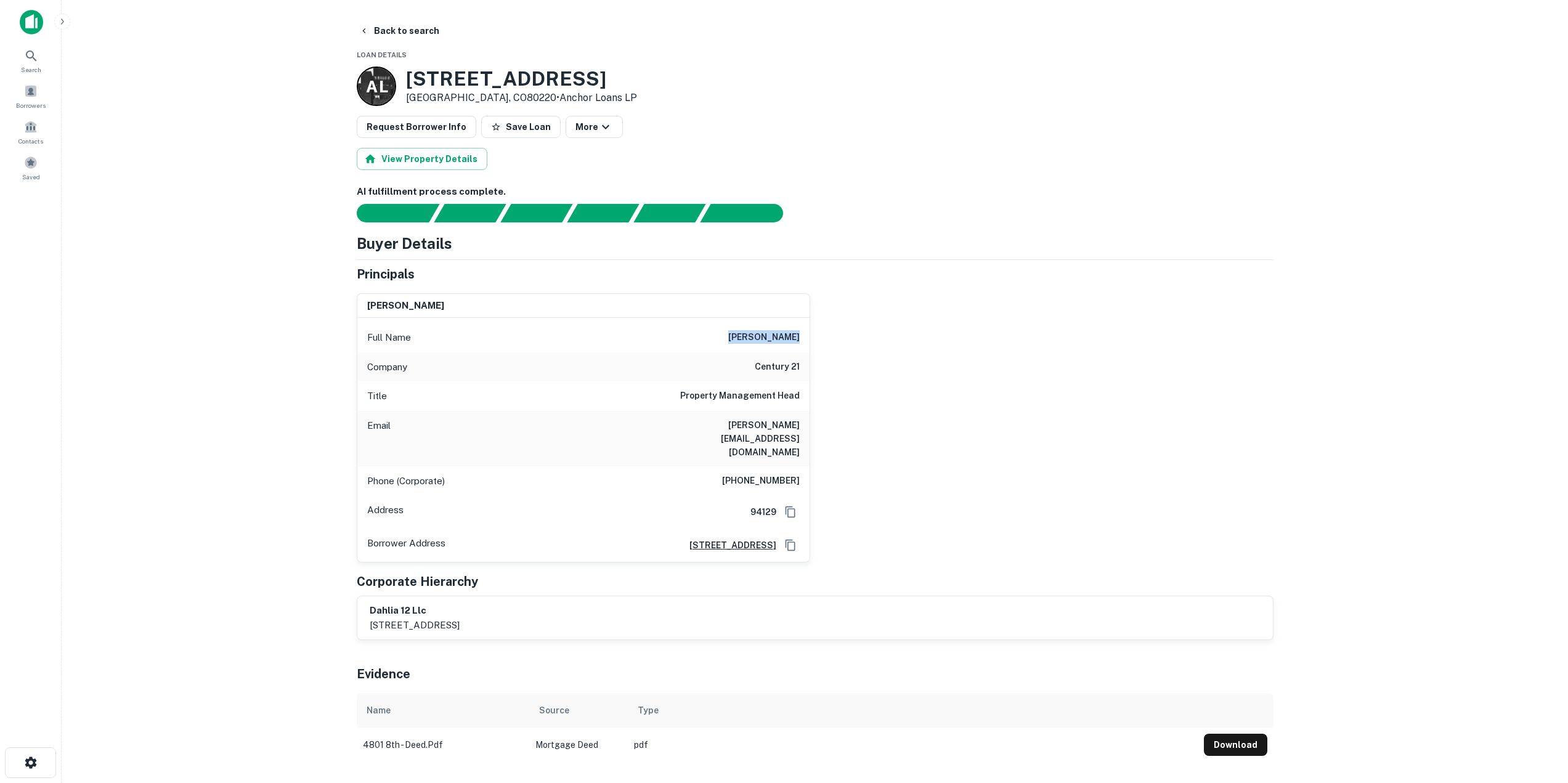
drag, startPoint x: 748, startPoint y: 334, endPoint x: 802, endPoint y: 339, distance: 54.2
click at [802, 339] on div "Full Name stephanie yeh" at bounding box center [583, 337] width 452 height 30
copy h6 "stephanie yeh"
drag, startPoint x: 694, startPoint y: 427, endPoint x: 803, endPoint y: 439, distance: 109.7
click at [803, 439] on div "Email stephanienan.yeh@commonmoves.com" at bounding box center [583, 438] width 452 height 56
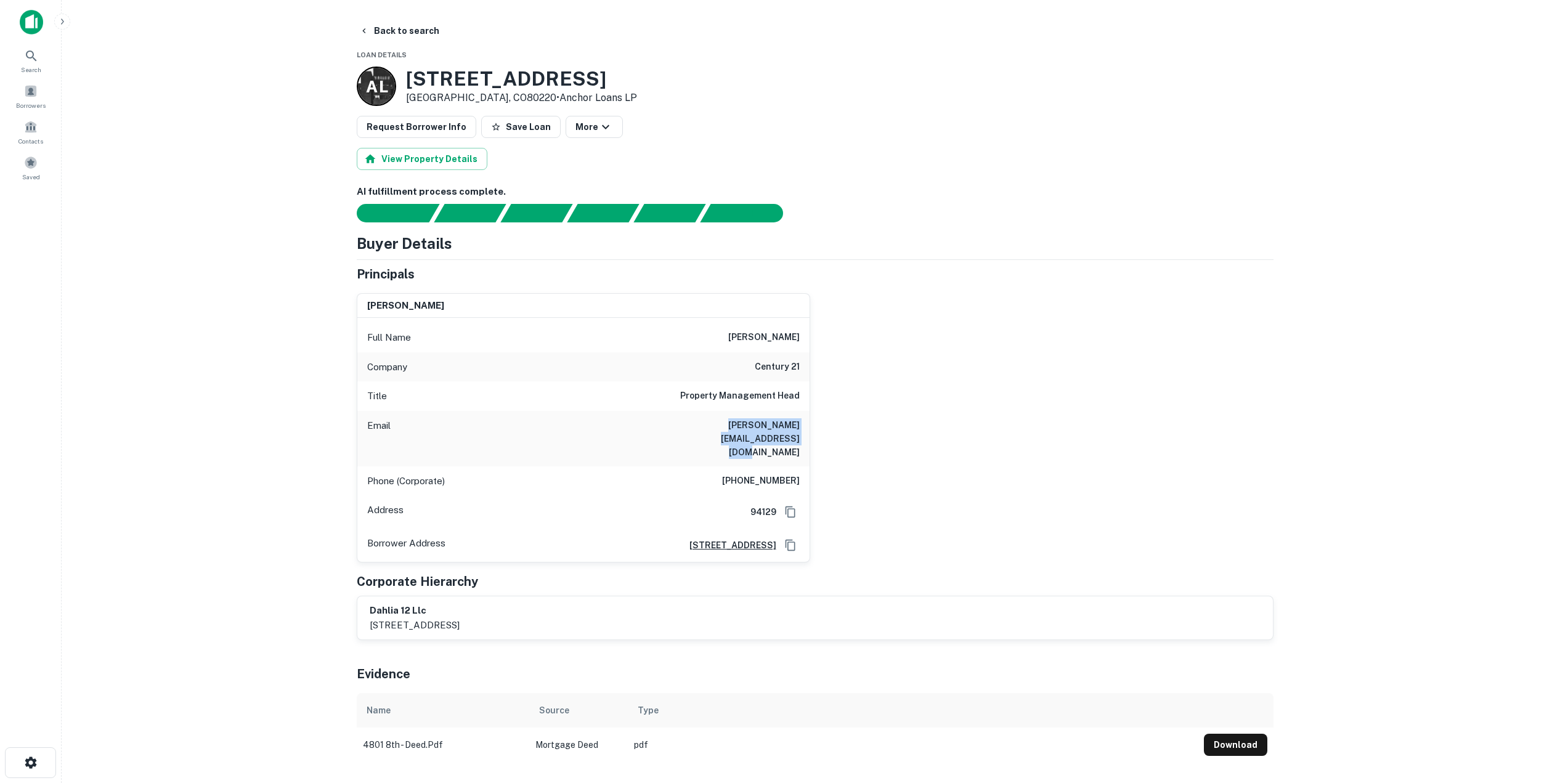
copy h6 "stephanienan.yeh@commonmoves.com"
drag, startPoint x: 732, startPoint y: 468, endPoint x: 803, endPoint y: 471, distance: 71.1
click at [803, 471] on div "Phone (Corporate) (866) 732-6139" at bounding box center [583, 481] width 452 height 30
copy h6 "(866) 732-6139"
click at [400, 26] on button "Back to search" at bounding box center [399, 30] width 90 height 22
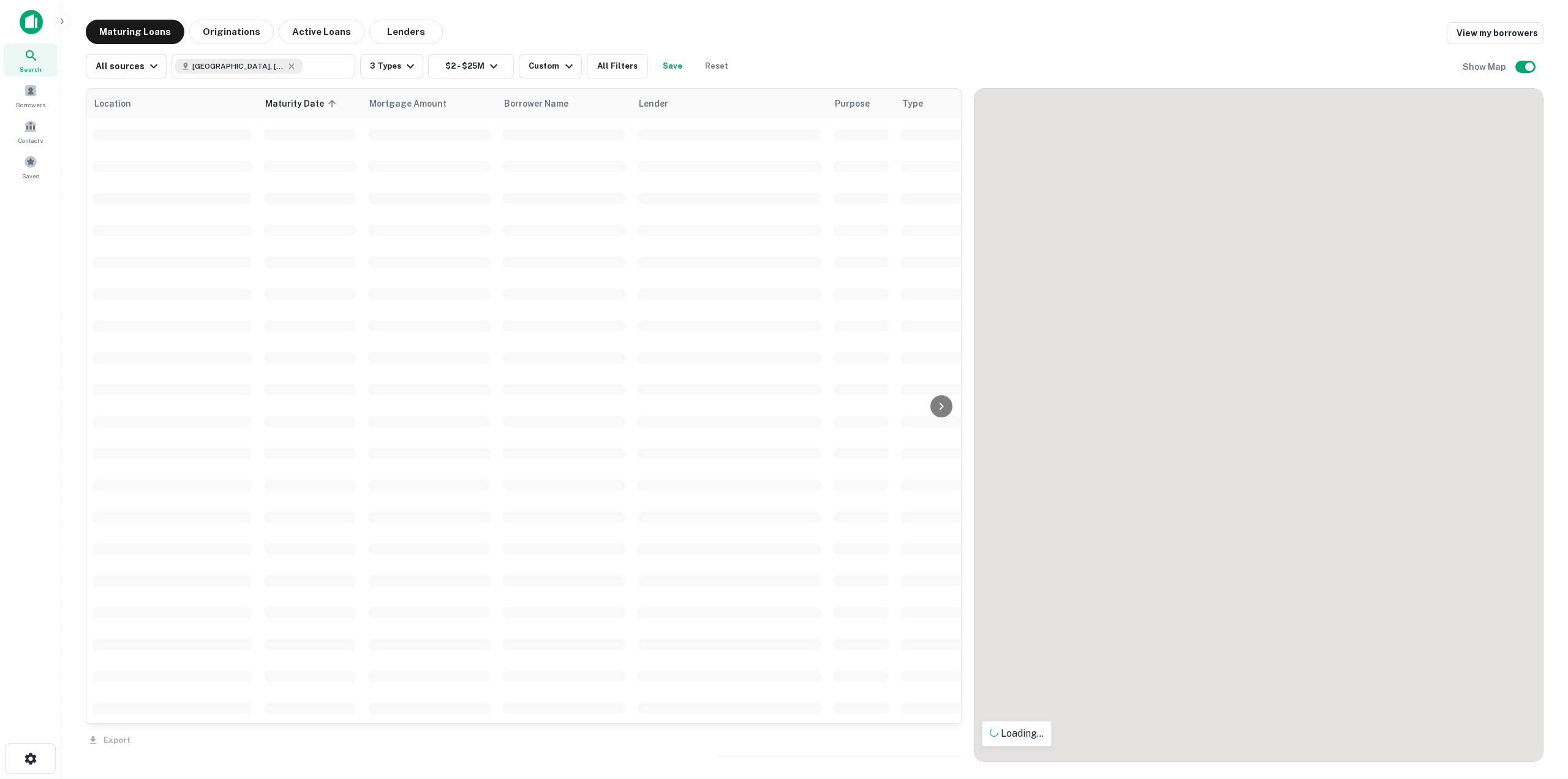
scroll to position [123, 0]
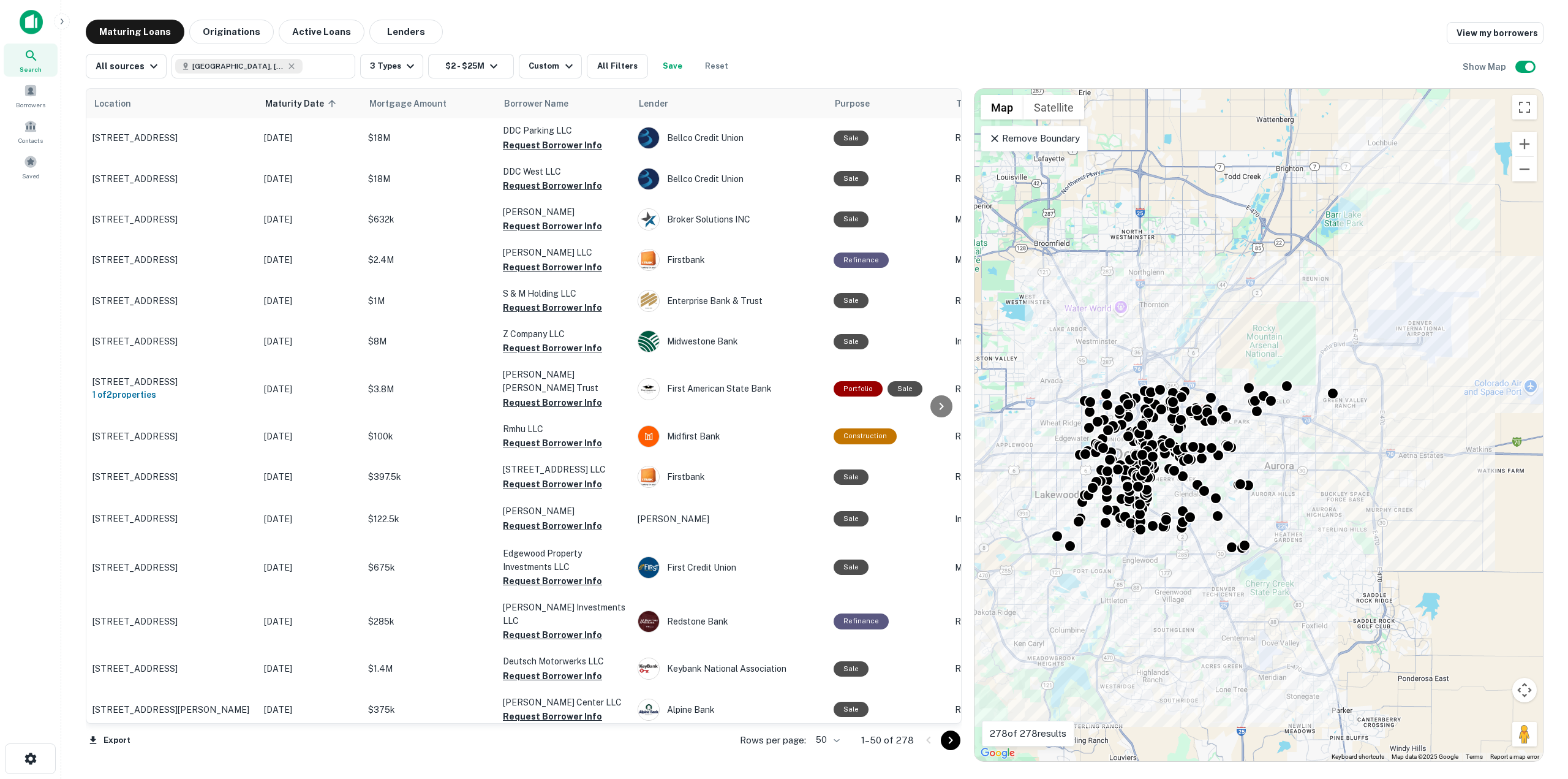
click at [946, 738] on icon "Go to next page" at bounding box center [950, 740] width 14 height 14
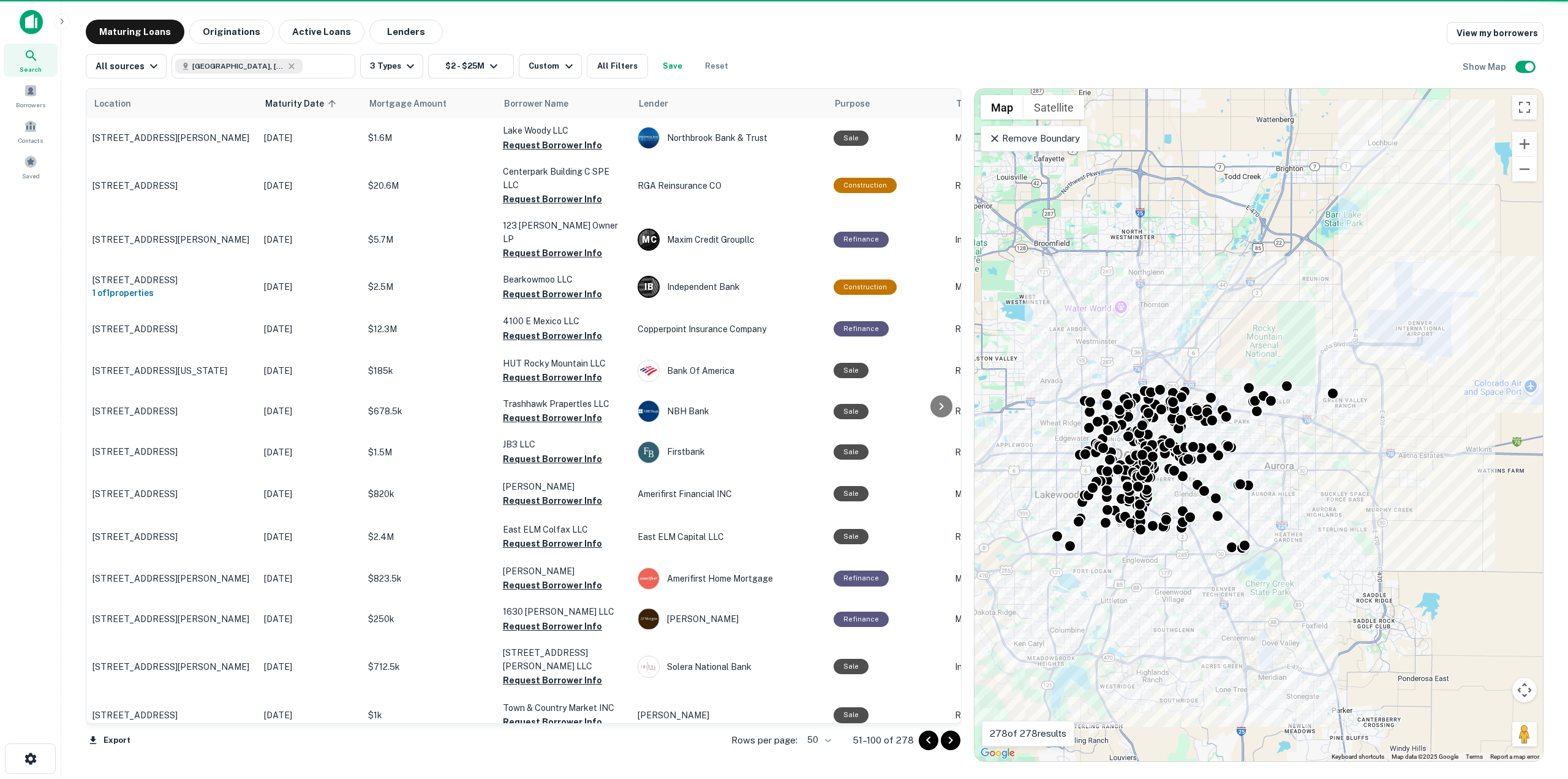
click at [948, 740] on icon "Go to next page" at bounding box center [950, 740] width 14 height 14
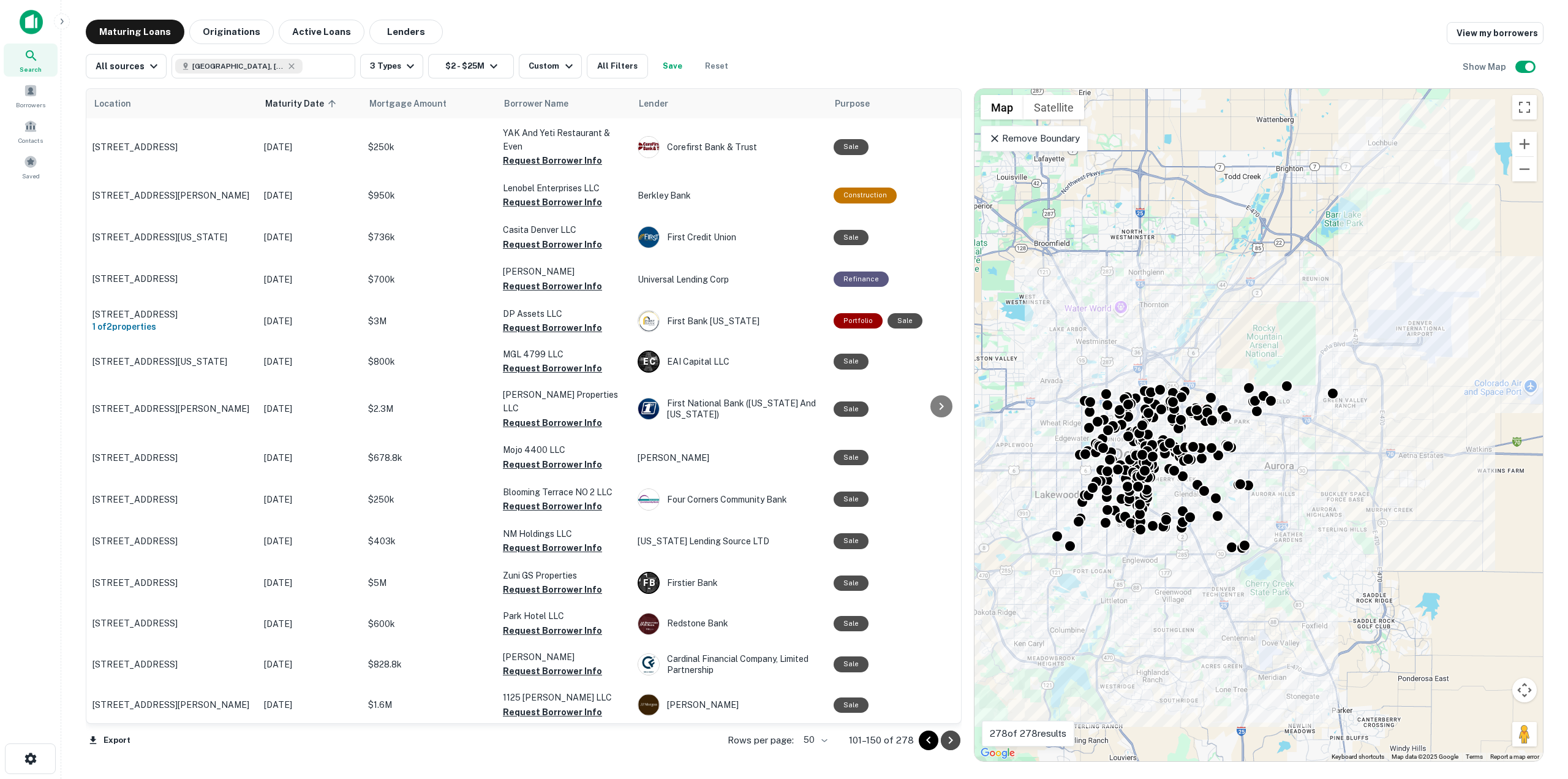
click at [948, 740] on icon "Go to next page" at bounding box center [950, 740] width 14 height 14
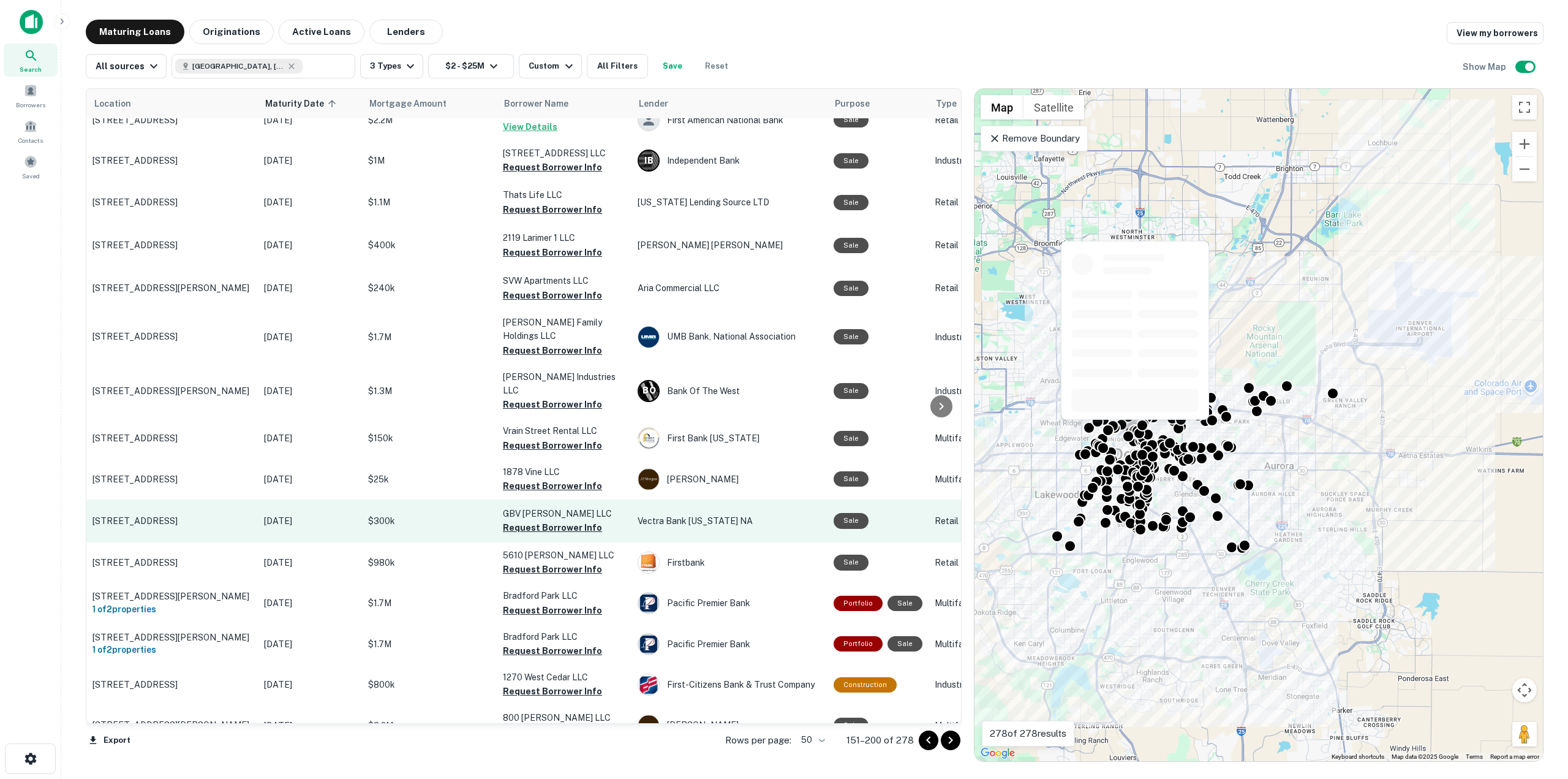
scroll to position [1226, 0]
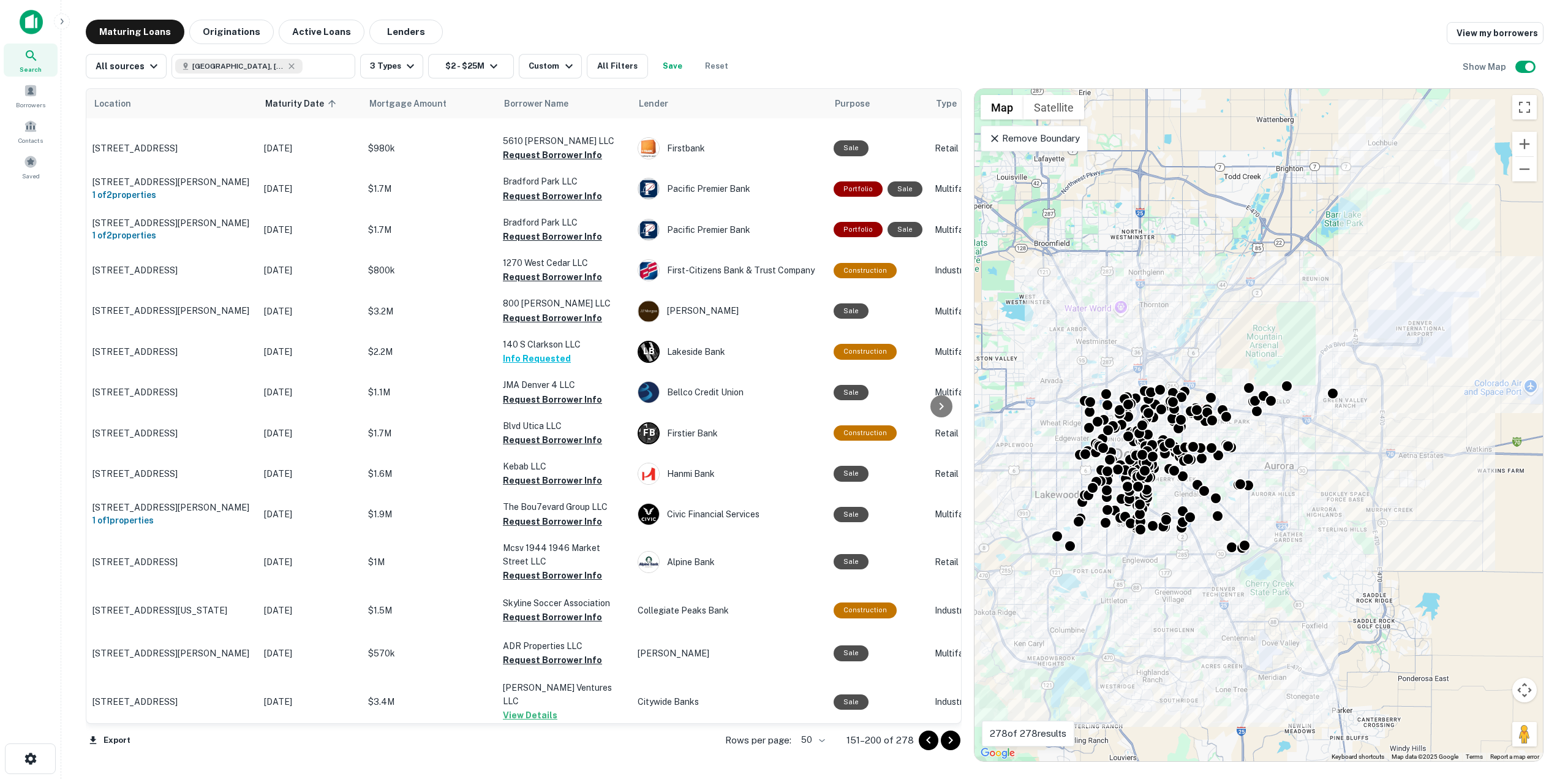
click at [948, 749] on button "Go to next page" at bounding box center [950, 740] width 19 height 19
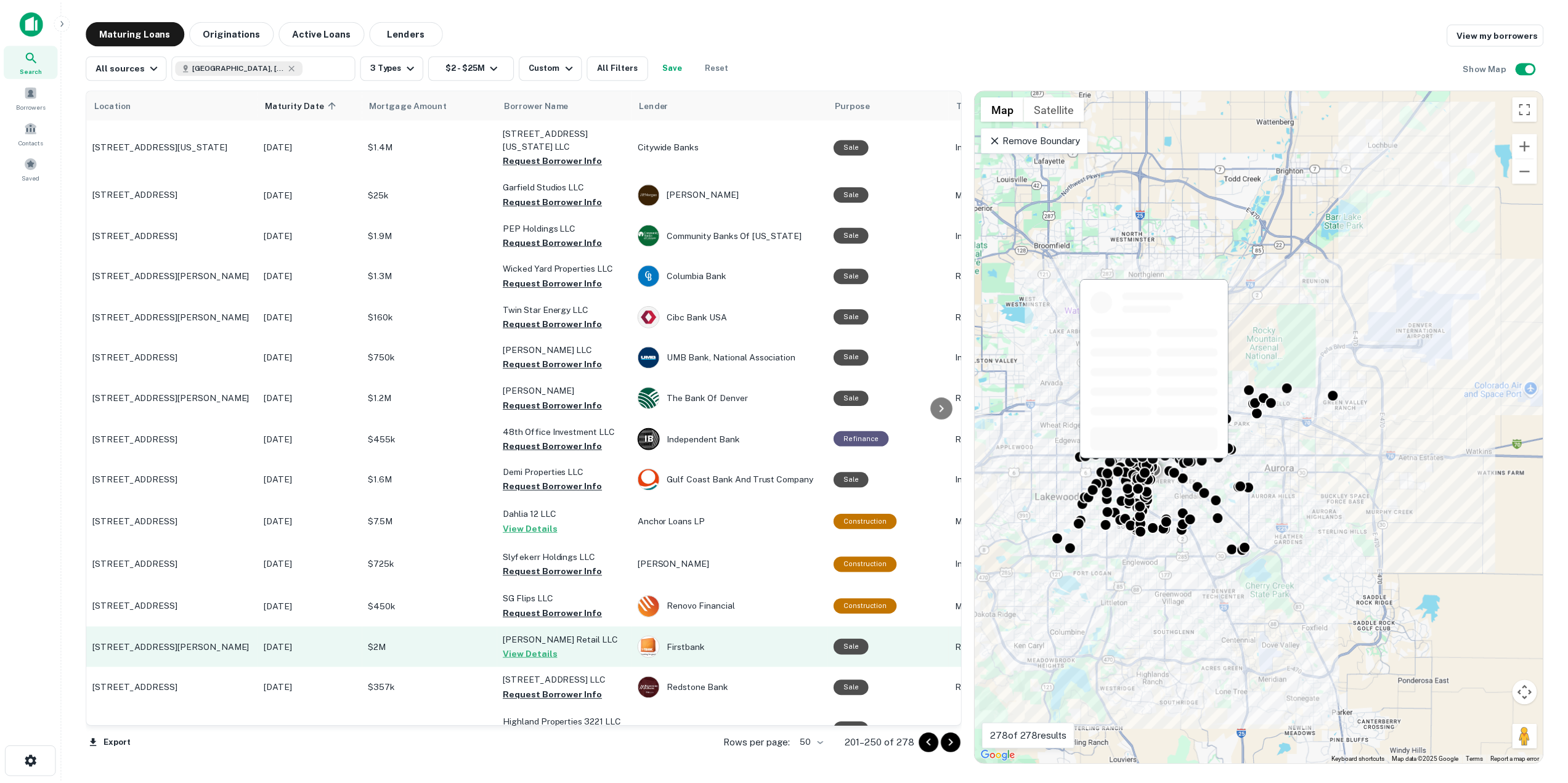
scroll to position [308, 0]
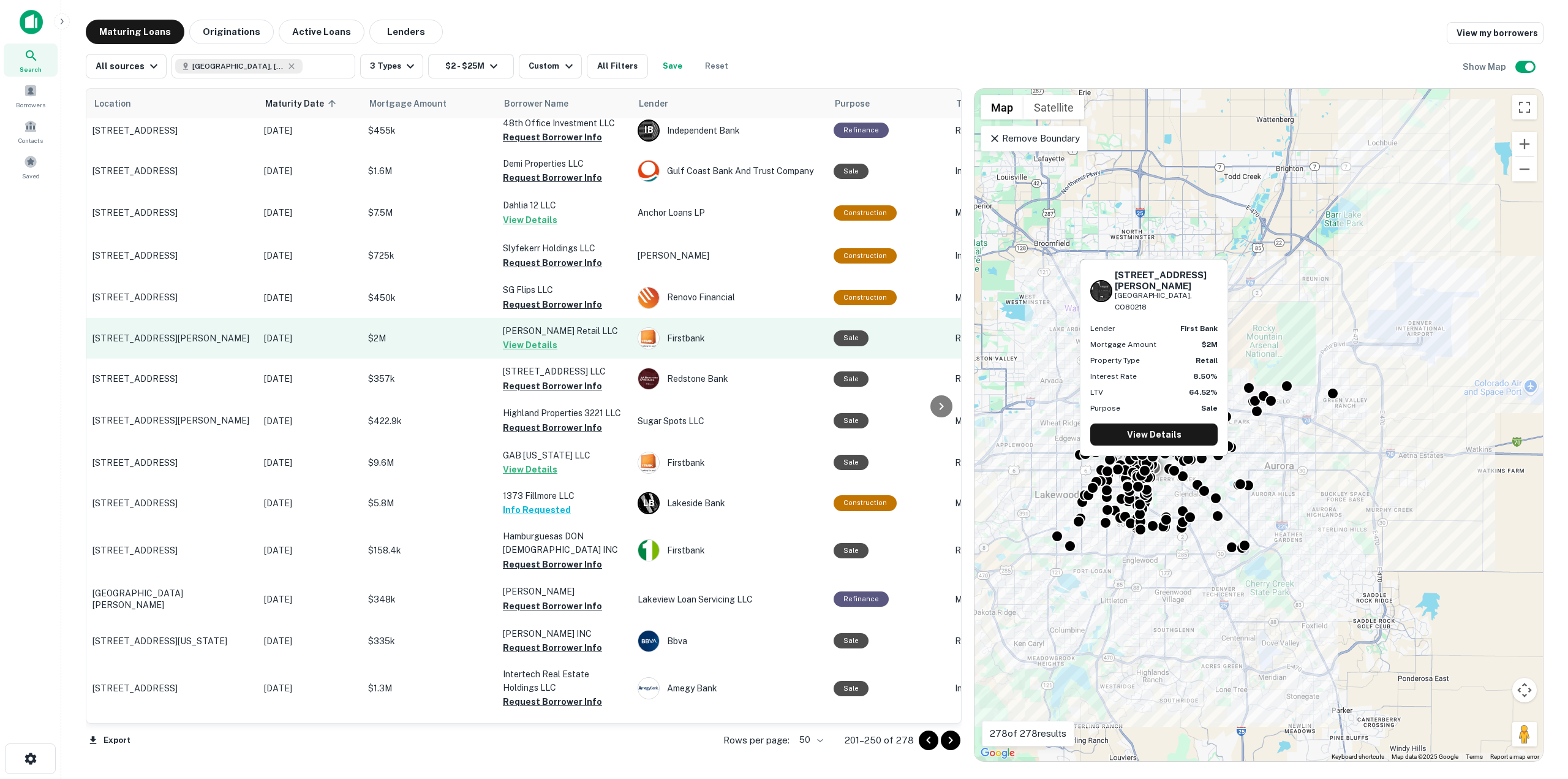
click at [517, 351] on button "View Details" at bounding box center [530, 345] width 55 height 14
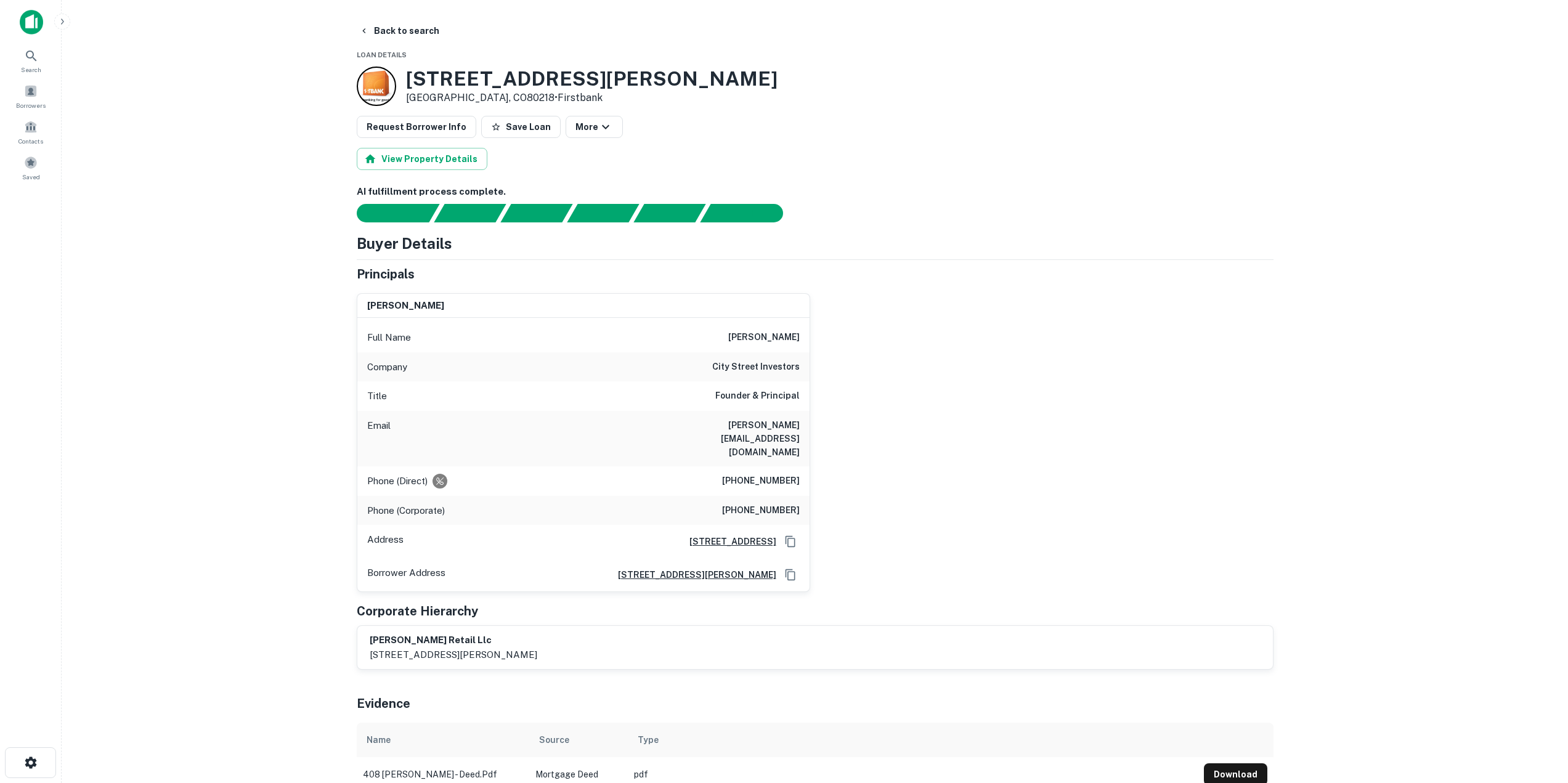
drag, startPoint x: 719, startPoint y: 338, endPoint x: 806, endPoint y: 335, distance: 87.1
click at [806, 335] on div "Full Name joseph d. vostrejs" at bounding box center [583, 337] width 452 height 30
copy h6 "joseph d. vostrejs"
drag, startPoint x: 662, startPoint y: 424, endPoint x: 817, endPoint y: 431, distance: 155.2
click at [817, 431] on div "joseph d. vostrejs Full Name joseph d. vostrejs Company city street investors T…" at bounding box center [810, 437] width 927 height 309
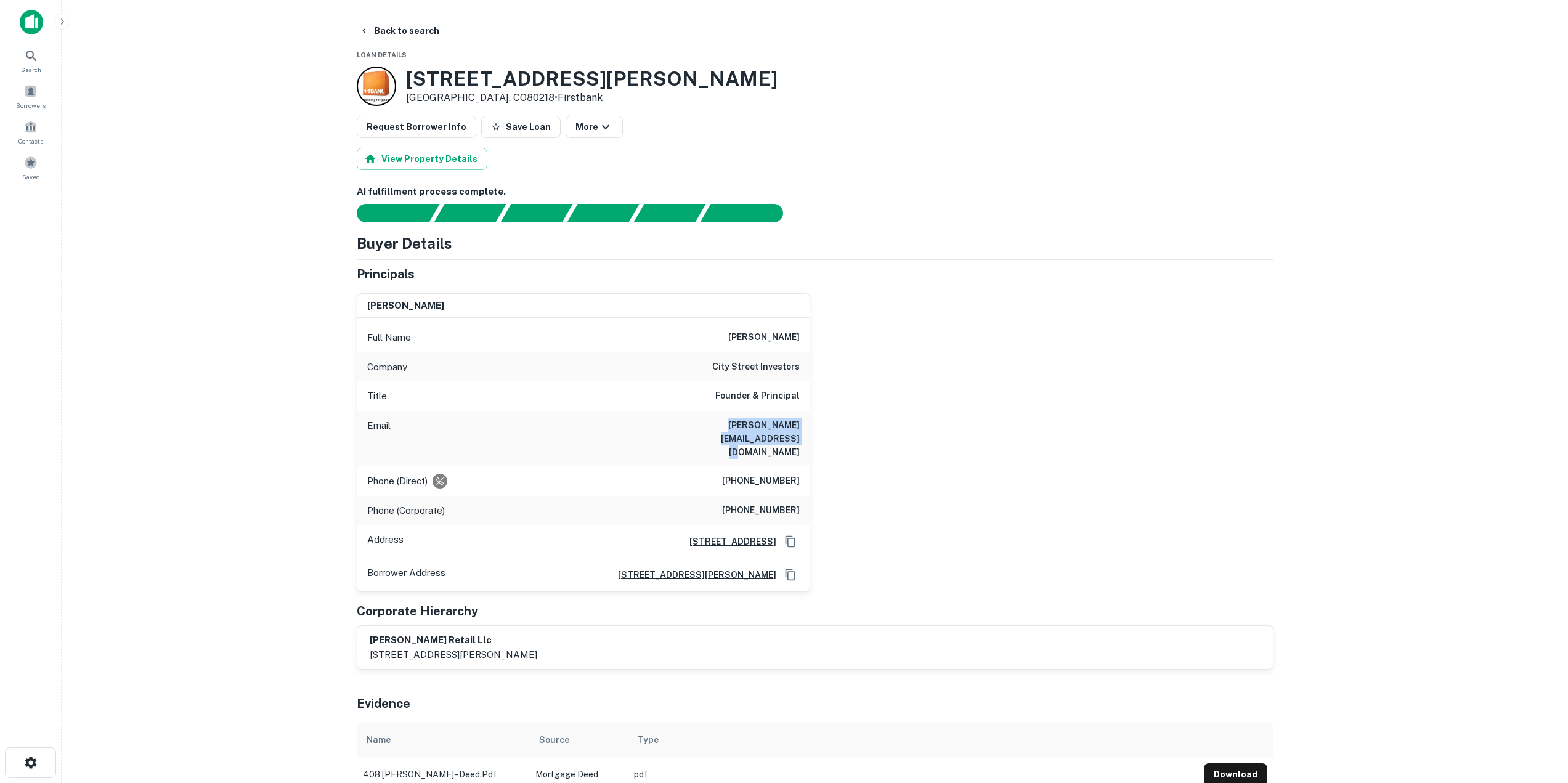
copy h6 "joseph@citystreetinvestors.com"
drag, startPoint x: 721, startPoint y: 456, endPoint x: 807, endPoint y: 455, distance: 86.0
click at [807, 466] on div "Phone (Direct) (303) 534-2367" at bounding box center [583, 481] width 452 height 30
copy h6 "(303) 534-2367"
drag, startPoint x: 735, startPoint y: 486, endPoint x: 805, endPoint y: 488, distance: 70.0
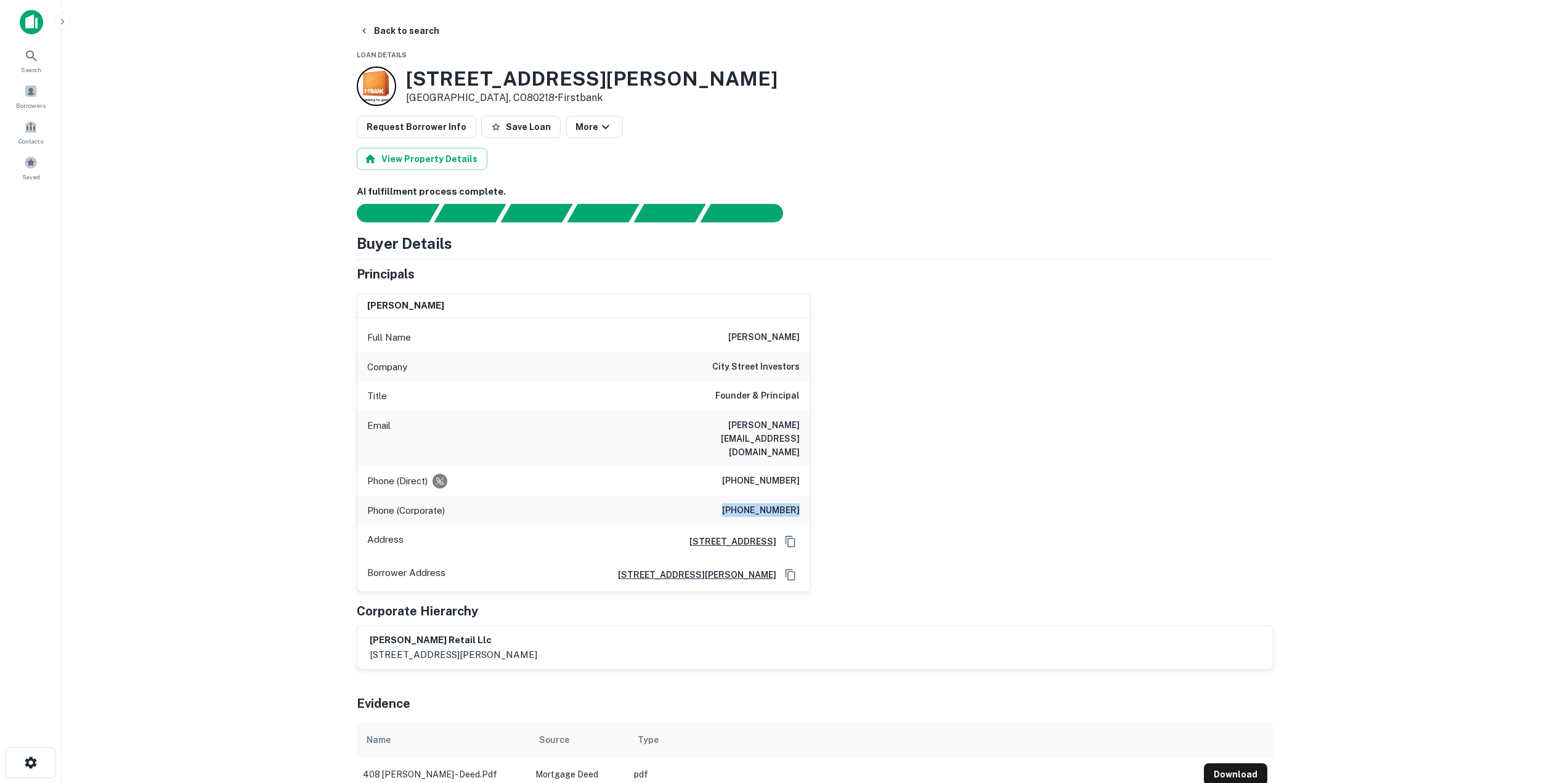
click at [805, 496] on div "Phone (Corporate) (720) 510-1665" at bounding box center [583, 510] width 452 height 30
copy h6 "(720) 510-1665"
click at [380, 28] on button "Back to search" at bounding box center [399, 30] width 90 height 22
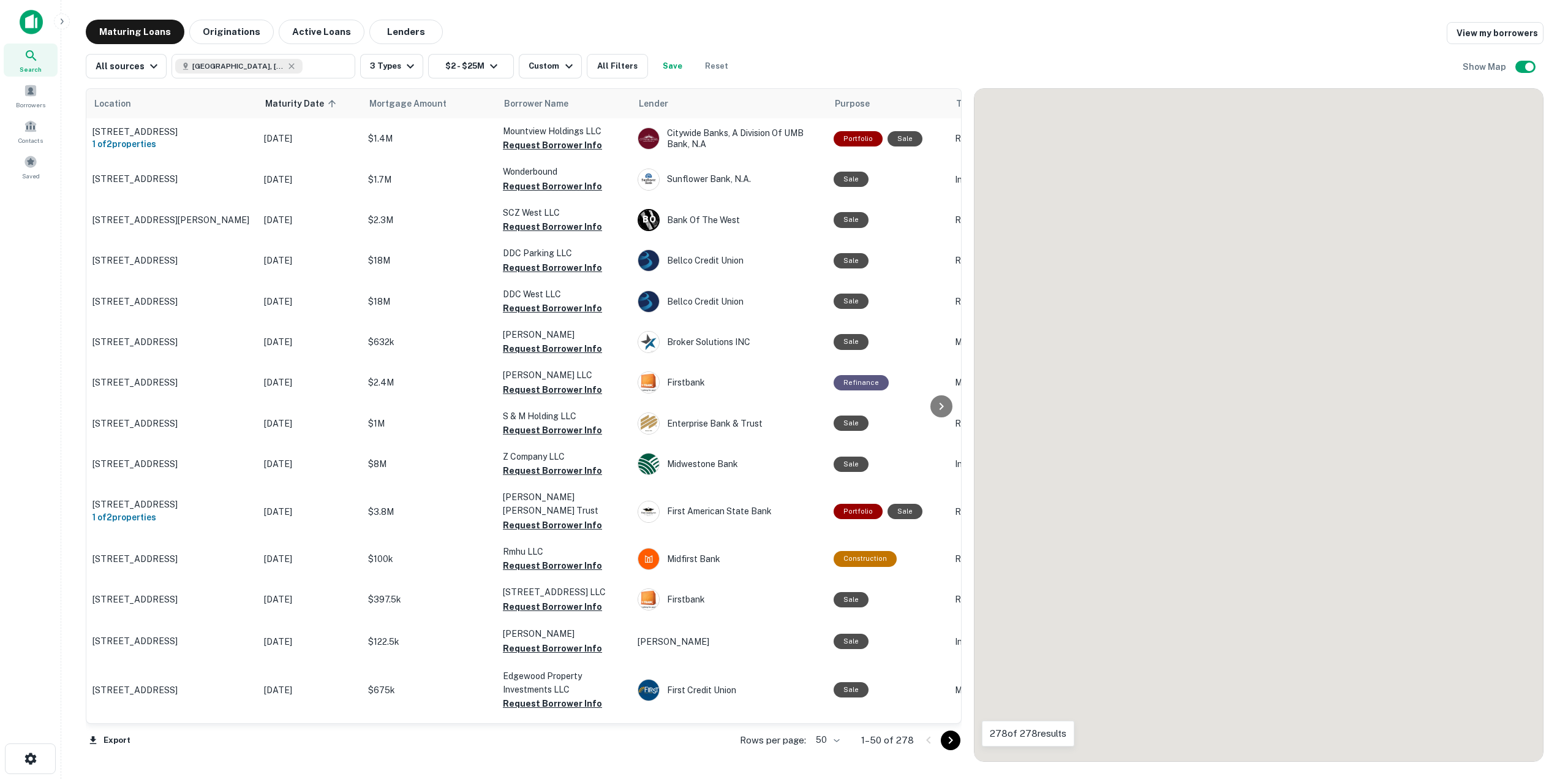
scroll to position [306, 0]
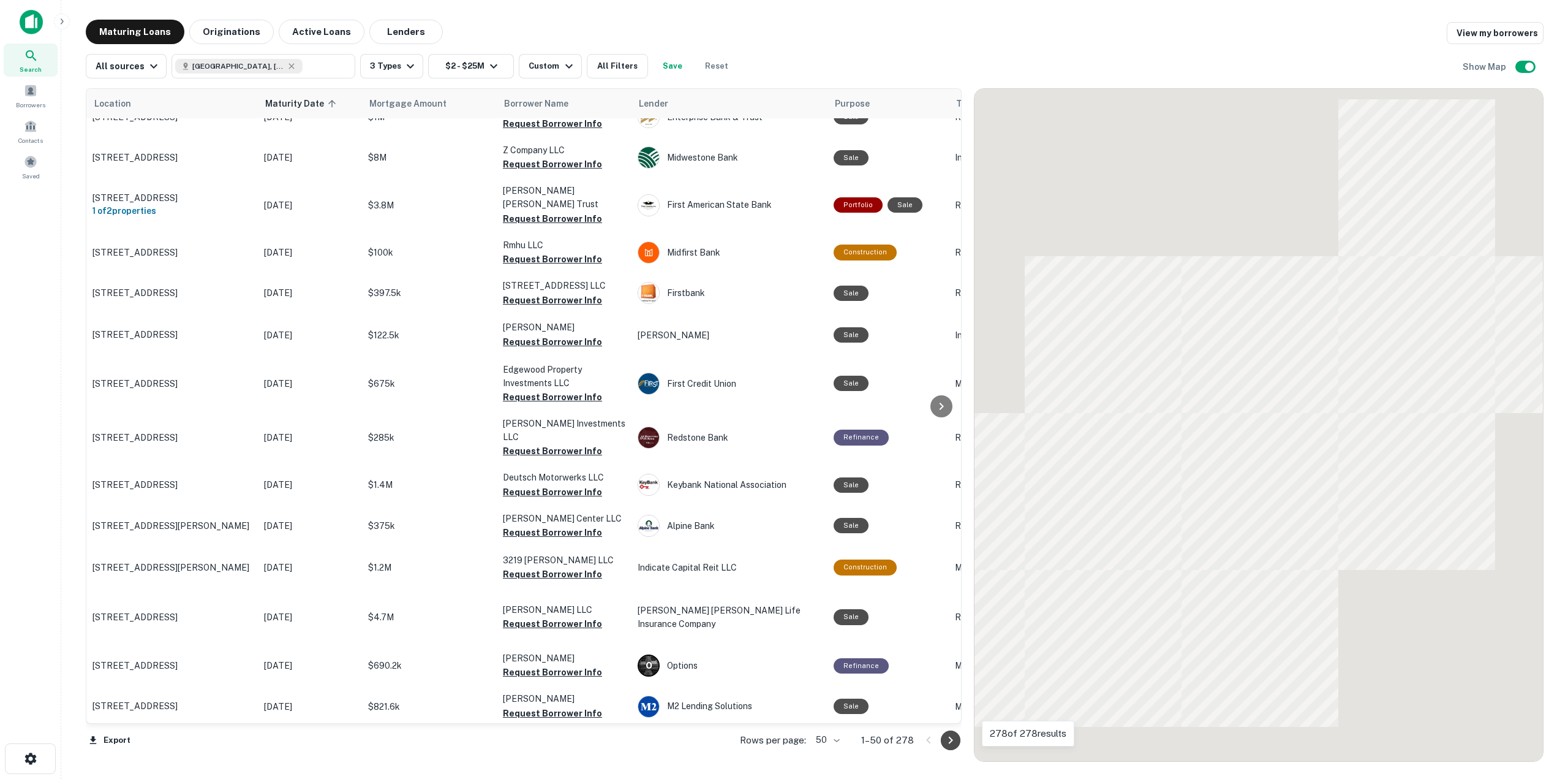
click at [950, 744] on icon "Go to next page" at bounding box center [950, 740] width 14 height 14
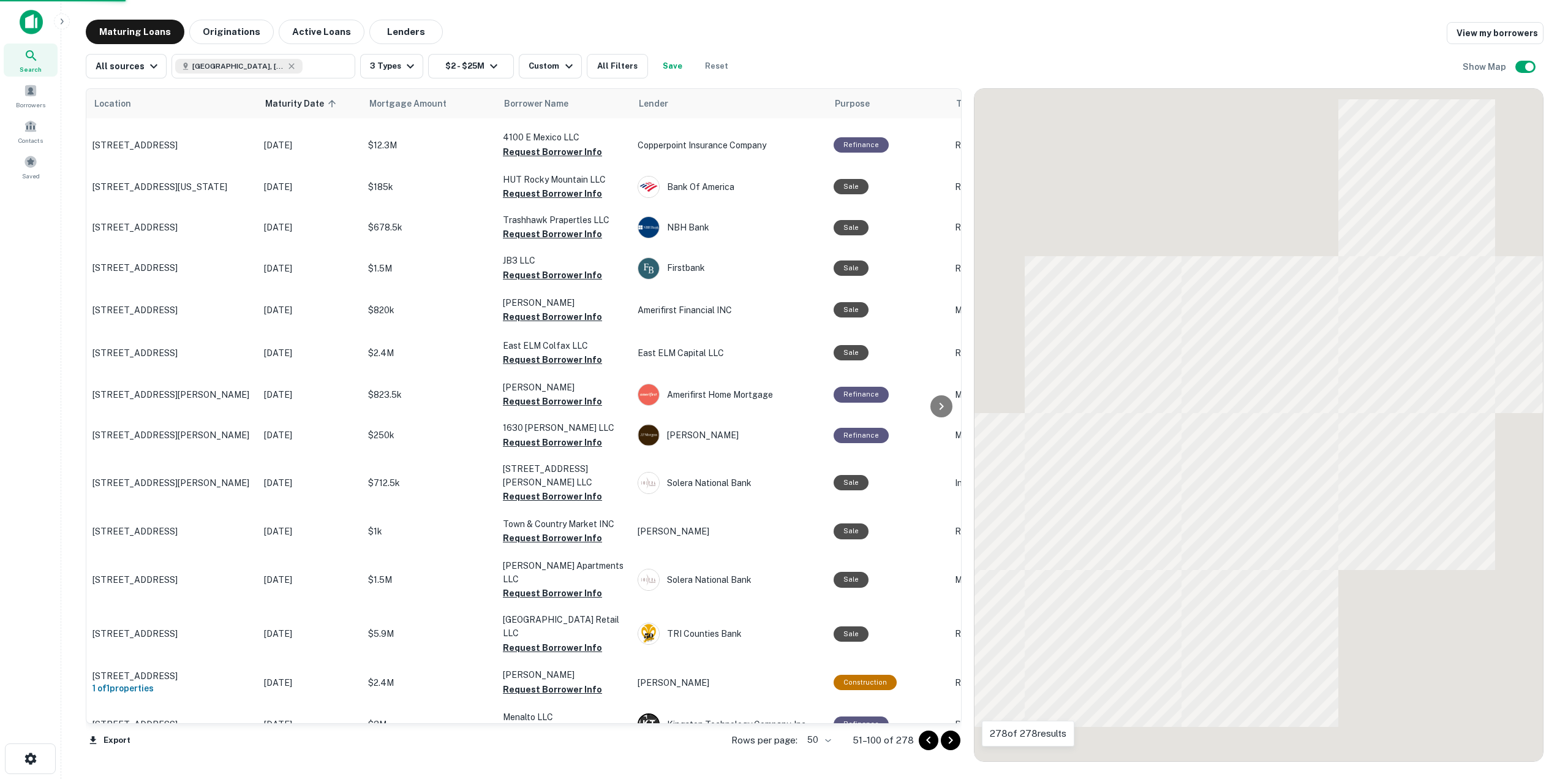
click at [950, 744] on icon "Go to next page" at bounding box center [950, 740] width 14 height 14
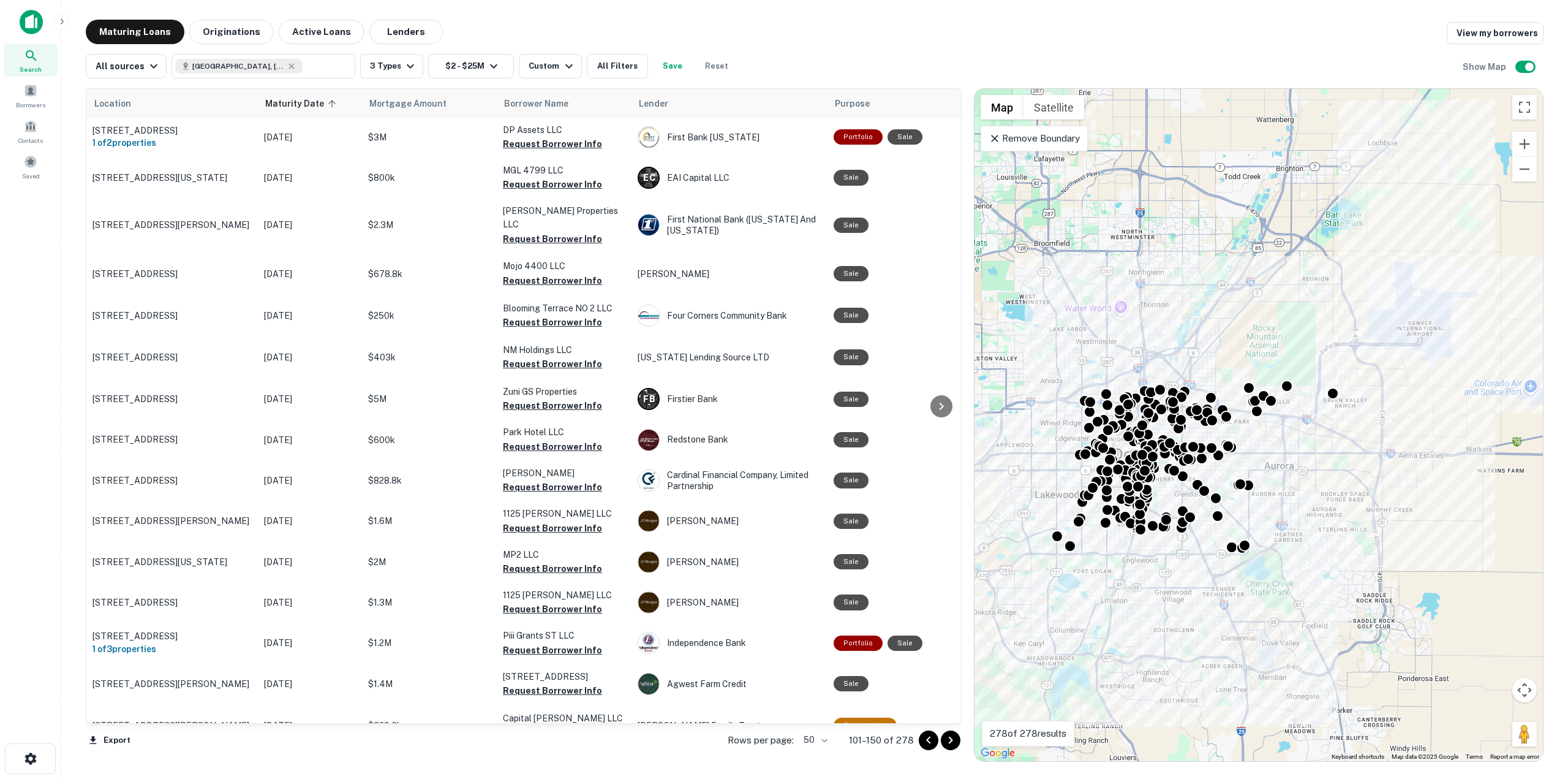
click at [953, 745] on icon "Go to next page" at bounding box center [950, 740] width 14 height 14
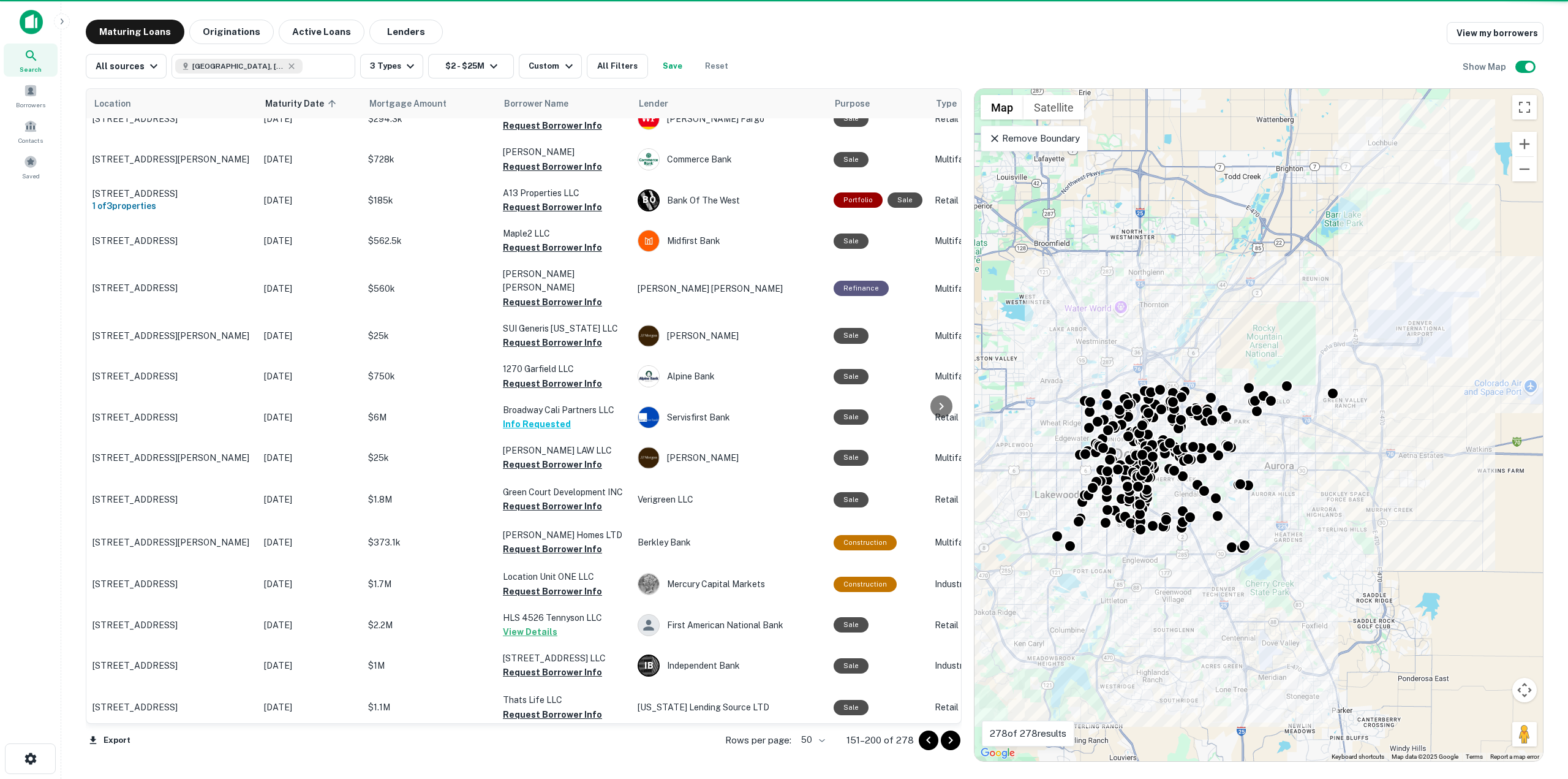
click at [953, 745] on icon "Go to next page" at bounding box center [950, 740] width 14 height 14
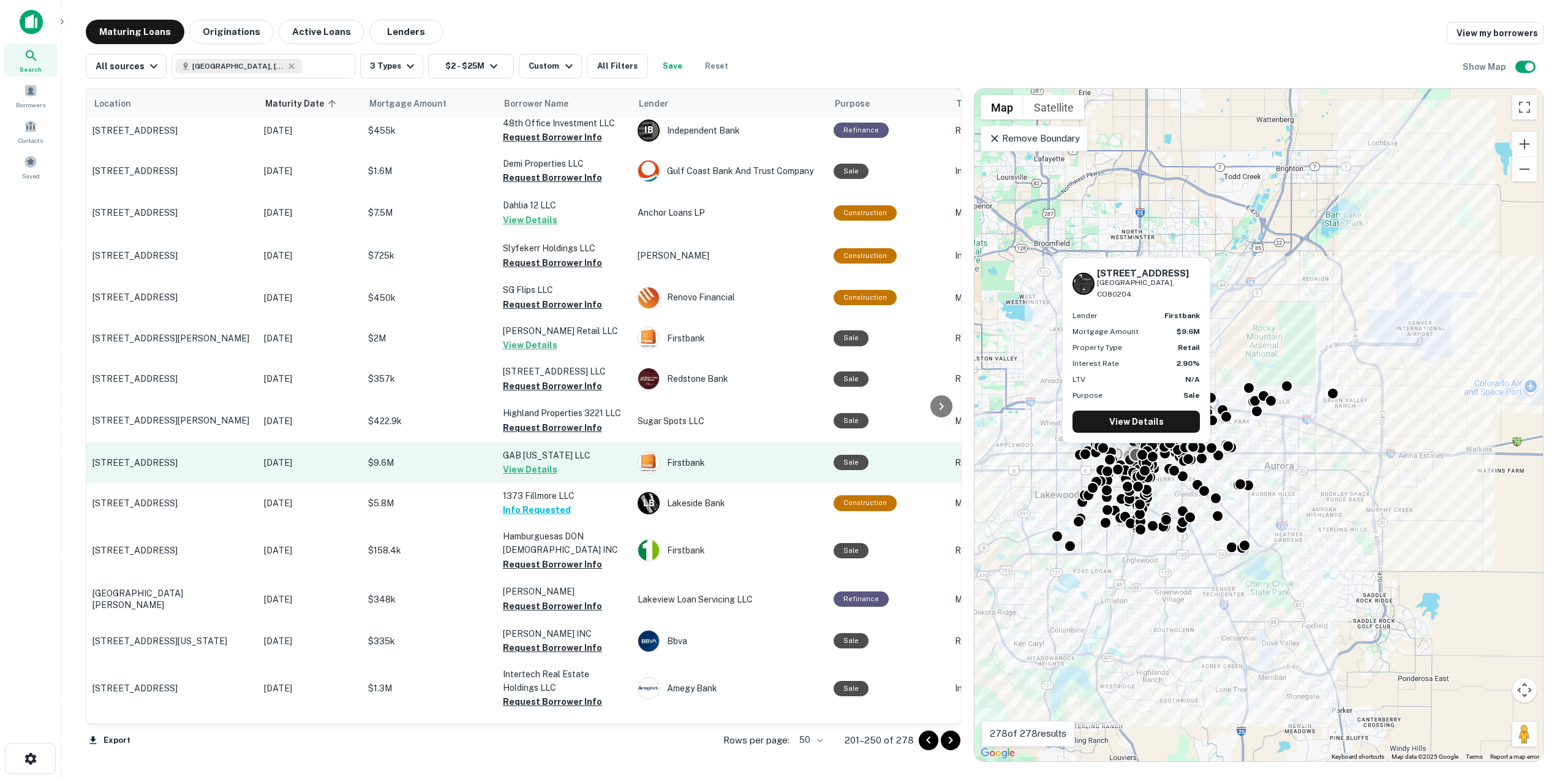
click at [529, 465] on button "View Details" at bounding box center [530, 469] width 55 height 14
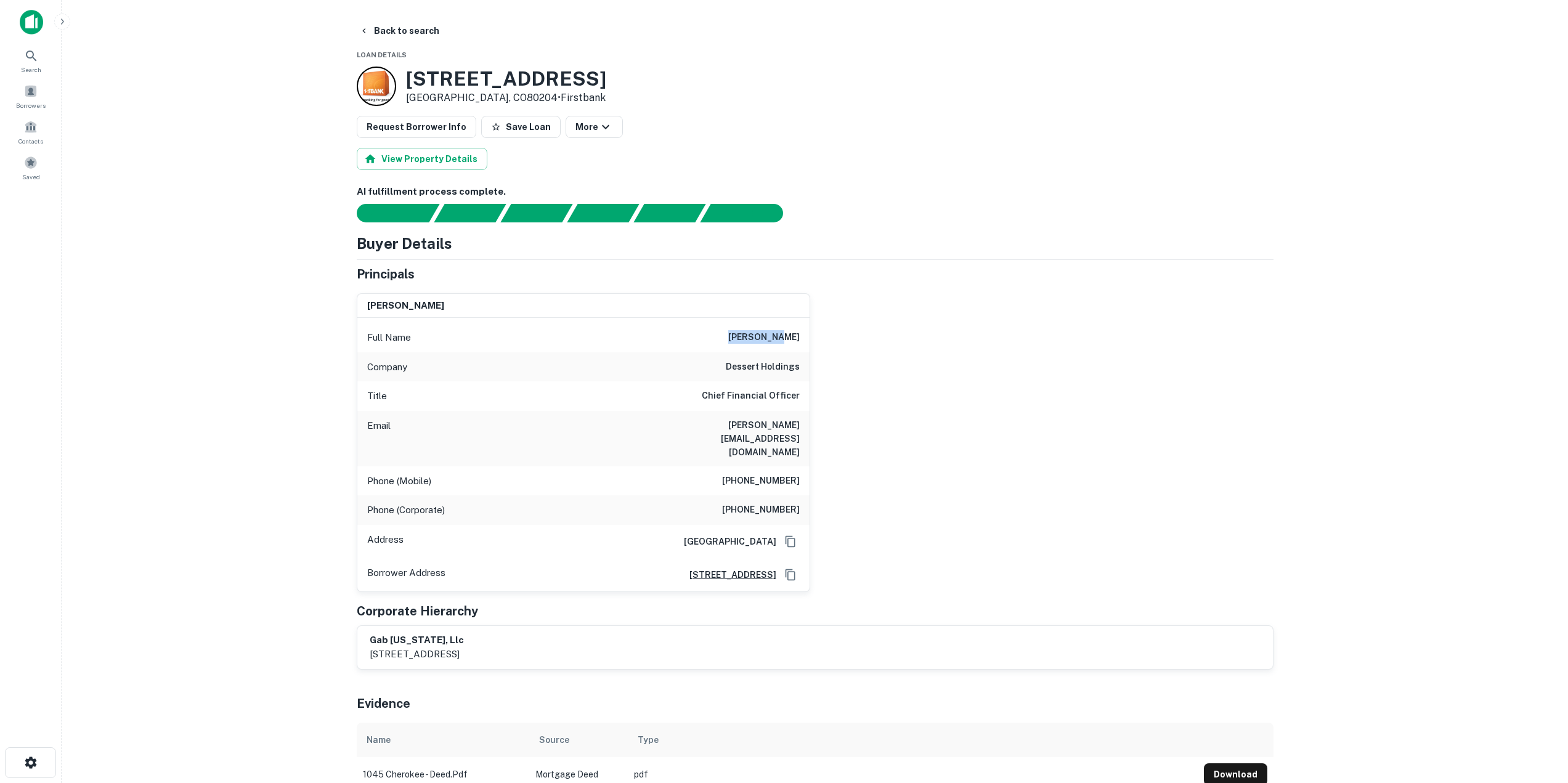
drag, startPoint x: 747, startPoint y: 338, endPoint x: 803, endPoint y: 346, distance: 56.6
click at [803, 346] on div "Full Name doug brown" at bounding box center [583, 337] width 452 height 30
drag, startPoint x: 716, startPoint y: 427, endPoint x: 803, endPoint y: 431, distance: 87.1
click at [803, 431] on div "Email doug@cakerie.com" at bounding box center [583, 438] width 452 height 56
drag, startPoint x: 727, startPoint y: 448, endPoint x: 802, endPoint y: 458, distance: 75.7
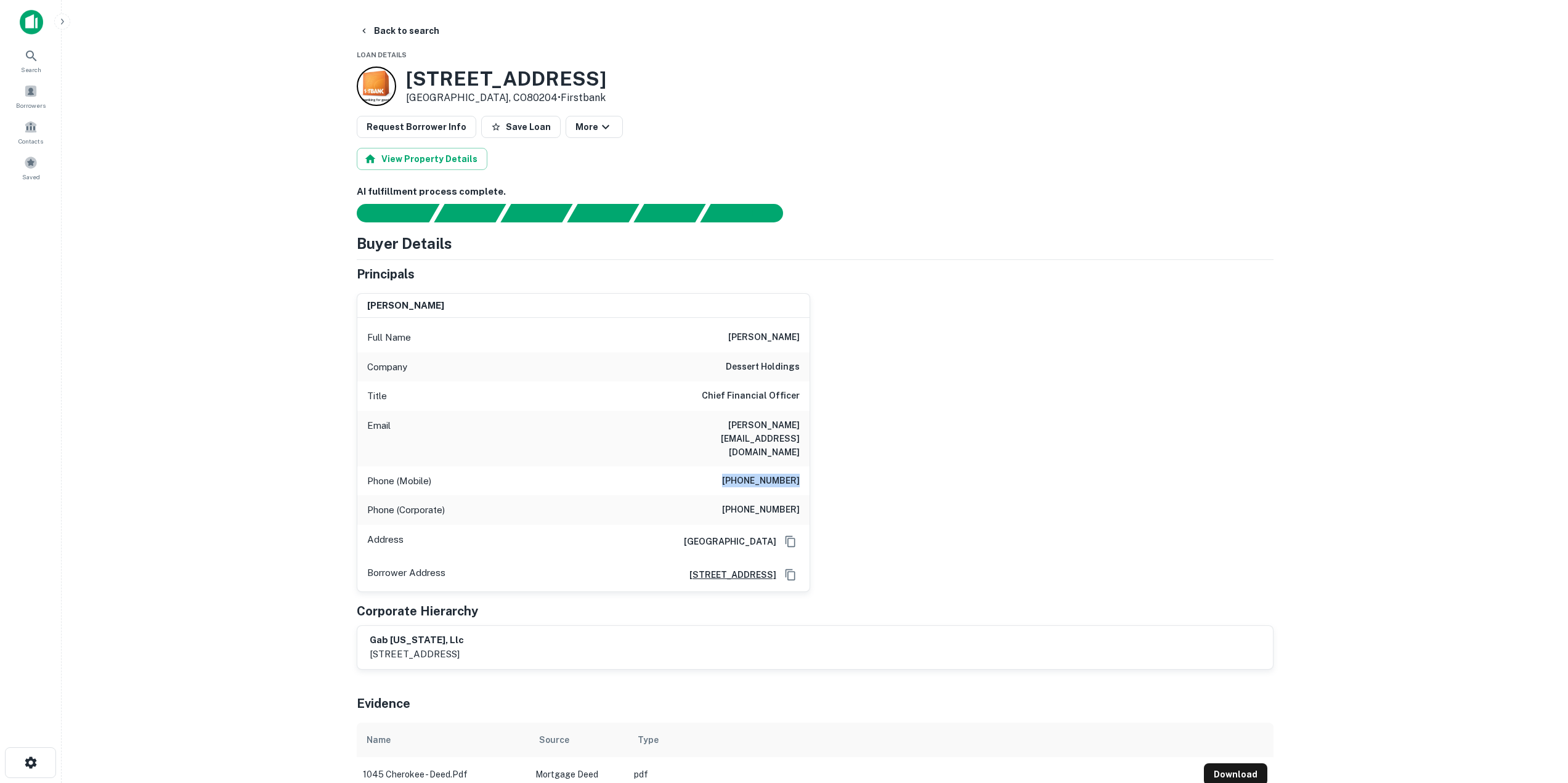
click at [802, 466] on div "Phone (Mobile) (604) 351-3600" at bounding box center [583, 481] width 452 height 30
drag, startPoint x: 719, startPoint y: 488, endPoint x: 811, endPoint y: 494, distance: 92.2
click at [811, 494] on div "doug brown Full Name doug brown Company dessert holdings Title Chief Financial …" at bounding box center [810, 437] width 927 height 309
click at [382, 31] on button "Back to search" at bounding box center [399, 30] width 90 height 22
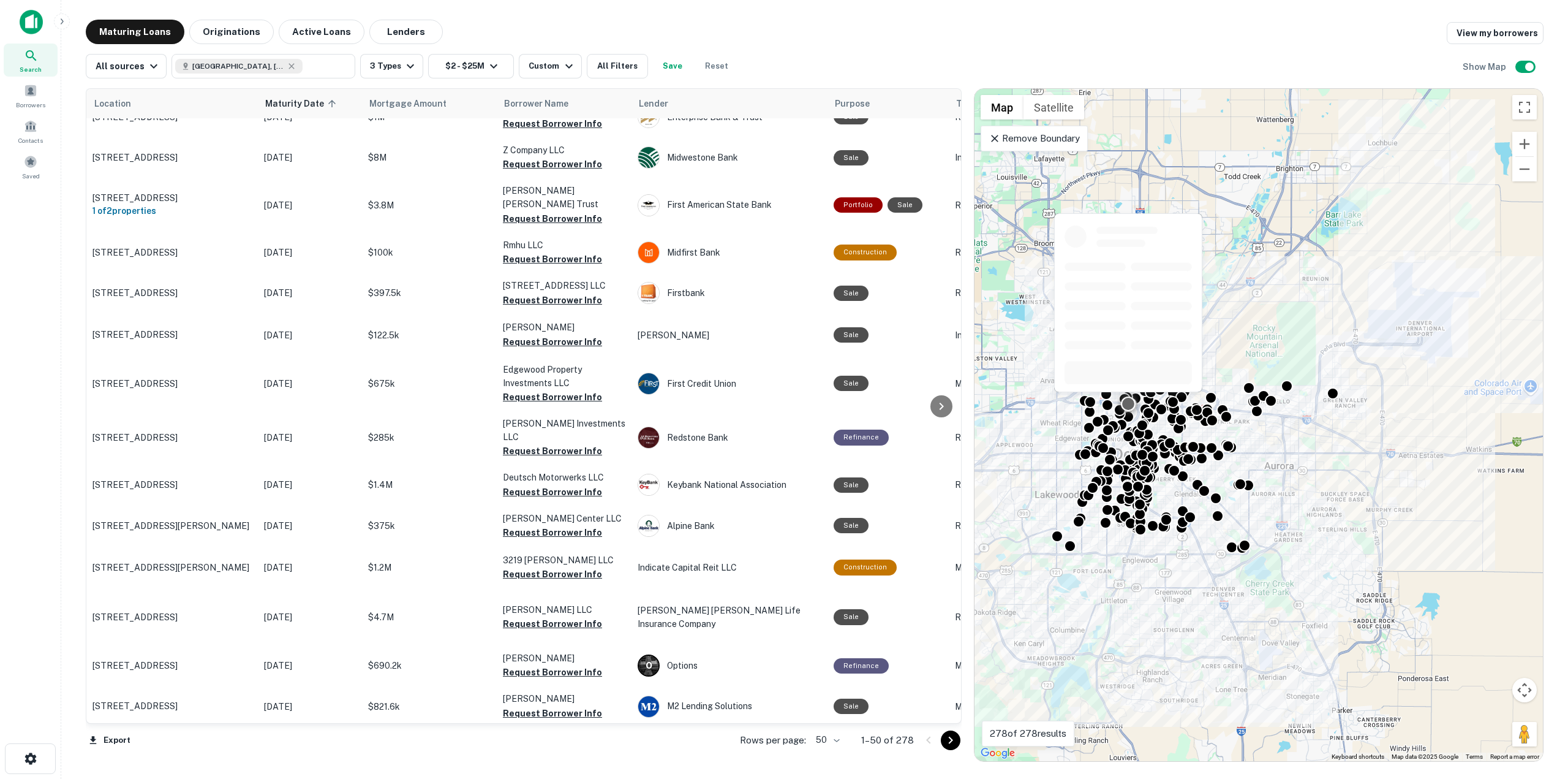
scroll to position [736, 0]
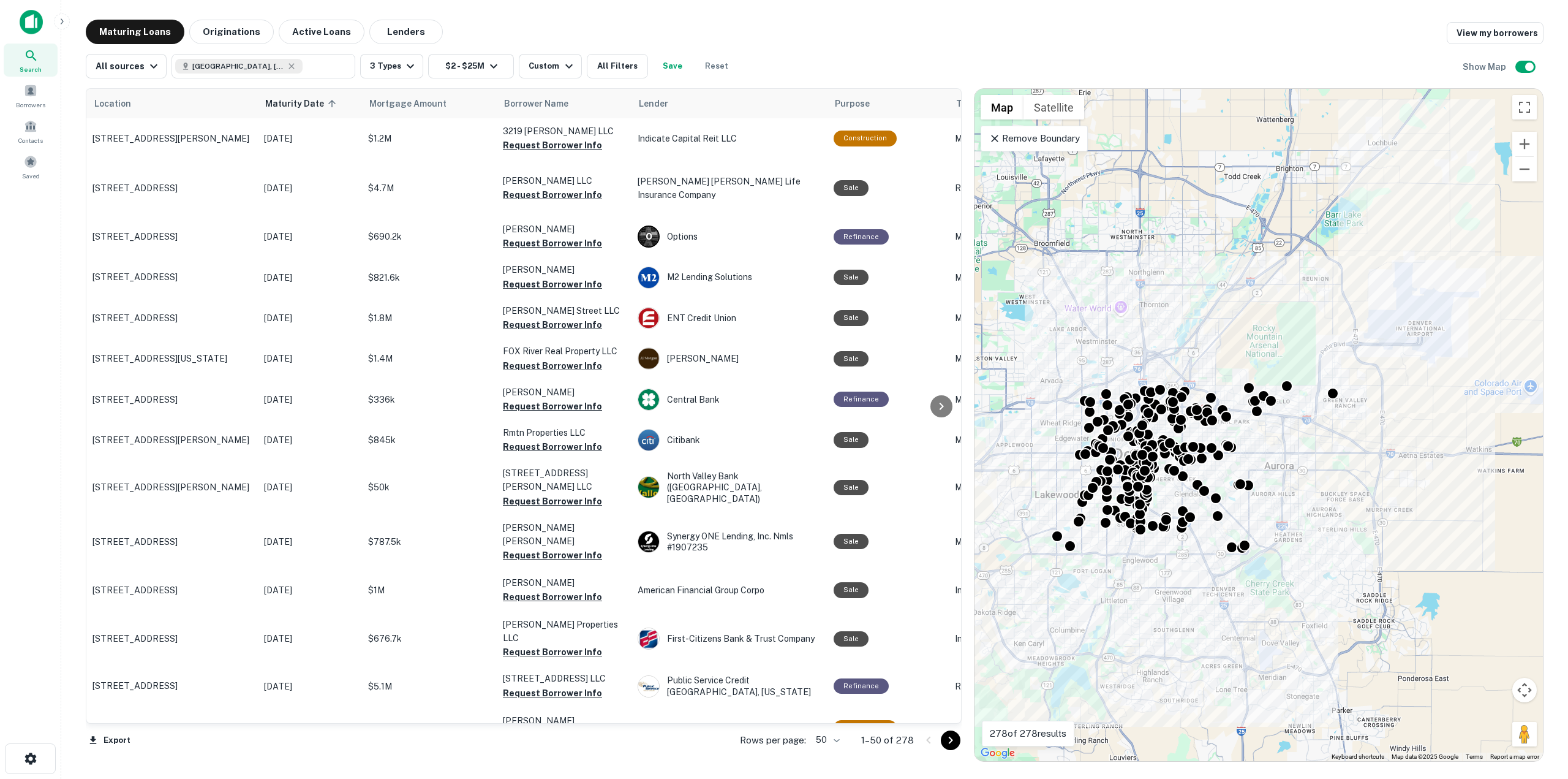
click at [953, 746] on icon "Go to next page" at bounding box center [950, 740] width 14 height 14
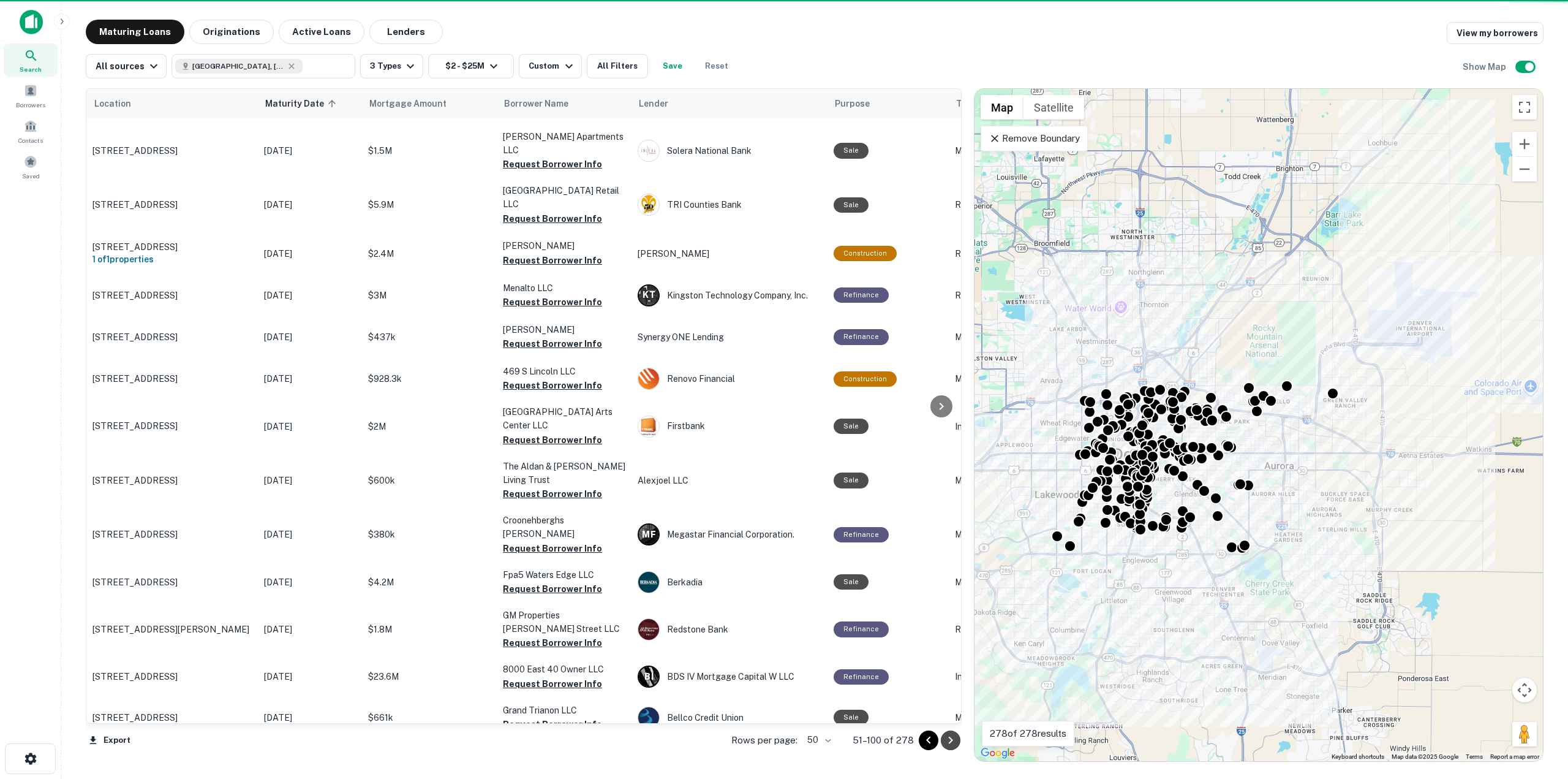
click at [953, 746] on icon "Go to next page" at bounding box center [950, 740] width 14 height 14
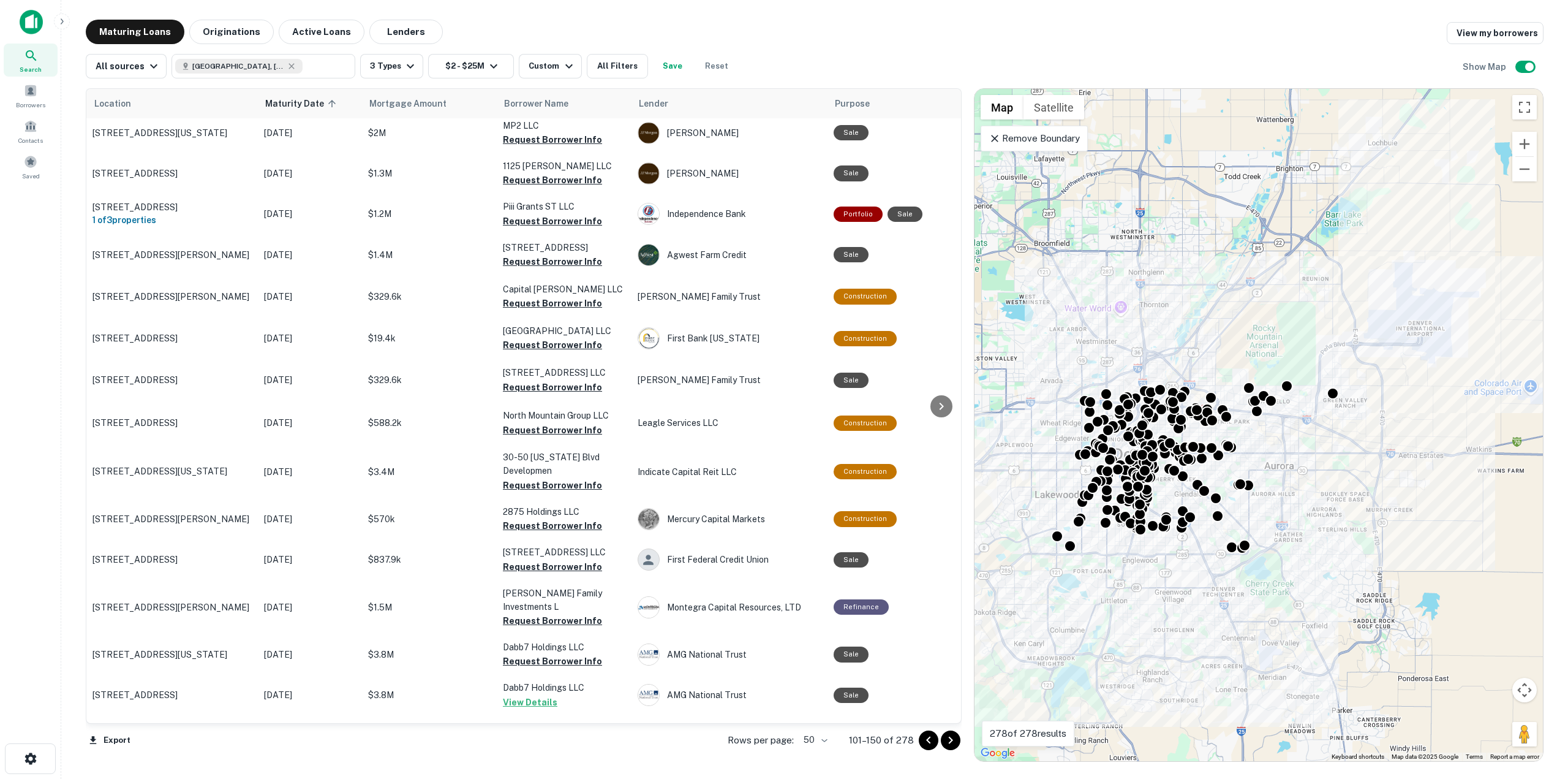
click at [953, 746] on icon "Go to next page" at bounding box center [950, 740] width 14 height 14
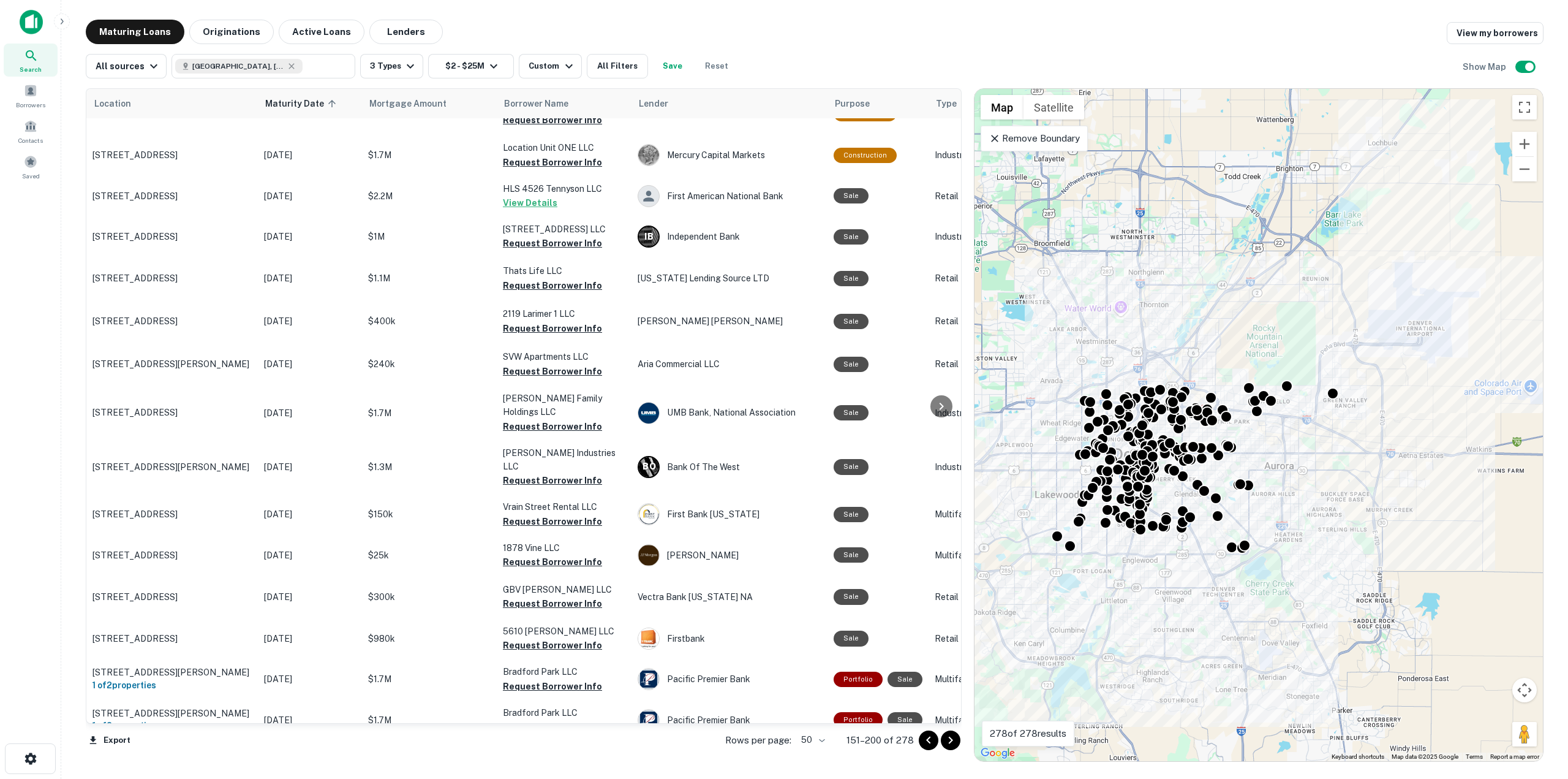
click at [953, 746] on icon "Go to next page" at bounding box center [950, 740] width 14 height 14
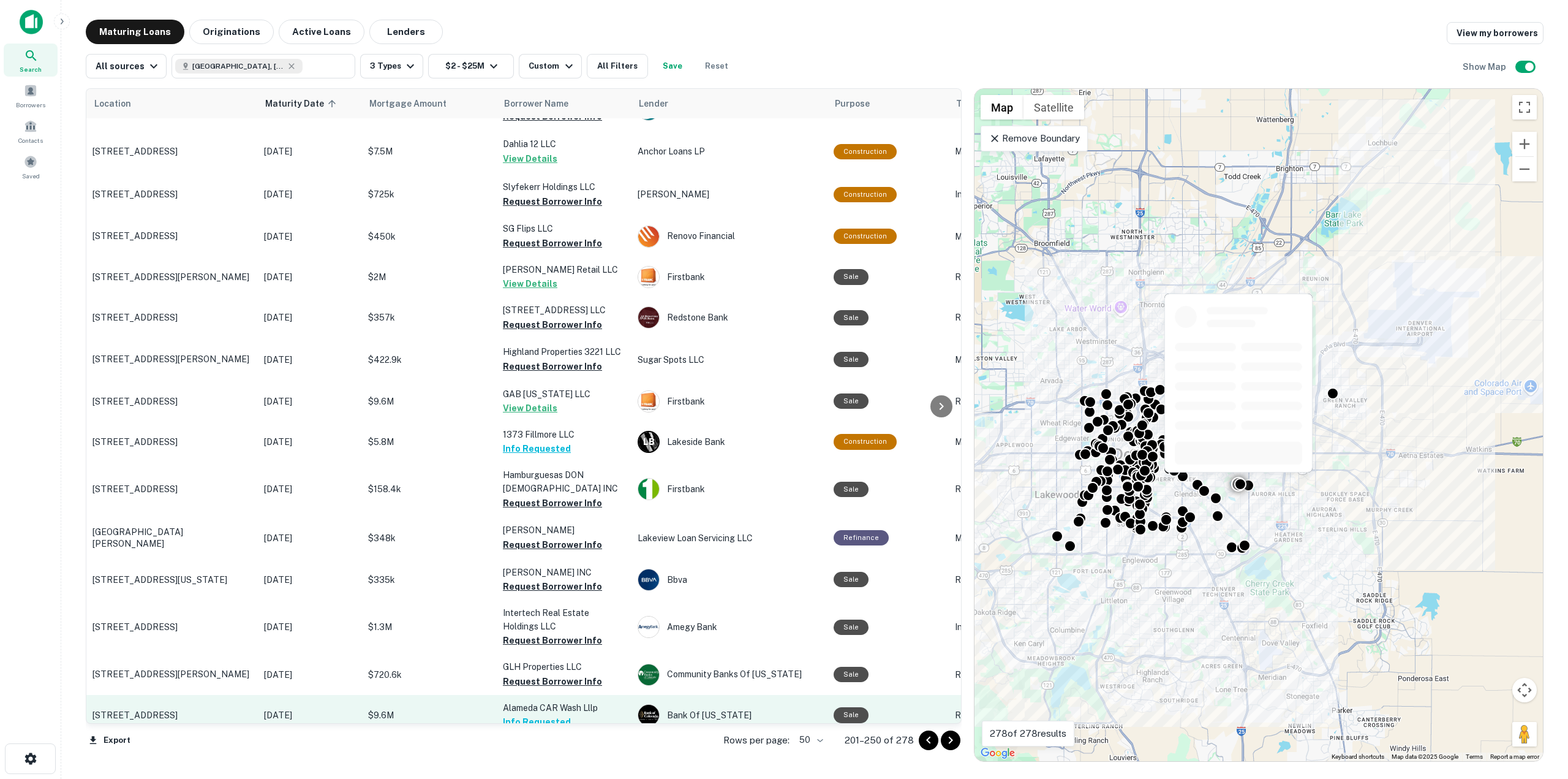
scroll to position [490, 0]
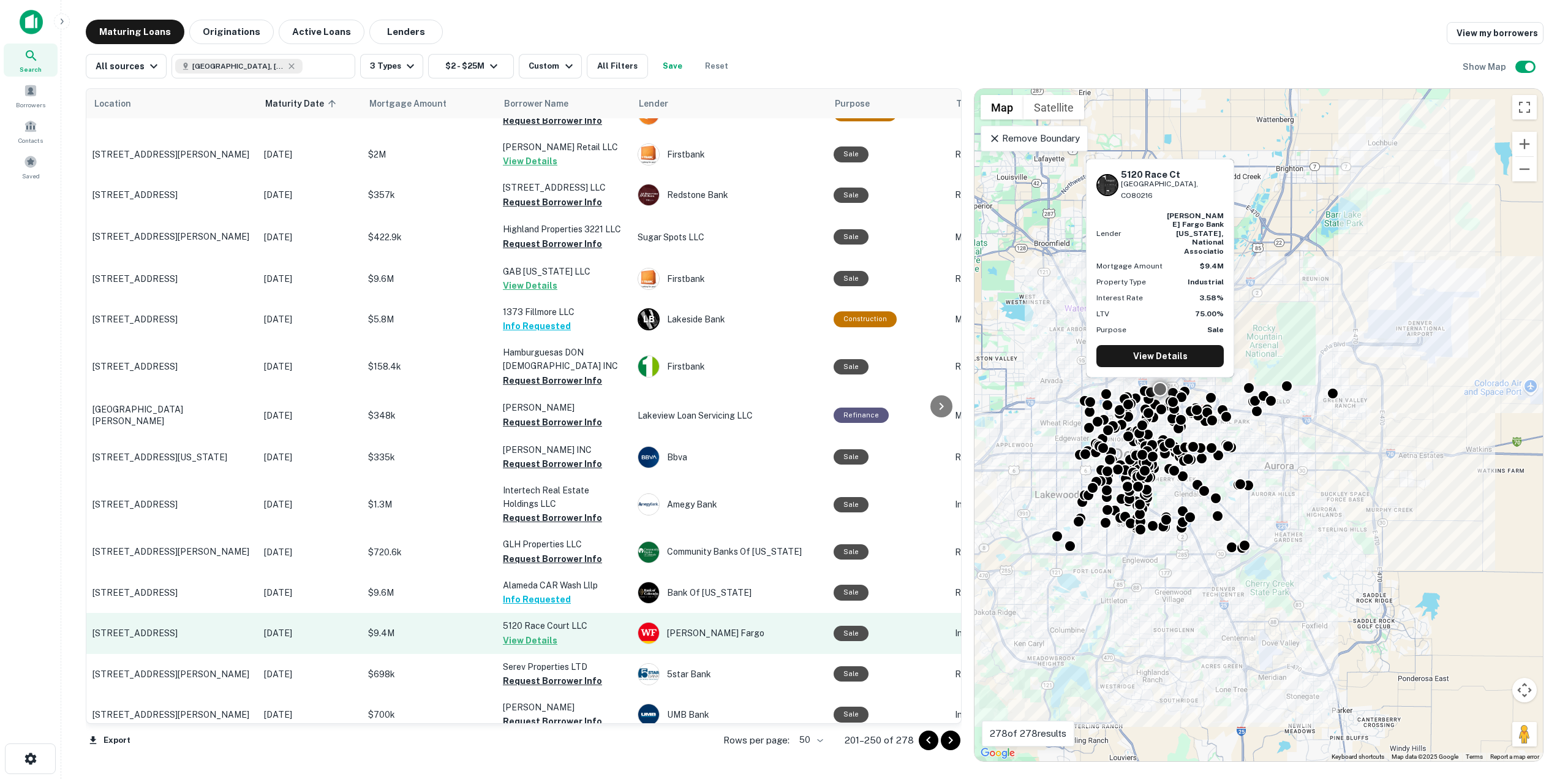
click at [515, 633] on button "View Details" at bounding box center [530, 640] width 55 height 14
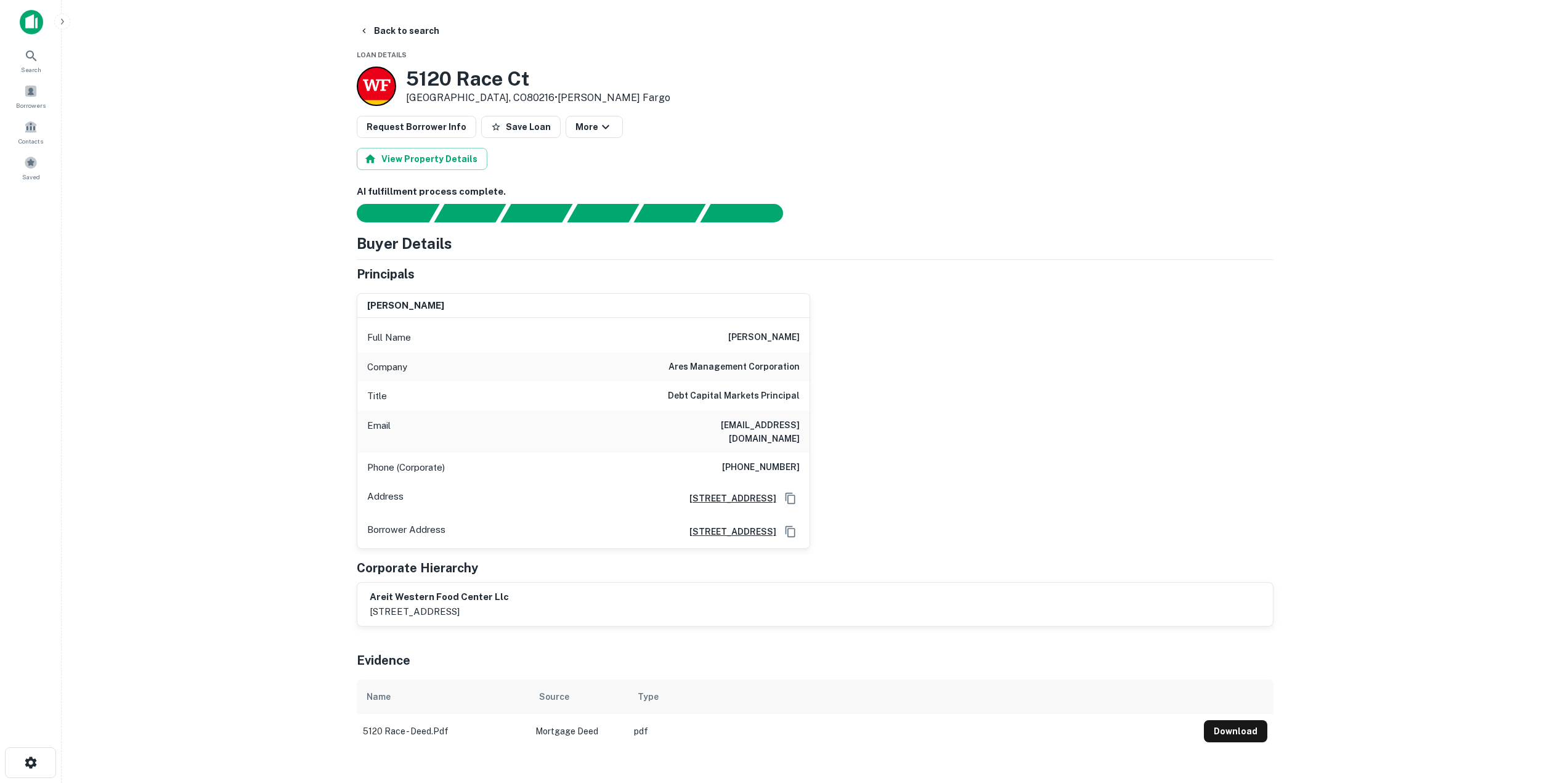
drag, startPoint x: 724, startPoint y: 339, endPoint x: 805, endPoint y: 341, distance: 81.0
click at [805, 341] on div "Full Name jonathan j. hiller" at bounding box center [583, 337] width 452 height 30
drag, startPoint x: 707, startPoint y: 422, endPoint x: 804, endPoint y: 427, distance: 97.1
click at [804, 427] on div "Email jhiller@aresmgmt.com" at bounding box center [583, 431] width 452 height 42
drag, startPoint x: 727, startPoint y: 450, endPoint x: 827, endPoint y: 454, distance: 100.1
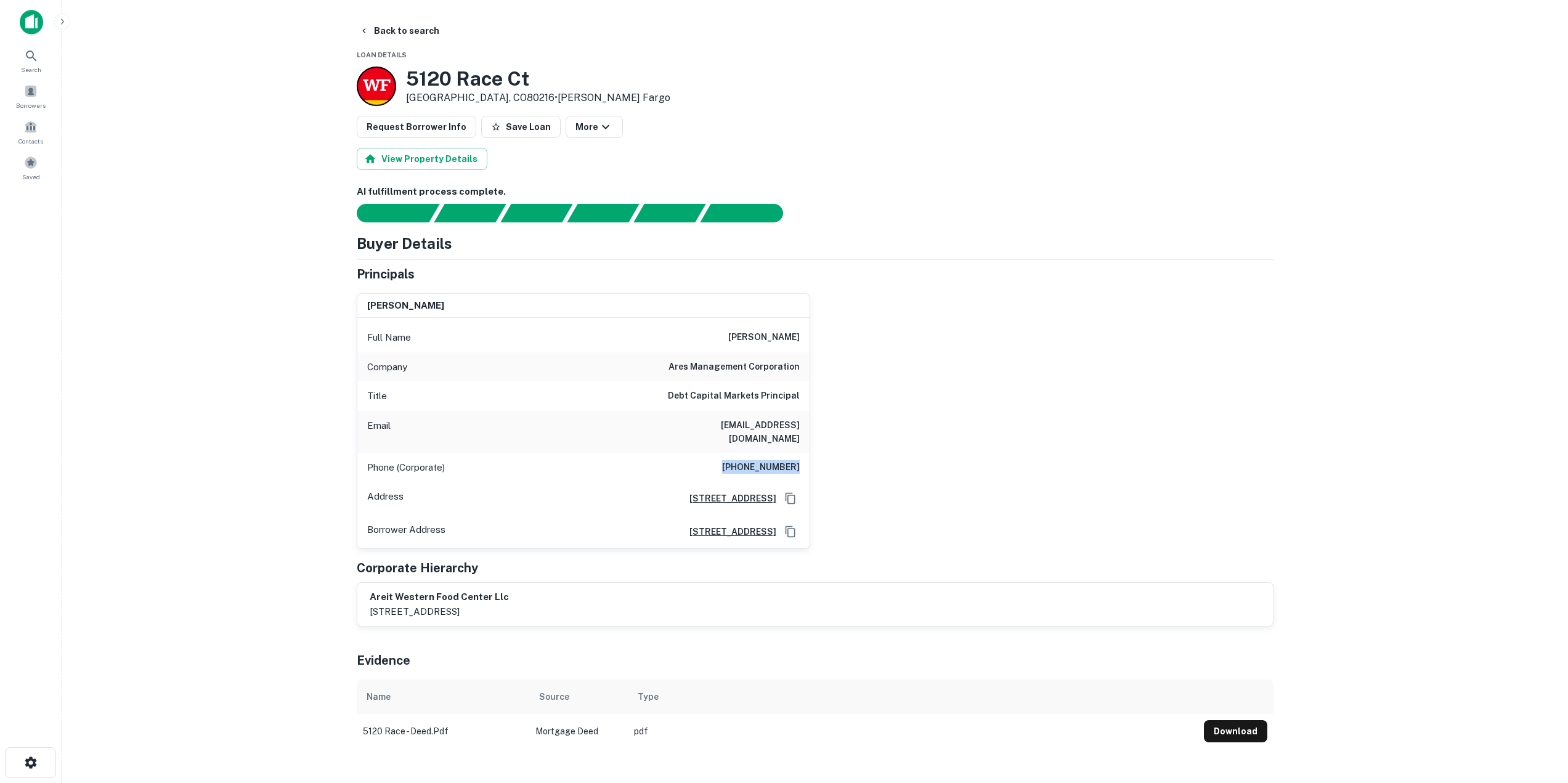
click at [827, 454] on div "jonathan j. hiller Full Name jonathan j. hiller Company ares management corpora…" at bounding box center [810, 416] width 927 height 266
click at [412, 31] on button "Back to search" at bounding box center [399, 30] width 90 height 22
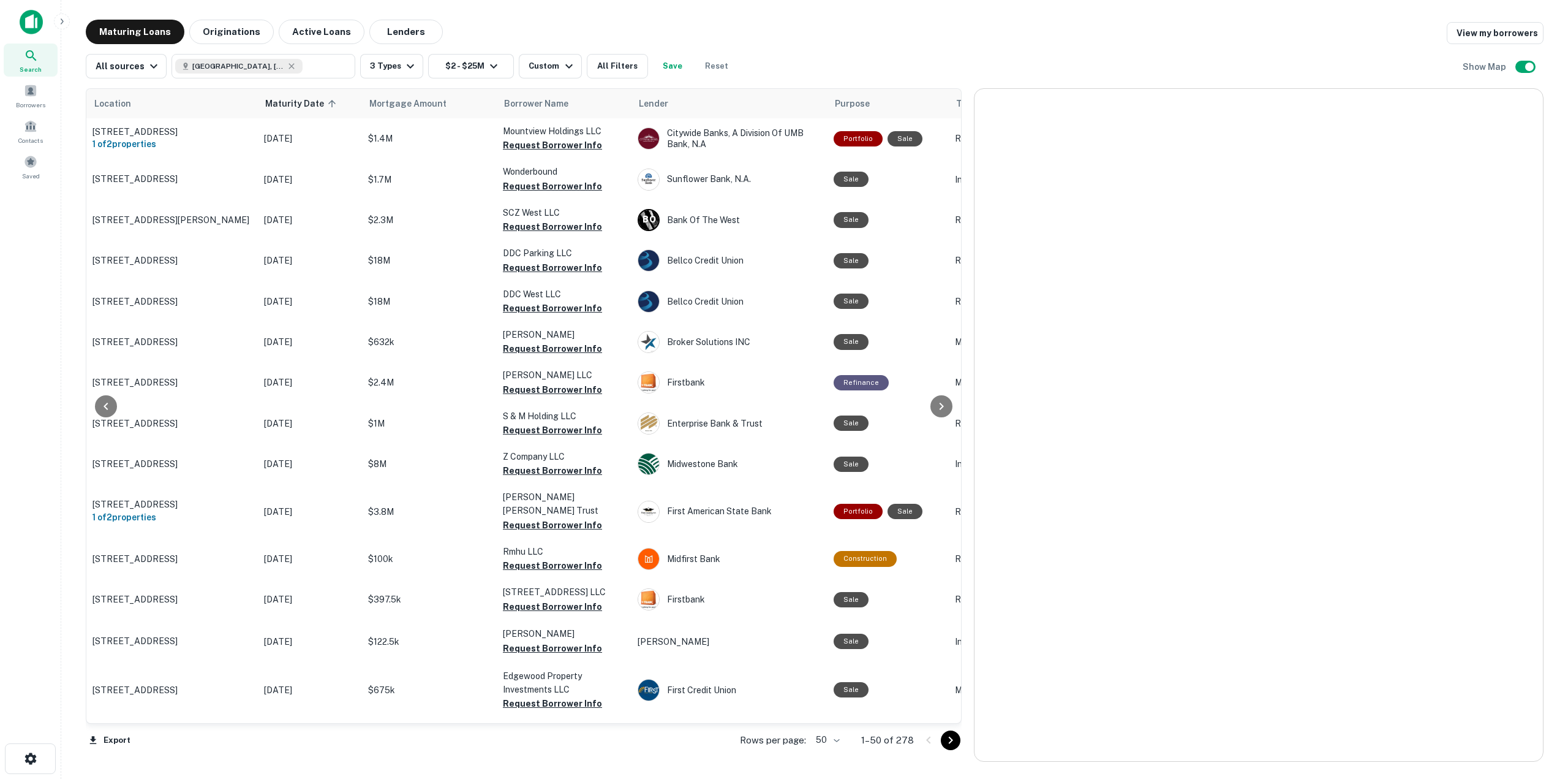
scroll to position [490, 0]
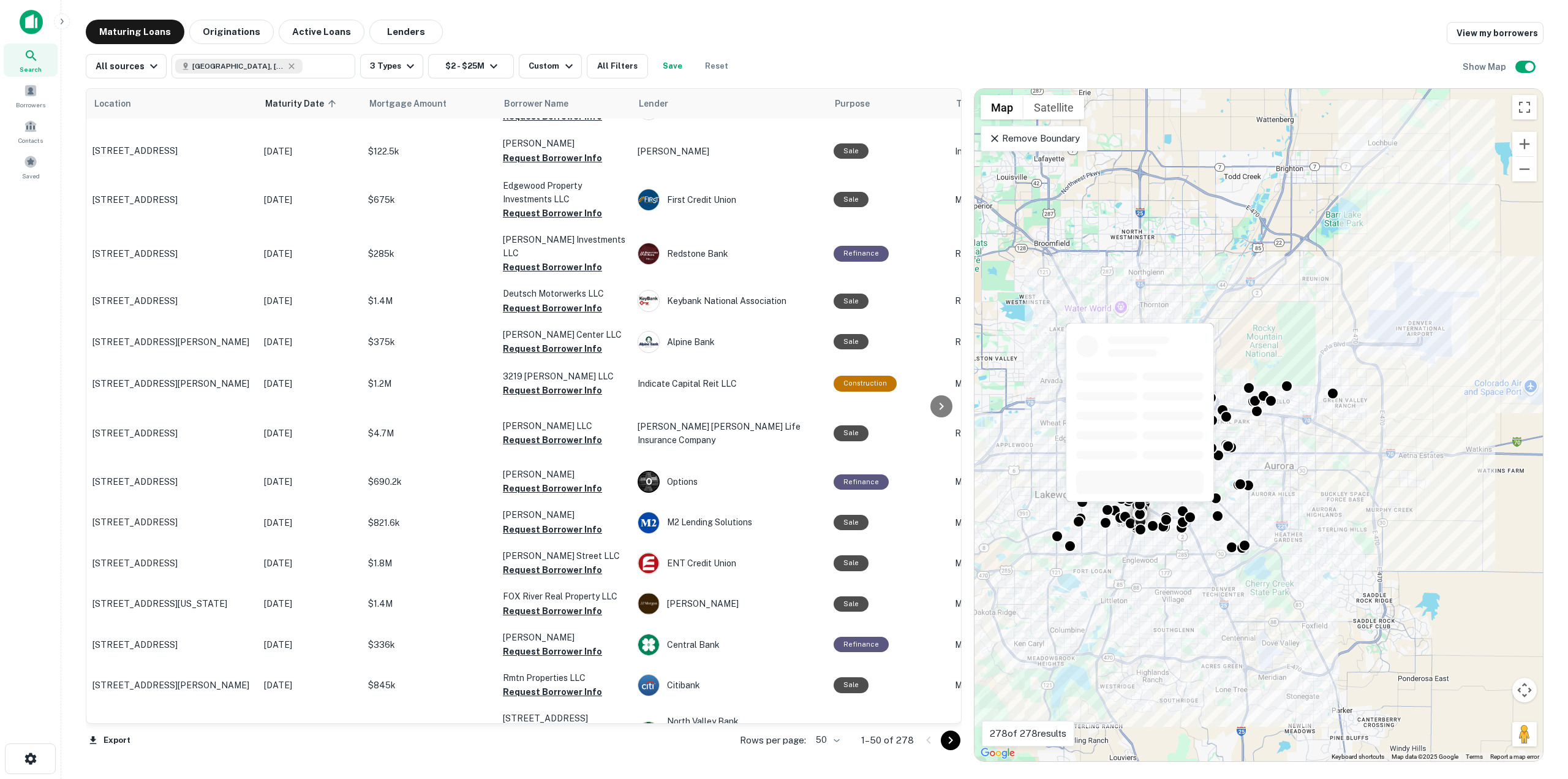
click at [946, 739] on icon "Go to next page" at bounding box center [950, 740] width 14 height 14
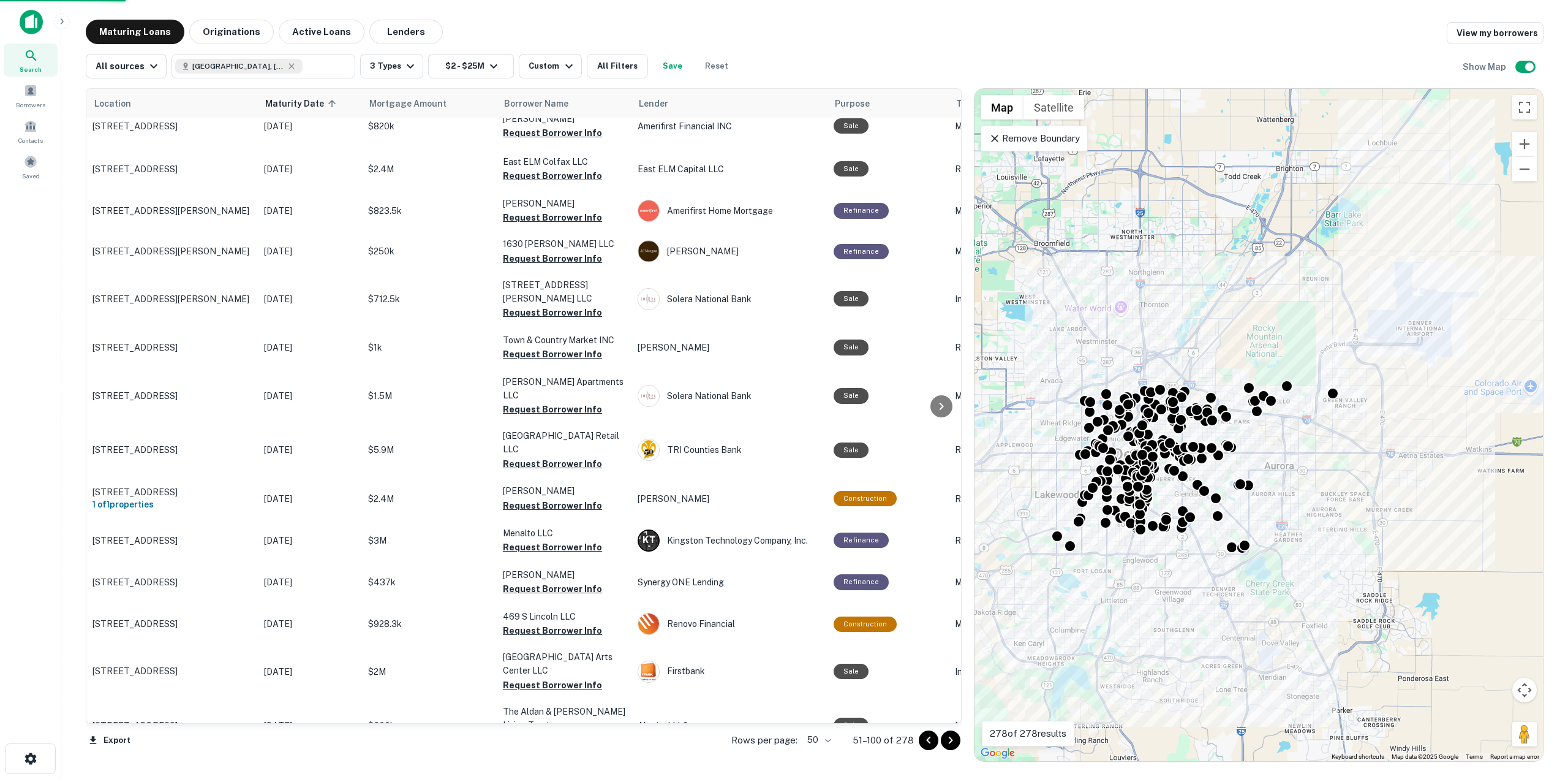
scroll to position [1539, 0]
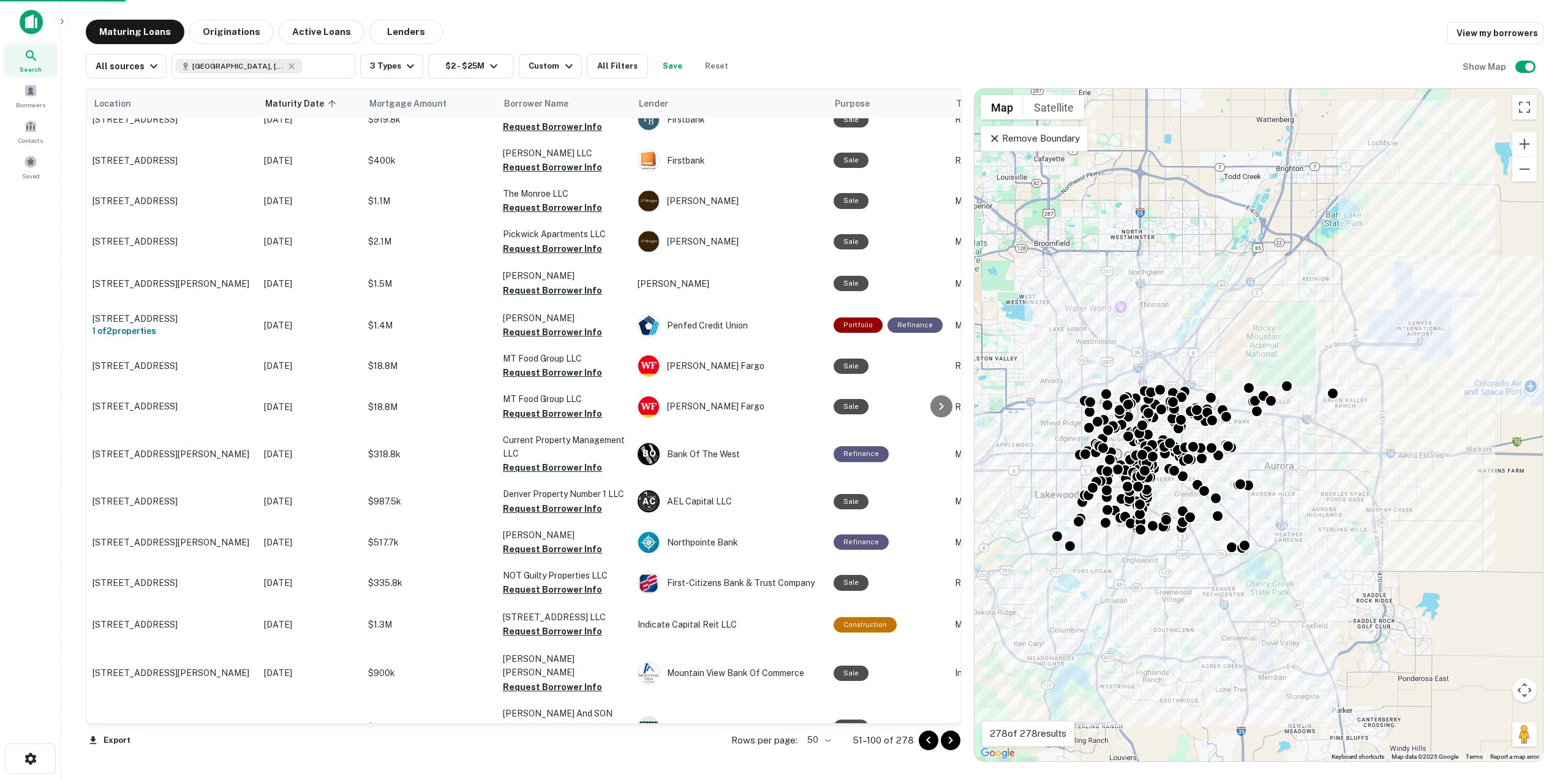
click at [951, 741] on icon "Go to next page" at bounding box center [950, 740] width 4 height 7
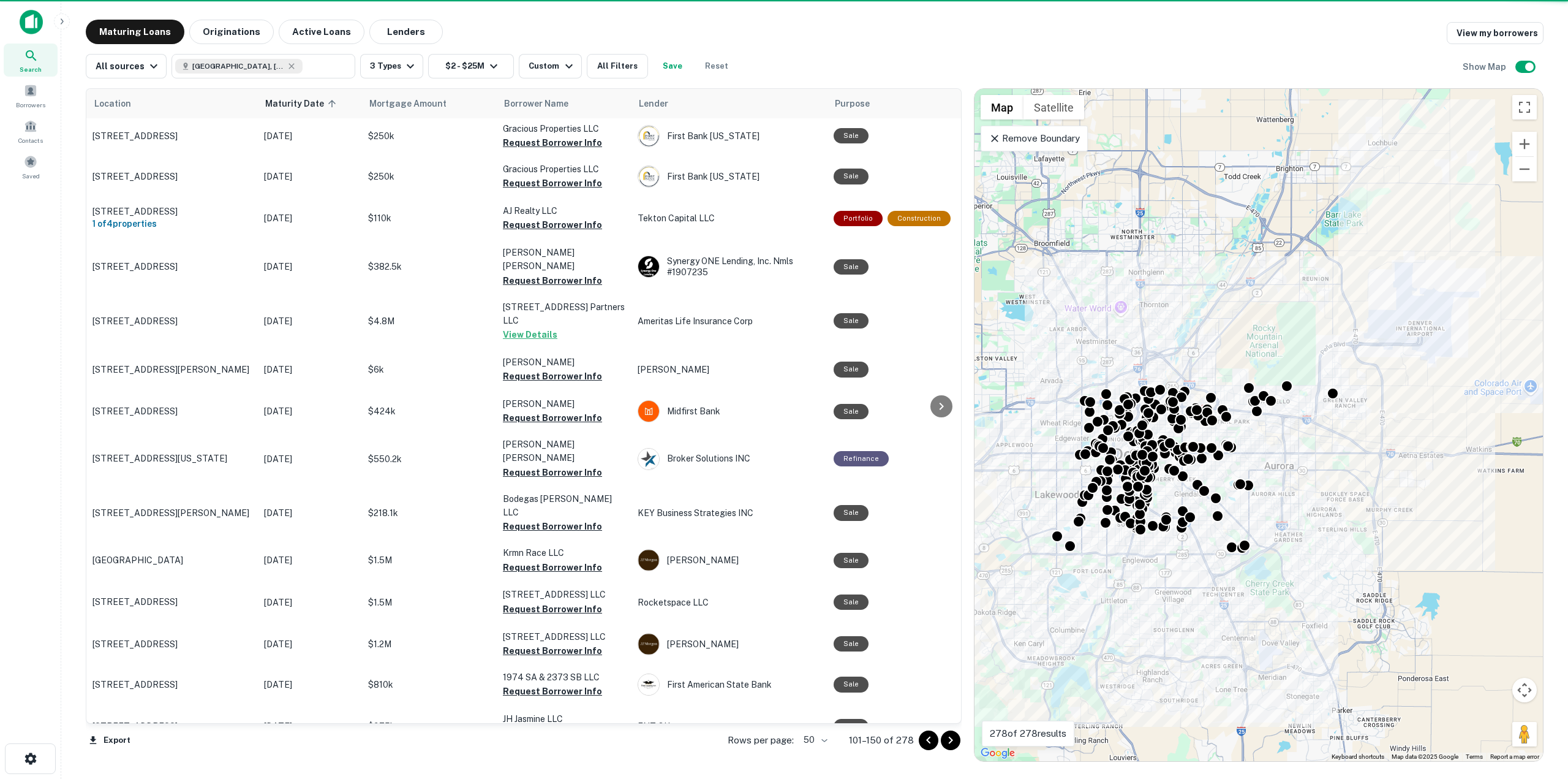
click at [951, 741] on icon "Go to next page" at bounding box center [950, 740] width 4 height 7
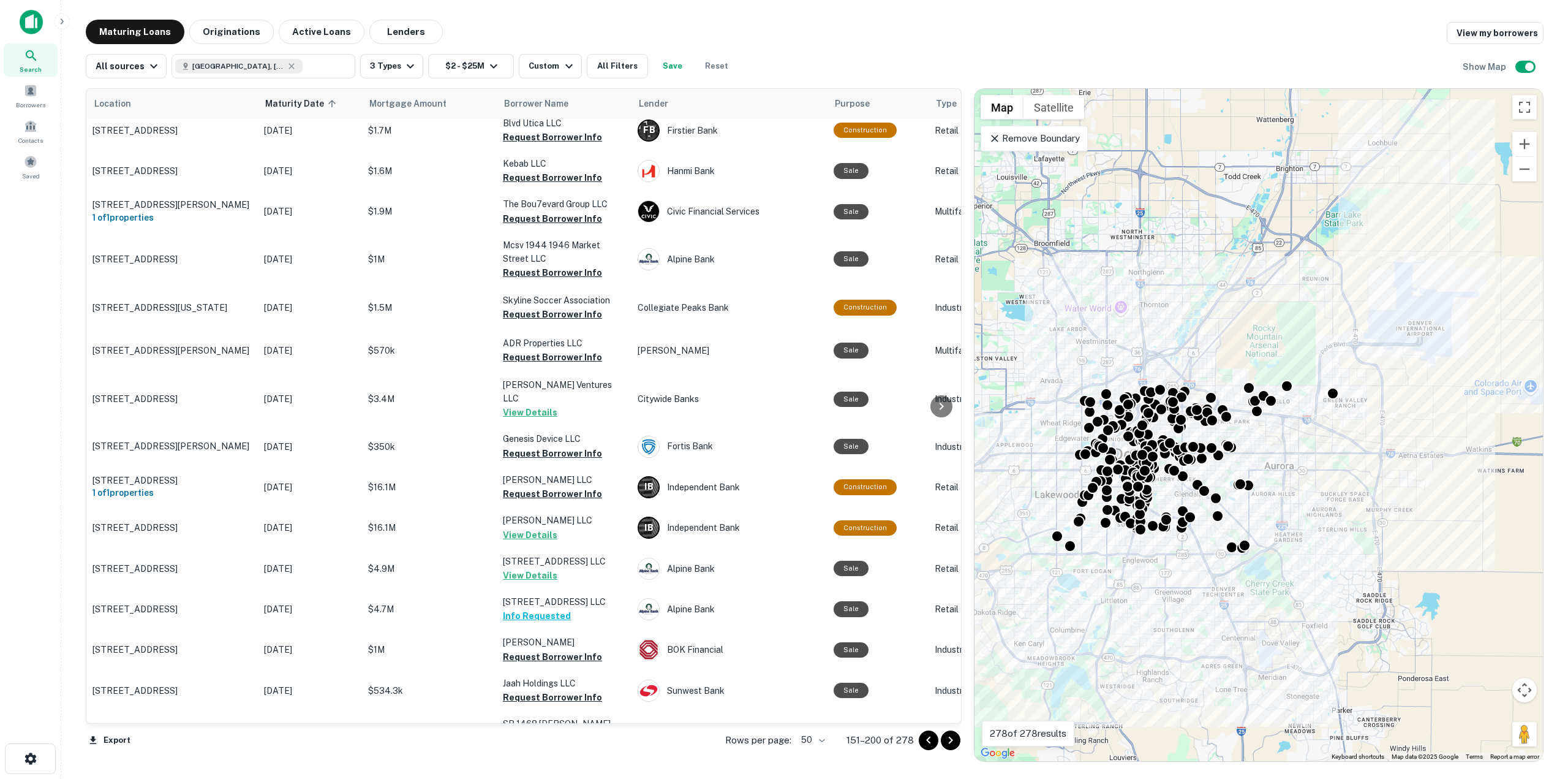
scroll to position [1490, 0]
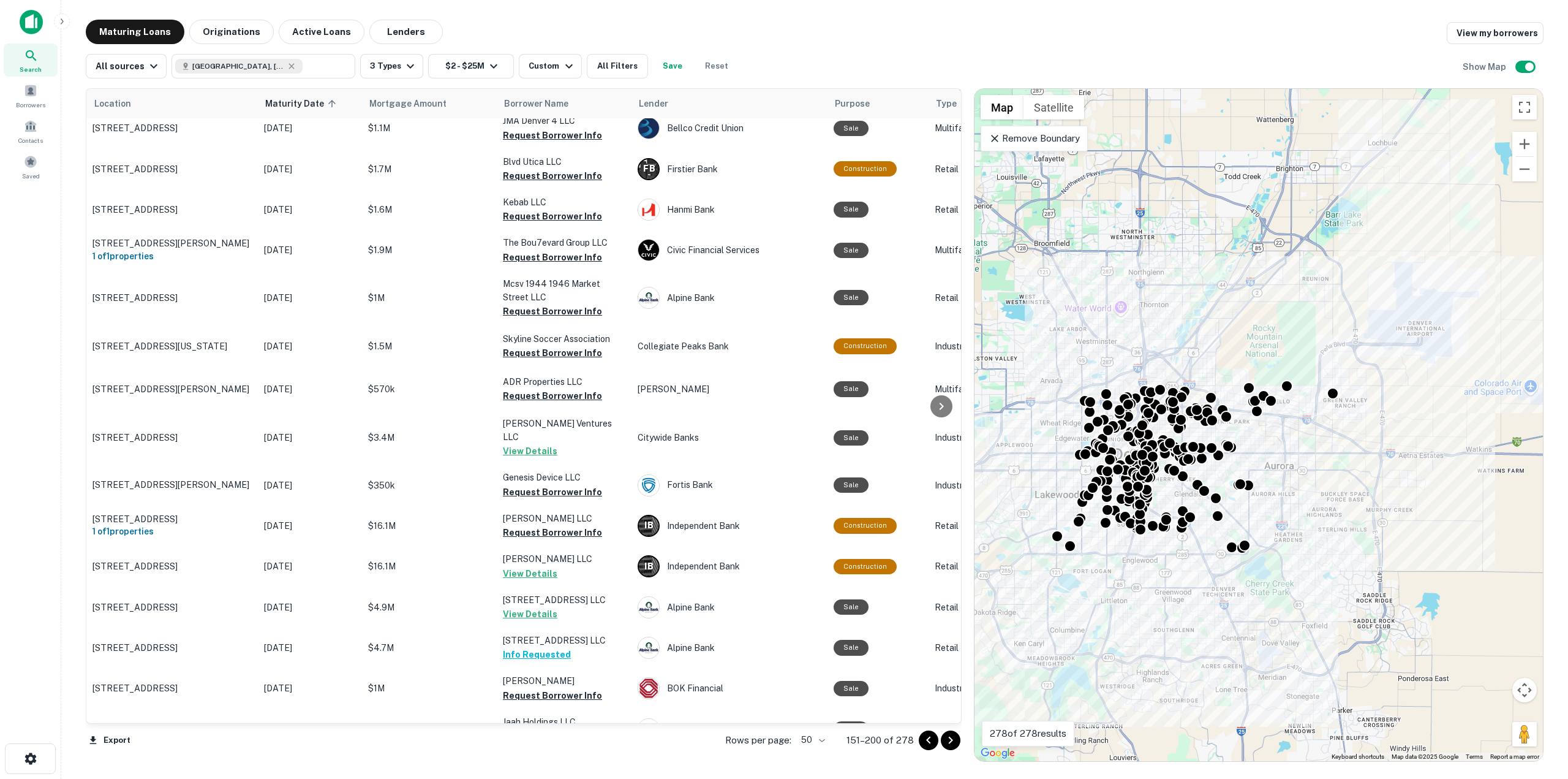
click at [947, 741] on icon "Go to next page" at bounding box center [950, 740] width 14 height 14
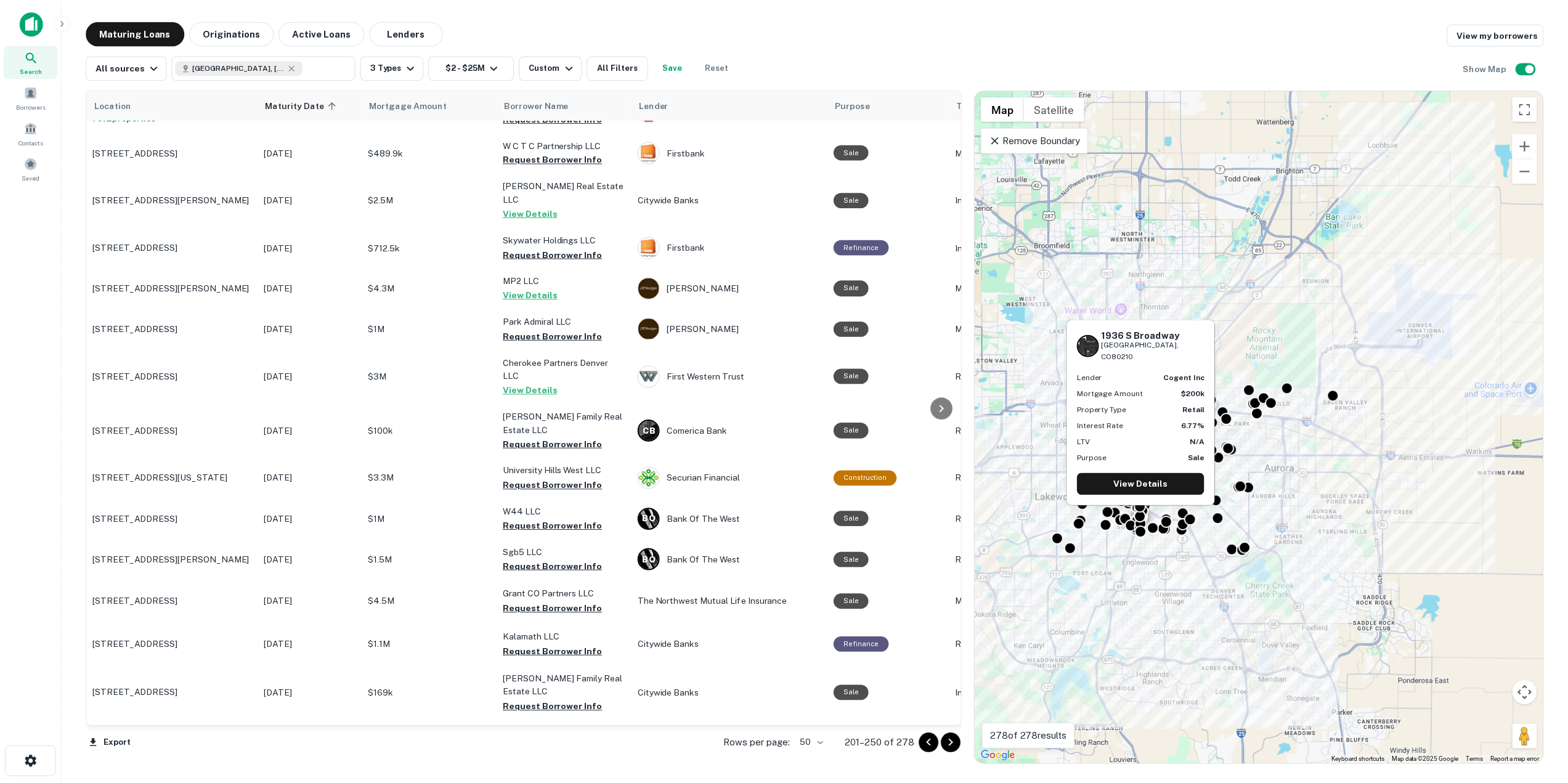
scroll to position [1080, 0]
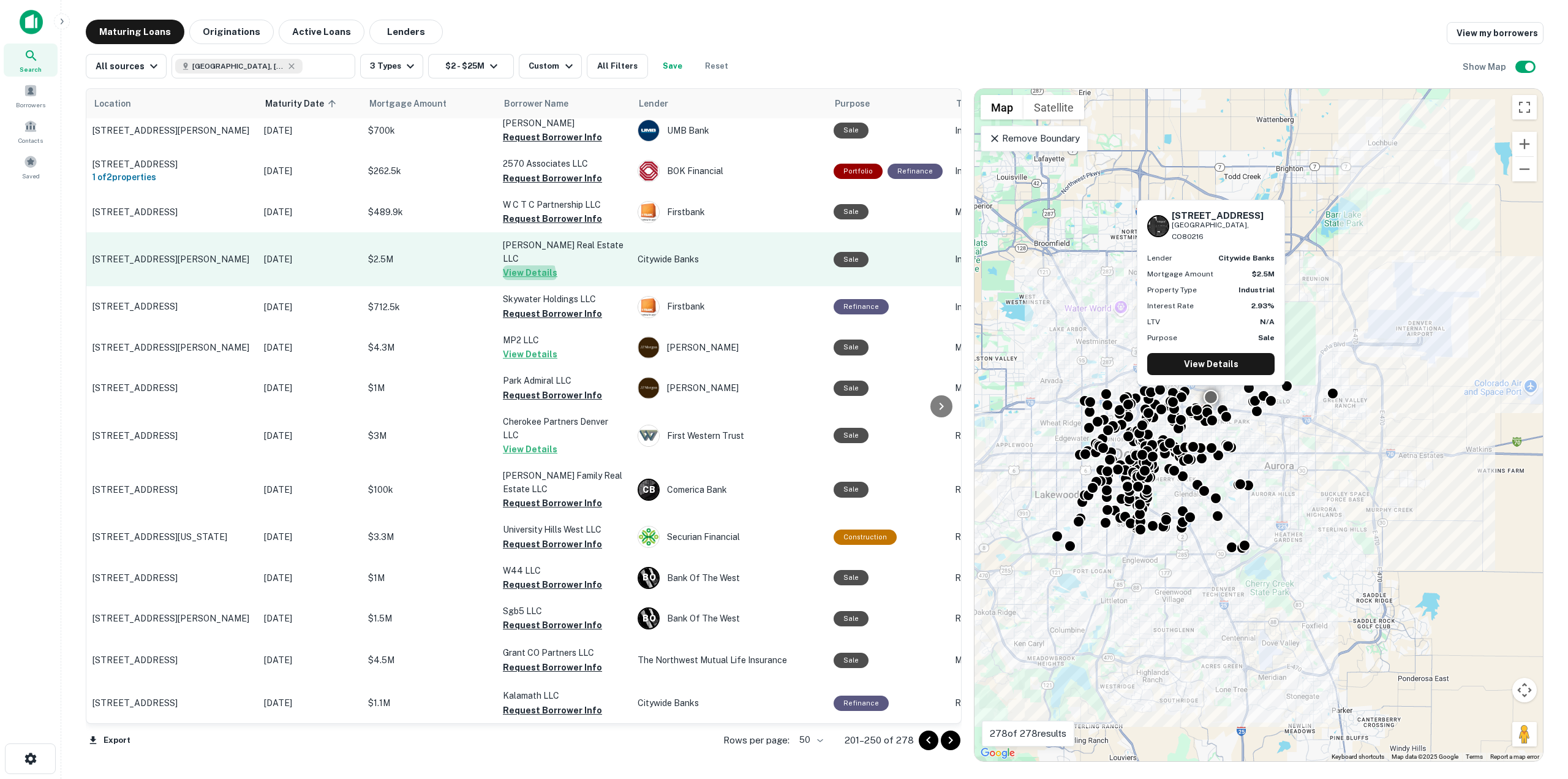
click at [517, 266] on button "View Details" at bounding box center [530, 273] width 55 height 14
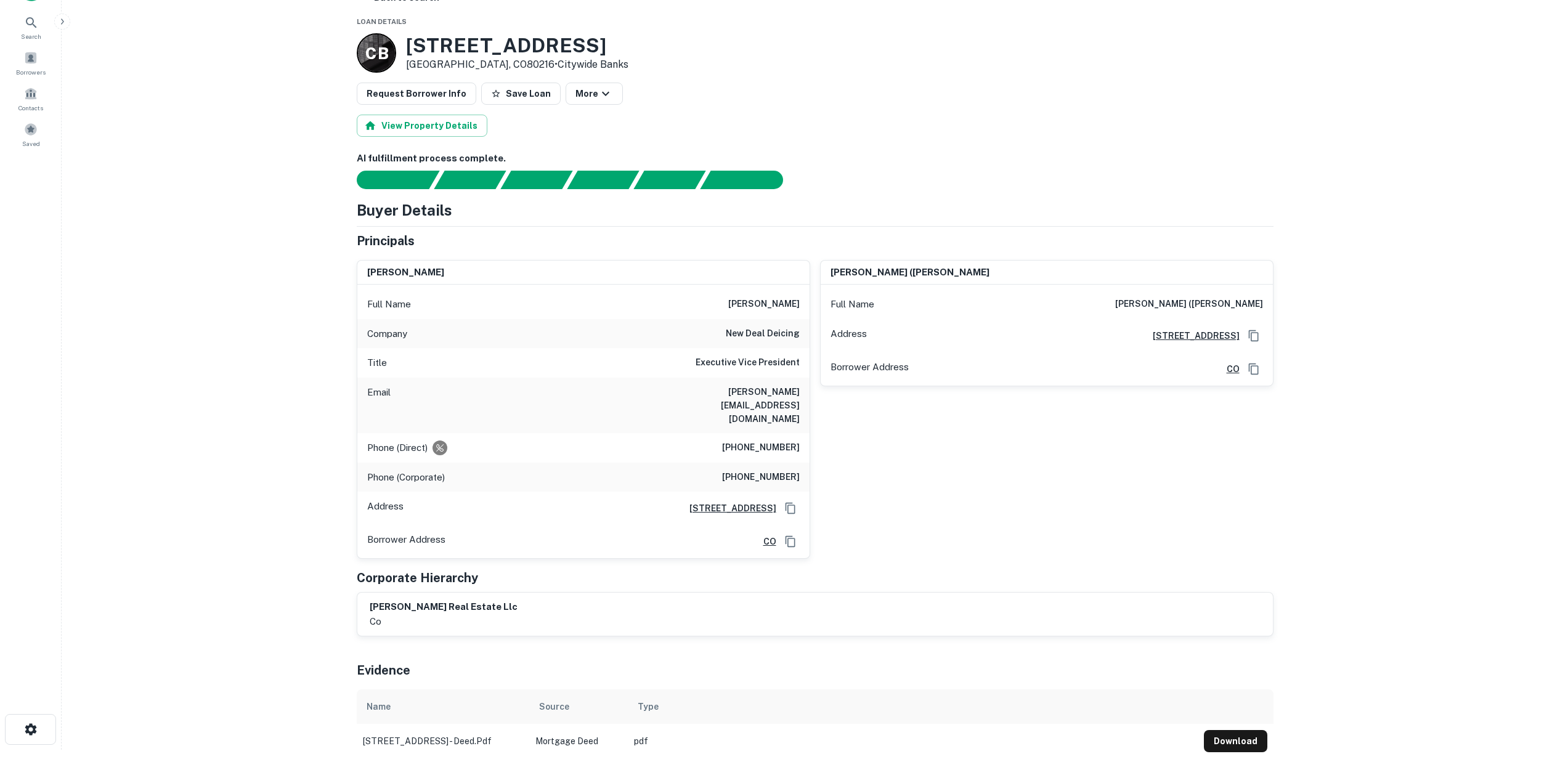
scroll to position [61, 0]
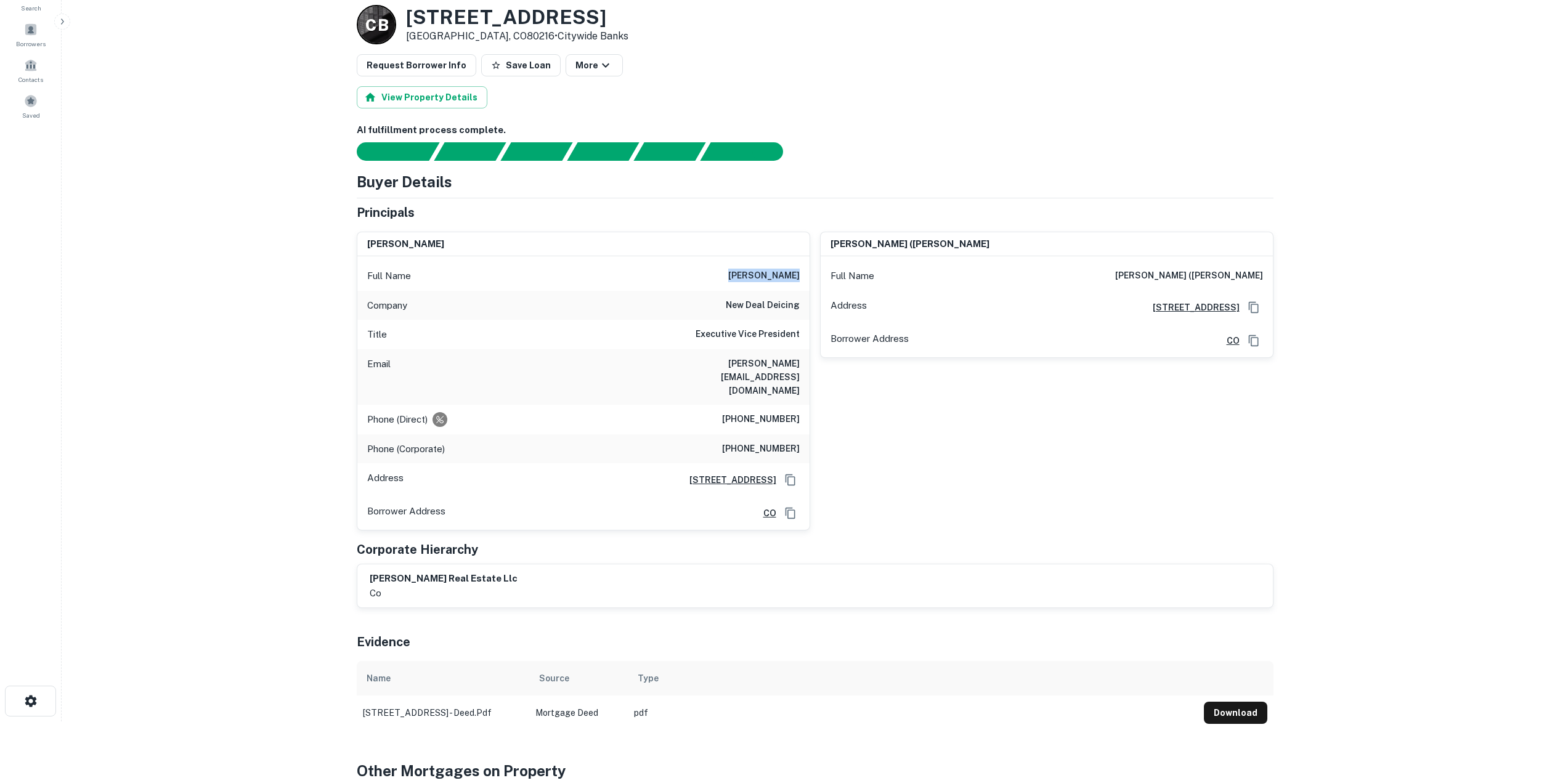
drag, startPoint x: 828, startPoint y: 281, endPoint x: 800, endPoint y: 269, distance: 30.5
click at [800, 269] on div "Full Name [PERSON_NAME]" at bounding box center [583, 276] width 452 height 30
drag, startPoint x: 678, startPoint y: 365, endPoint x: 799, endPoint y: 372, distance: 121.2
click at [799, 372] on div "Email [PERSON_NAME][EMAIL_ADDRESS][DOMAIN_NAME]" at bounding box center [583, 377] width 452 height 56
drag, startPoint x: 729, startPoint y: 396, endPoint x: 798, endPoint y: 396, distance: 69.0
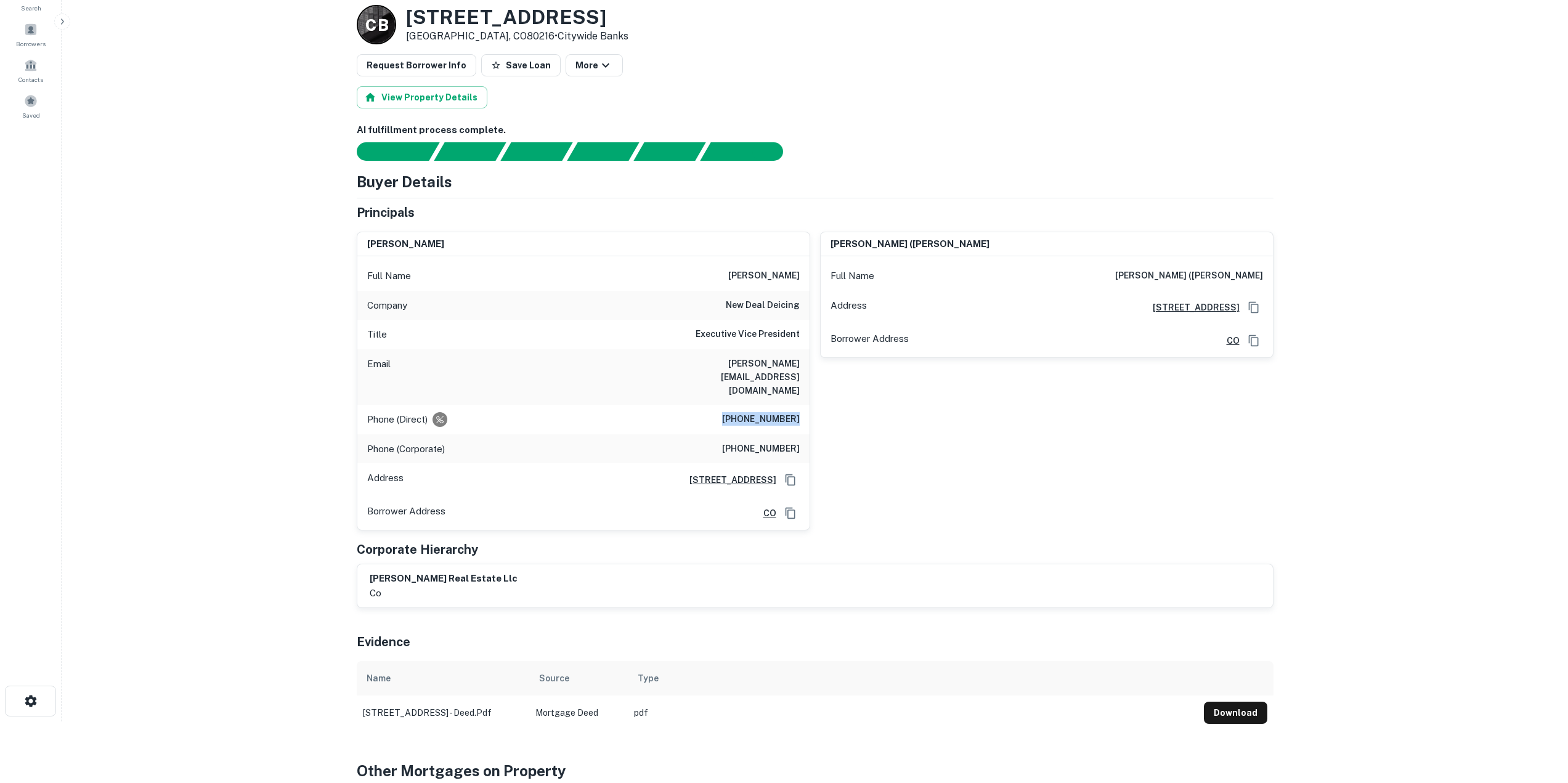
click at [798, 412] on h6 "[PHONE_NUMBER]" at bounding box center [761, 419] width 77 height 15
copy h6 "[PHONE_NUMBER]"
drag, startPoint x: 731, startPoint y: 427, endPoint x: 804, endPoint y: 431, distance: 73.1
click at [804, 434] on div "Phone (Corporate) [PHONE_NUMBER]" at bounding box center [583, 448] width 452 height 30
copy h6 "[PHONE_NUMBER]"
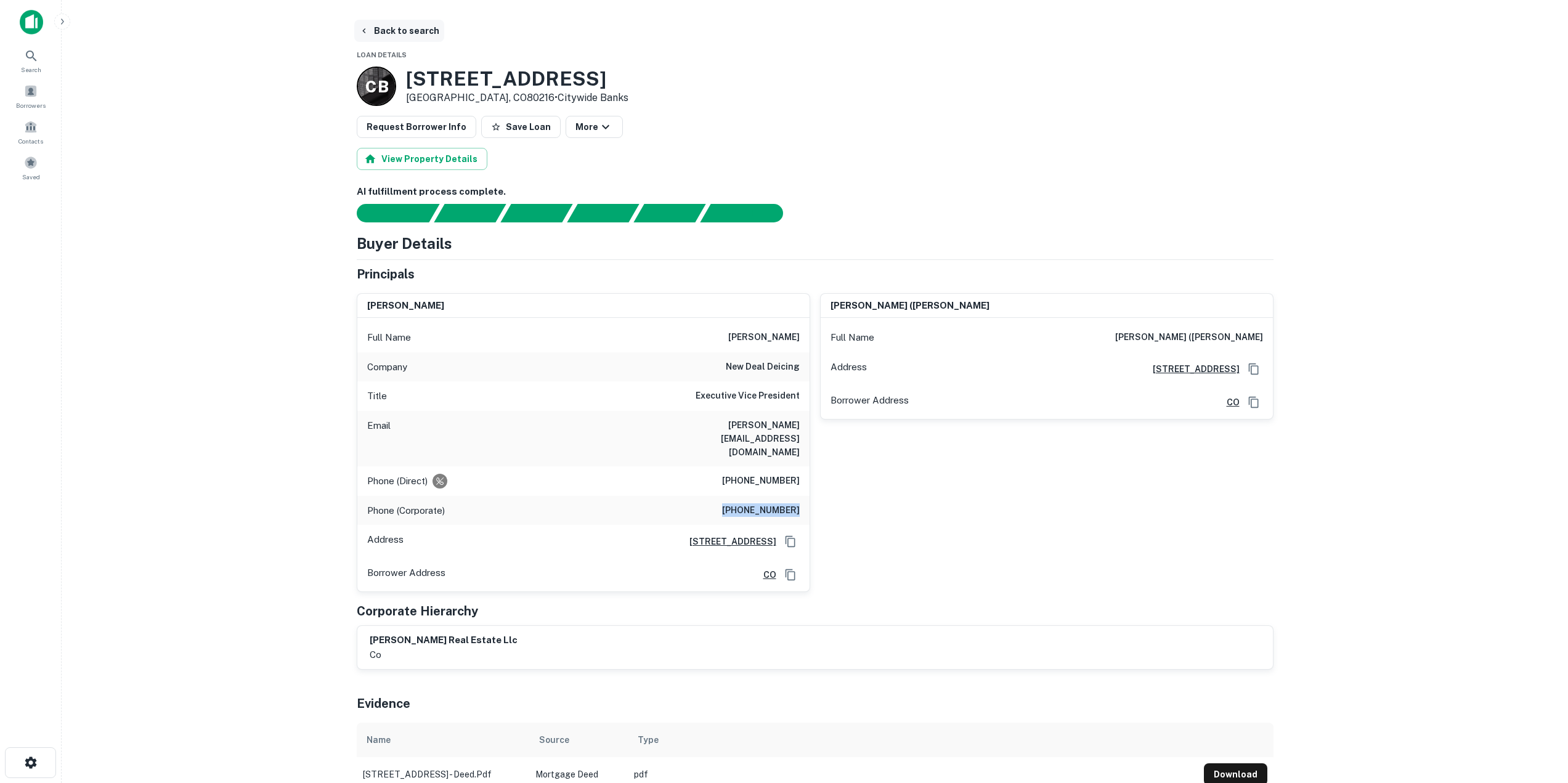
click at [374, 27] on button "Back to search" at bounding box center [399, 30] width 90 height 22
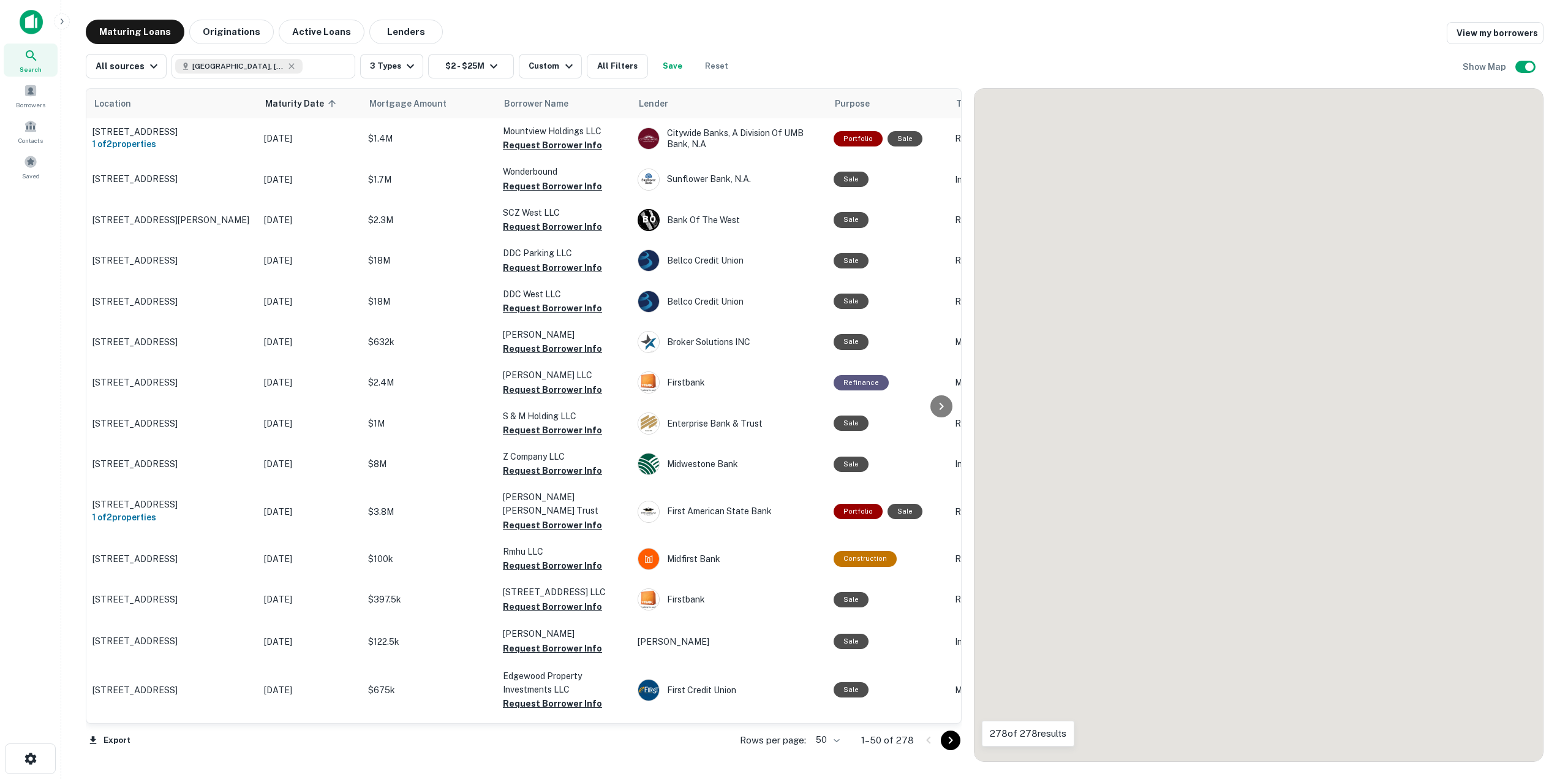
scroll to position [1074, 0]
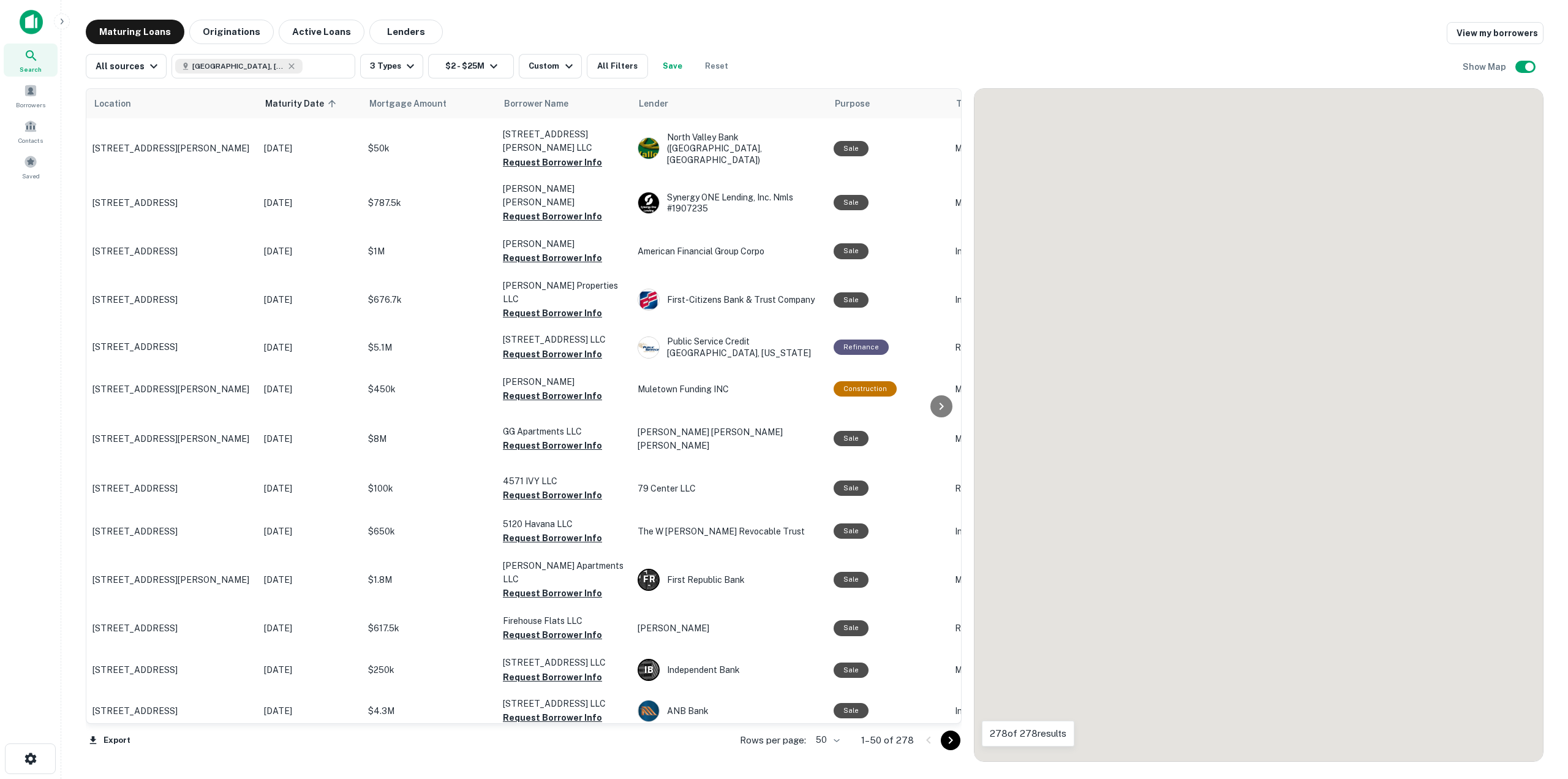
click at [950, 734] on icon "Go to next page" at bounding box center [950, 740] width 14 height 14
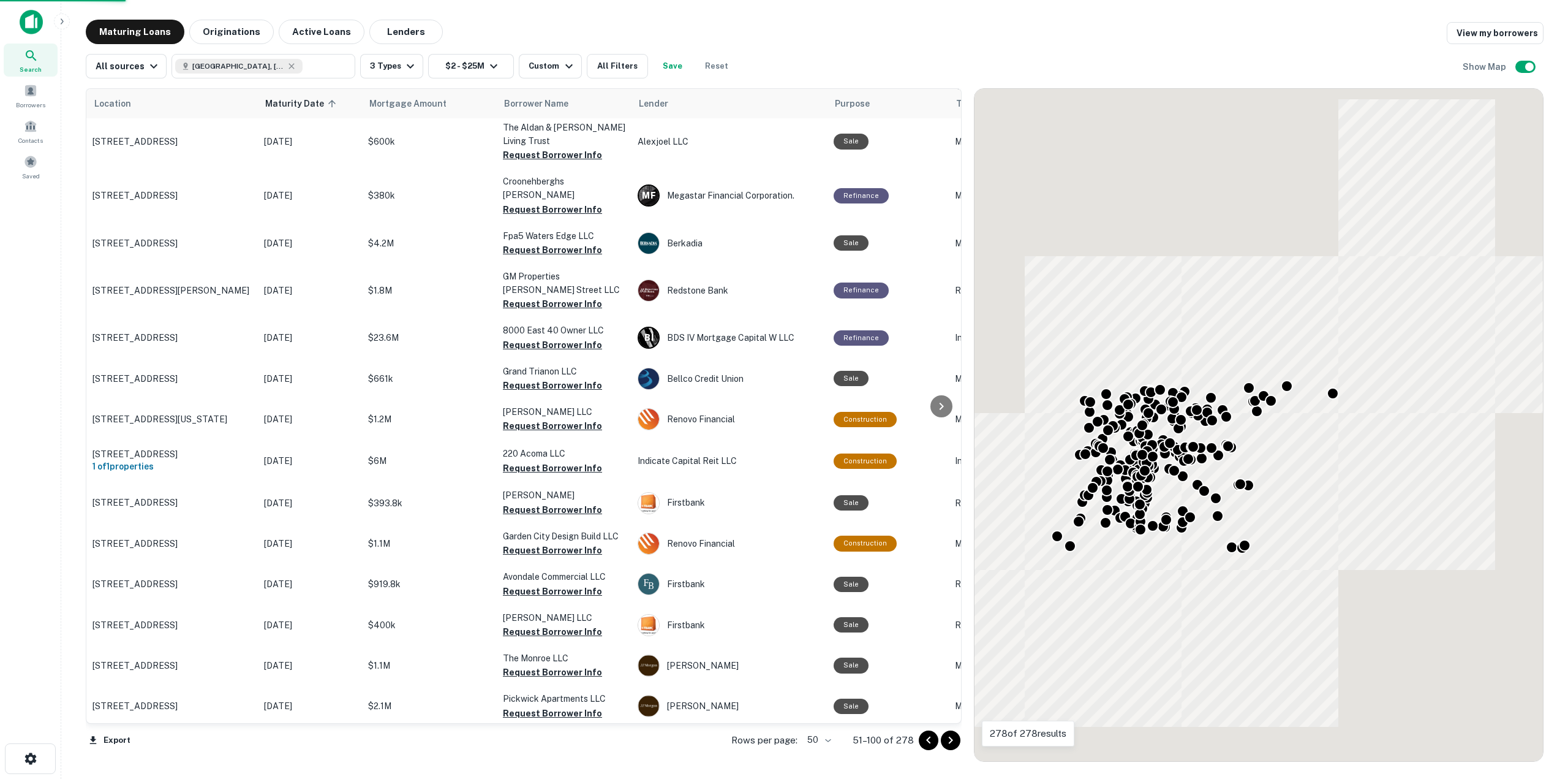
click at [950, 740] on icon "Go to next page" at bounding box center [950, 740] width 14 height 14
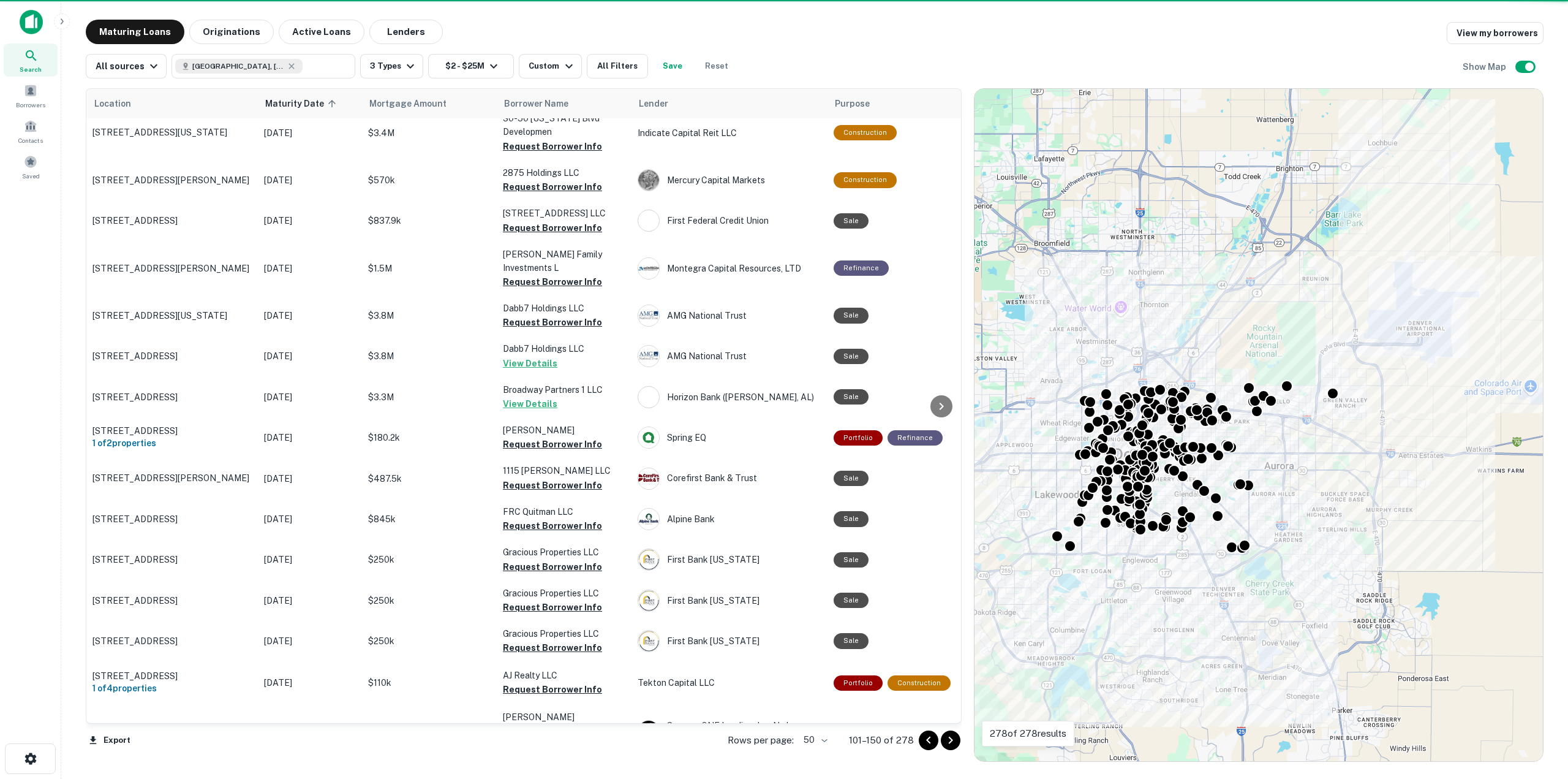
click at [950, 740] on icon "Go to next page" at bounding box center [950, 740] width 14 height 14
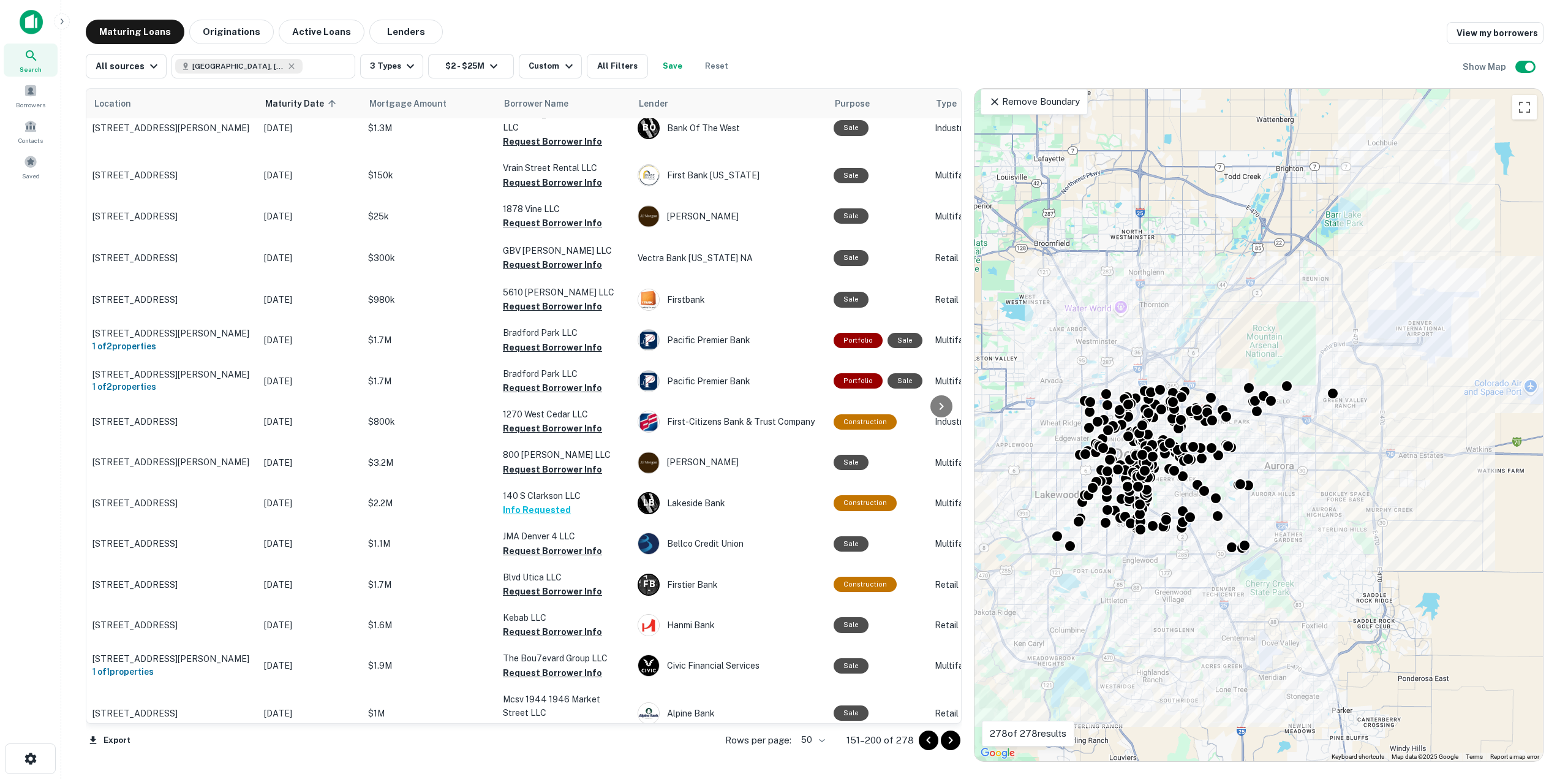
click at [950, 740] on icon "Go to next page" at bounding box center [950, 740] width 14 height 14
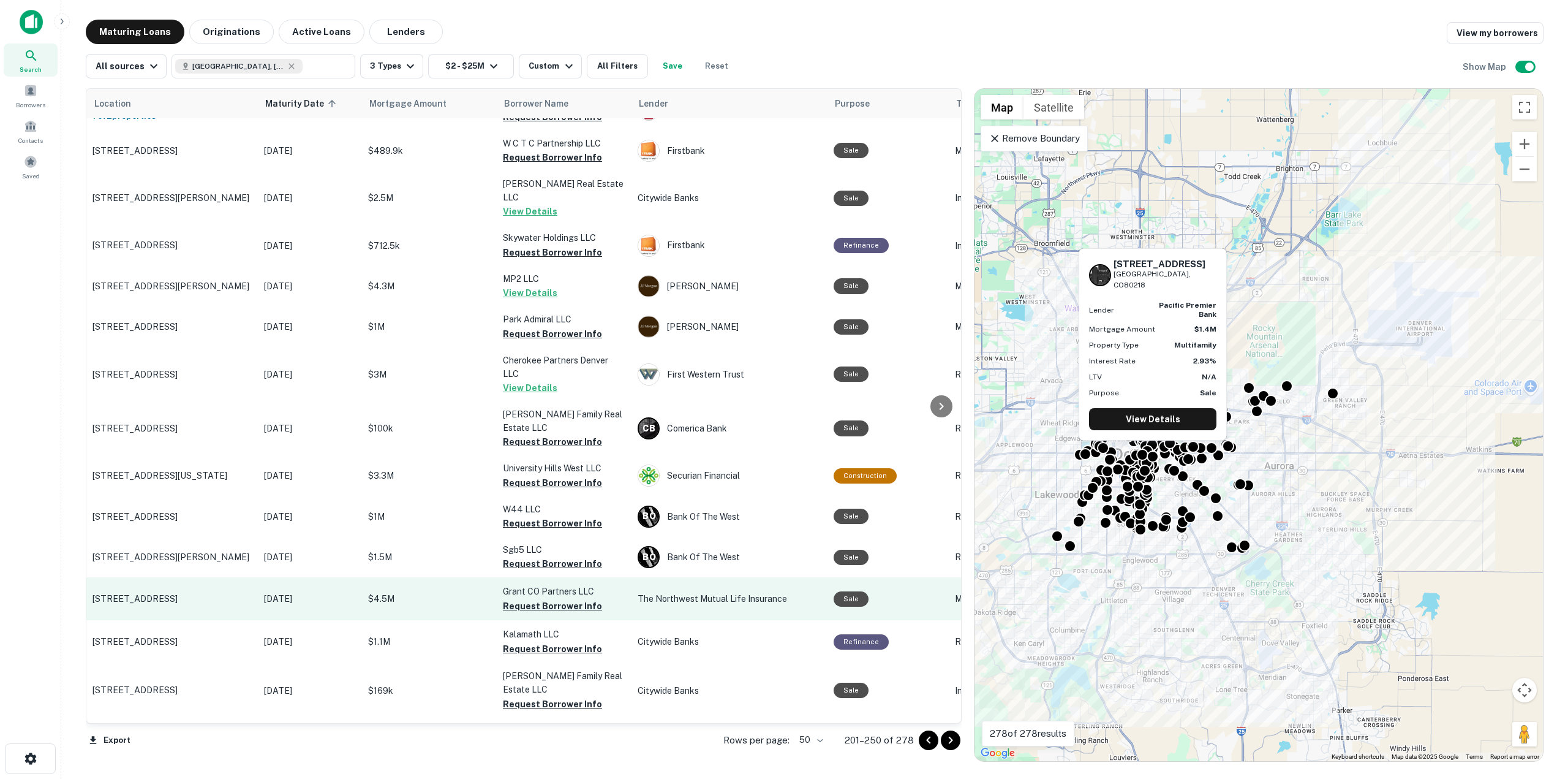
scroll to position [1074, 0]
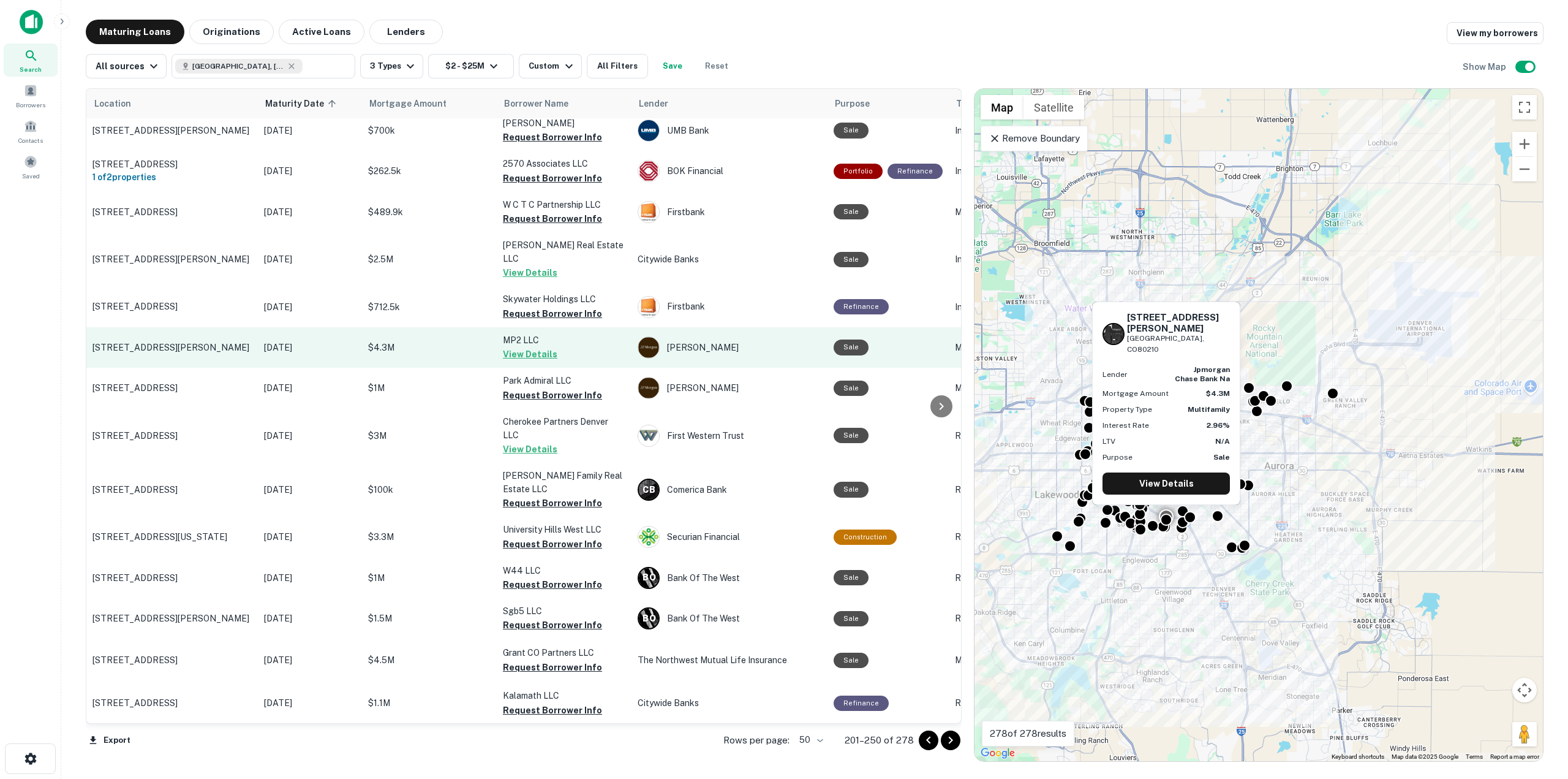
click at [515, 347] on button "View Details" at bounding box center [530, 354] width 55 height 14
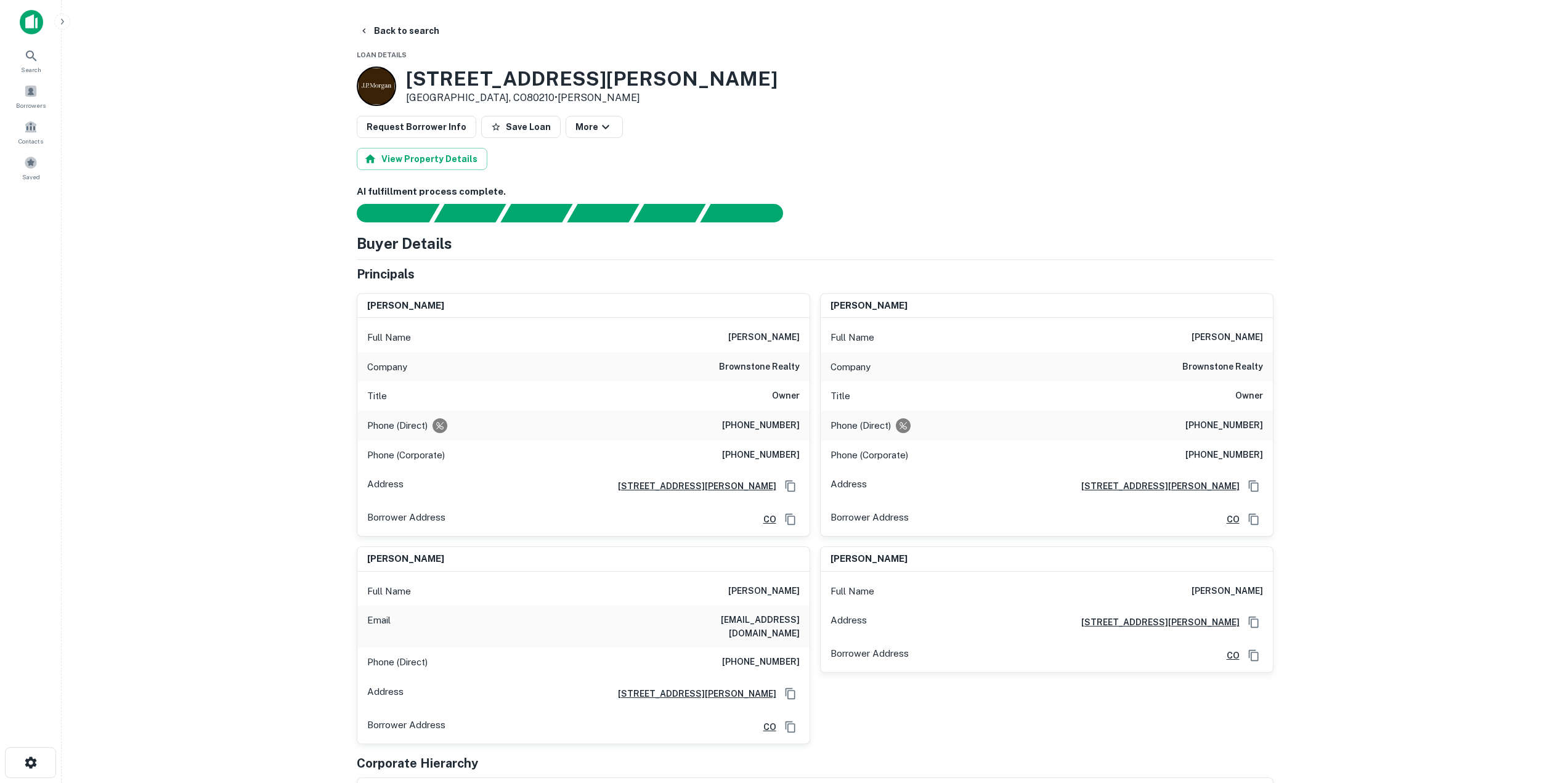
drag, startPoint x: 724, startPoint y: 333, endPoint x: 802, endPoint y: 342, distance: 78.5
click at [802, 342] on div "Full Name michael blackman" at bounding box center [583, 337] width 452 height 30
copy h6 "michael blackman"
drag, startPoint x: 732, startPoint y: 424, endPoint x: 799, endPoint y: 430, distance: 67.3
click at [799, 430] on h6 "(303) 918-9043" at bounding box center [761, 426] width 77 height 15
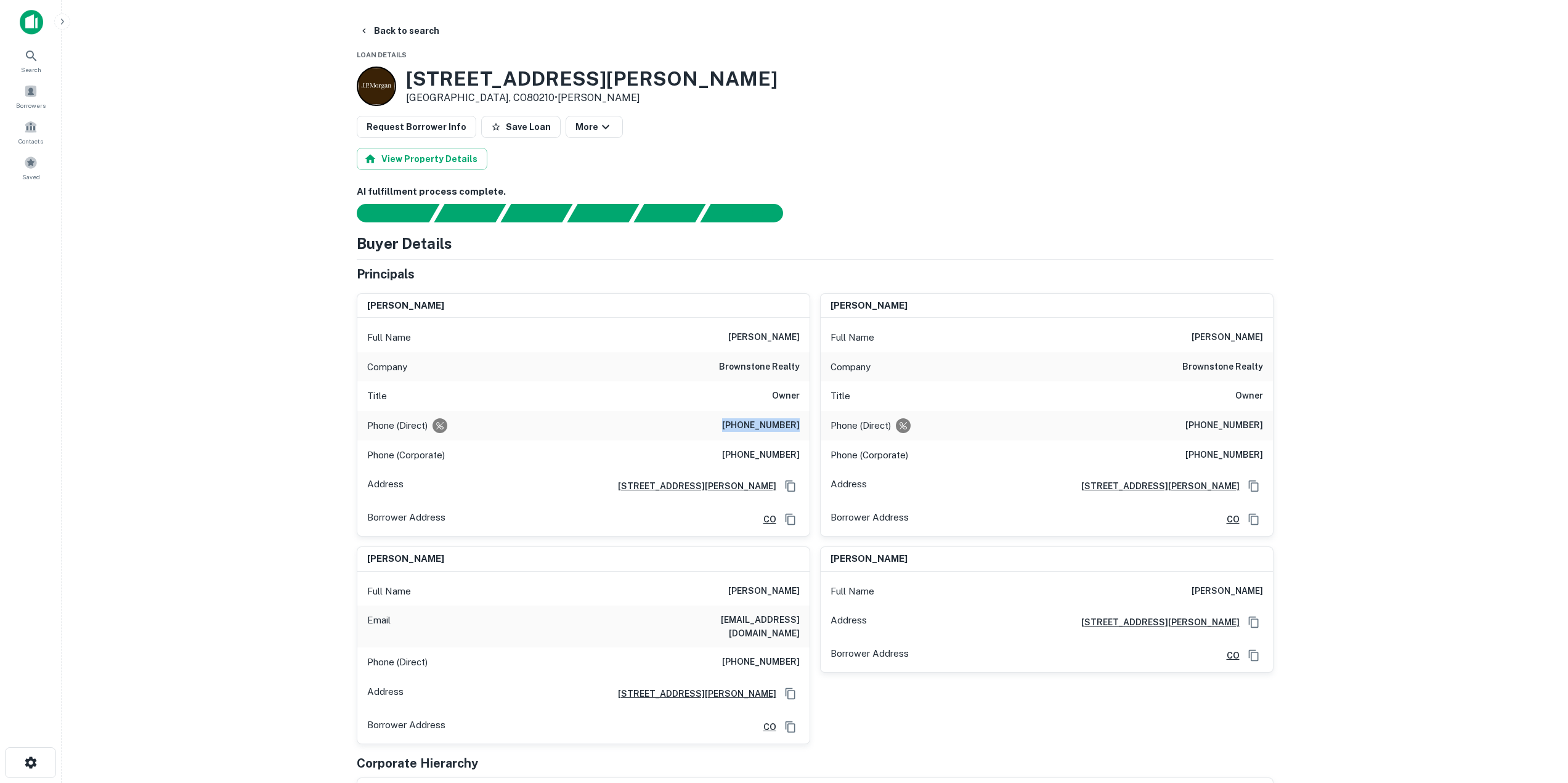
copy h6 "(303) 918-9043"
drag, startPoint x: 736, startPoint y: 454, endPoint x: 804, endPoint y: 456, distance: 68.0
click at [804, 456] on div "Phone (Corporate) (303) 832-8155" at bounding box center [583, 455] width 452 height 30
copy h6 "(303) 832-8155"
click at [380, 27] on button "Back to search" at bounding box center [399, 30] width 90 height 22
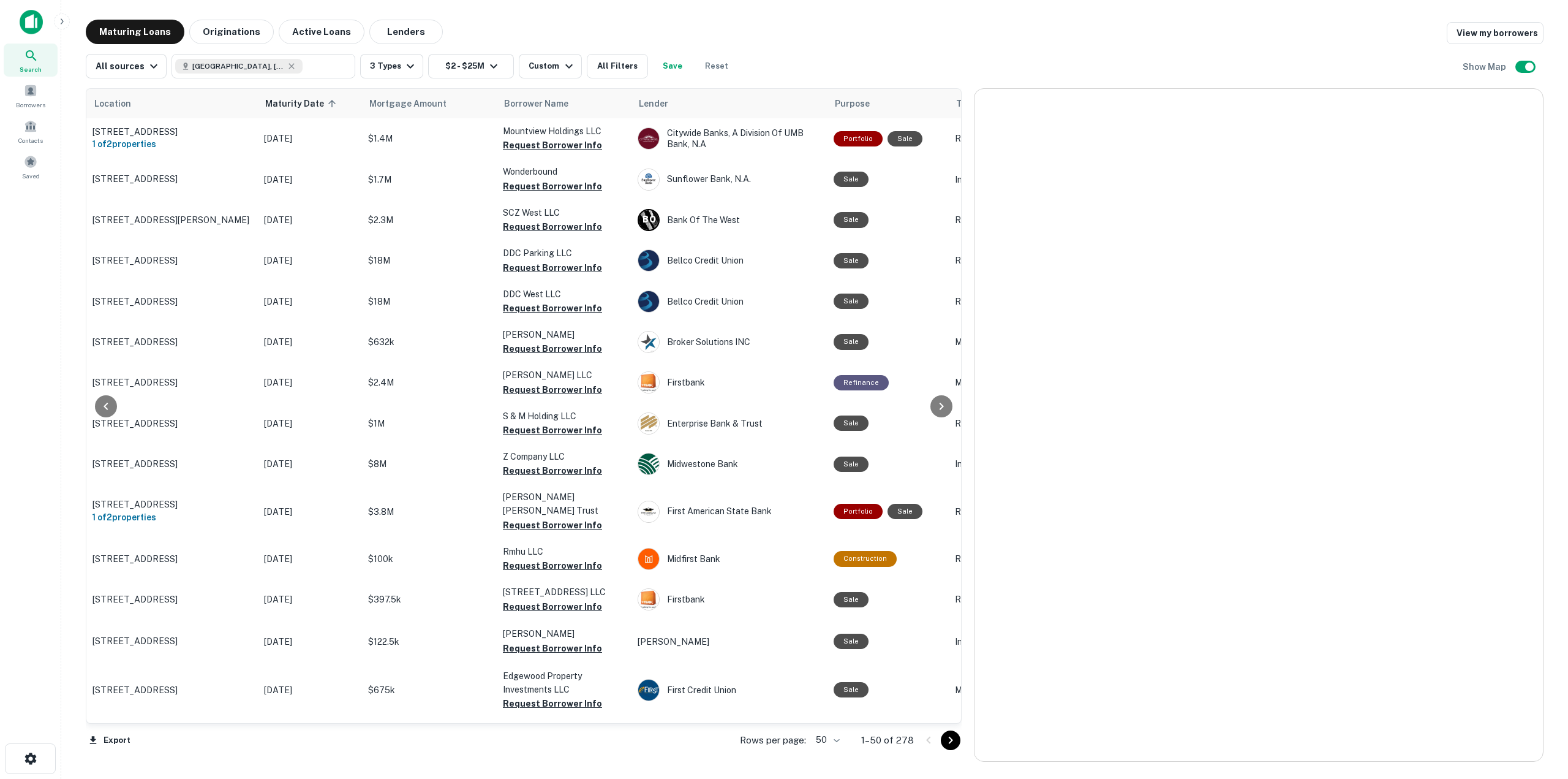
scroll to position [1074, 0]
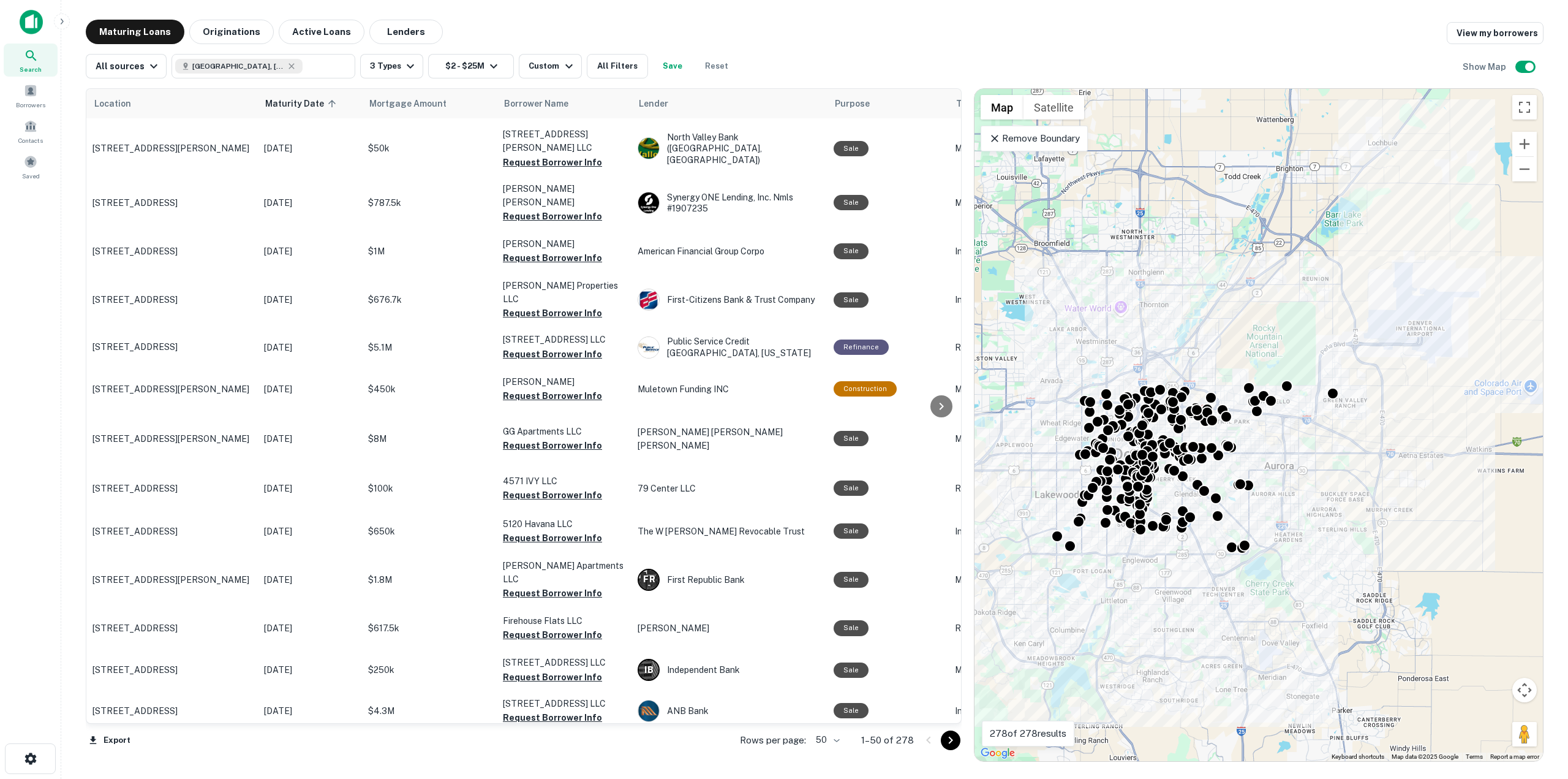
click at [946, 745] on icon "Go to next page" at bounding box center [950, 740] width 14 height 14
click at [948, 742] on div "Export Rows per page: 50 ** 1–50 of 278" at bounding box center [524, 740] width 876 height 33
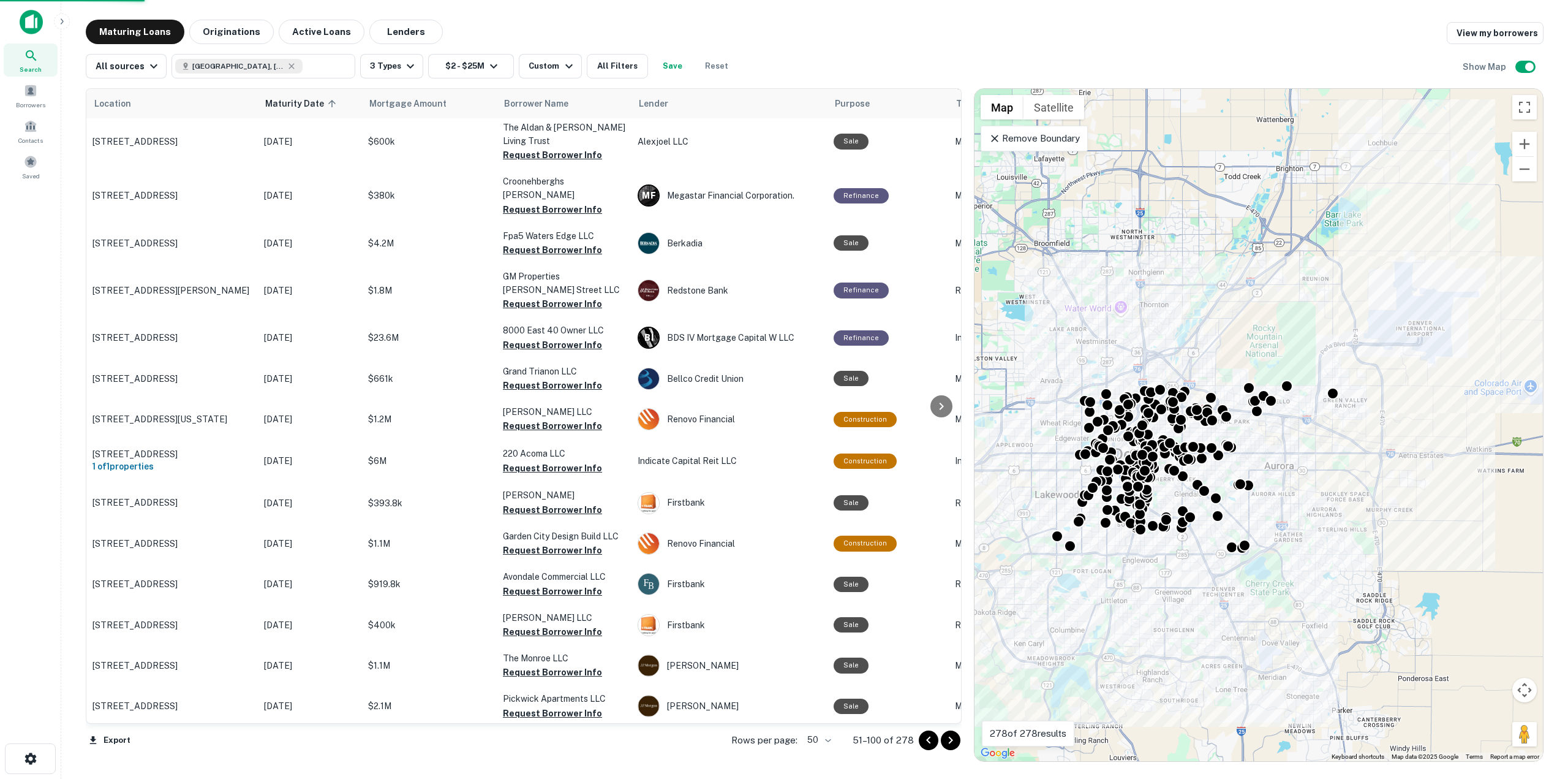
click at [950, 741] on icon "Go to next page" at bounding box center [950, 740] width 14 height 14
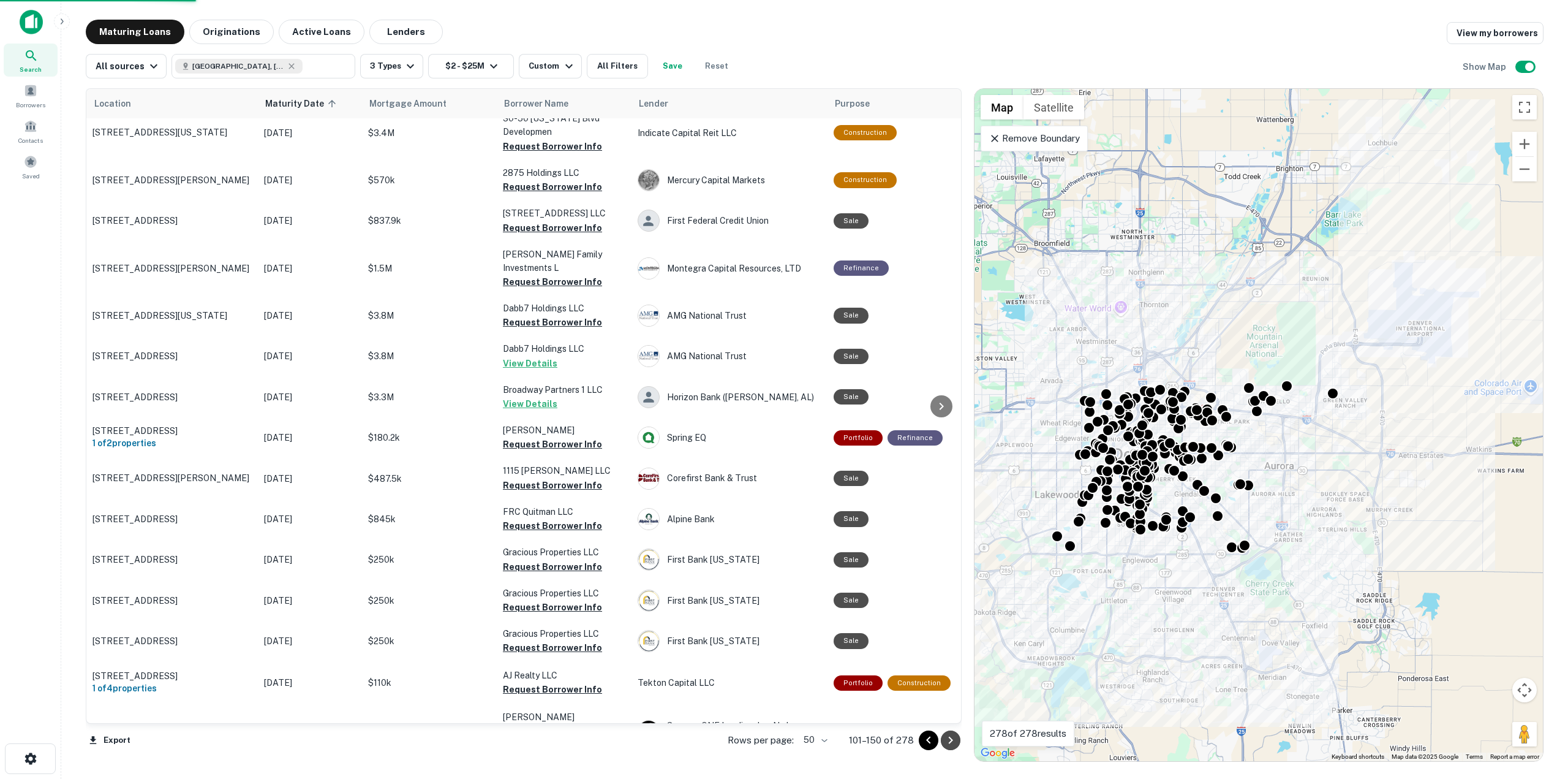
click at [950, 741] on icon "Go to next page" at bounding box center [950, 740] width 14 height 14
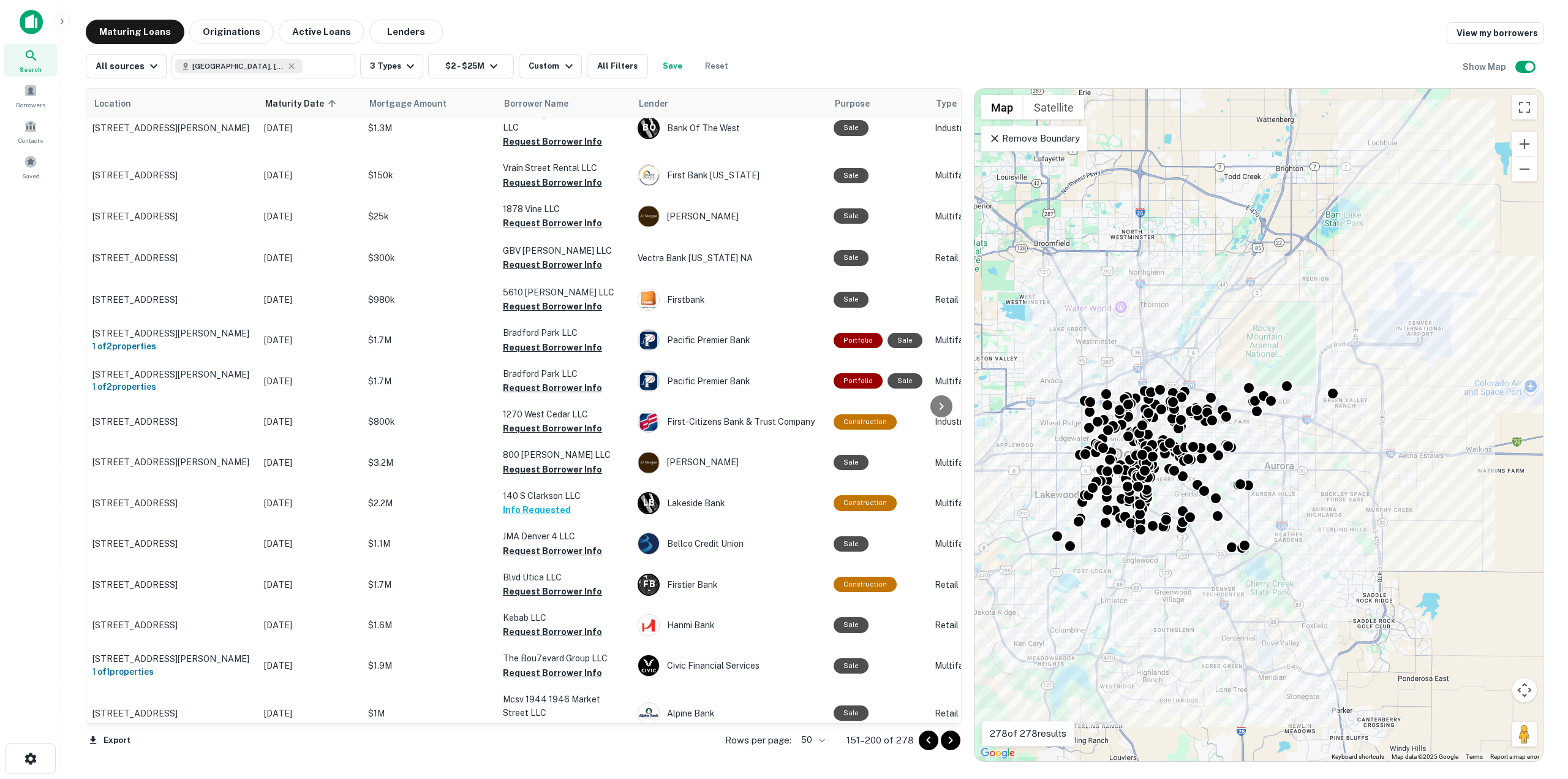
click at [948, 740] on icon "Go to next page" at bounding box center [950, 740] width 14 height 14
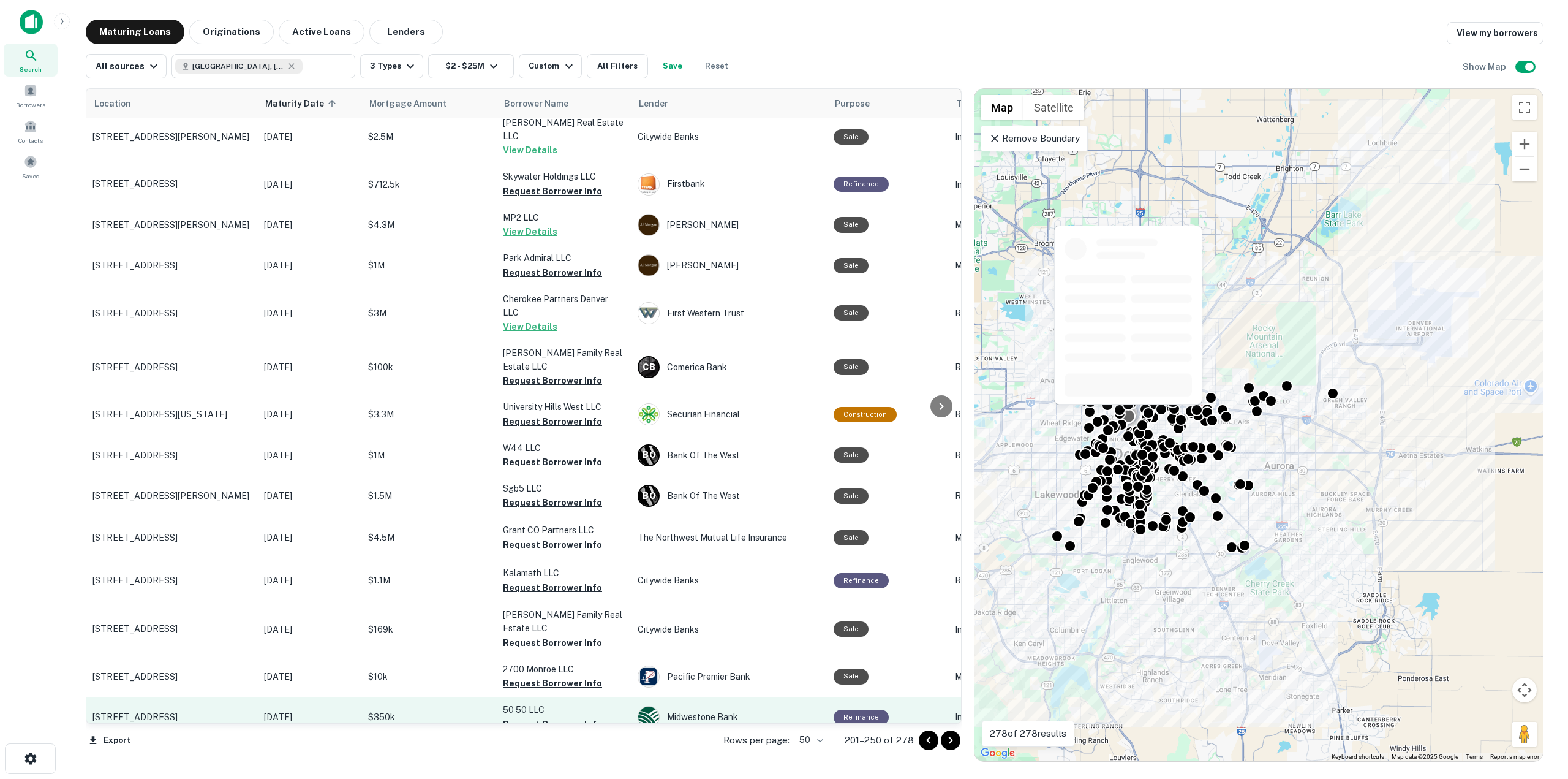
scroll to position [1135, 0]
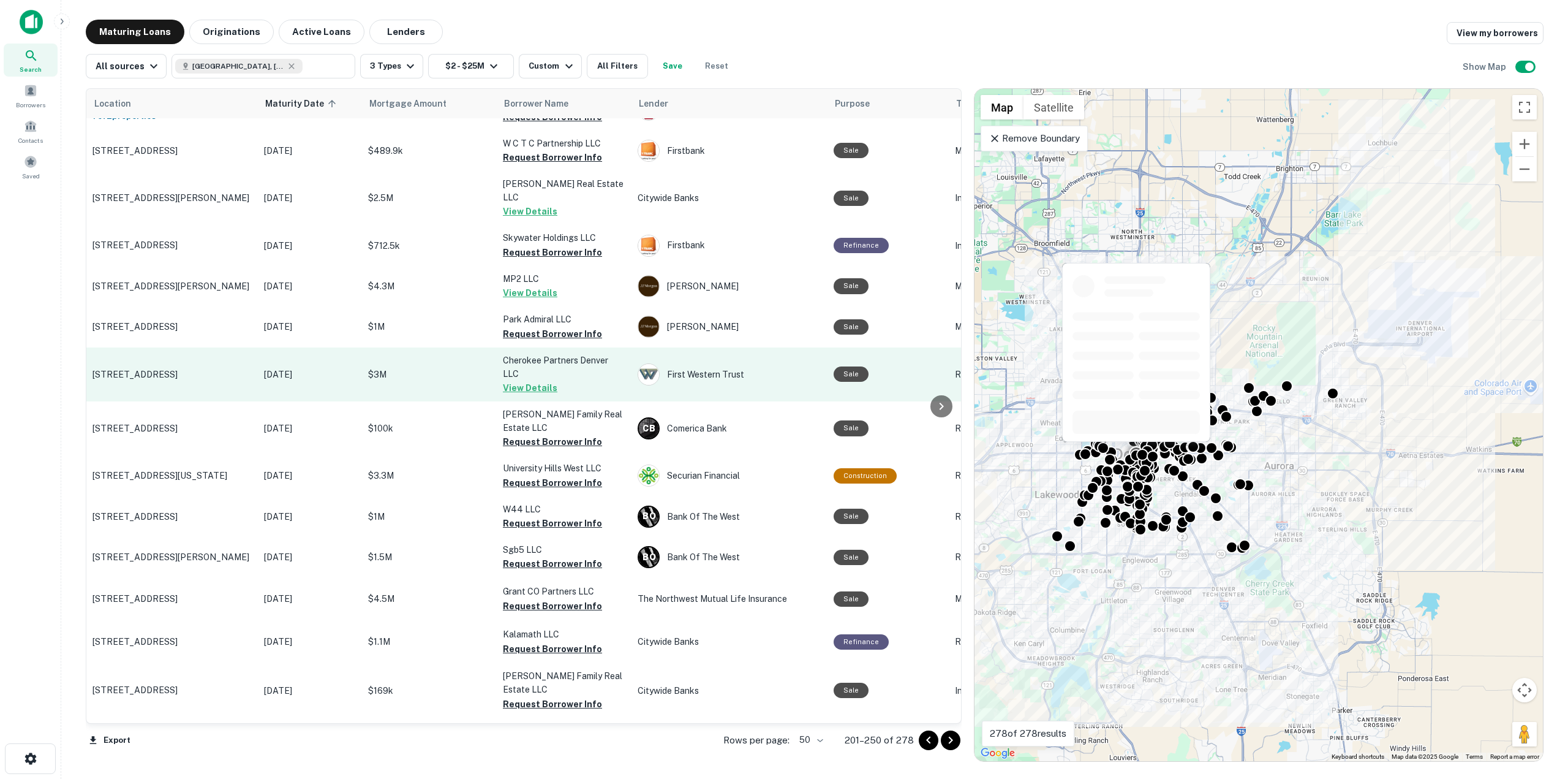
click at [545, 380] on button "View Details" at bounding box center [530, 387] width 55 height 14
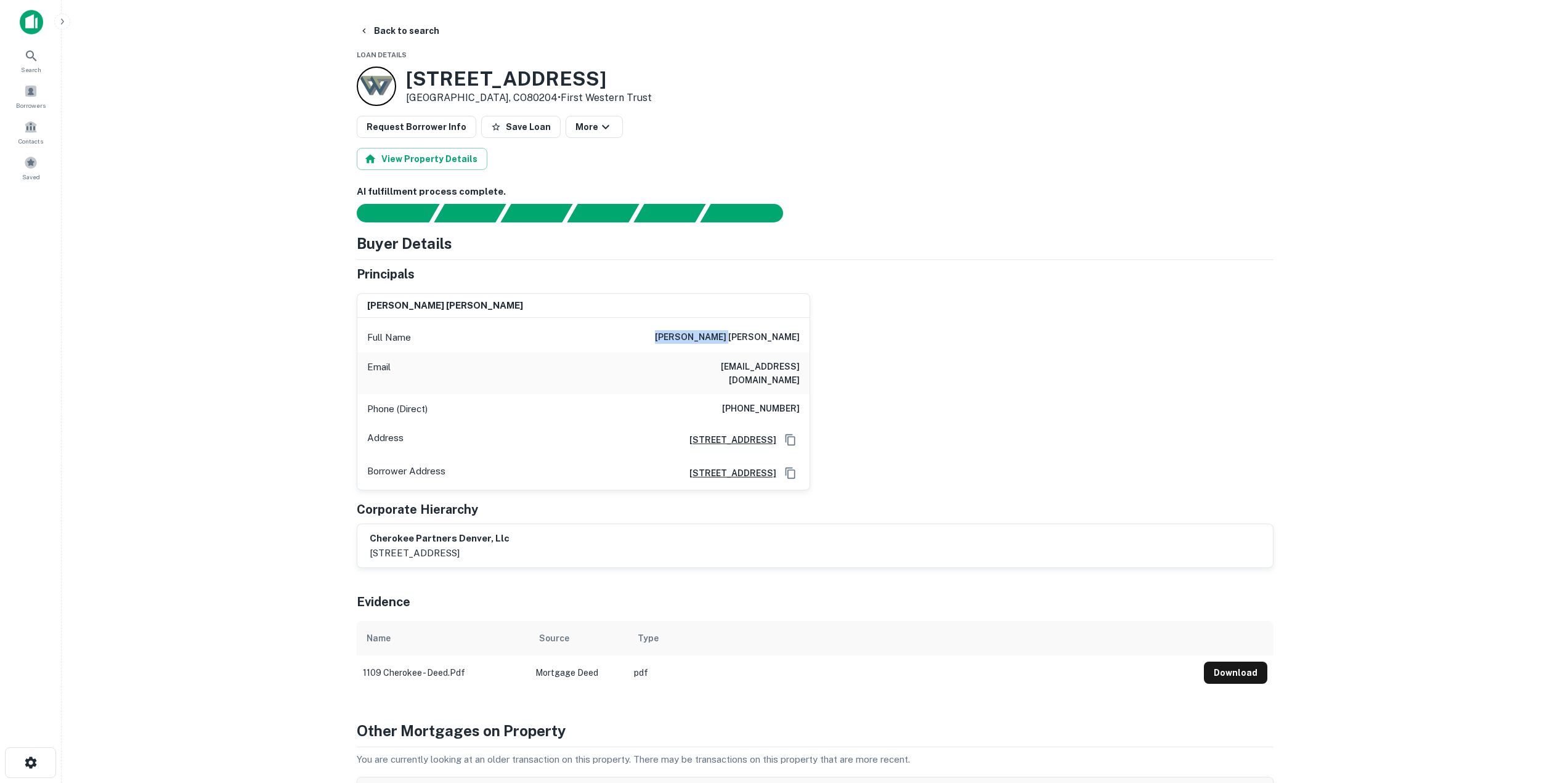
drag, startPoint x: 736, startPoint y: 337, endPoint x: 815, endPoint y: 348, distance: 79.8
click at [815, 348] on div "churchill bunn Full Name churchill bunn Email cbunn1584@gmail.com Phone (Direct…" at bounding box center [810, 386] width 927 height 207
copy h6 "churchill bunn"
drag, startPoint x: 696, startPoint y: 367, endPoint x: 820, endPoint y: 376, distance: 124.3
click at [820, 376] on div "churchill bunn Full Name churchill bunn Email cbunn1584@gmail.com Phone (Direct…" at bounding box center [810, 386] width 927 height 207
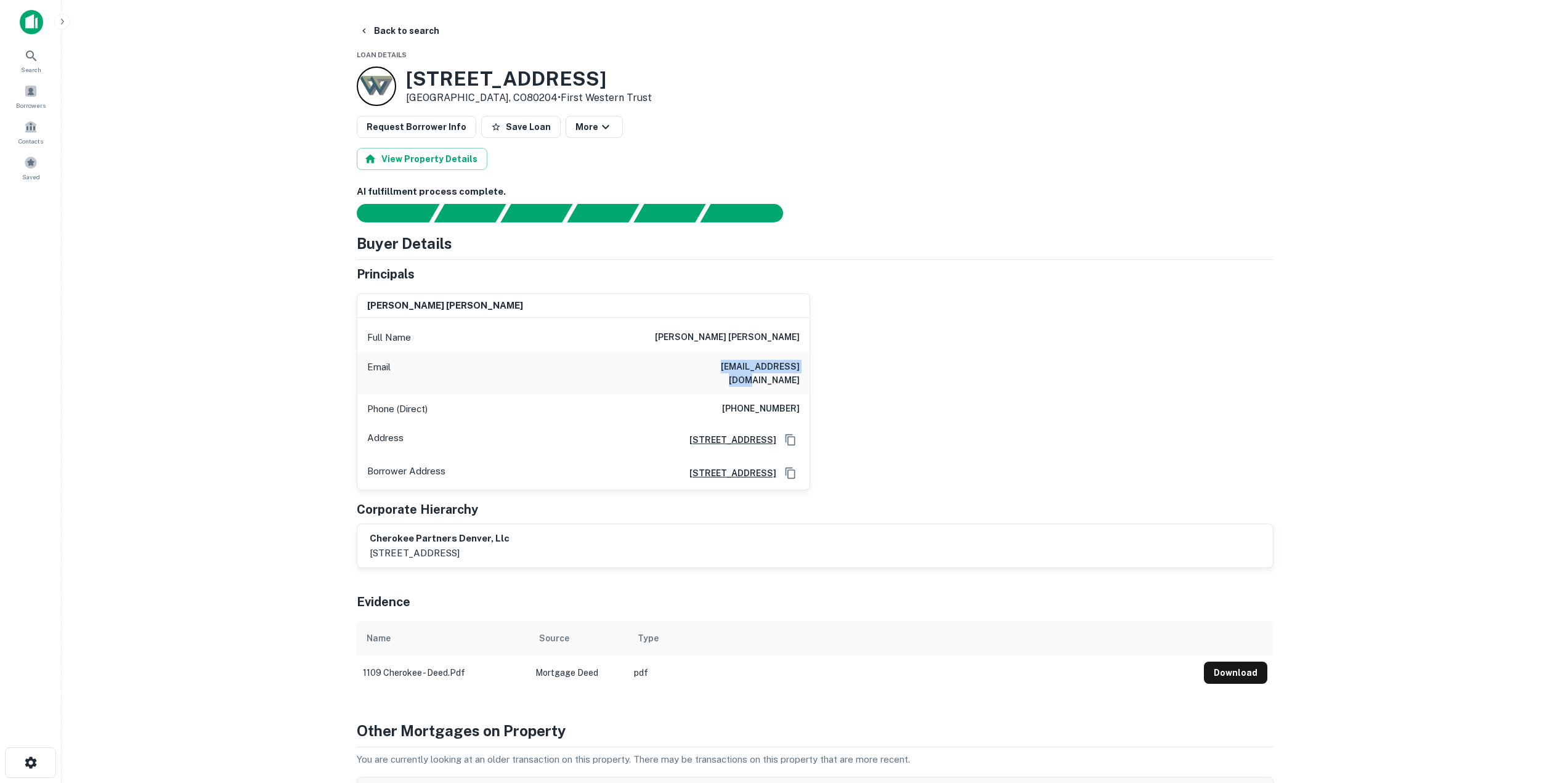
copy h6 "cbunn1584@gmail.com"
drag, startPoint x: 732, startPoint y: 397, endPoint x: 803, endPoint y: 399, distance: 71.0
click at [803, 399] on div "Phone (Direct) (919) 815-0517" at bounding box center [583, 409] width 452 height 30
copy h6 "(919) 815-0517"
drag, startPoint x: 993, startPoint y: 466, endPoint x: 907, endPoint y: 491, distance: 89.6
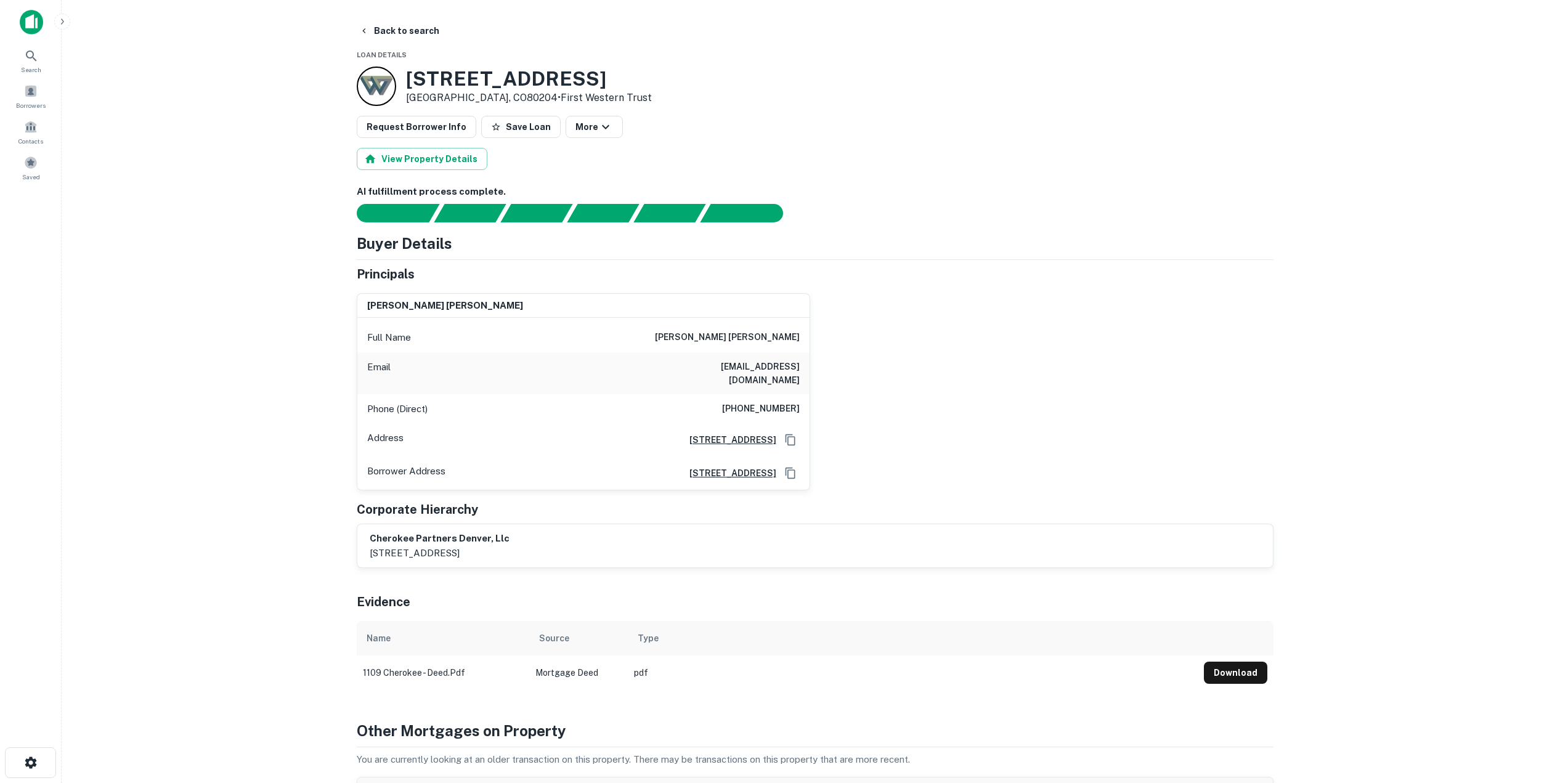
click at [993, 466] on div "churchill bunn Full Name churchill bunn Email cbunn1584@gmail.com Phone (Direct…" at bounding box center [810, 386] width 927 height 207
click at [415, 27] on button "Back to search" at bounding box center [399, 30] width 90 height 22
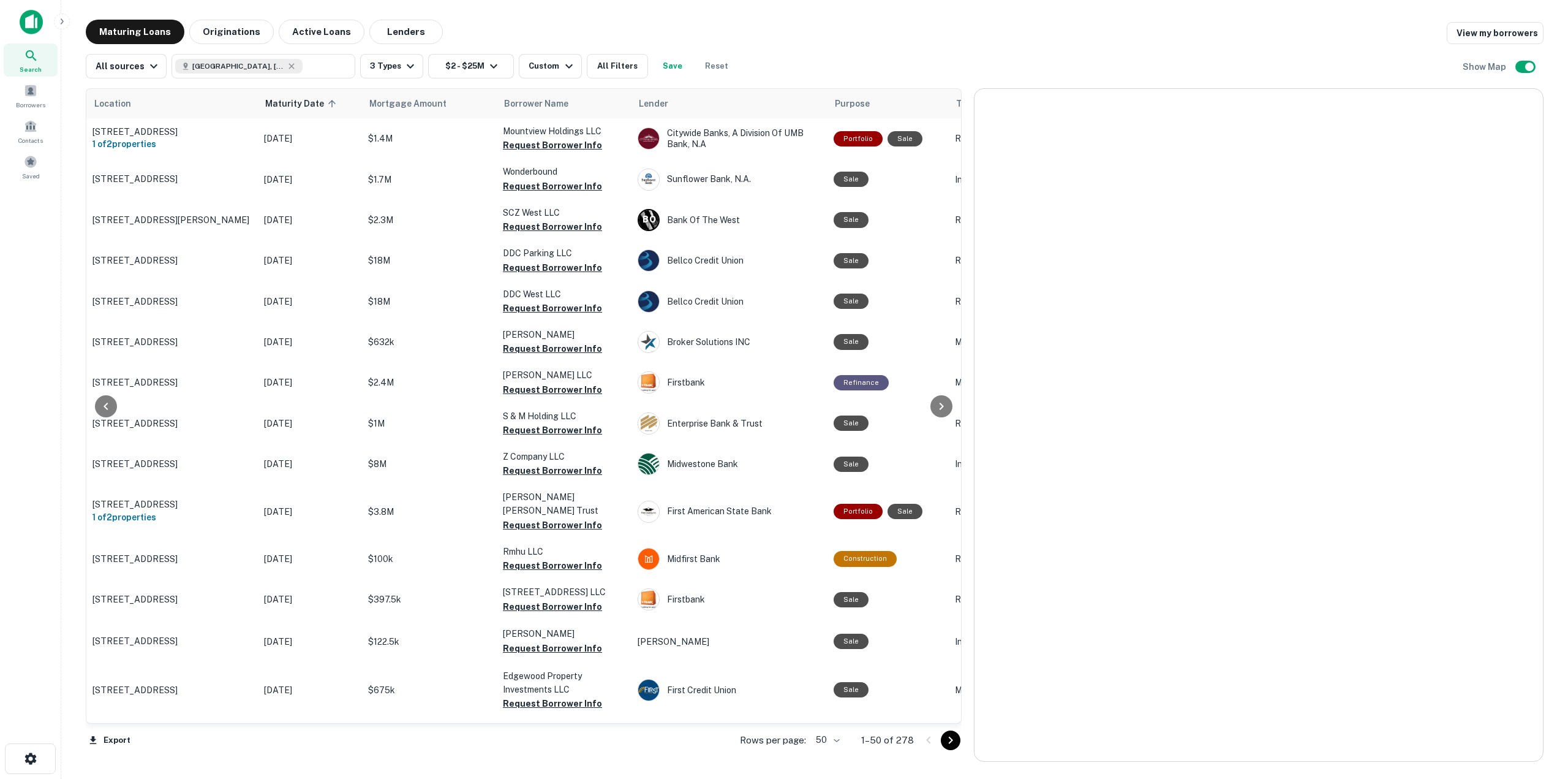
scroll to position [1135, 0]
